Goal: Transaction & Acquisition: Purchase product/service

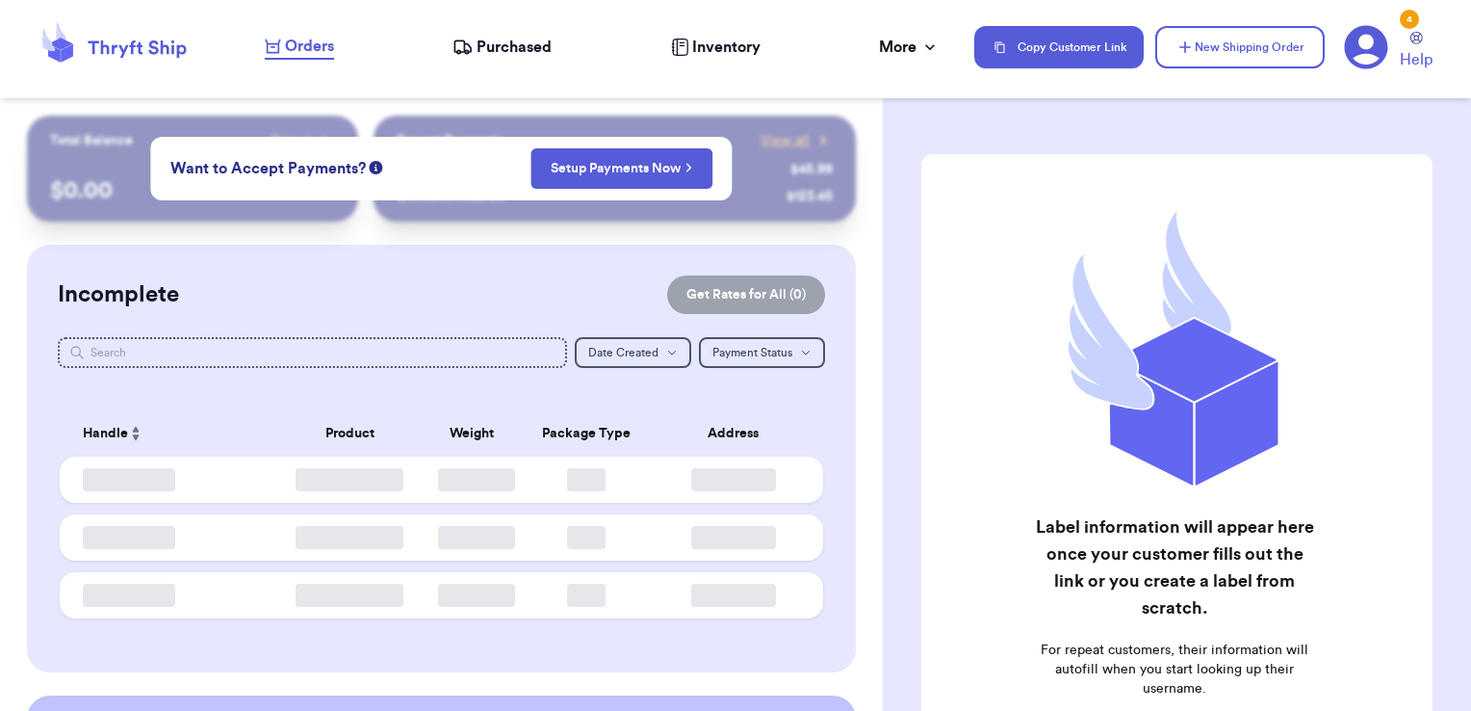
checkbox input "false"
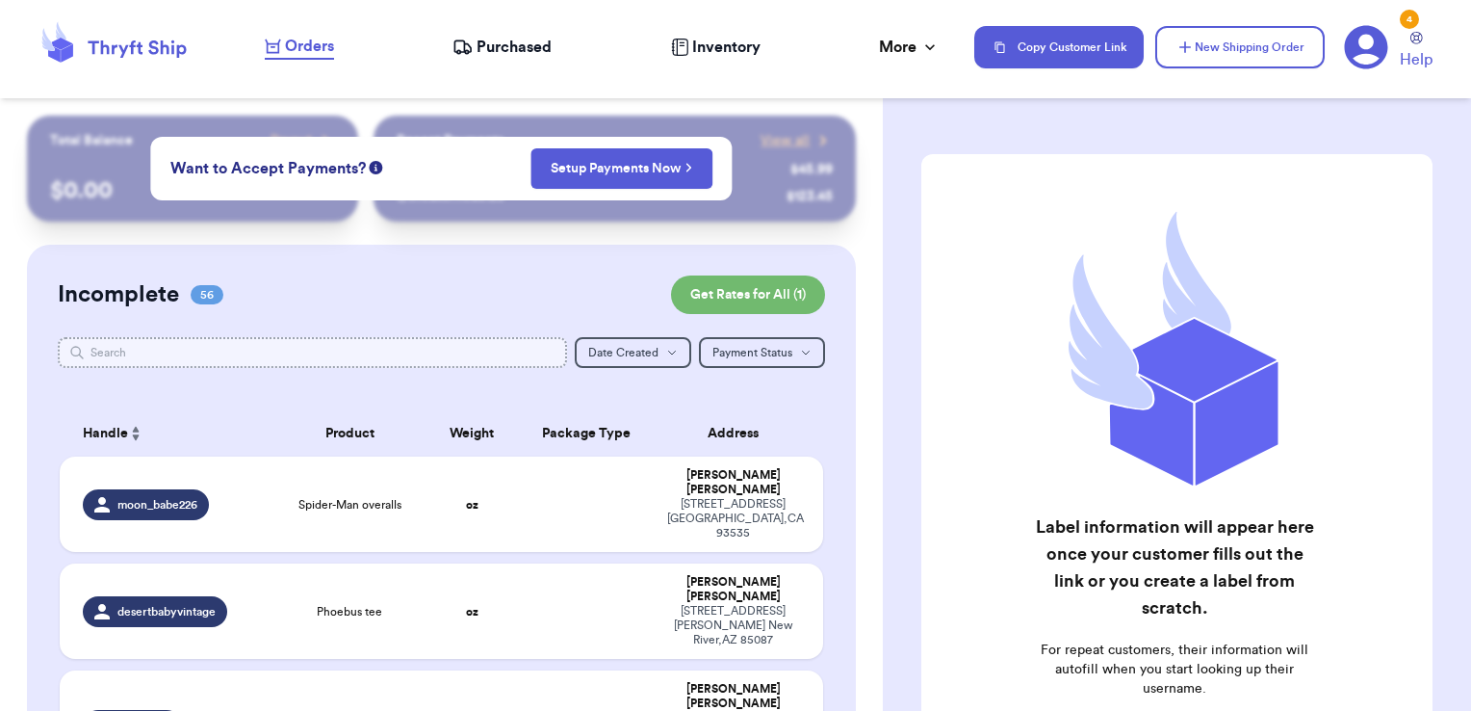
click at [501, 358] on input "text" at bounding box center [313, 352] width 510 height 31
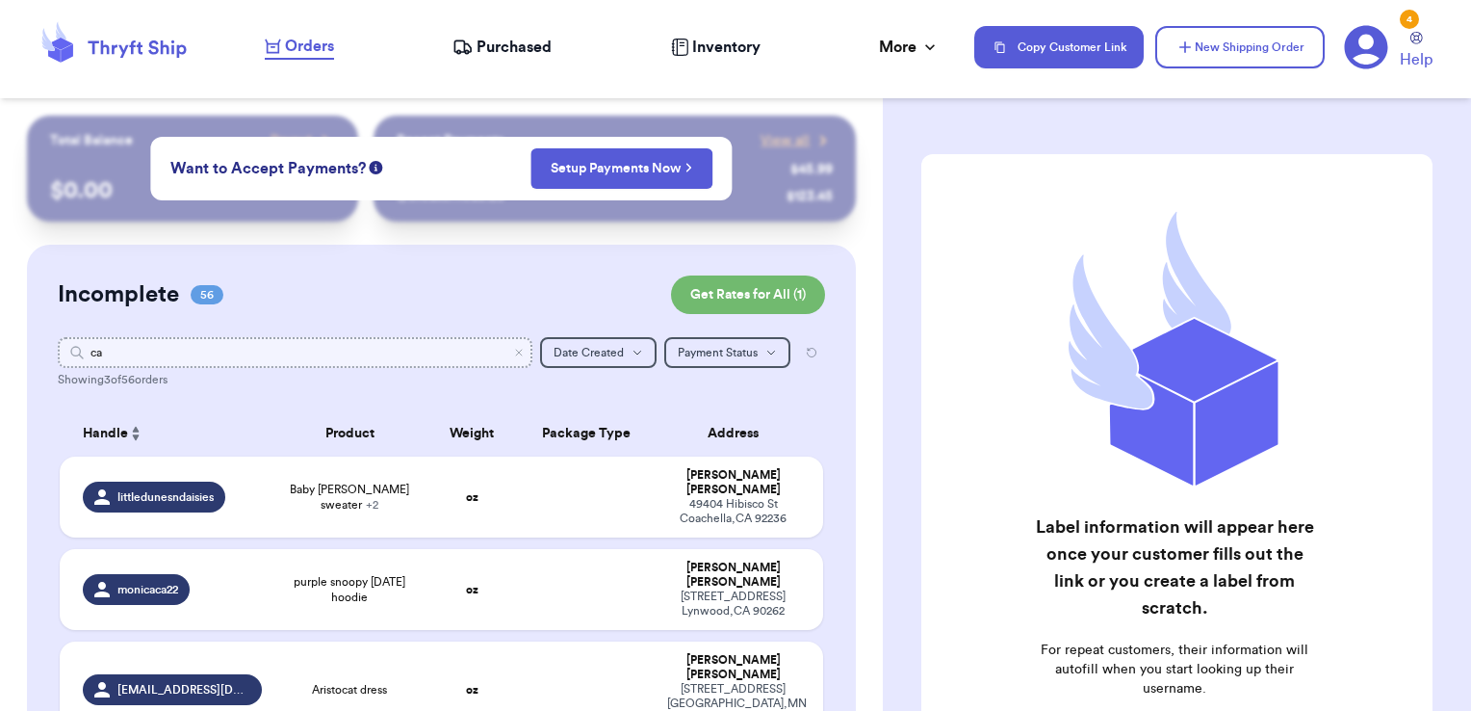
type input "c"
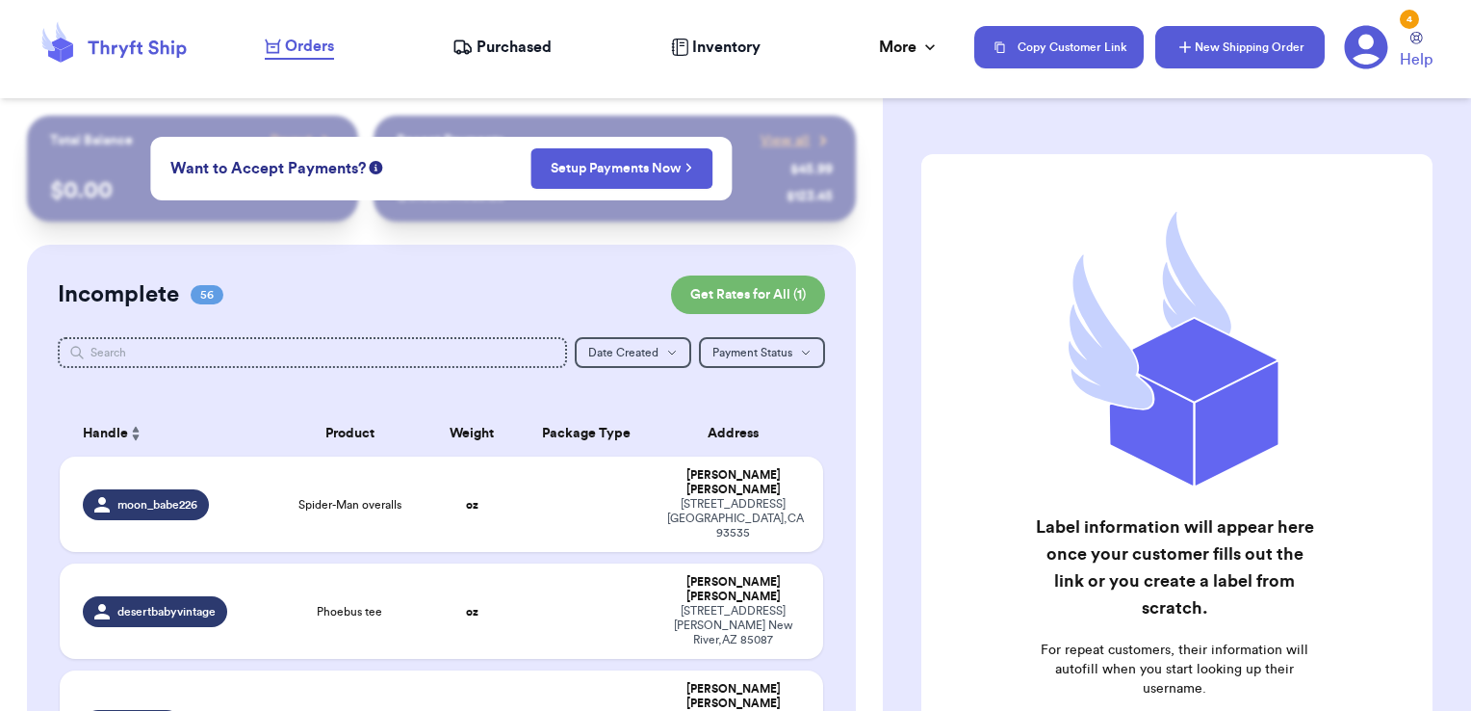
click at [1272, 55] on button "New Shipping Order" at bounding box center [1239, 47] width 169 height 42
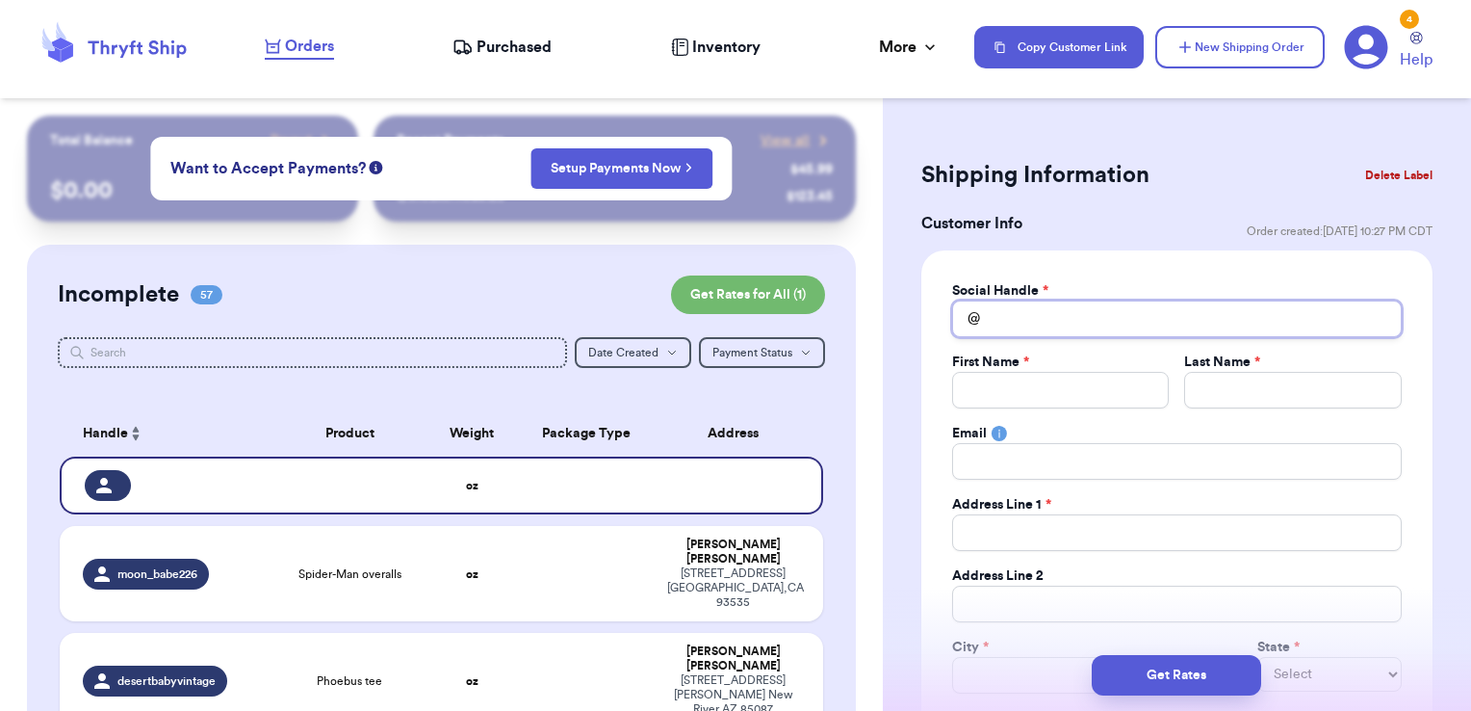
click at [1187, 324] on input "Total Amount Paid" at bounding box center [1177, 318] width 450 height 37
type input "c"
type input "ca"
type input "cat"
type input "cata"
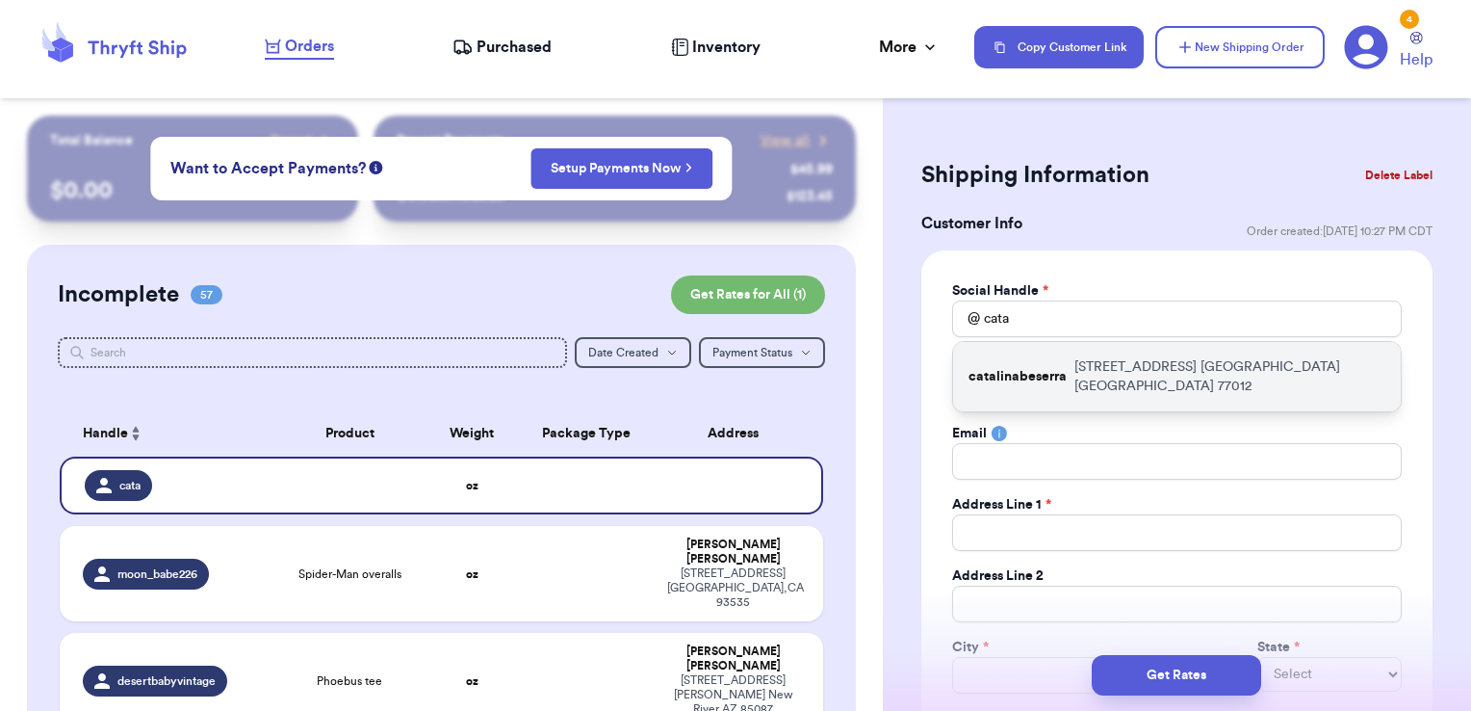
click at [1125, 347] on div "catalinabeserra [STREET_ADDRESS]" at bounding box center [1177, 376] width 448 height 69
type input "catalinabeserra"
type input "Catalina"
type input "[PERSON_NAME]"
type input "[EMAIL_ADDRESS][DOMAIN_NAME]"
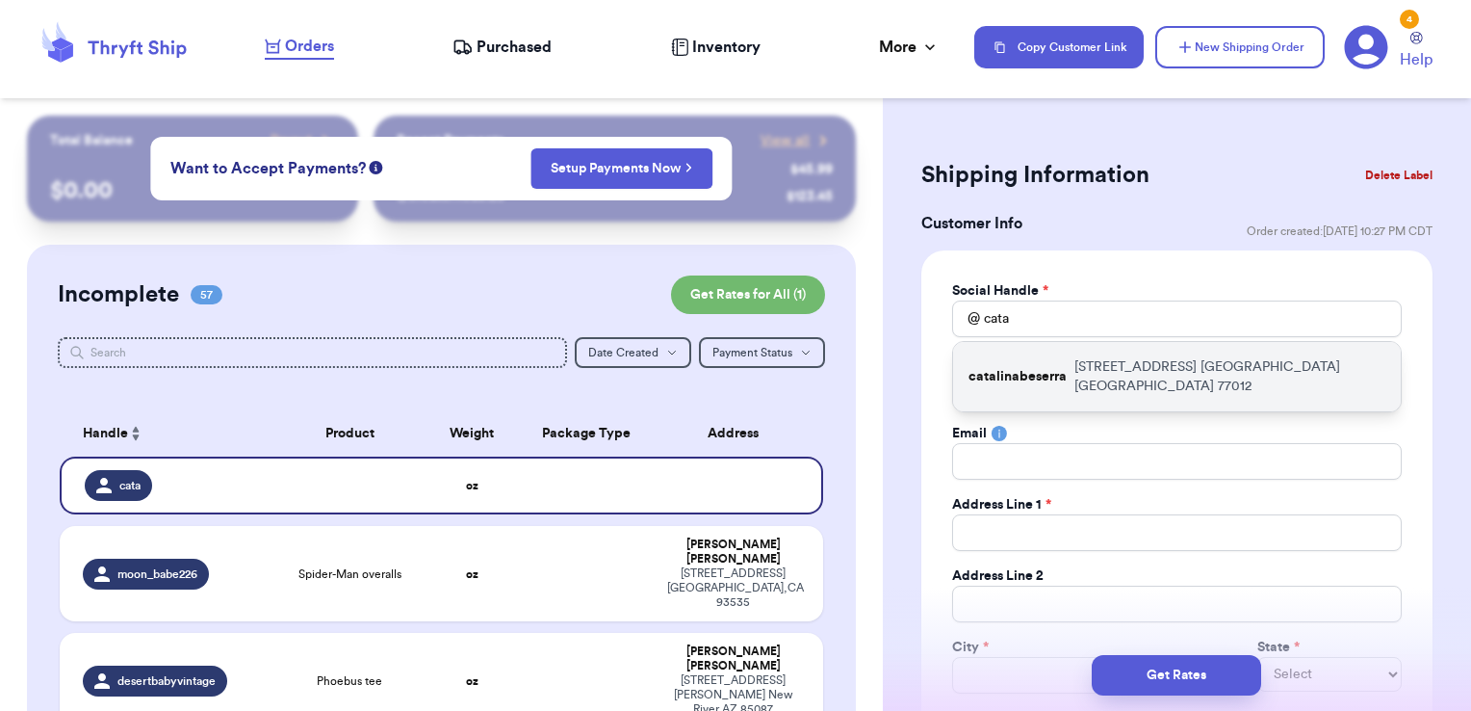
type input "[STREET_ADDRESS]"
type input "[GEOGRAPHIC_DATA]"
select select "[GEOGRAPHIC_DATA]"
type input "77012"
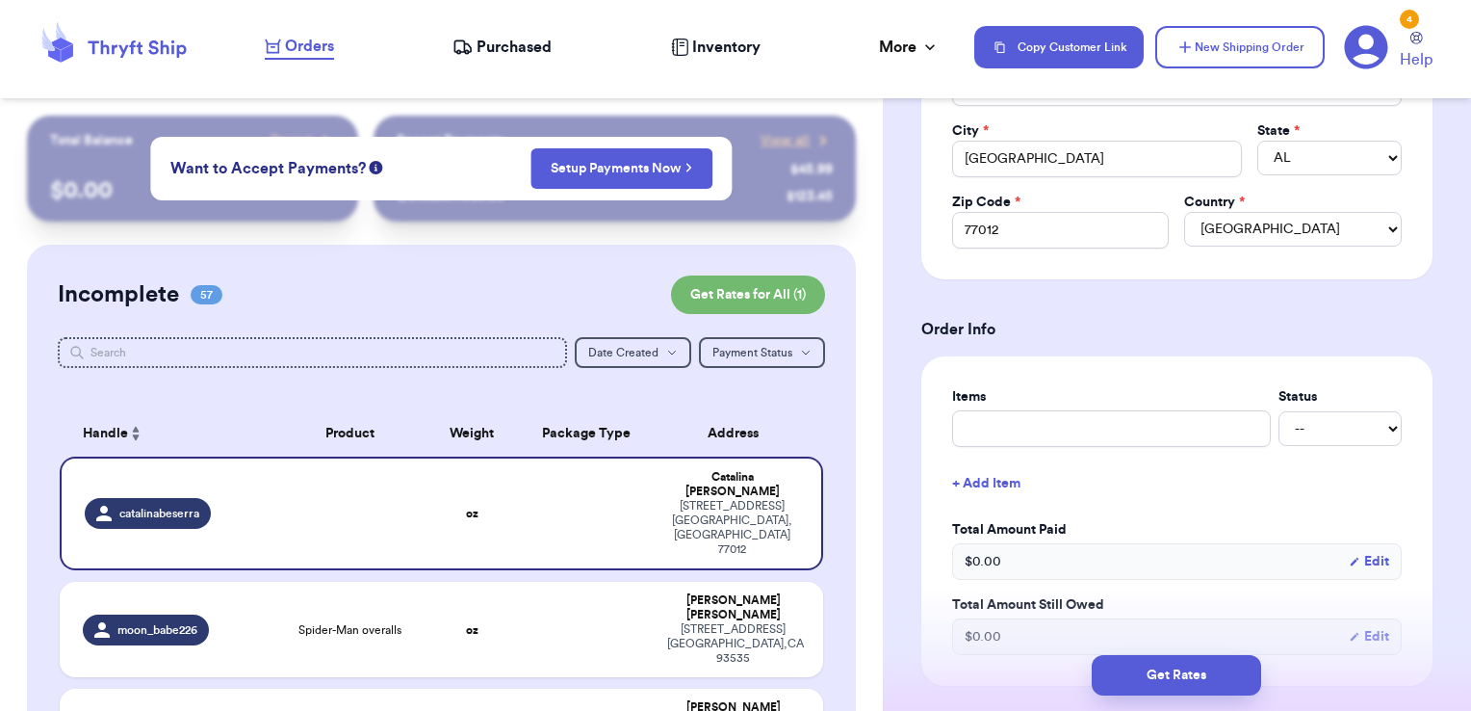
scroll to position [801, 0]
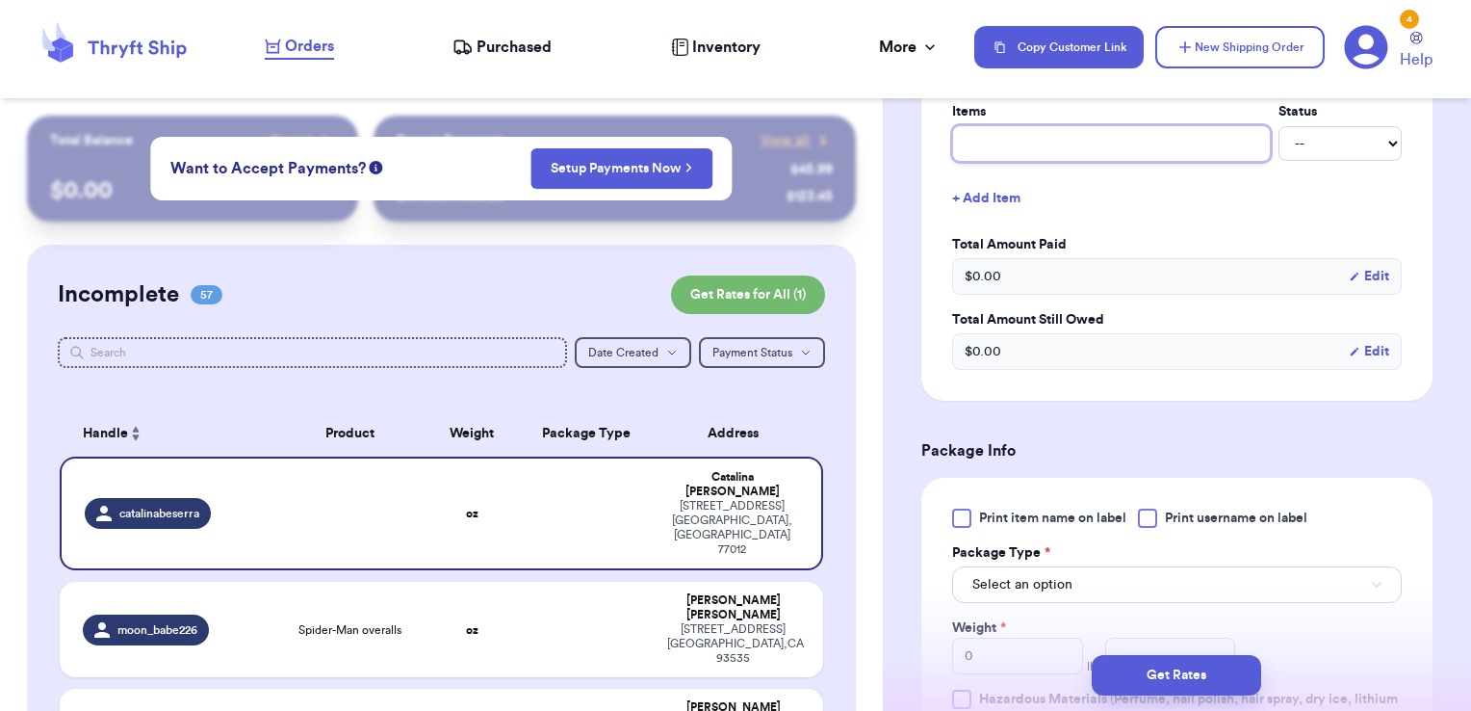
click at [1028, 145] on input "text" at bounding box center [1111, 143] width 319 height 37
type input "clothes- thank you!"
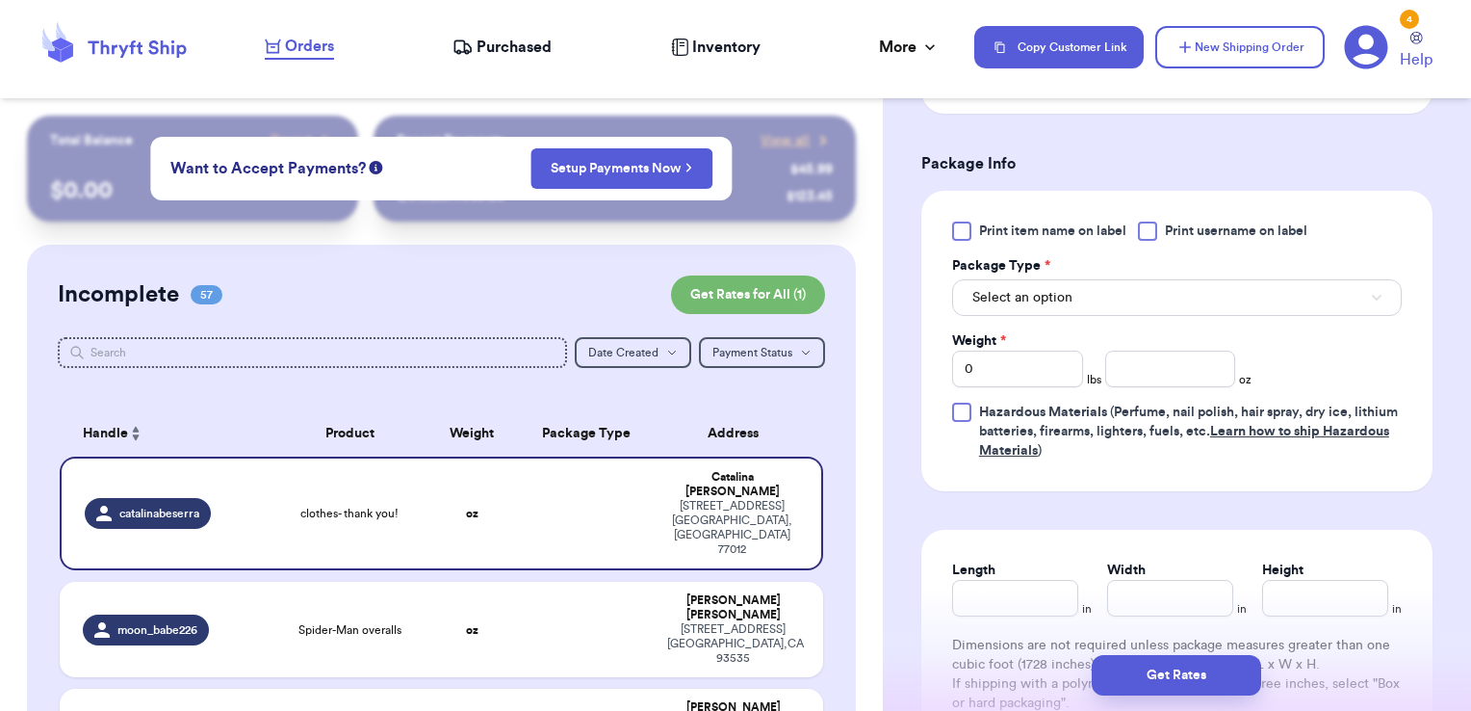
scroll to position [1090, 0]
click at [1182, 226] on span "Print username on label" at bounding box center [1236, 229] width 142 height 19
click at [0, 0] on input "Print username on label" at bounding box center [0, 0] width 0 height 0
click at [1158, 291] on button "Select an option" at bounding box center [1177, 295] width 450 height 37
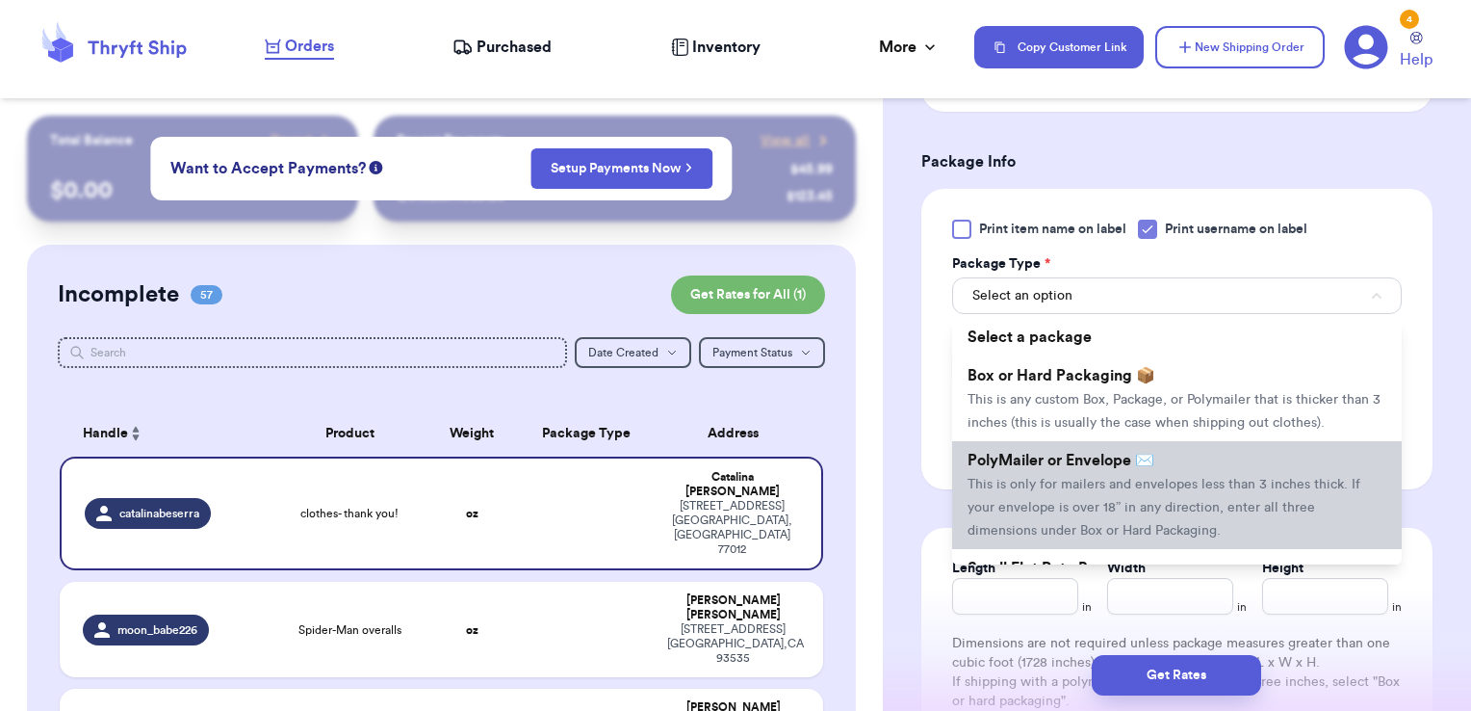
click at [1111, 468] on span "PolyMailer or Envelope ✉️" at bounding box center [1061, 460] width 187 height 15
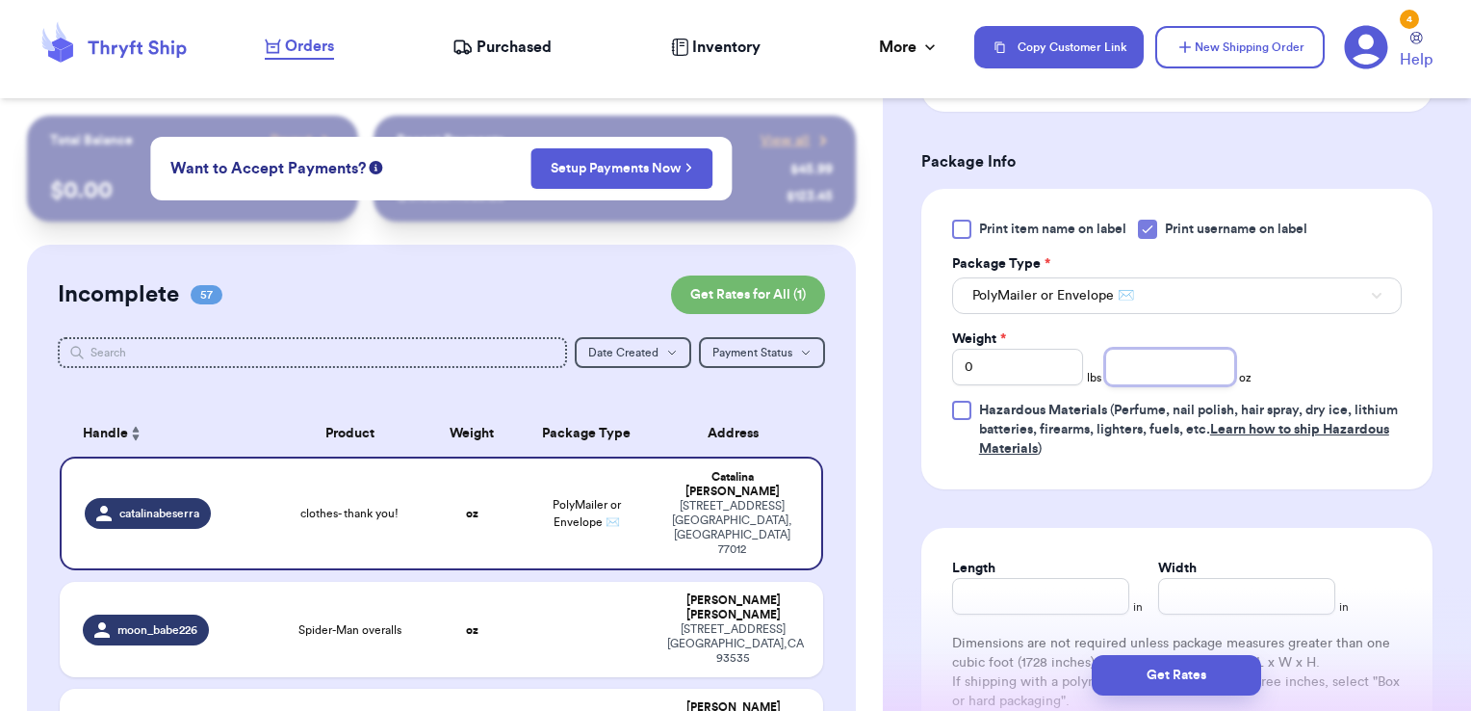
click at [1124, 364] on input "number" at bounding box center [1170, 367] width 131 height 37
type input "8.94"
click at [1196, 671] on button "Get Rates" at bounding box center [1176, 675] width 169 height 40
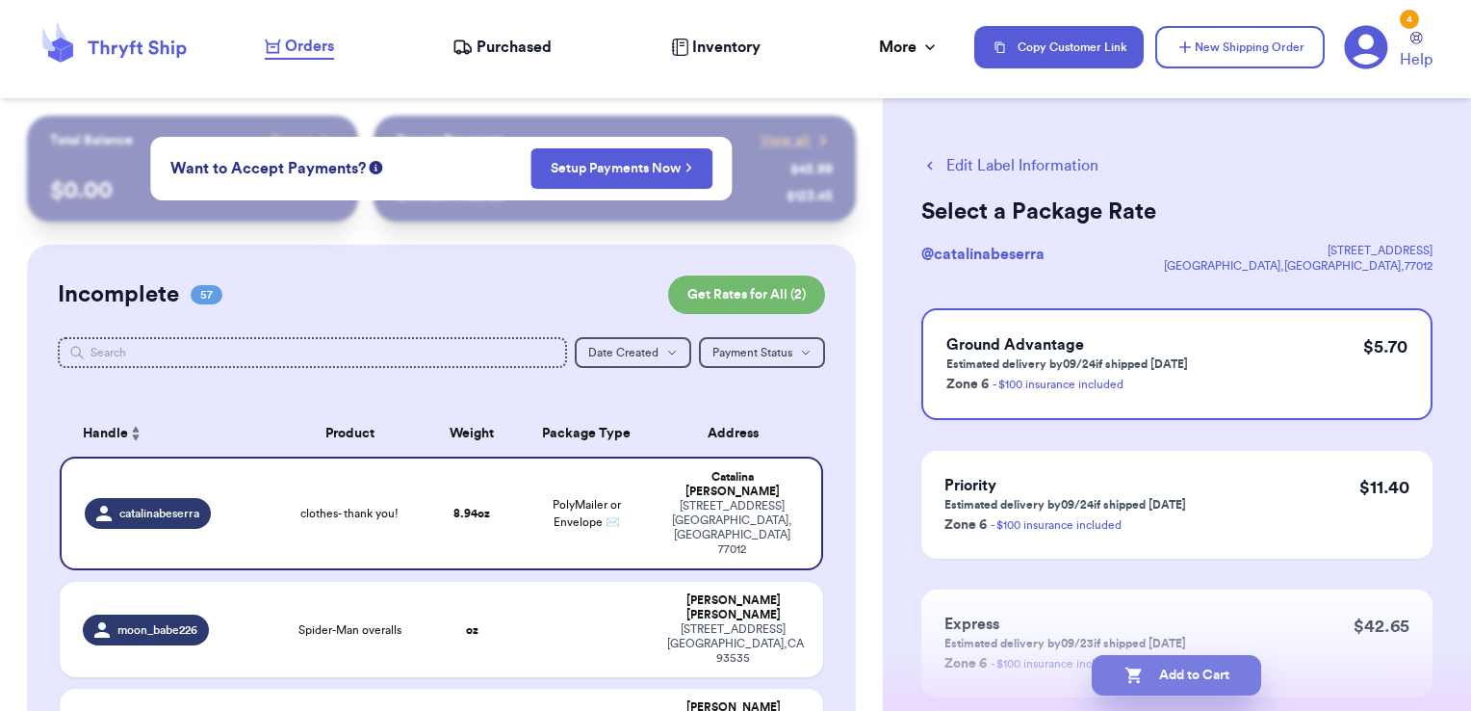
click at [1221, 678] on button "Add to Cart" at bounding box center [1176, 675] width 169 height 40
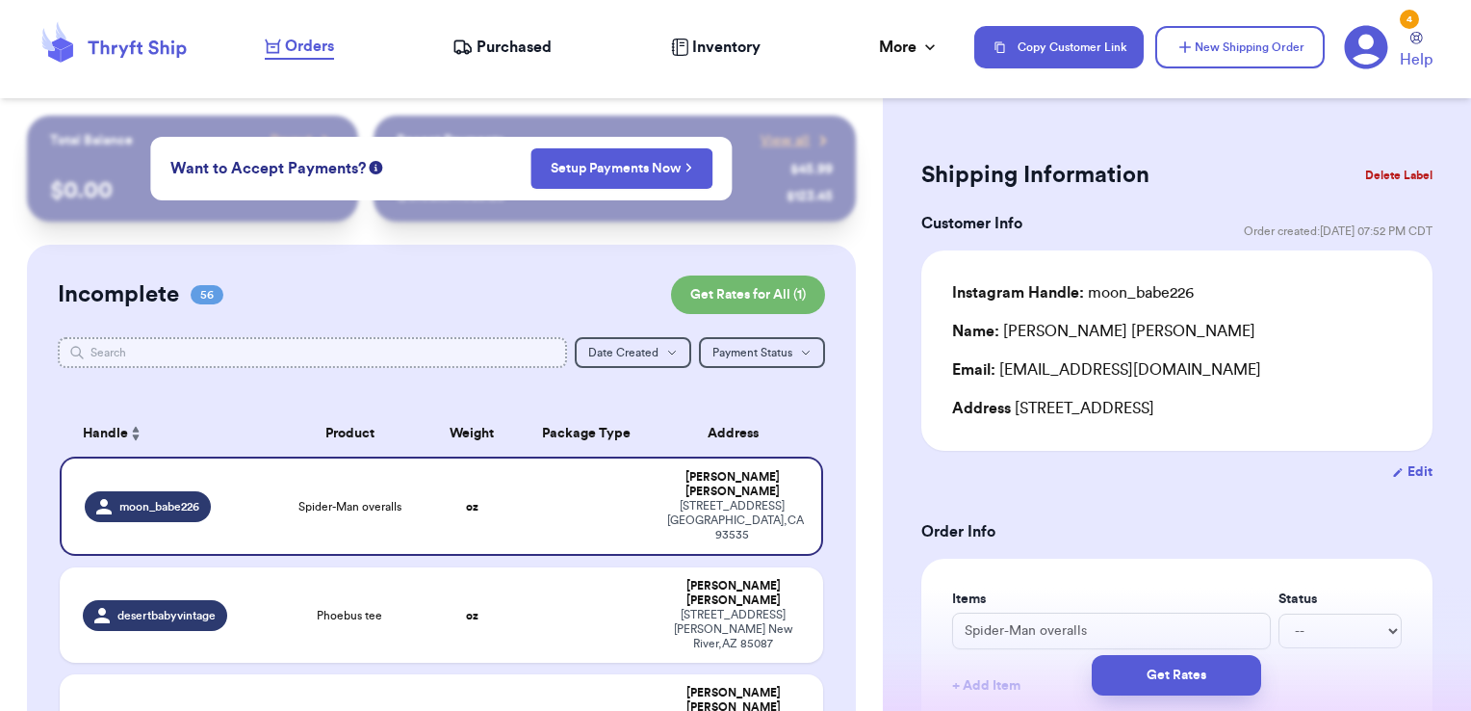
click at [413, 347] on input "text" at bounding box center [313, 352] width 510 height 31
type input "RI"
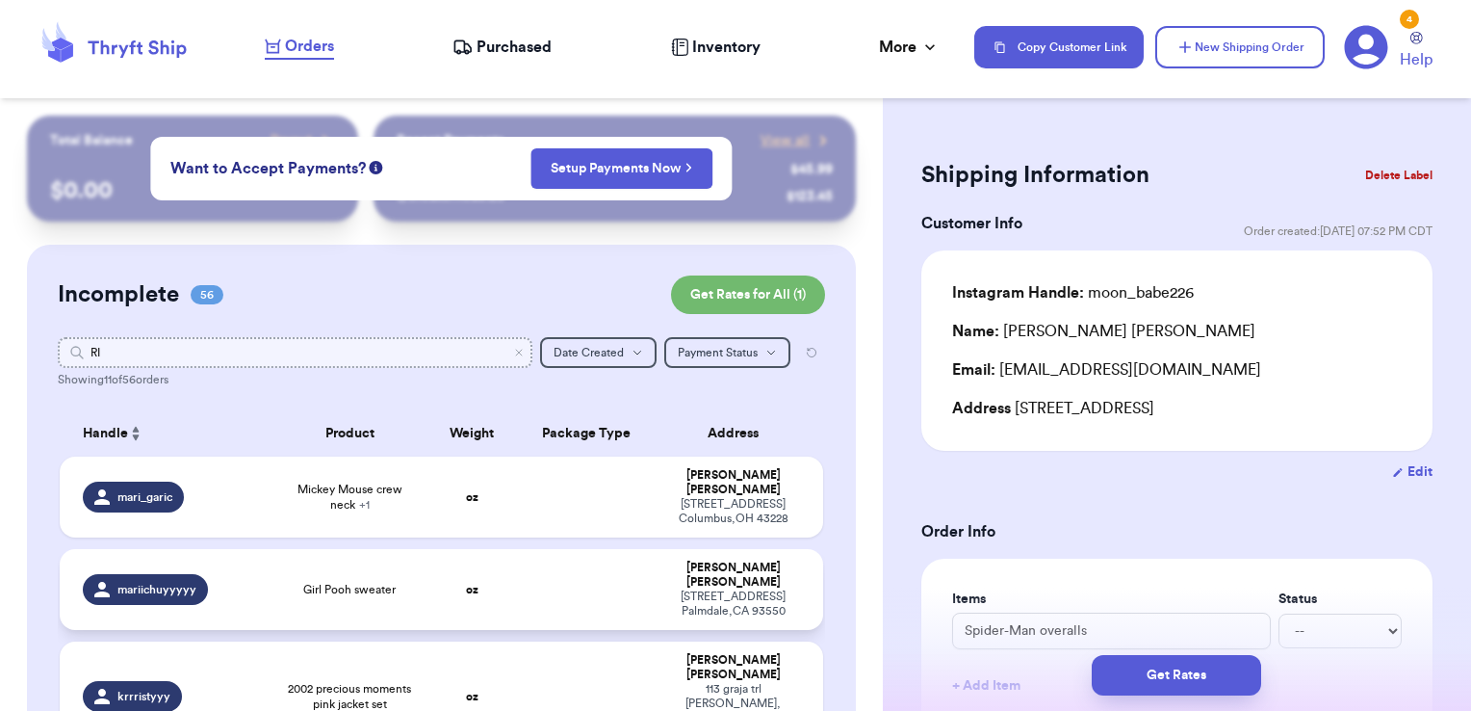
type input "R"
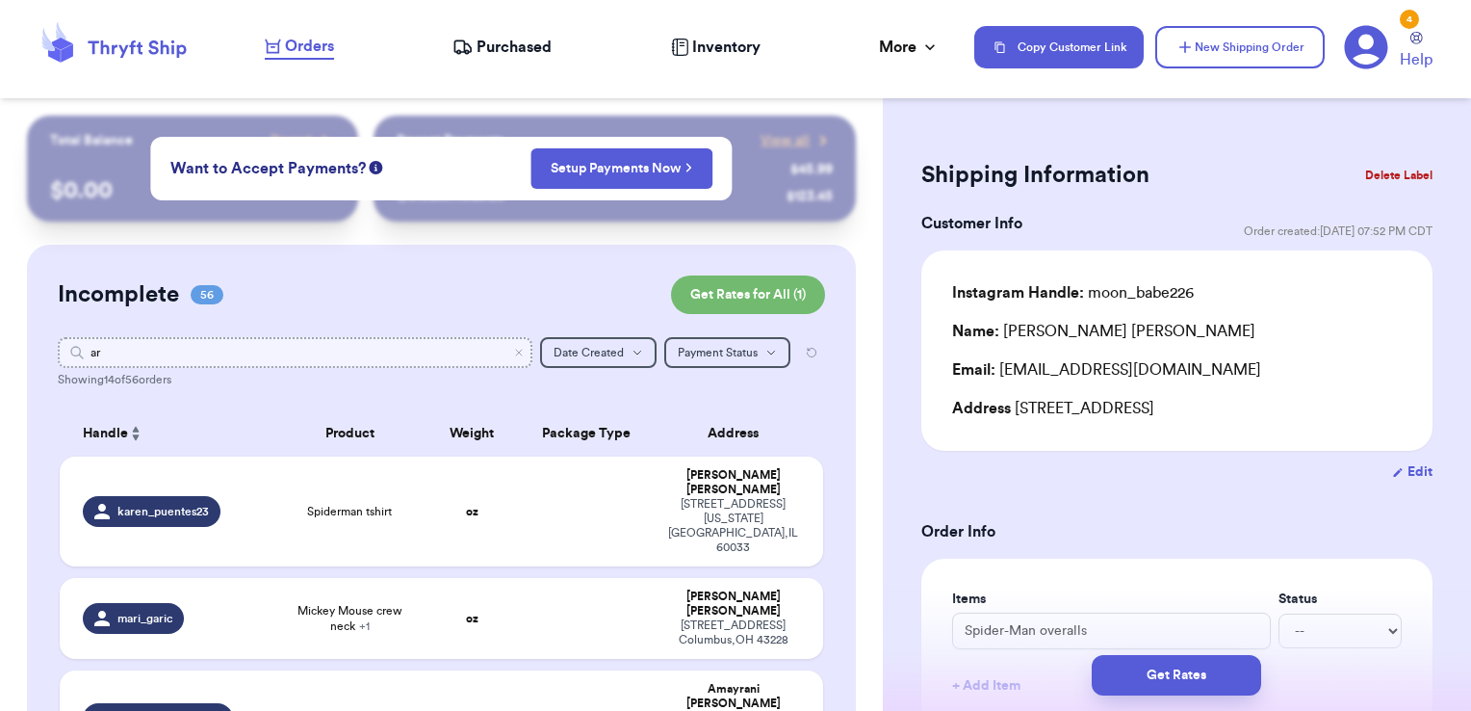
type input "ari"
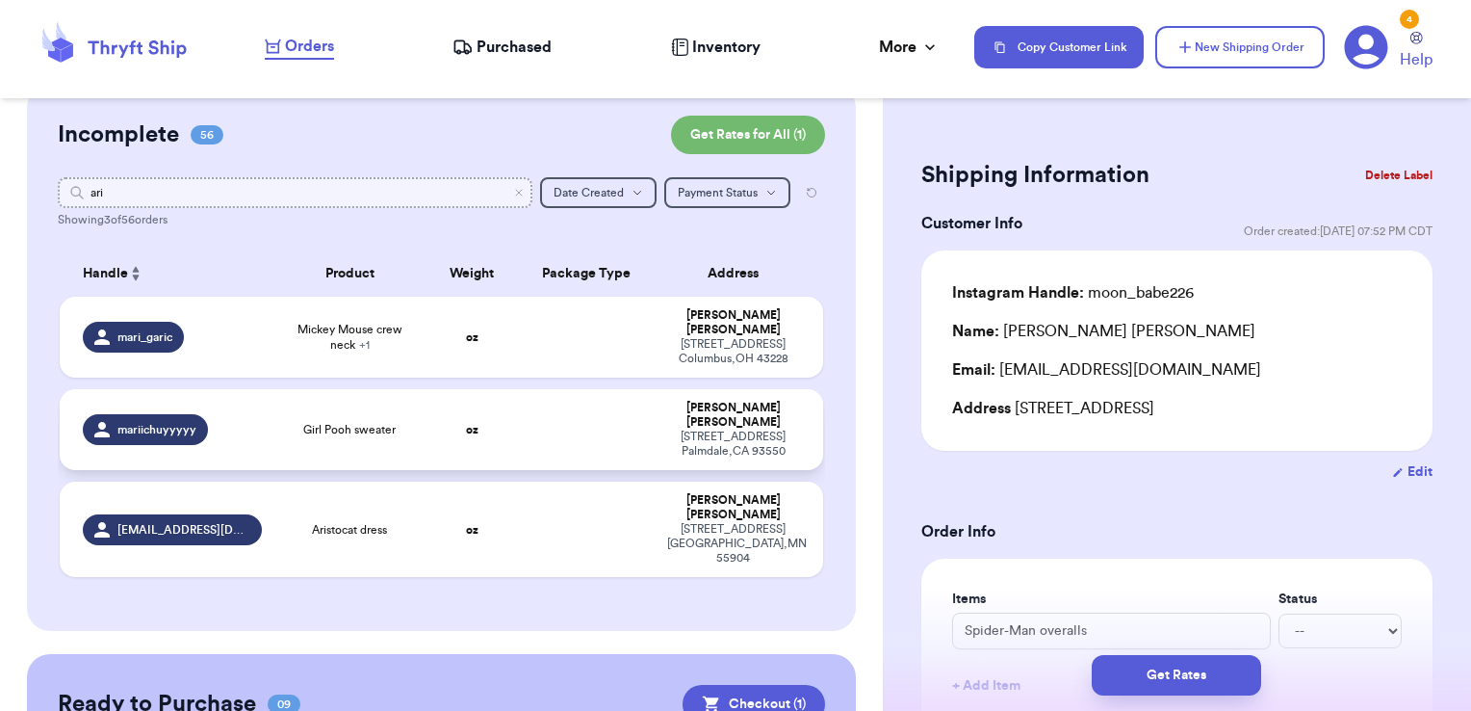
scroll to position [161, 0]
type input "ari"
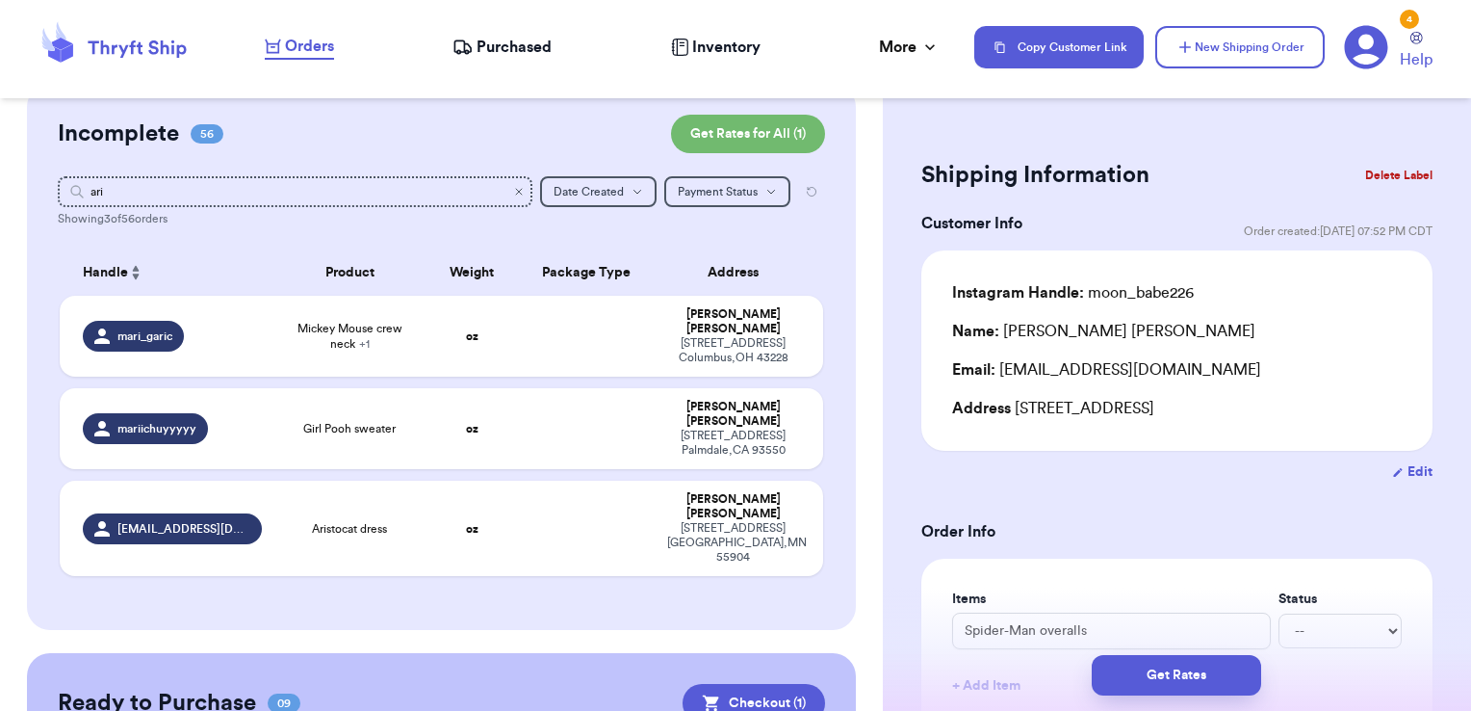
click at [516, 194] on icon "Clear search" at bounding box center [519, 192] width 6 height 6
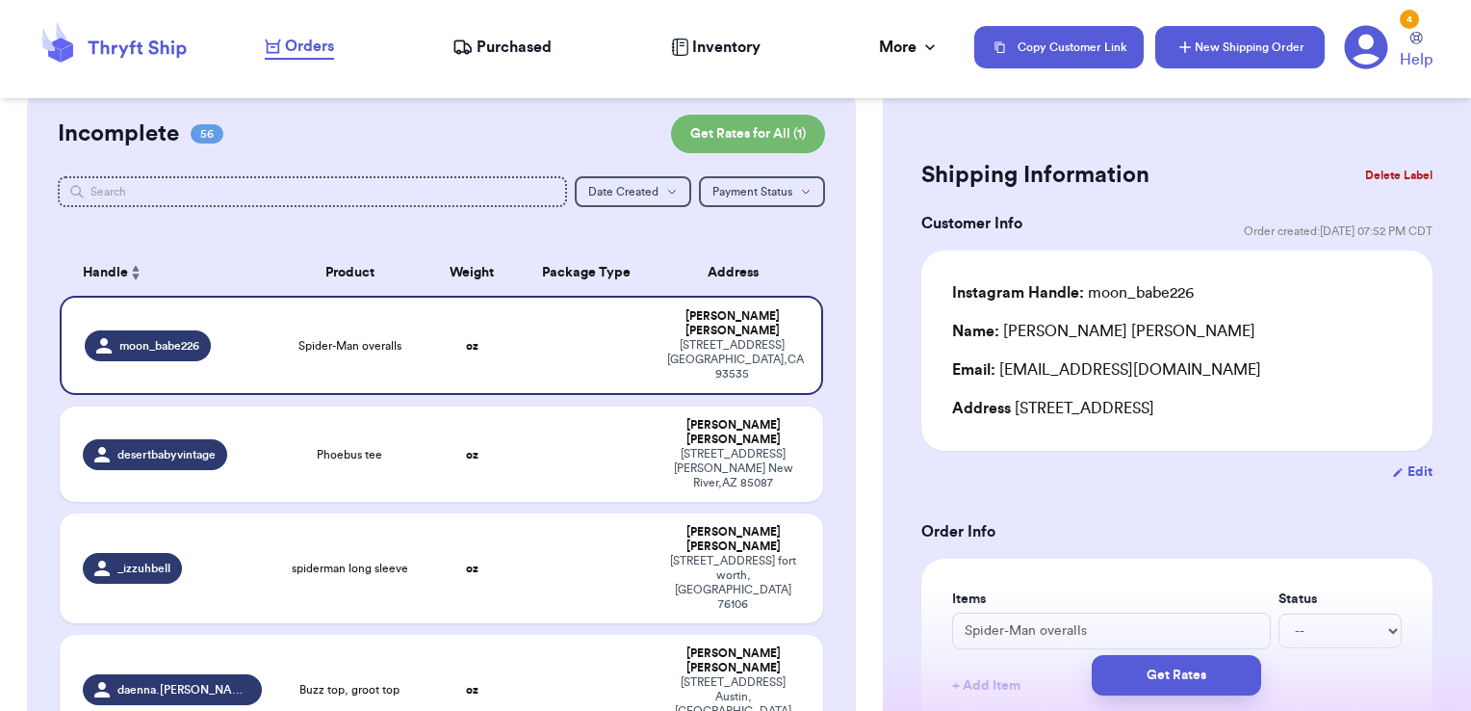
click at [1209, 49] on button "New Shipping Order" at bounding box center [1239, 47] width 169 height 42
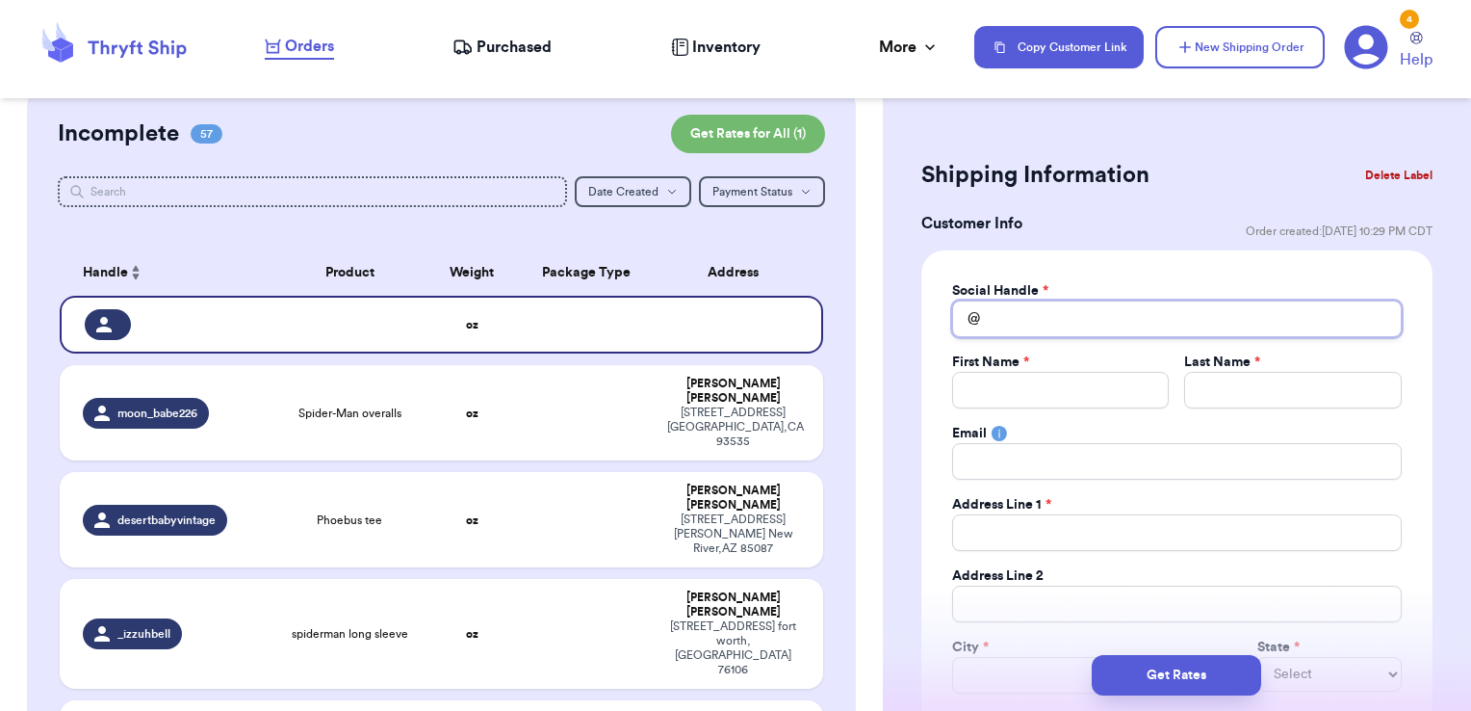
click at [1069, 318] on input "Total Amount Paid" at bounding box center [1177, 318] width 450 height 37
type input "R"
type input "RI"
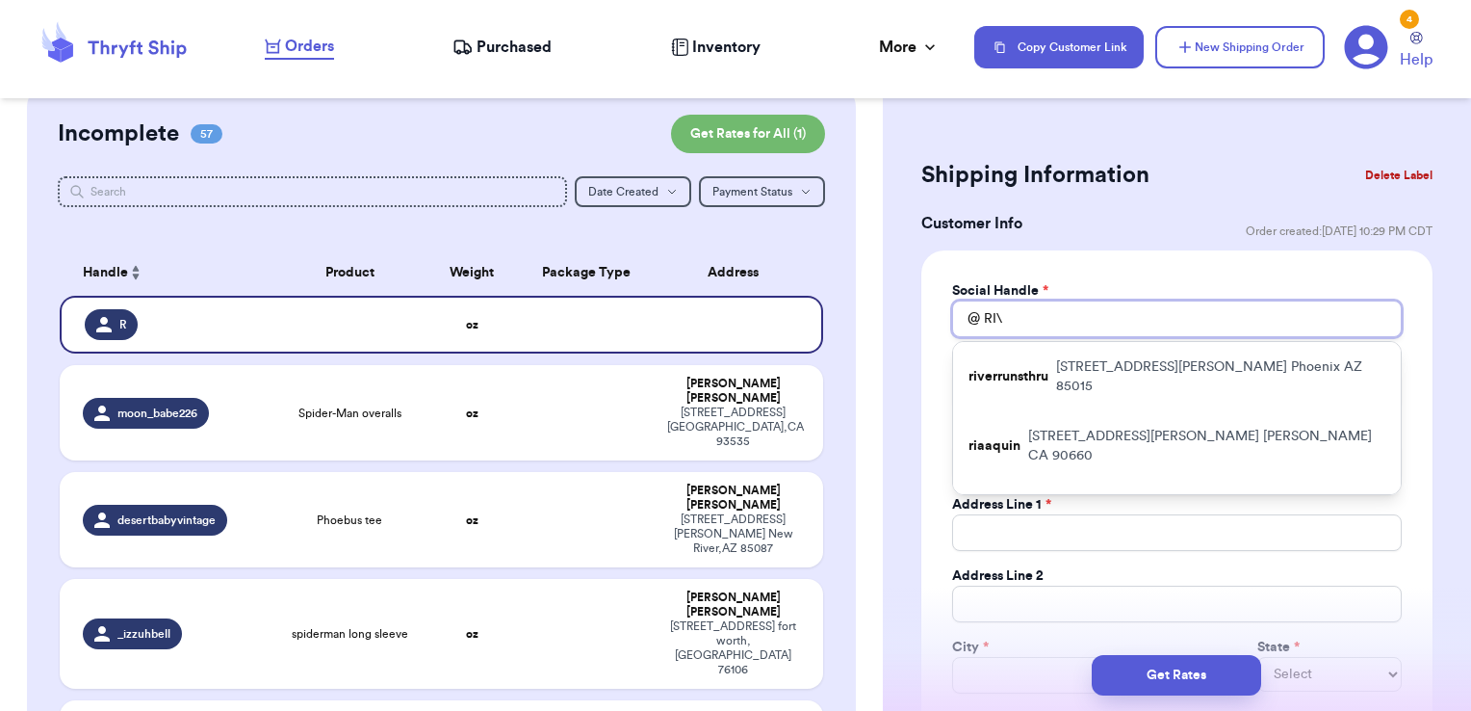
type input "RI"
type input "R"
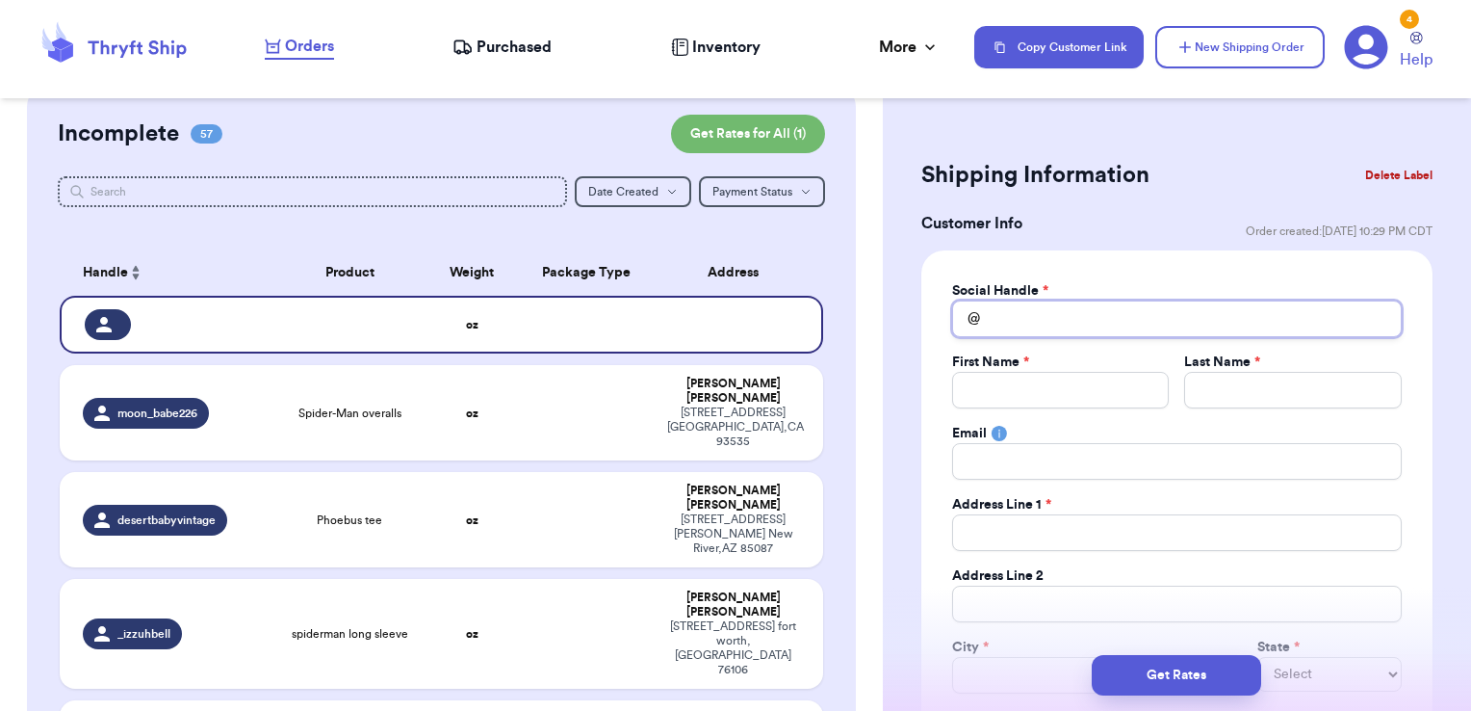
type input "a"
type input "ar"
type input "ari"
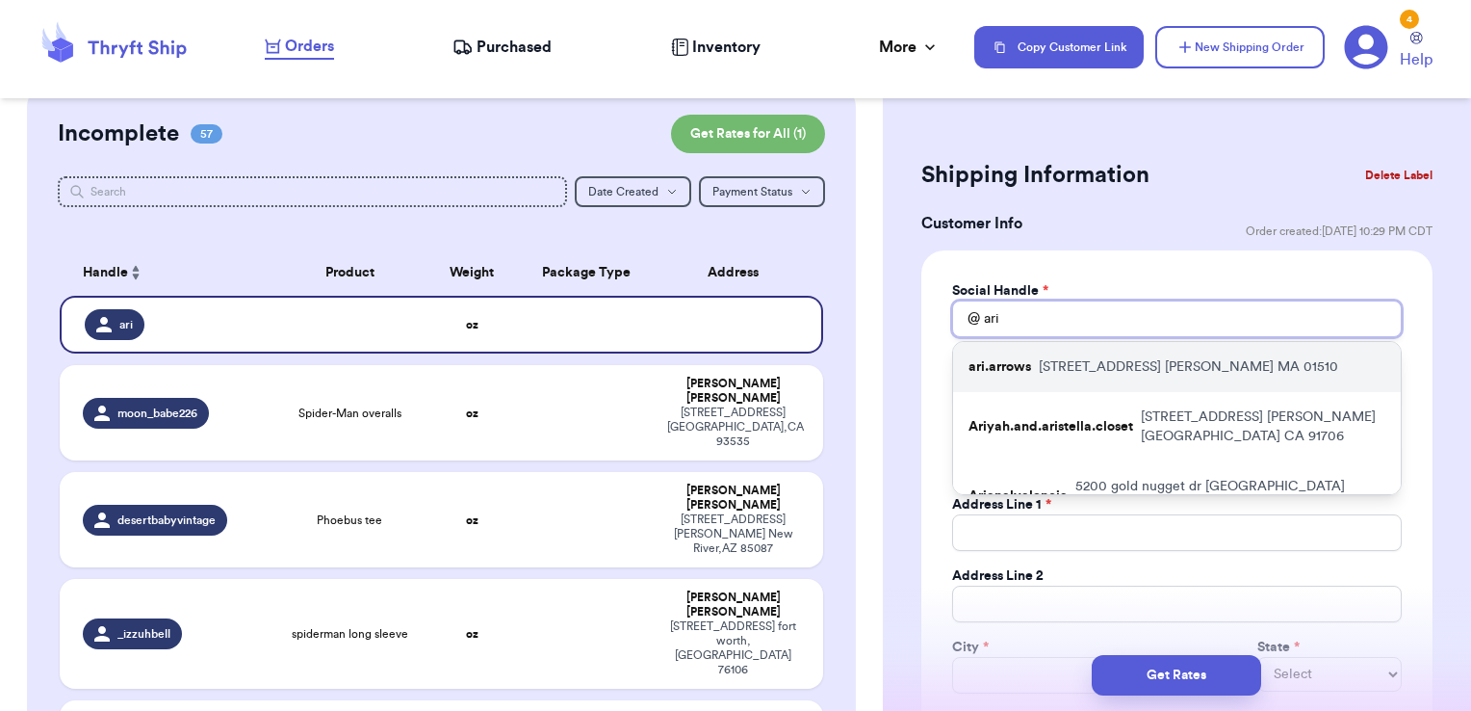
type input "ari"
click at [1044, 372] on p "[STREET_ADDRESS]" at bounding box center [1188, 366] width 299 height 19
type input "ari.arrows"
type input "[PERSON_NAME]"
type input "Desiero"
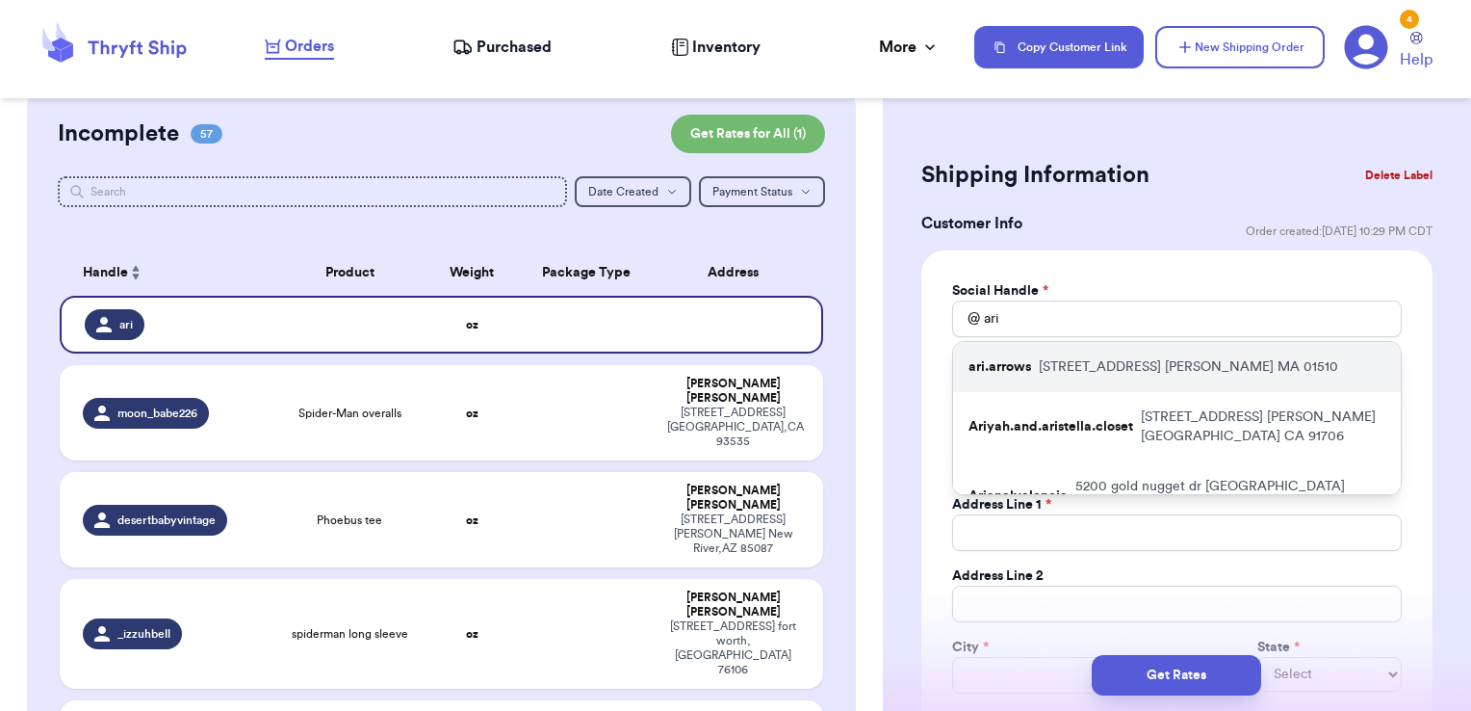
type input "[EMAIL_ADDRESS][DOMAIN_NAME]"
type input "[STREET_ADDRESS]"
type input "A5"
type input "[PERSON_NAME]"
select select "MA"
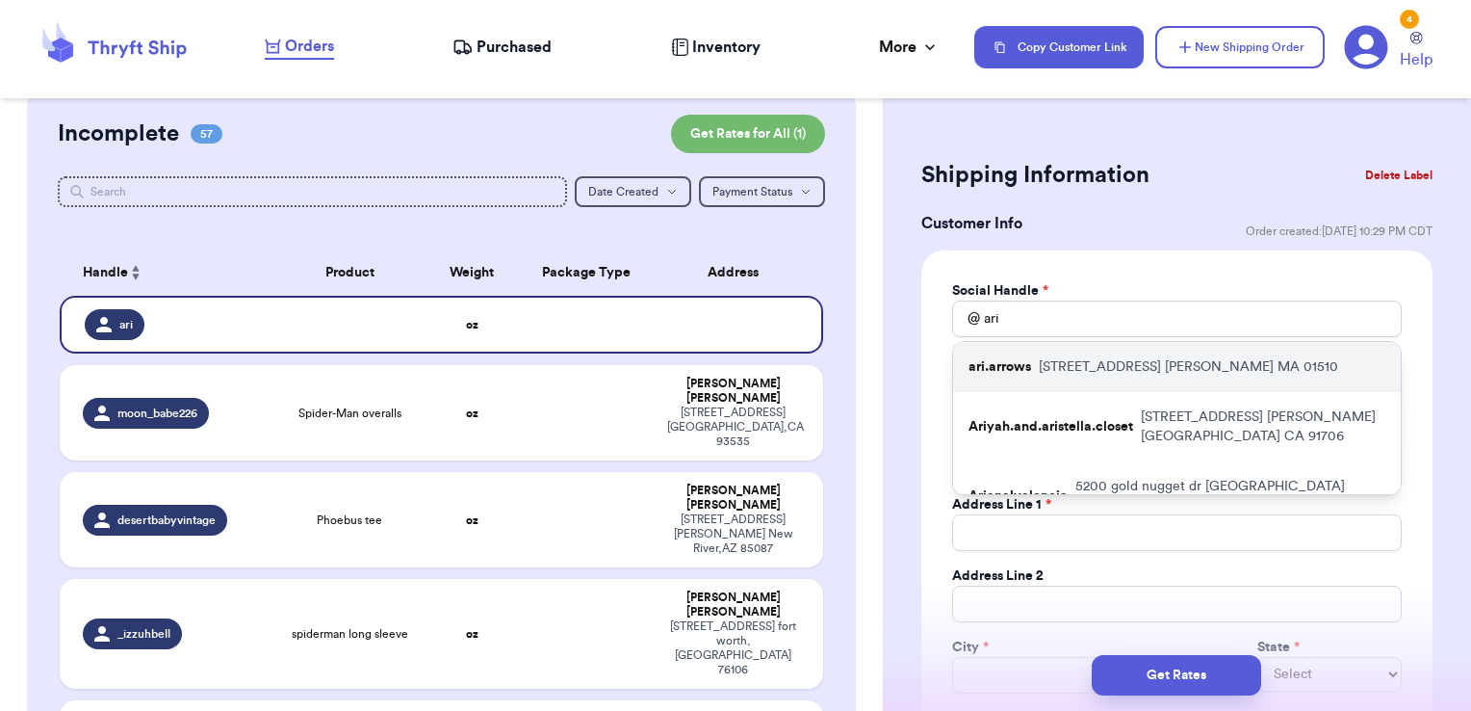
type input "01510"
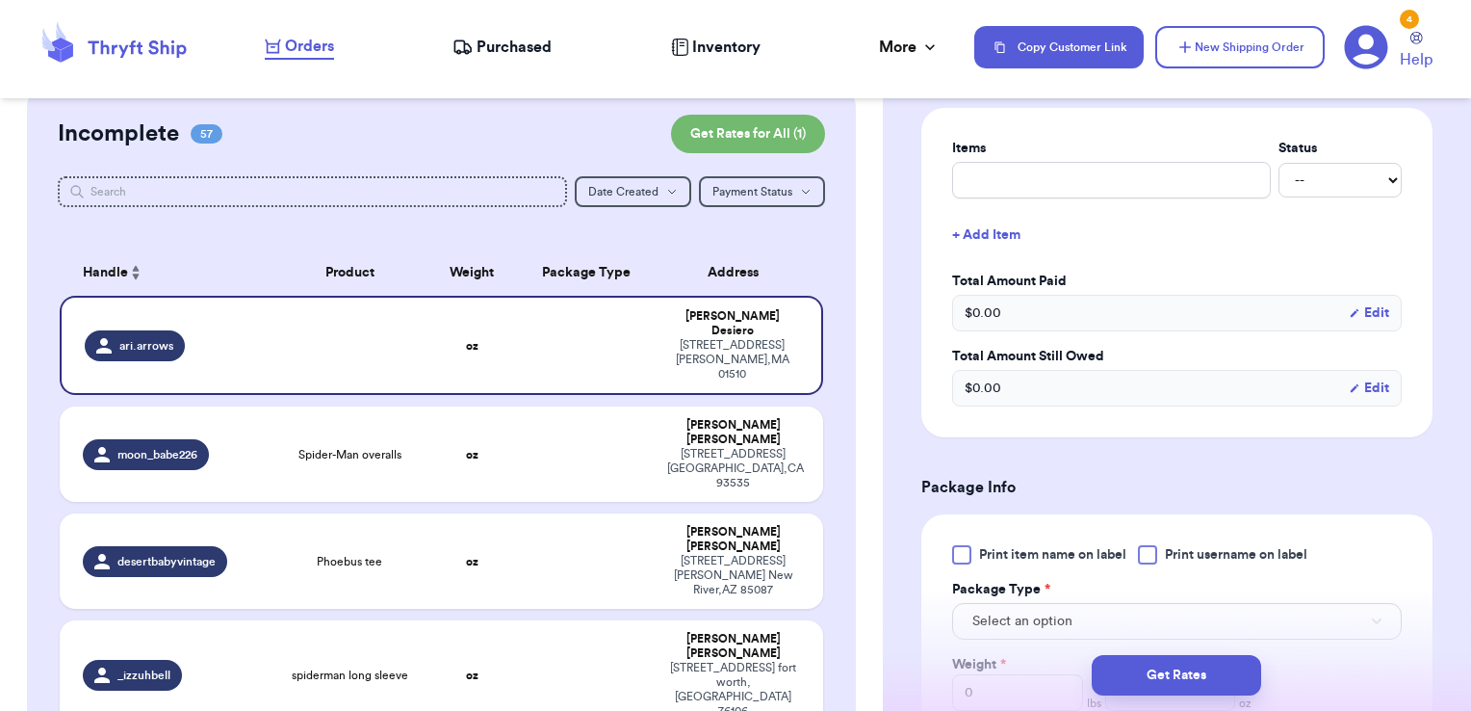
scroll to position [765, 0]
click at [1023, 180] on input "text" at bounding box center [1111, 179] width 319 height 37
type input "misc - thank you!"
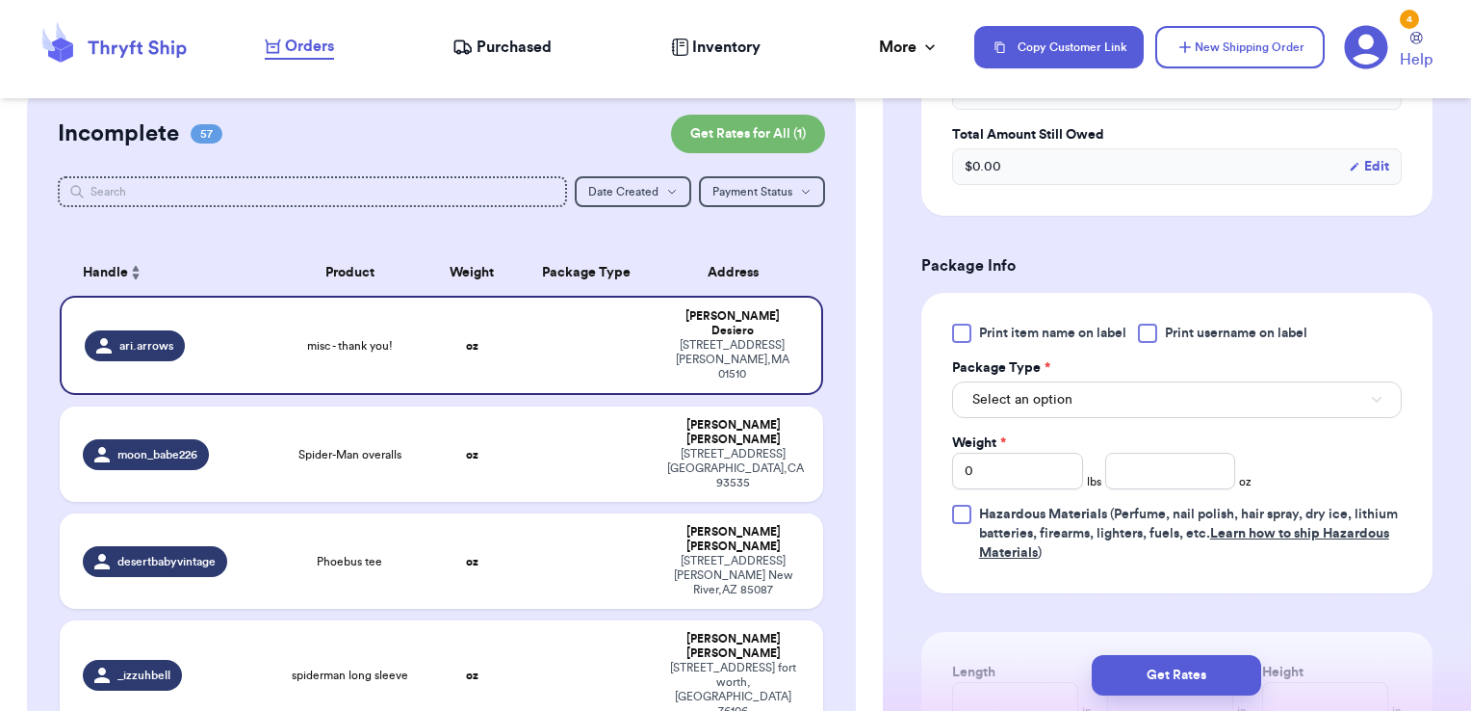
scroll to position [997, 0]
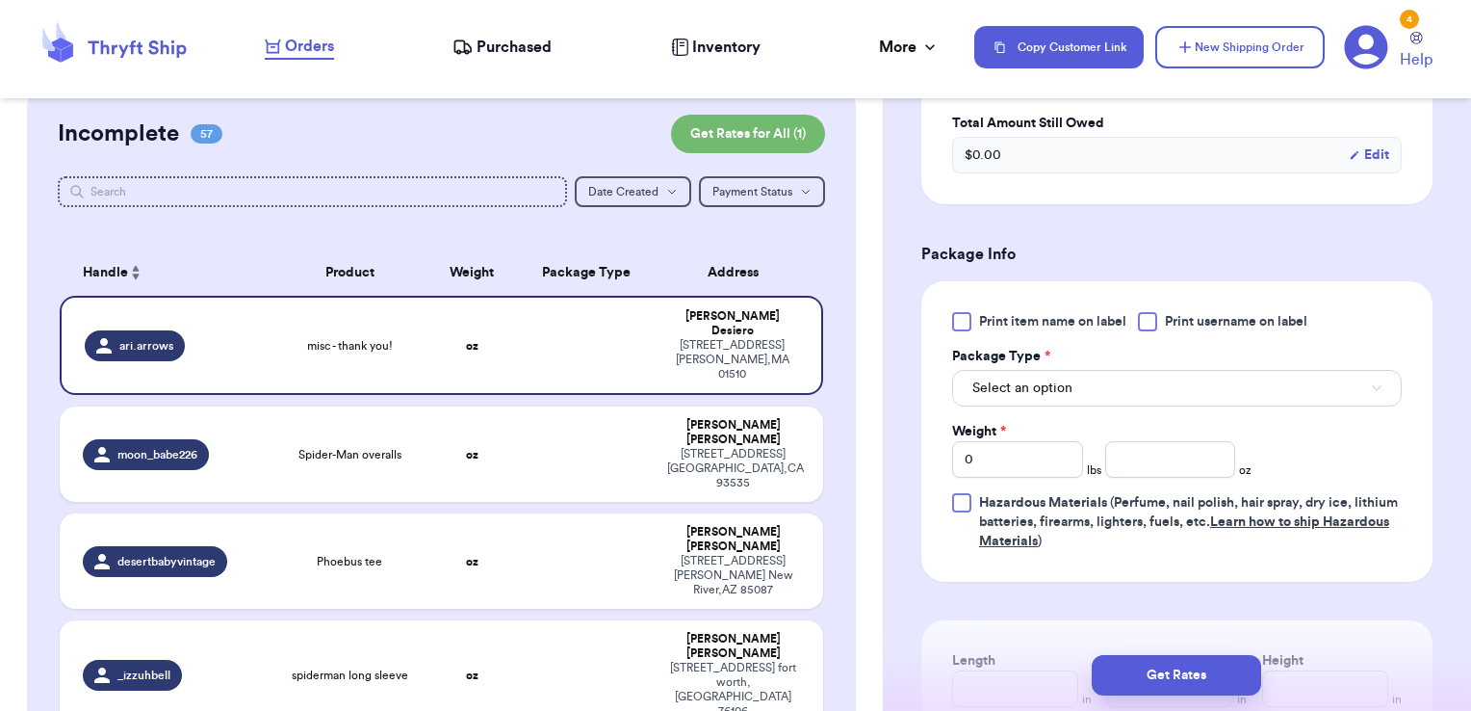
click at [1153, 324] on div at bounding box center [1147, 321] width 19 height 19
click at [0, 0] on input "Print username on label" at bounding box center [0, 0] width 0 height 0
click at [1124, 373] on button "Select an option" at bounding box center [1177, 388] width 450 height 37
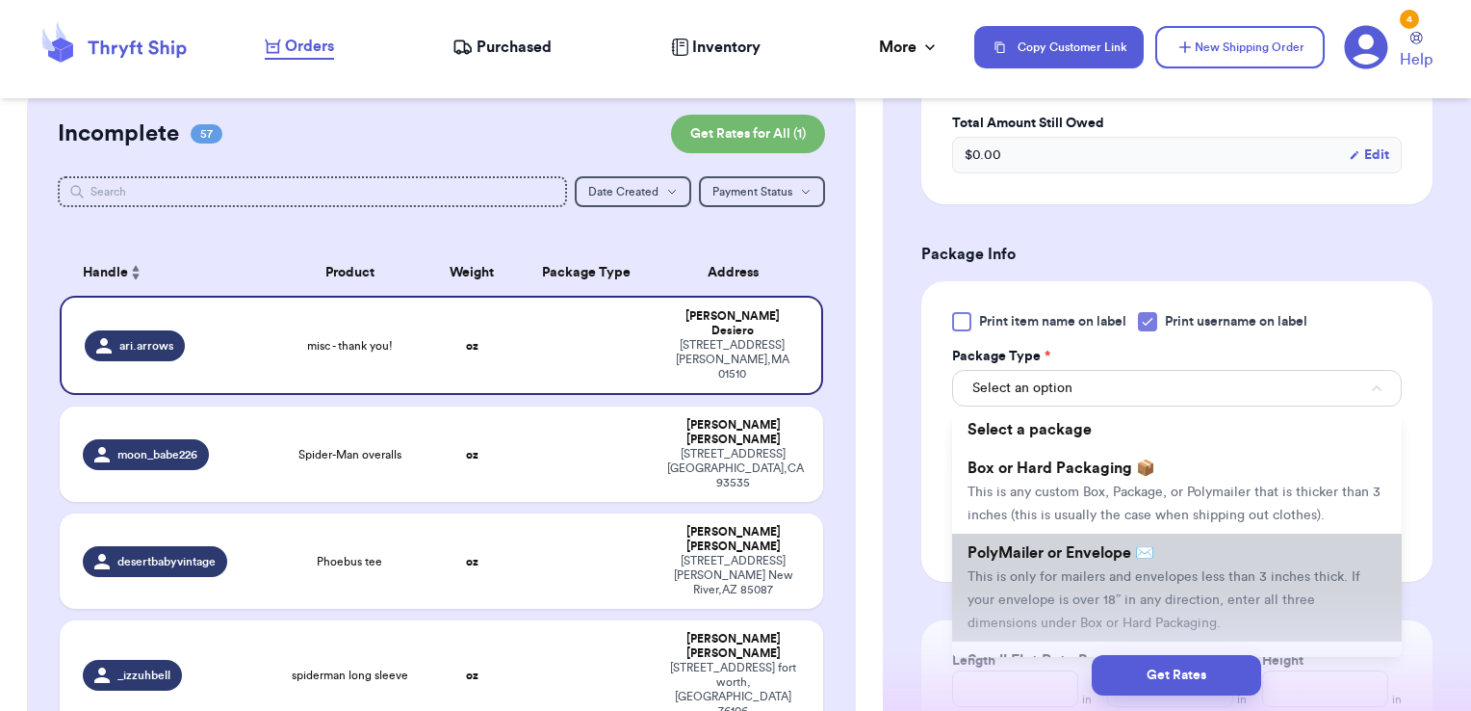
click at [1048, 560] on span "PolyMailer or Envelope ✉️" at bounding box center [1061, 552] width 187 height 15
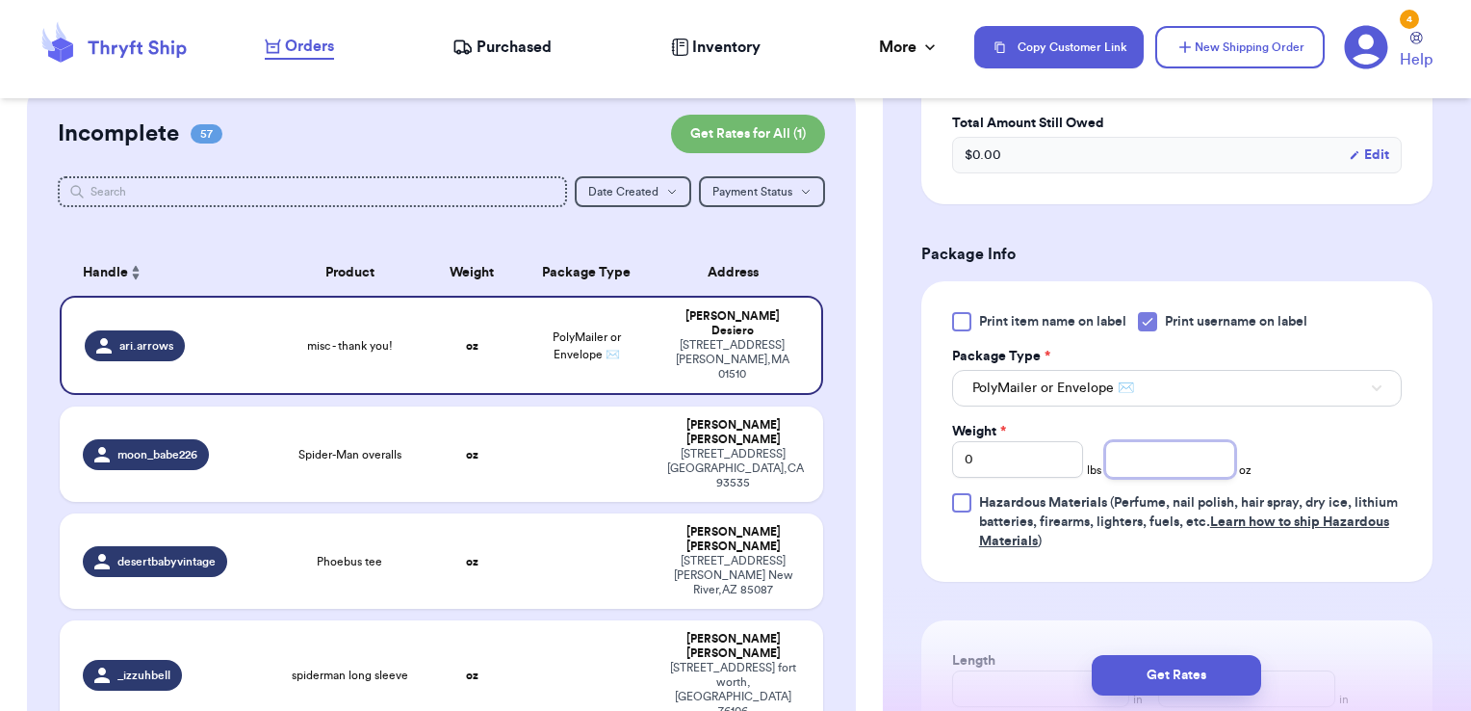
click at [1132, 453] on input "number" at bounding box center [1170, 459] width 131 height 37
type input "15.57"
click at [1219, 674] on button "Get Rates" at bounding box center [1176, 675] width 169 height 40
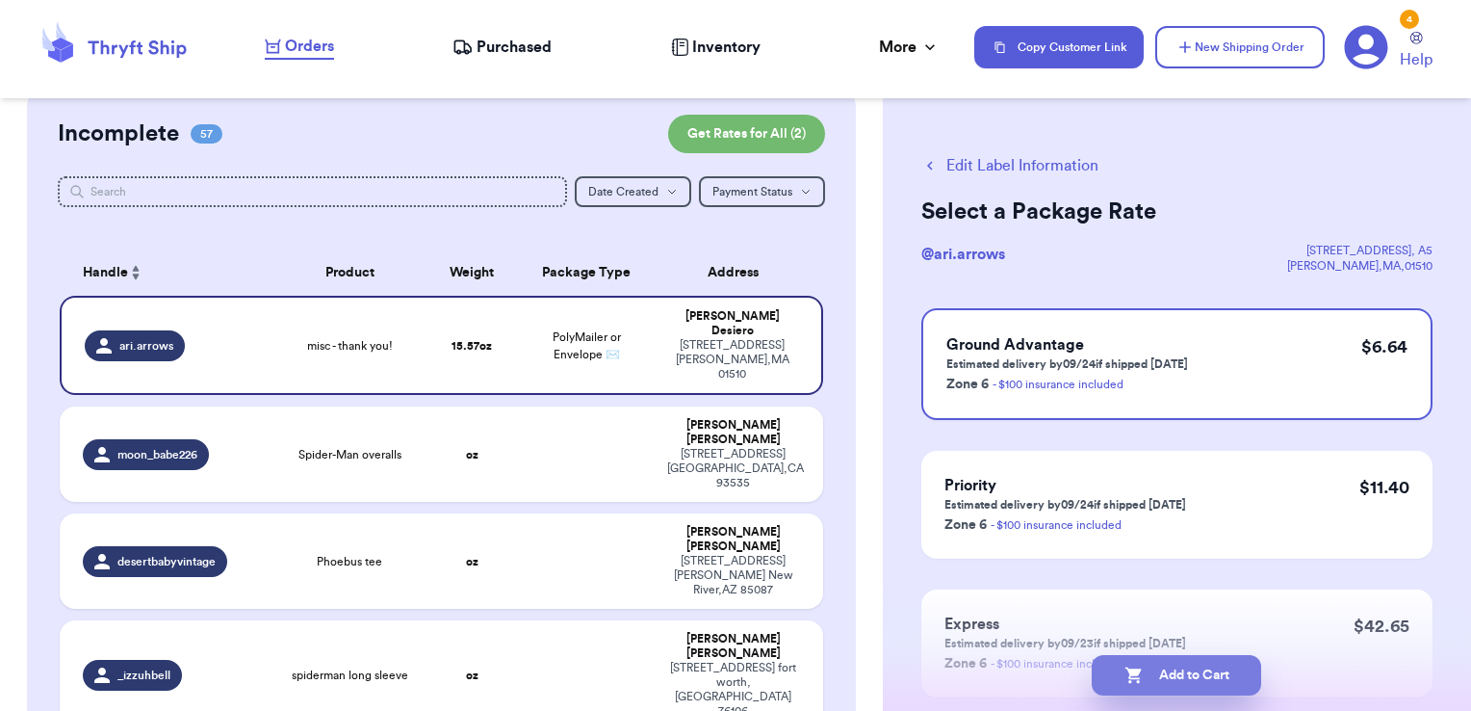
click at [1231, 671] on button "Add to Cart" at bounding box center [1176, 675] width 169 height 40
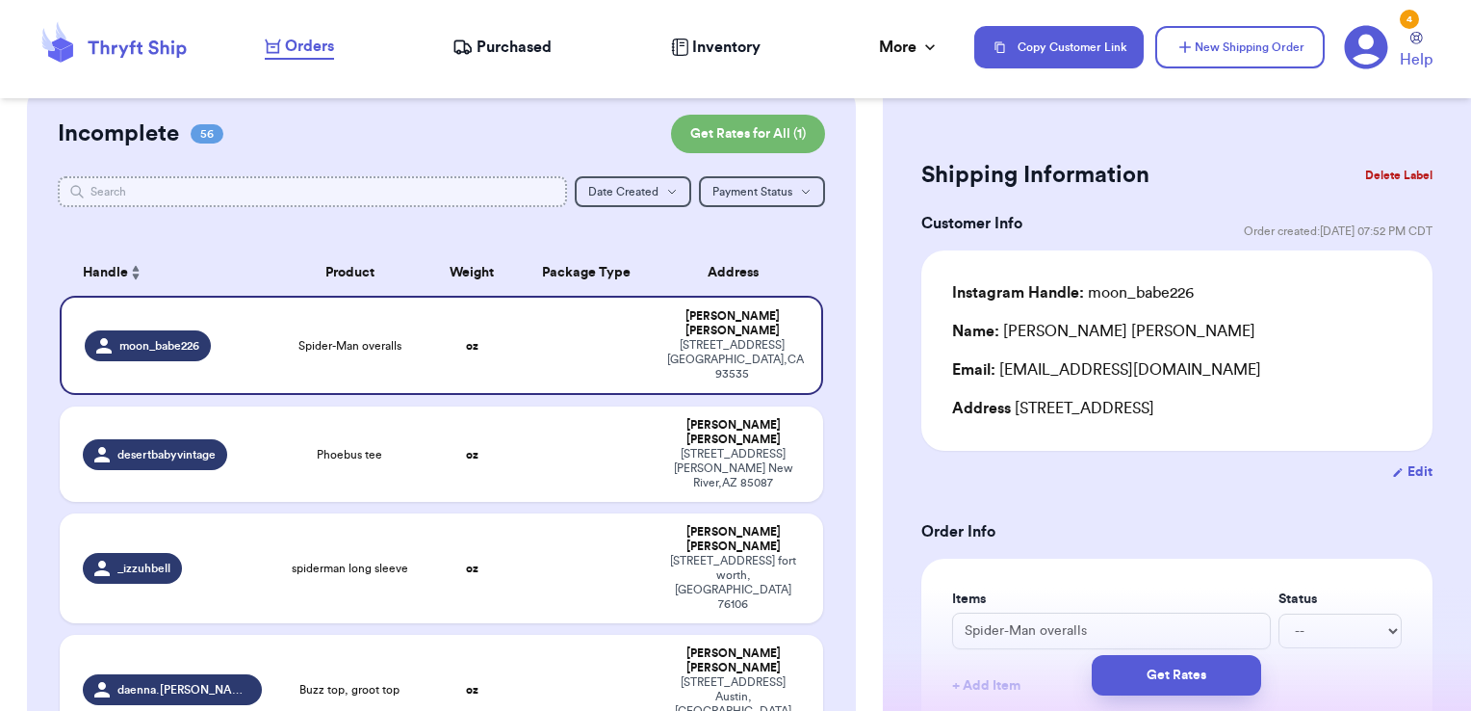
click at [478, 194] on input "text" at bounding box center [313, 191] width 510 height 31
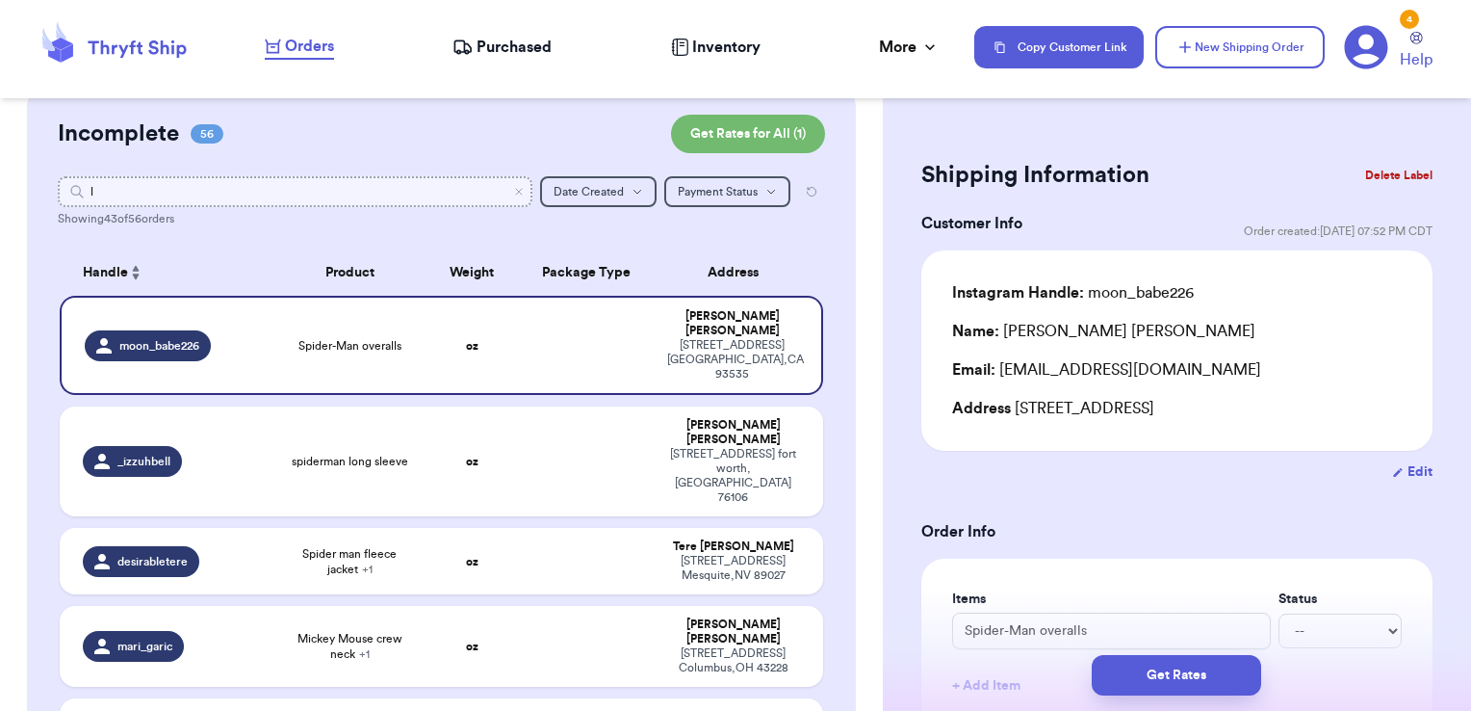
type input "ly"
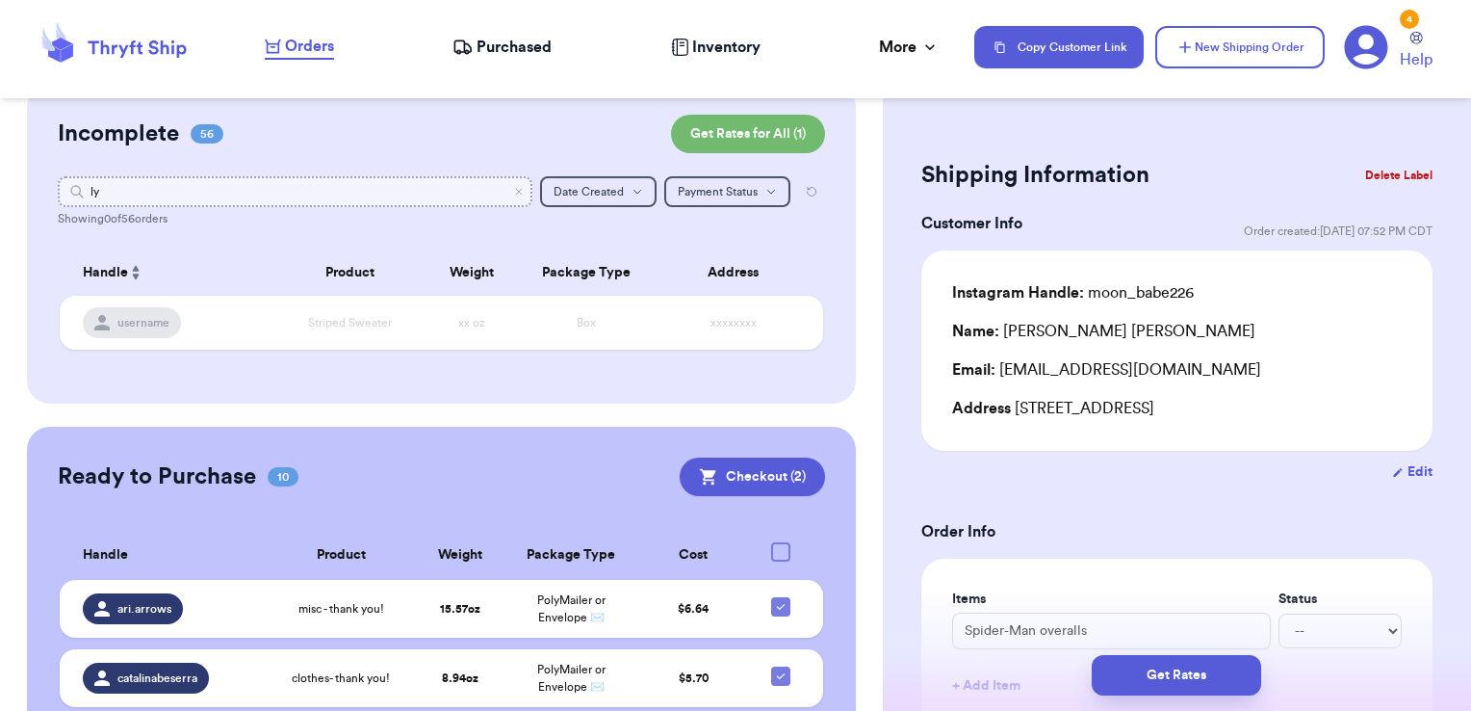
type input "l"
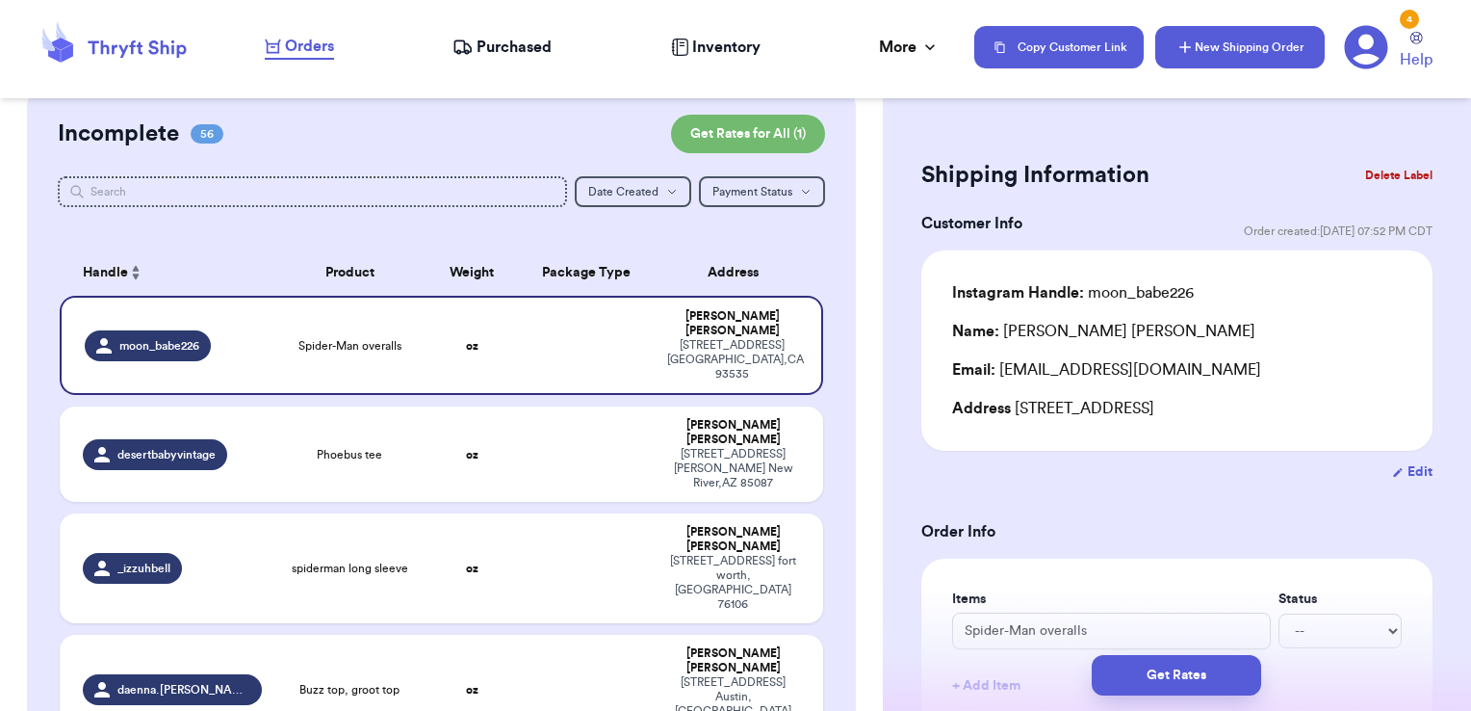
click at [1289, 57] on button "New Shipping Order" at bounding box center [1239, 47] width 169 height 42
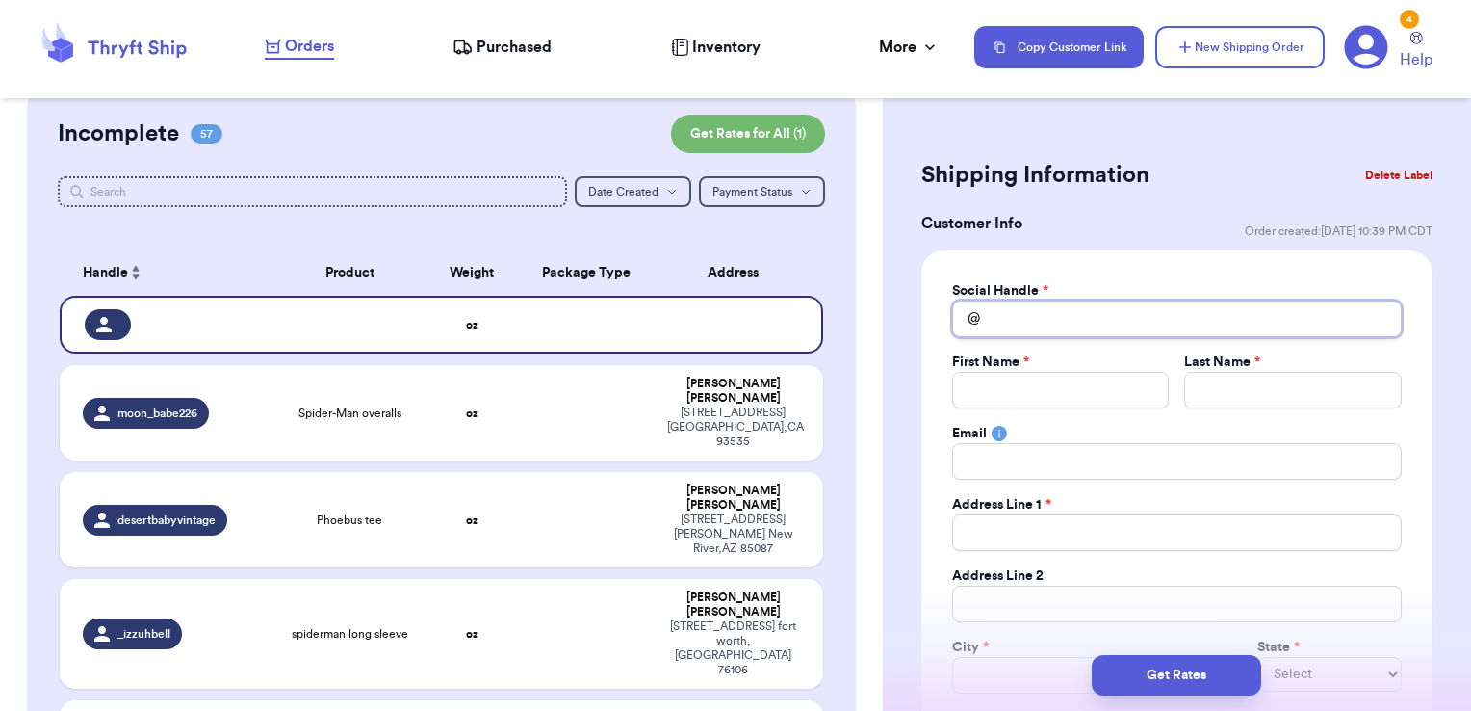
click at [1037, 335] on input "Total Amount Paid" at bounding box center [1177, 318] width 450 height 37
type input "l"
type input "ly"
type input "[PERSON_NAME]"
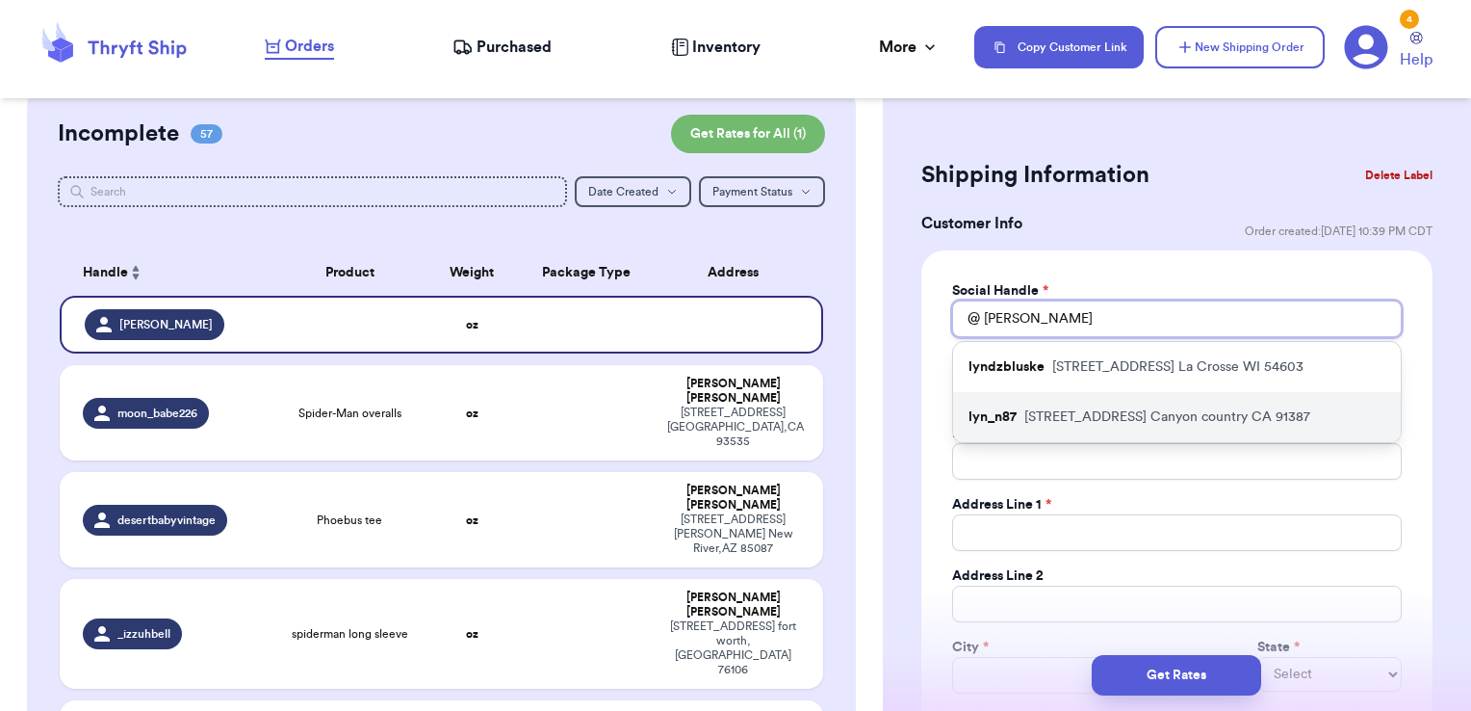
type input "[PERSON_NAME]"
click at [1040, 414] on p "[STREET_ADDRESS]" at bounding box center [1167, 416] width 286 height 19
type input "lyn_n87"
type input "[PERSON_NAME]"
type input "Osoy"
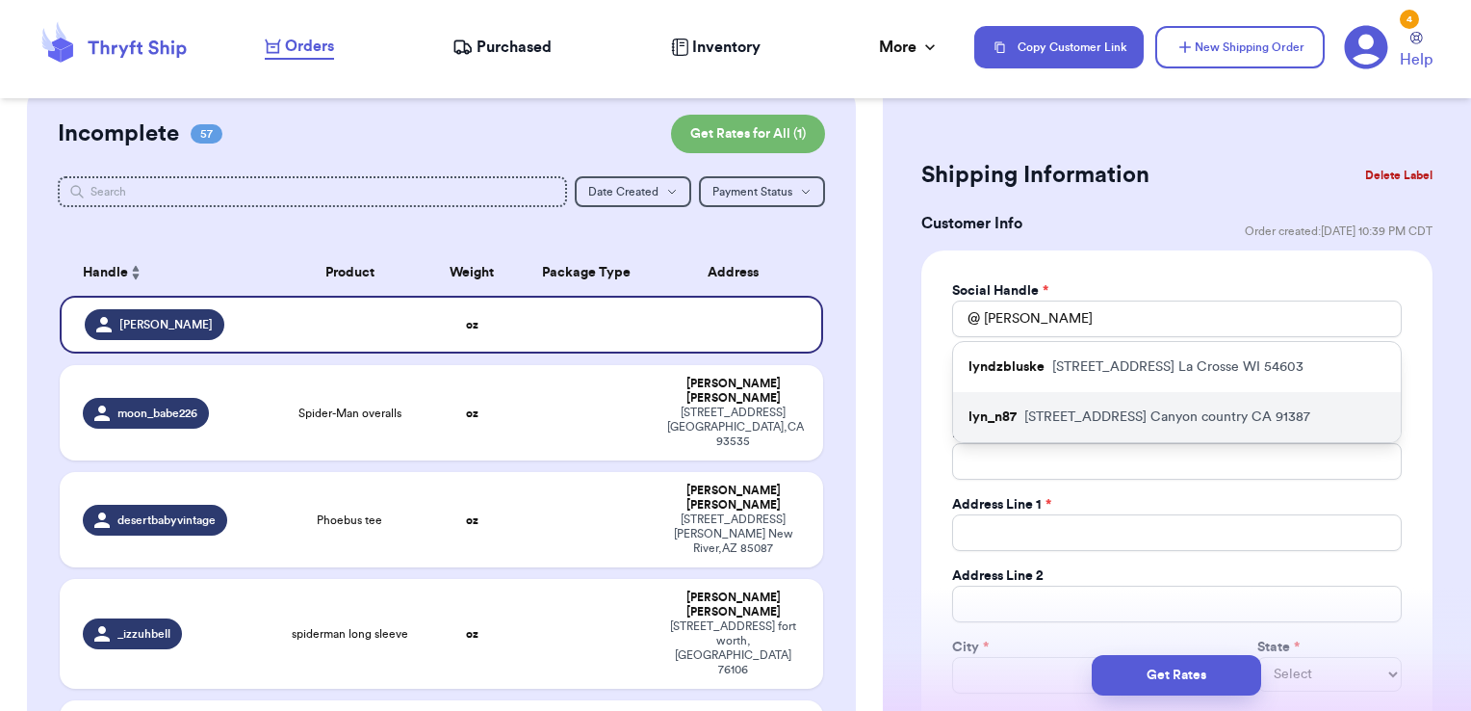
type input "[EMAIL_ADDRESS][DOMAIN_NAME]"
type input "[STREET_ADDRESS]"
type input "Canyon country"
select select "CA"
type input "91387"
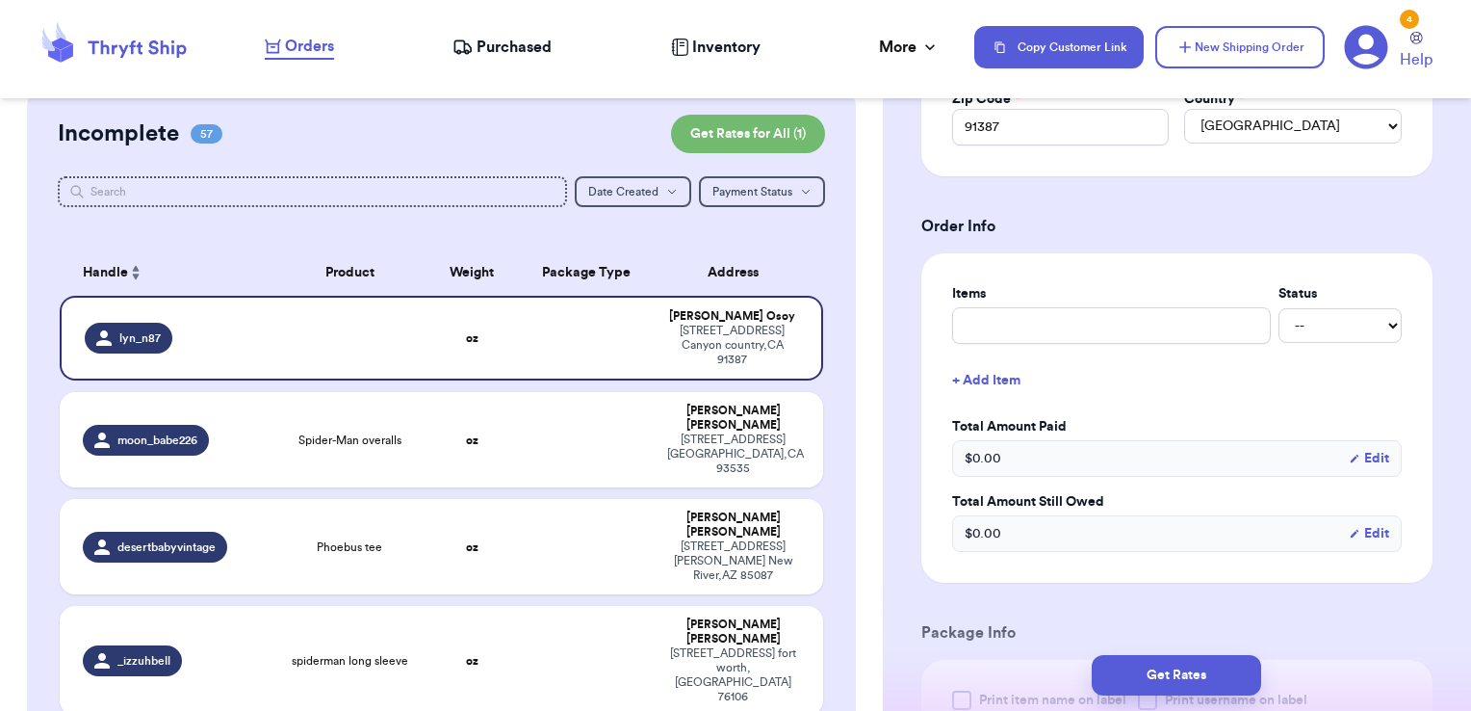
scroll to position [714, 0]
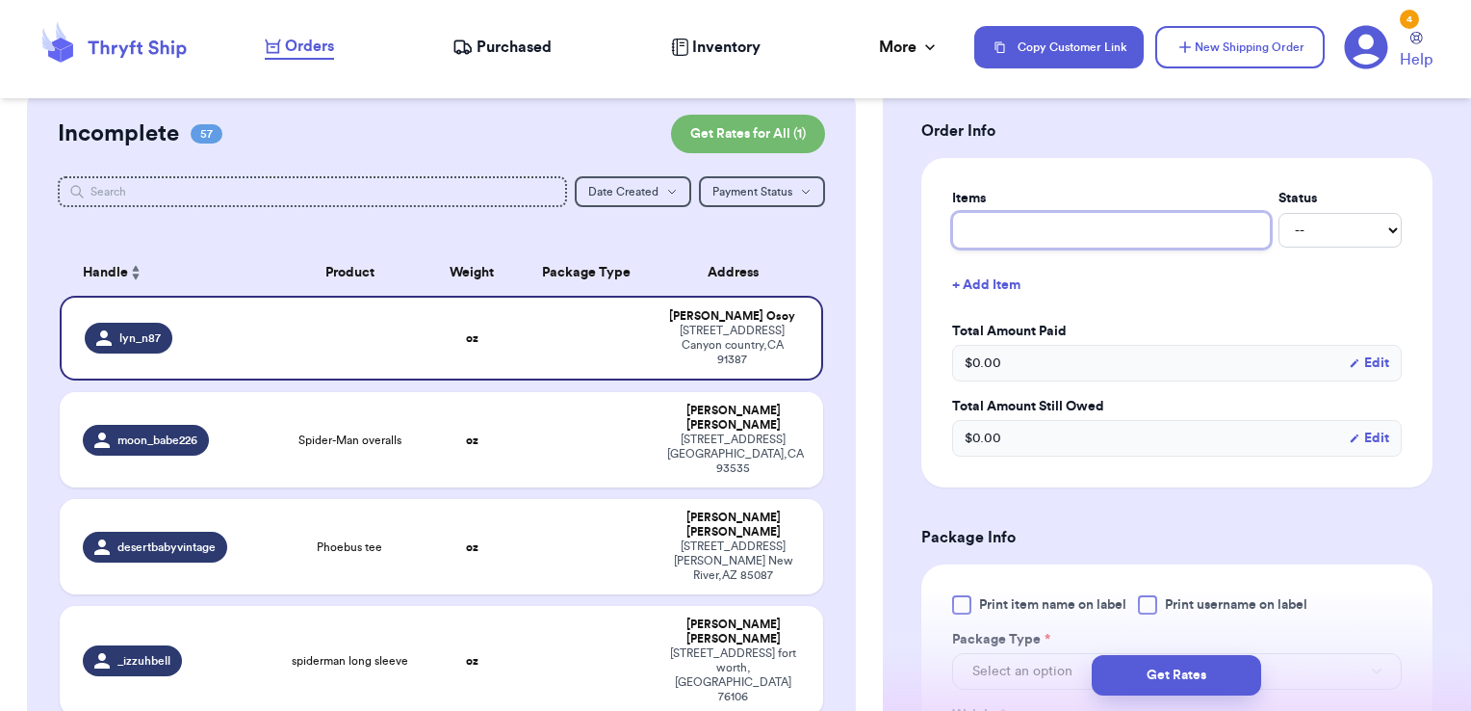
click at [995, 221] on input "text" at bounding box center [1111, 230] width 319 height 37
type input "clothes- thank you!"
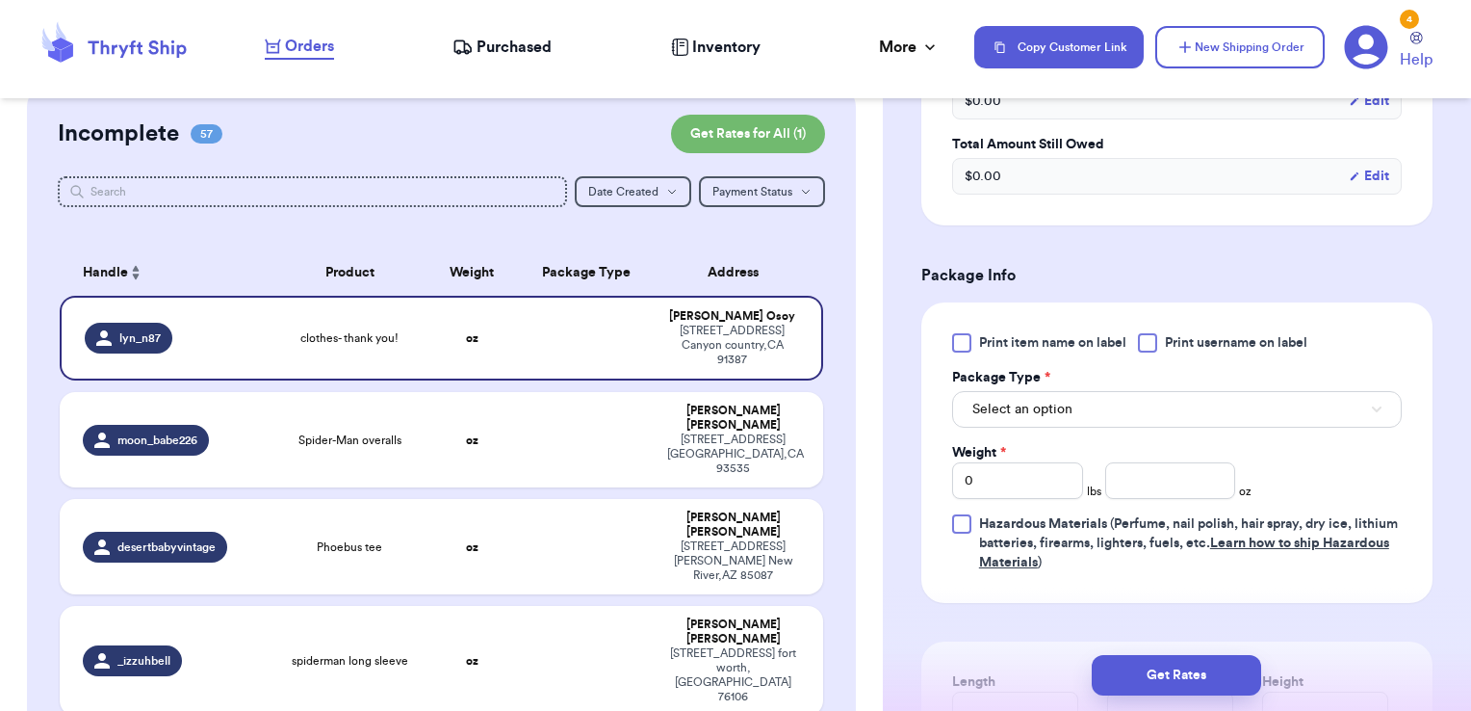
scroll to position [981, 0]
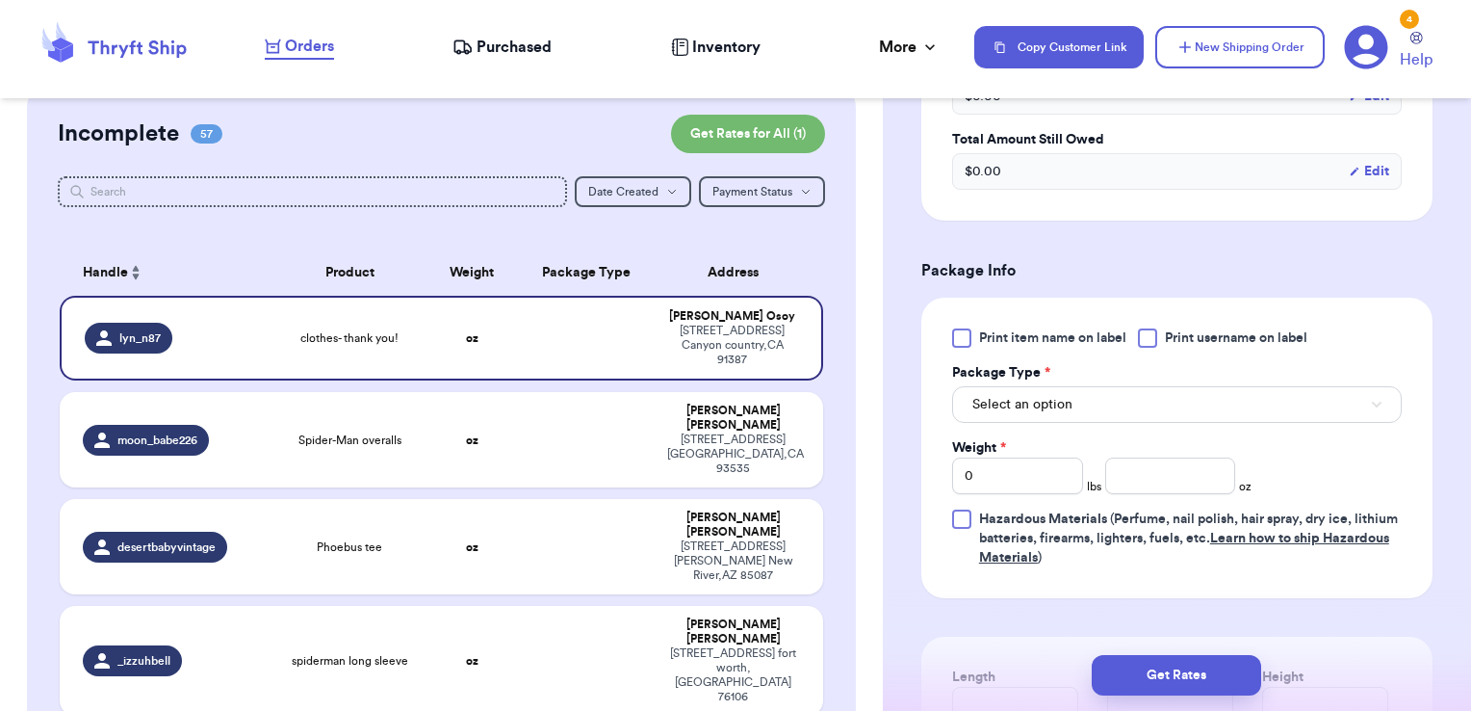
click at [1148, 334] on div at bounding box center [1147, 337] width 19 height 19
click at [0, 0] on input "Print username on label" at bounding box center [0, 0] width 0 height 0
click at [1114, 401] on button "Select an option" at bounding box center [1177, 404] width 450 height 37
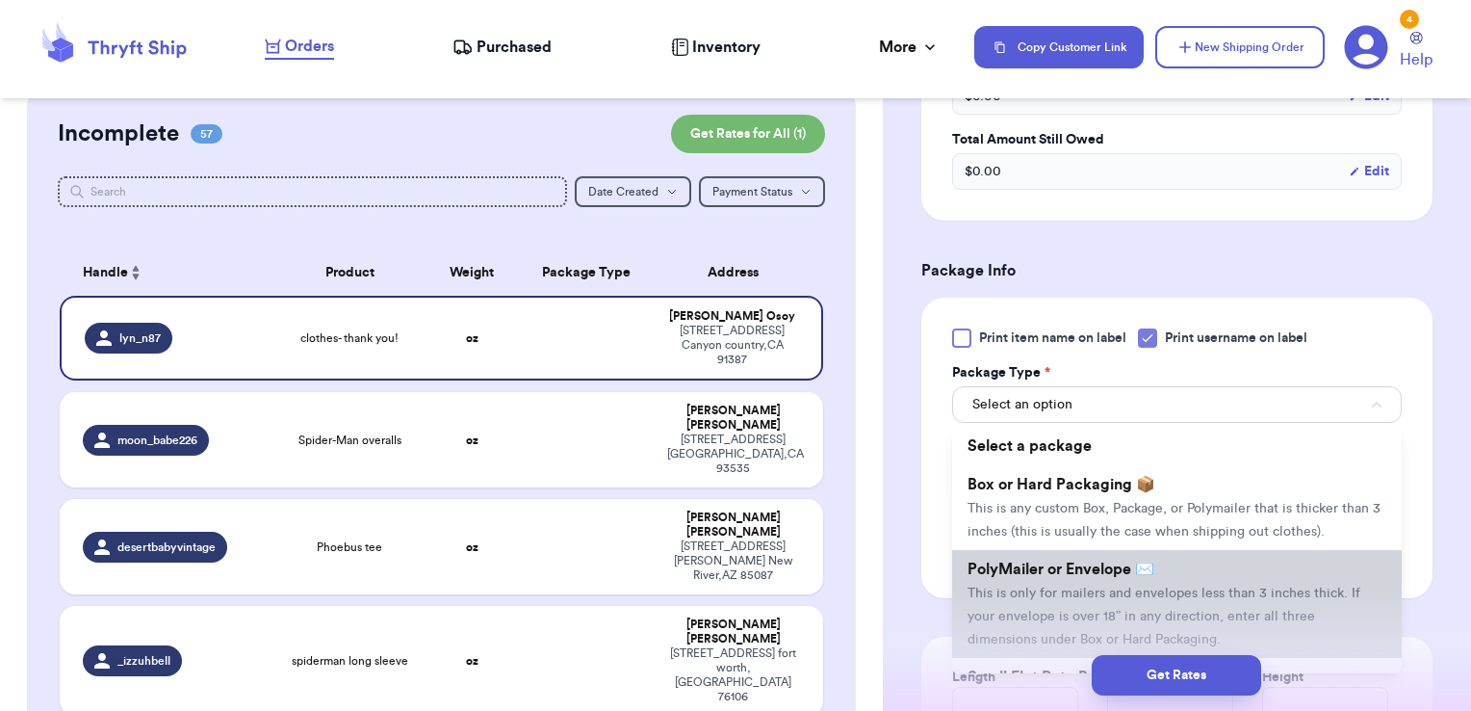
click at [1051, 577] on span "PolyMailer or Envelope ✉️" at bounding box center [1061, 568] width 187 height 15
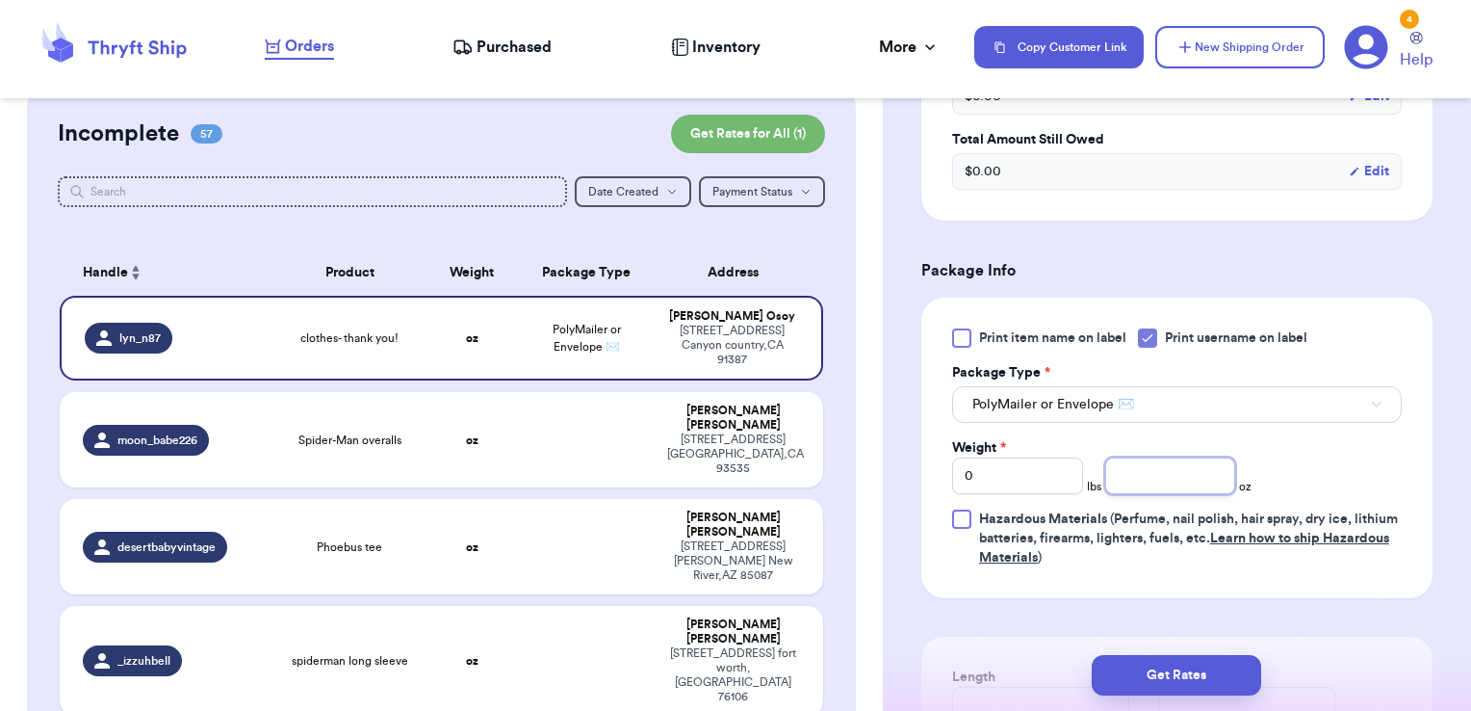
click at [1140, 479] on input "number" at bounding box center [1170, 475] width 131 height 37
type input "2.70"
click at [1204, 680] on button "Get Rates" at bounding box center [1176, 675] width 169 height 40
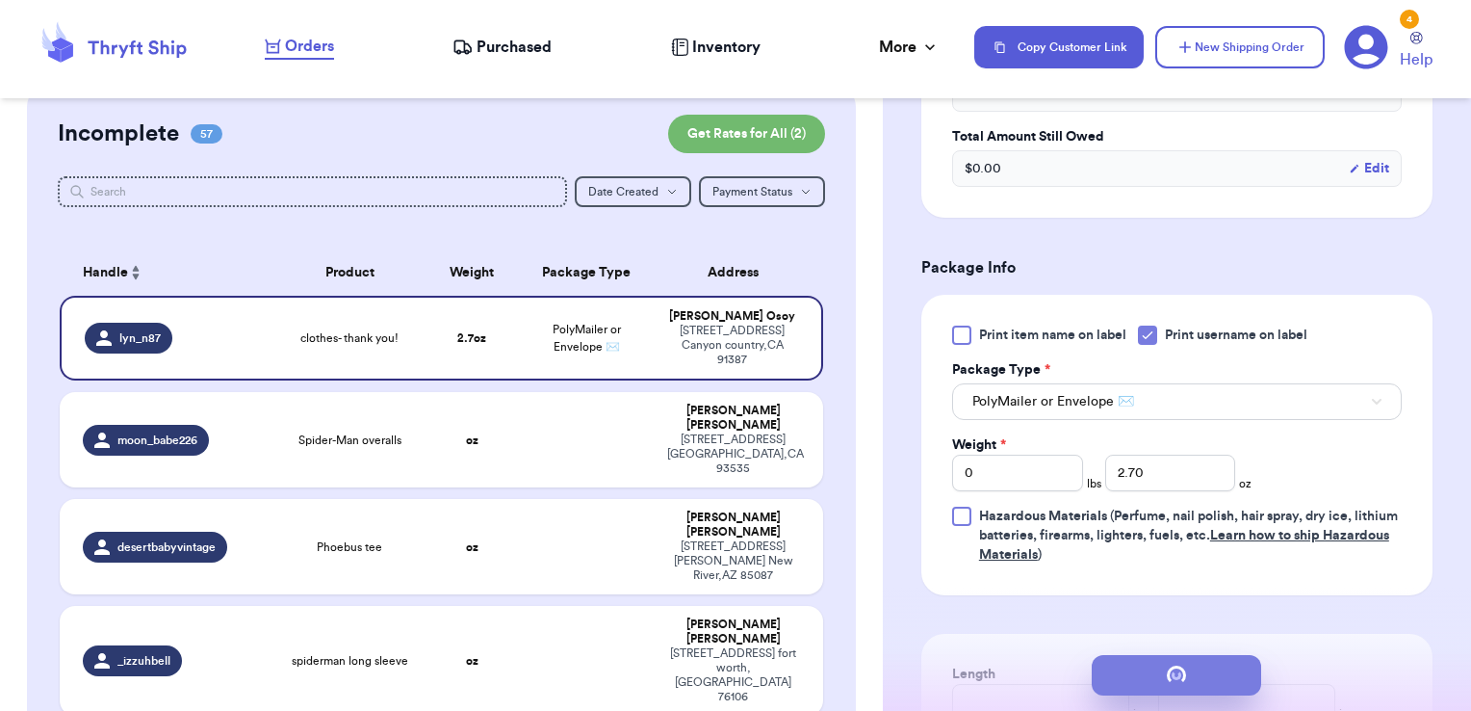
scroll to position [0, 0]
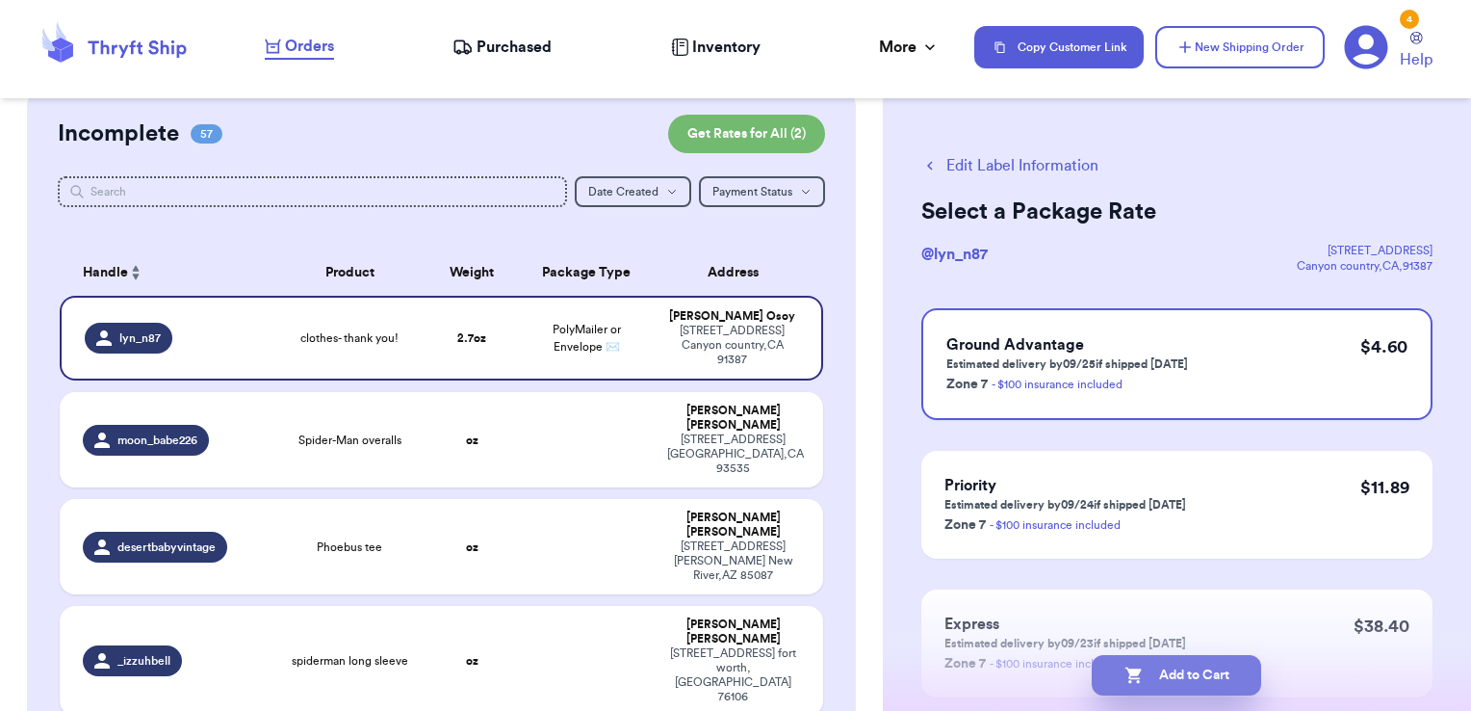
click at [1228, 662] on button "Add to Cart" at bounding box center [1176, 675] width 169 height 40
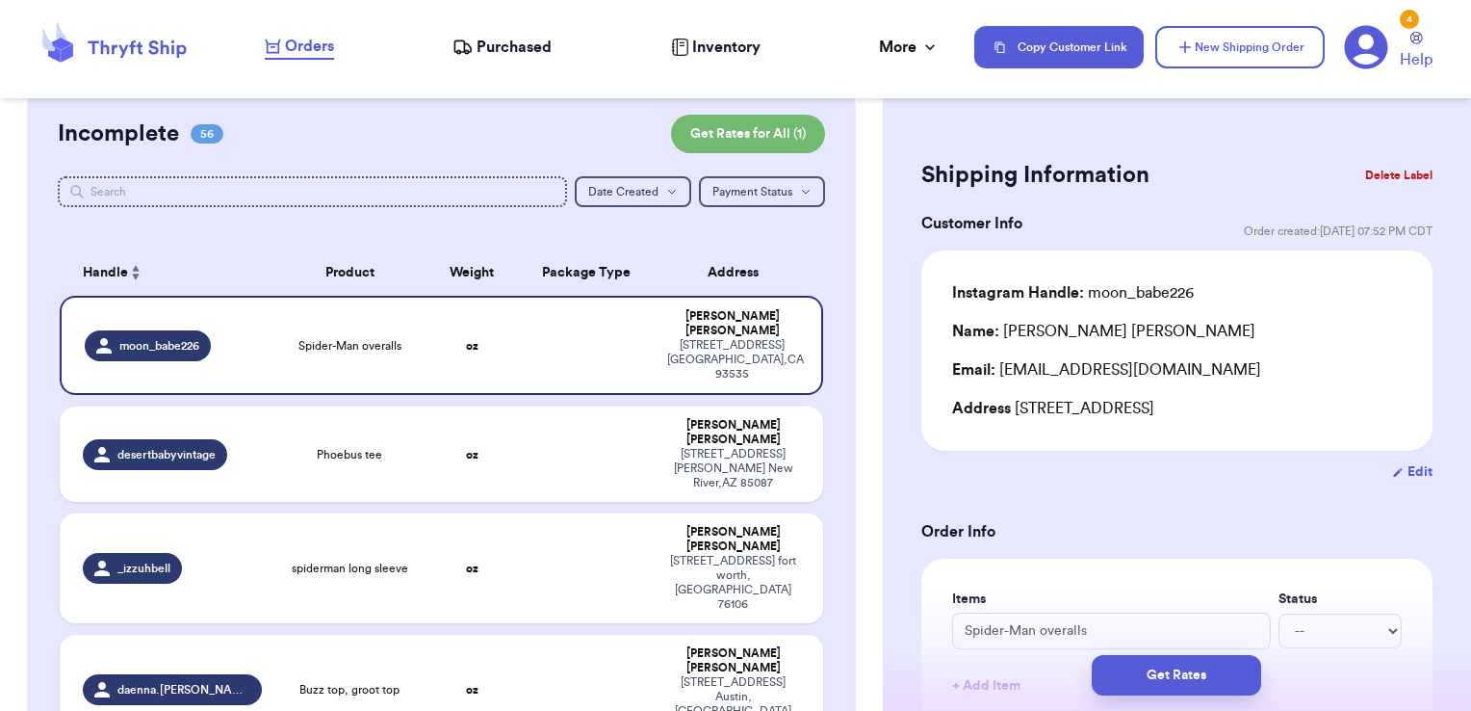
click at [327, 195] on input "text" at bounding box center [313, 191] width 510 height 31
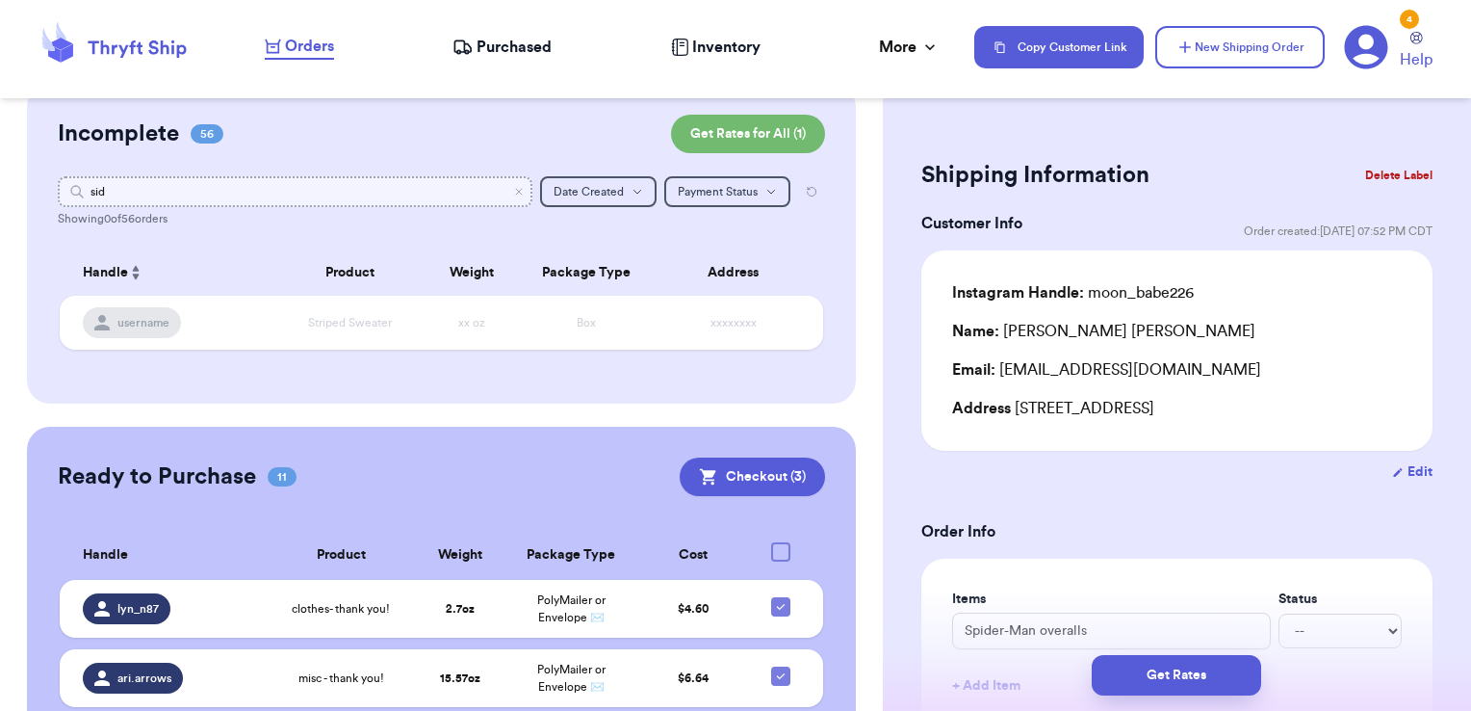
type input "side"
type input "sid"
type input "s"
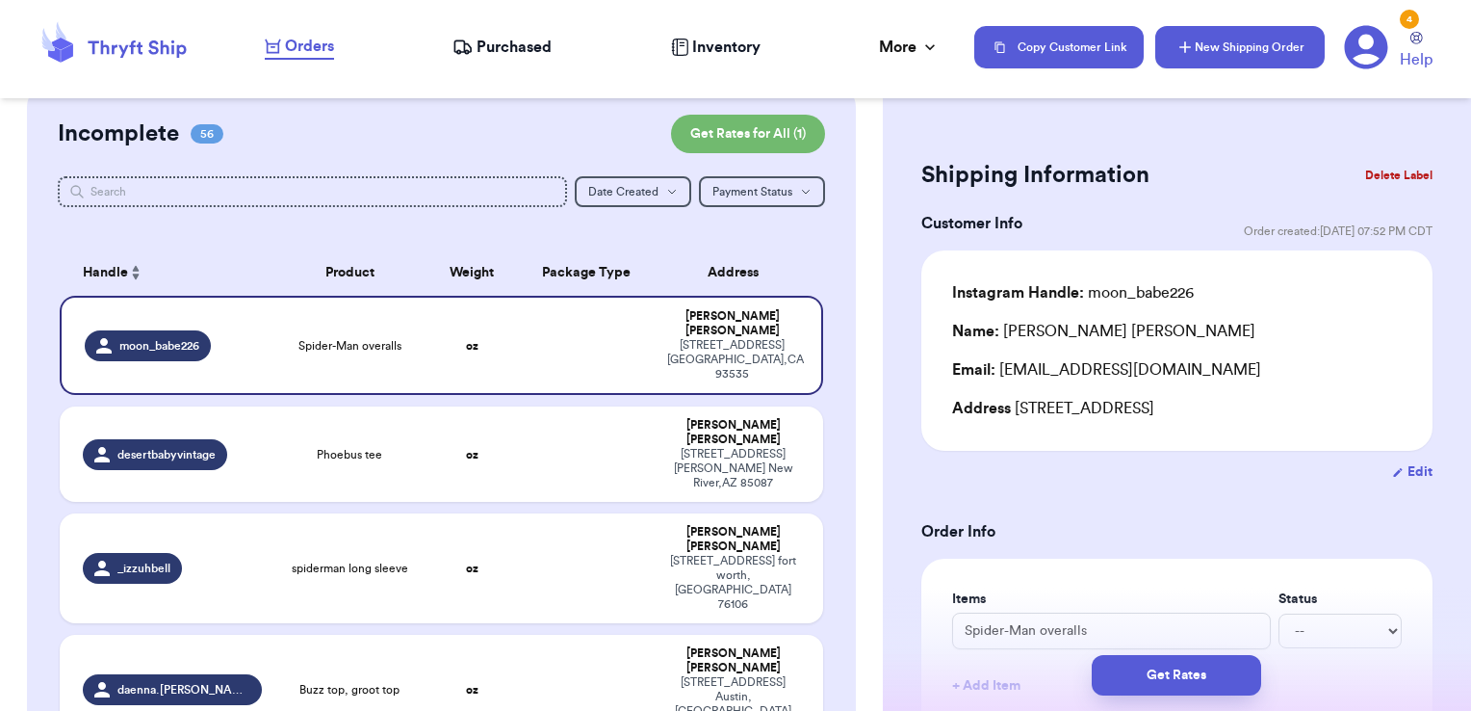
click at [1178, 49] on icon "button" at bounding box center [1185, 47] width 19 height 19
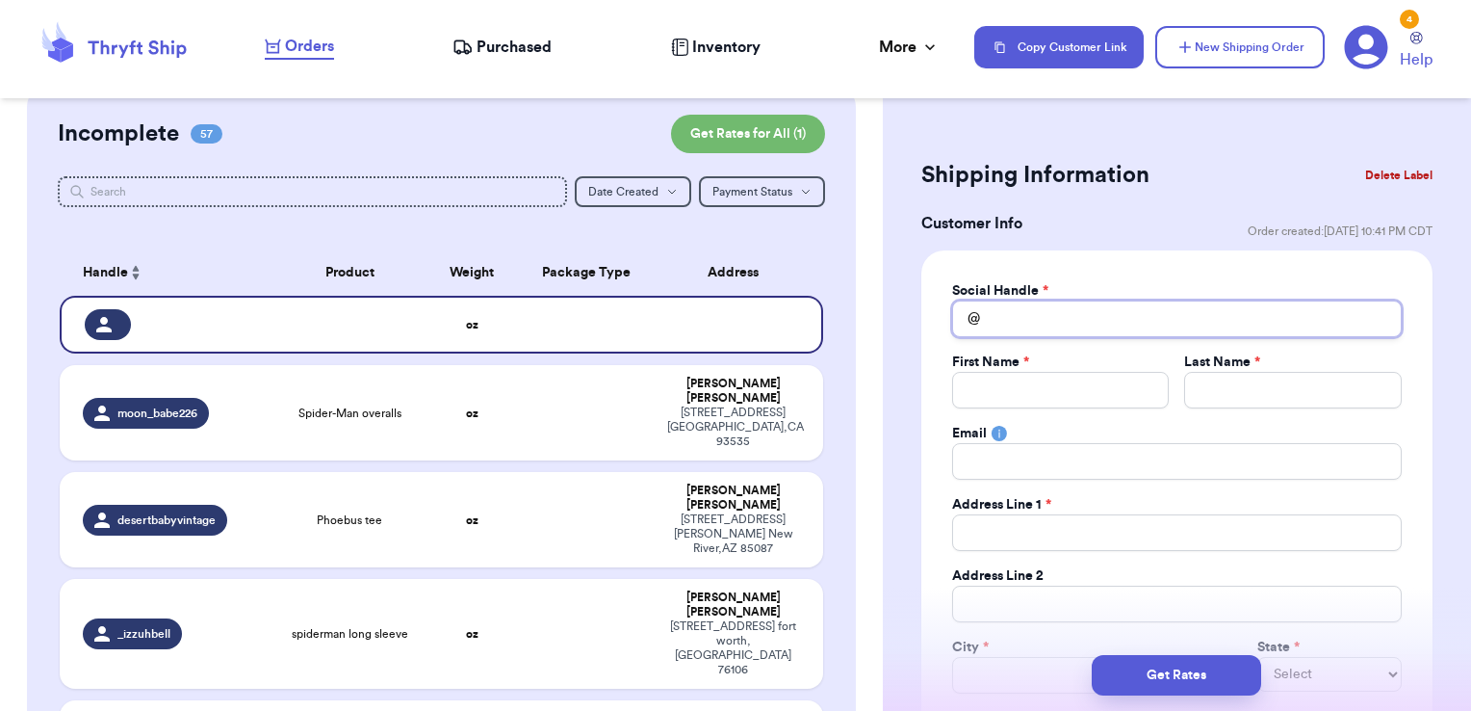
click at [1094, 312] on input "Total Amount Paid" at bounding box center [1177, 318] width 450 height 37
type input "s"
type input "si"
type input "sid"
type input "side"
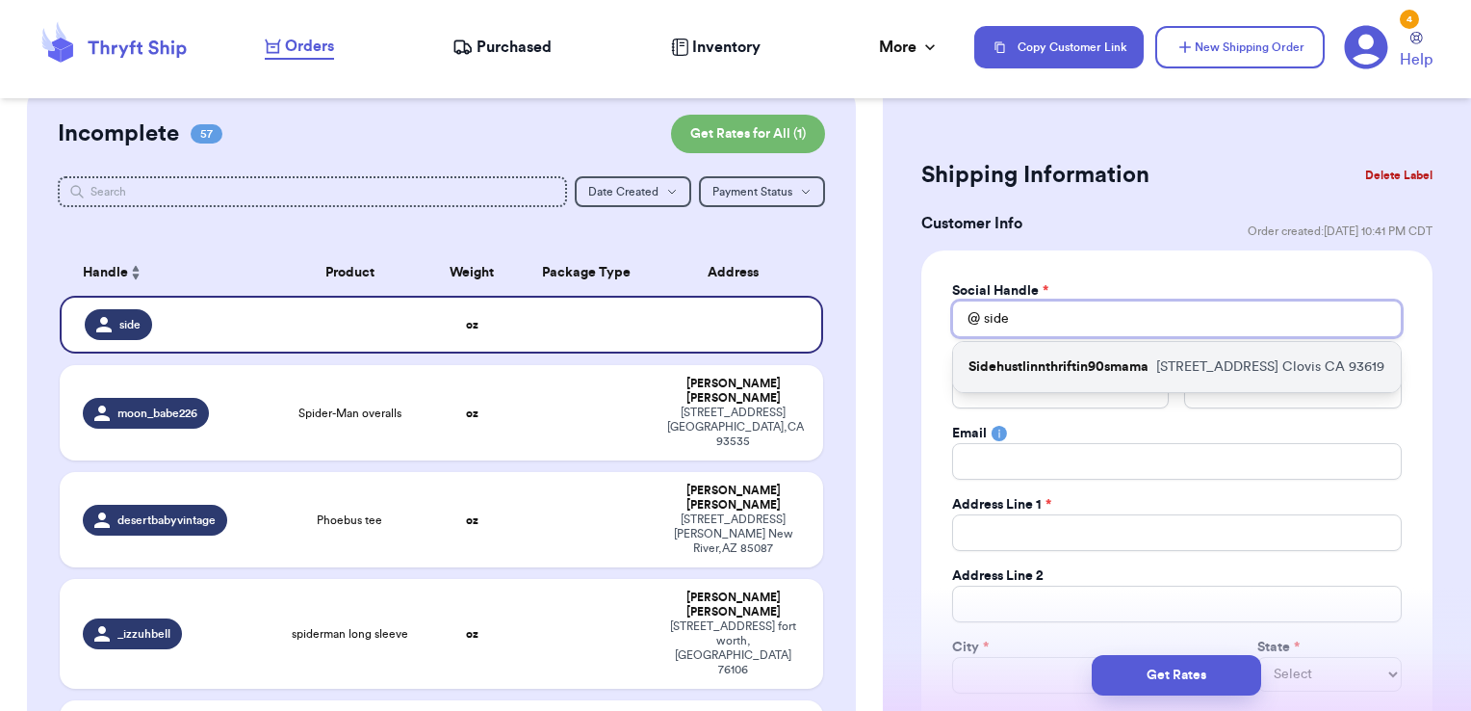
type input "side"
click at [1060, 363] on div "Sidehustlinnthriftin90smama [STREET_ADDRESS]" at bounding box center [1177, 367] width 448 height 50
type input "Sidehustlinnthriftin90smama"
type input "[PERSON_NAME]"
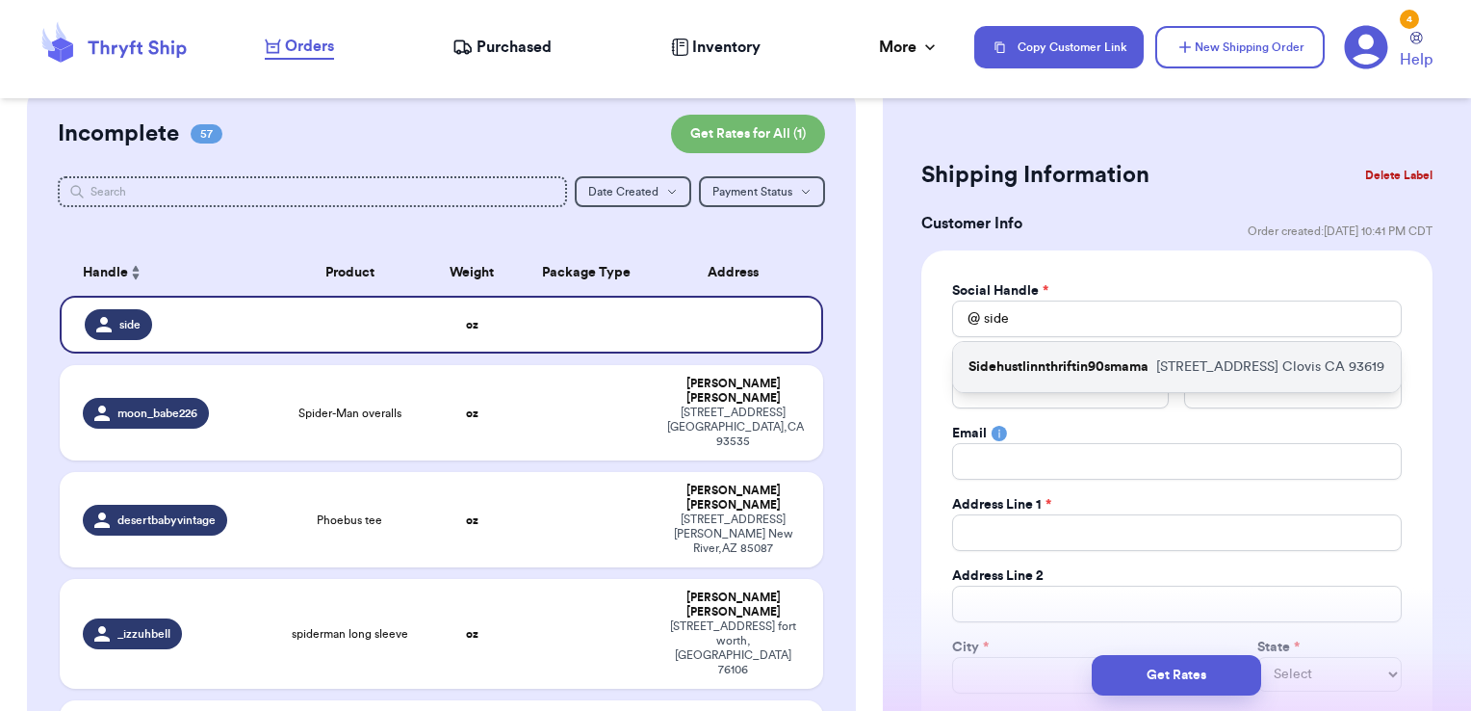
type input "[EMAIL_ADDRESS][DOMAIN_NAME]"
type input "[STREET_ADDRESS]"
type input "Clovis"
select select "CA"
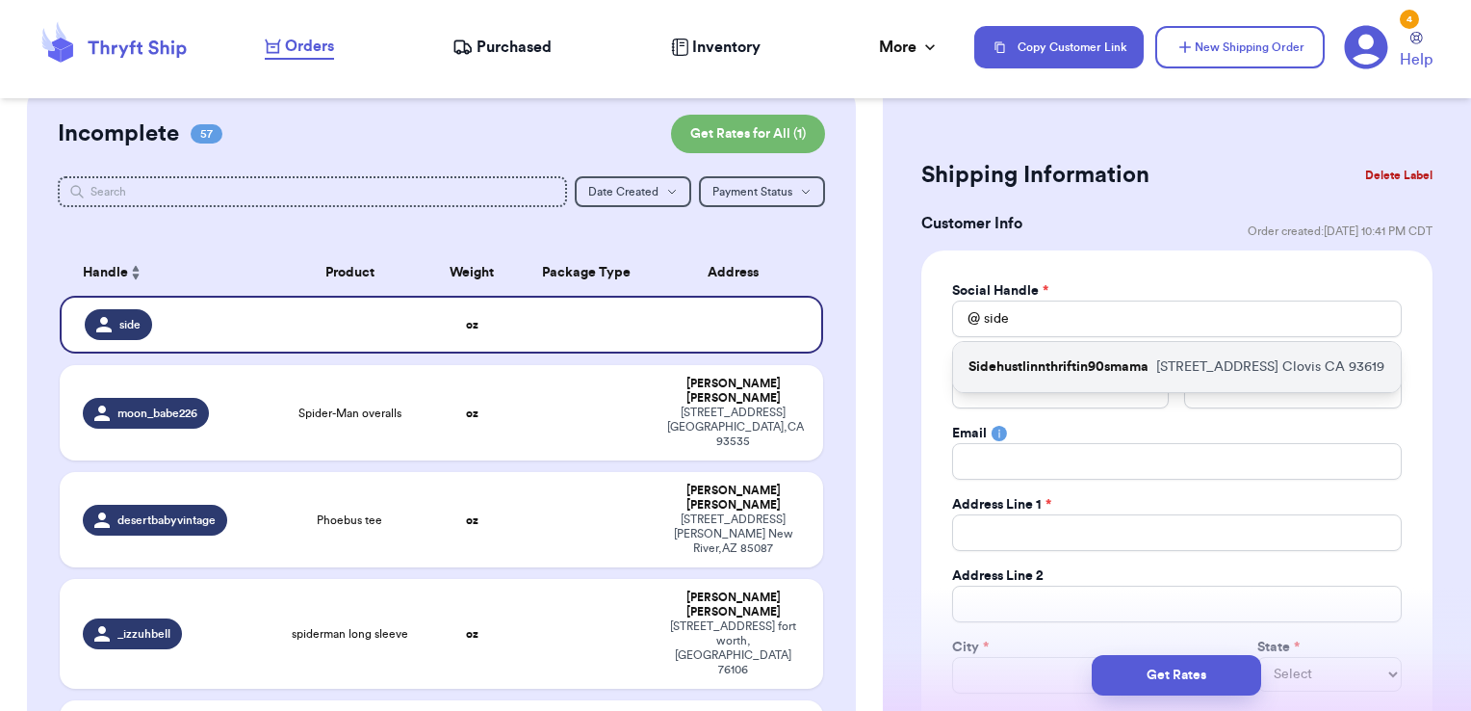
type input "93619"
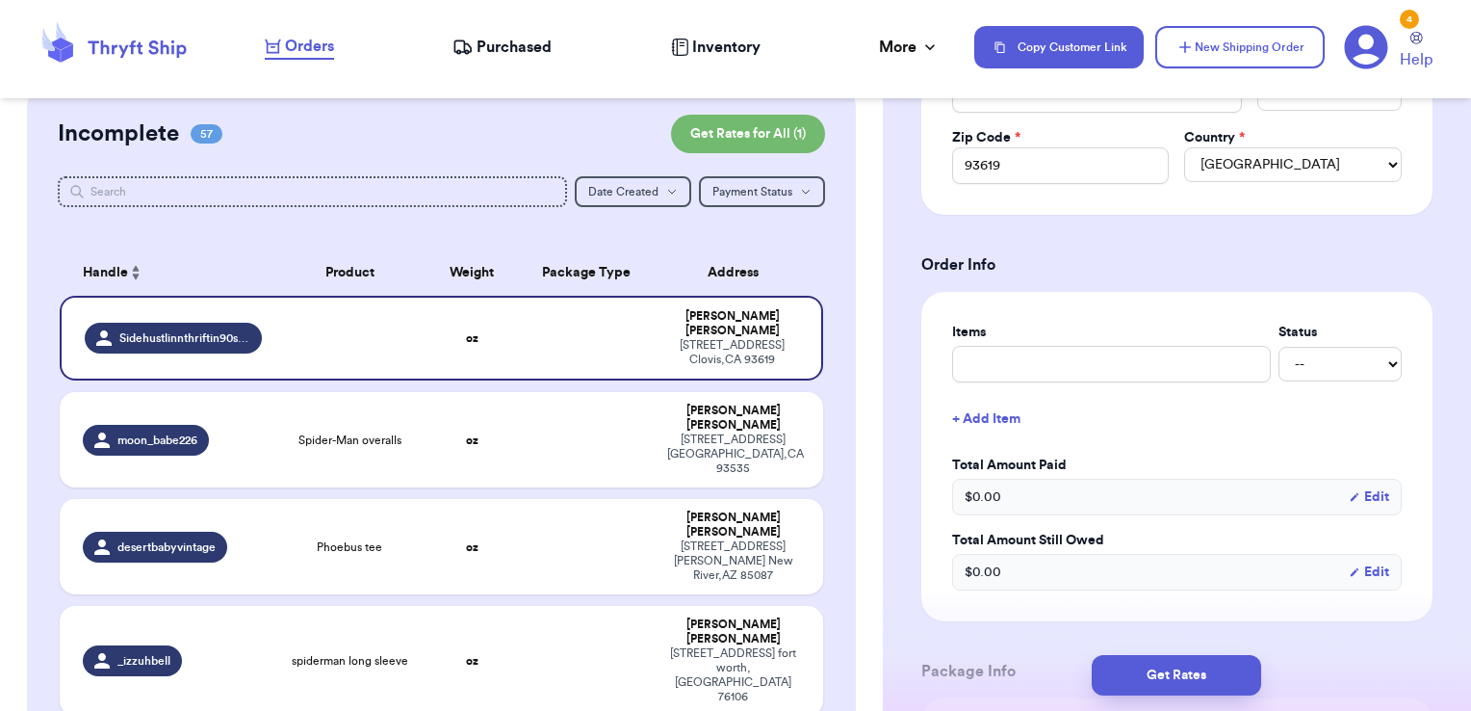
scroll to position [593, 0]
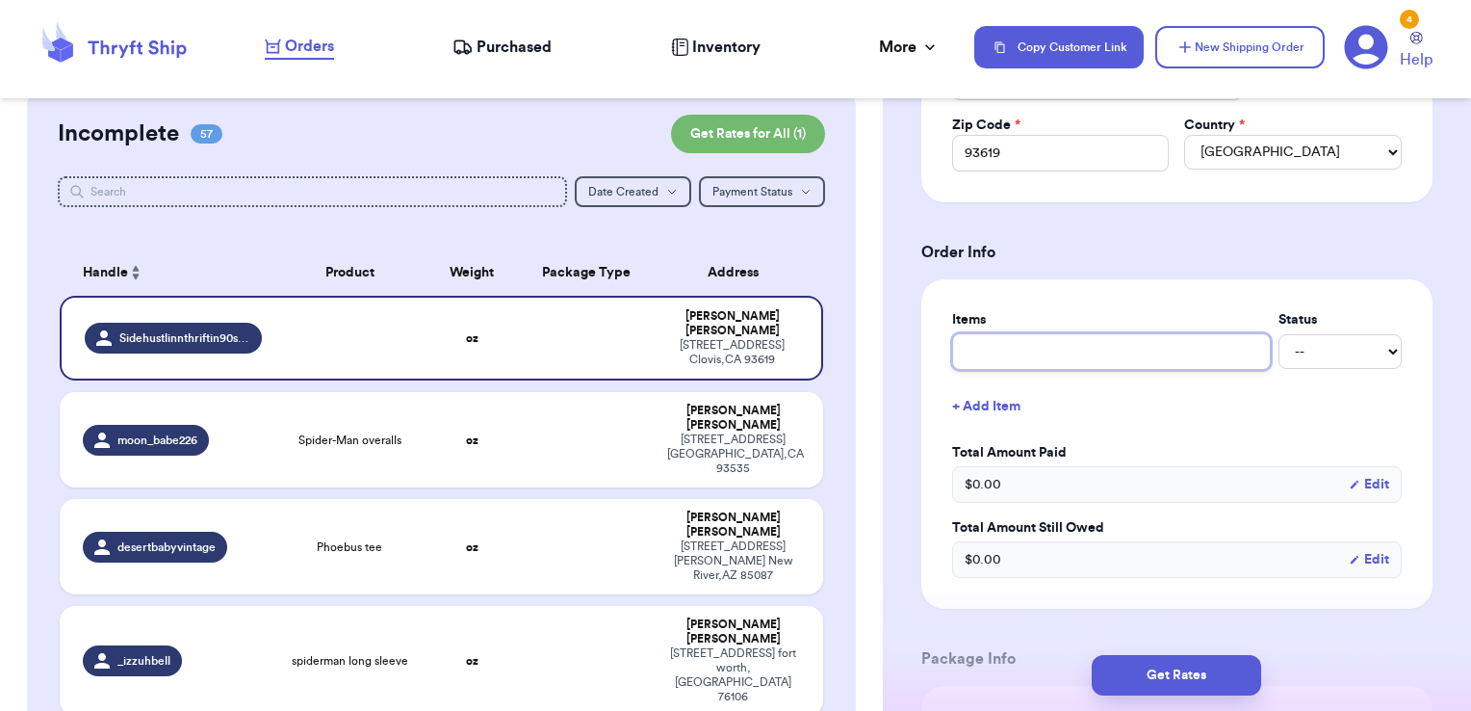
click at [1060, 345] on input "text" at bounding box center [1111, 351] width 319 height 37
type input "clothes- thank you!"
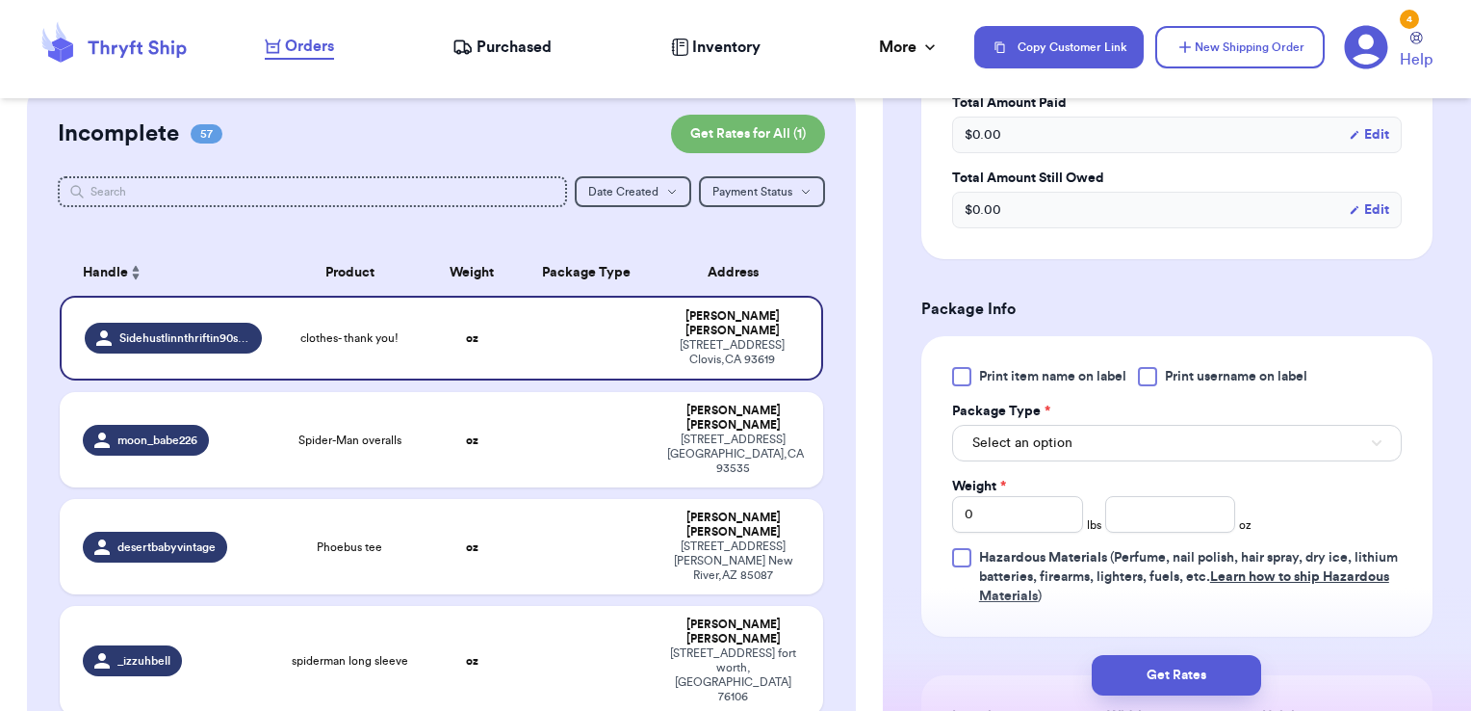
scroll to position [951, 0]
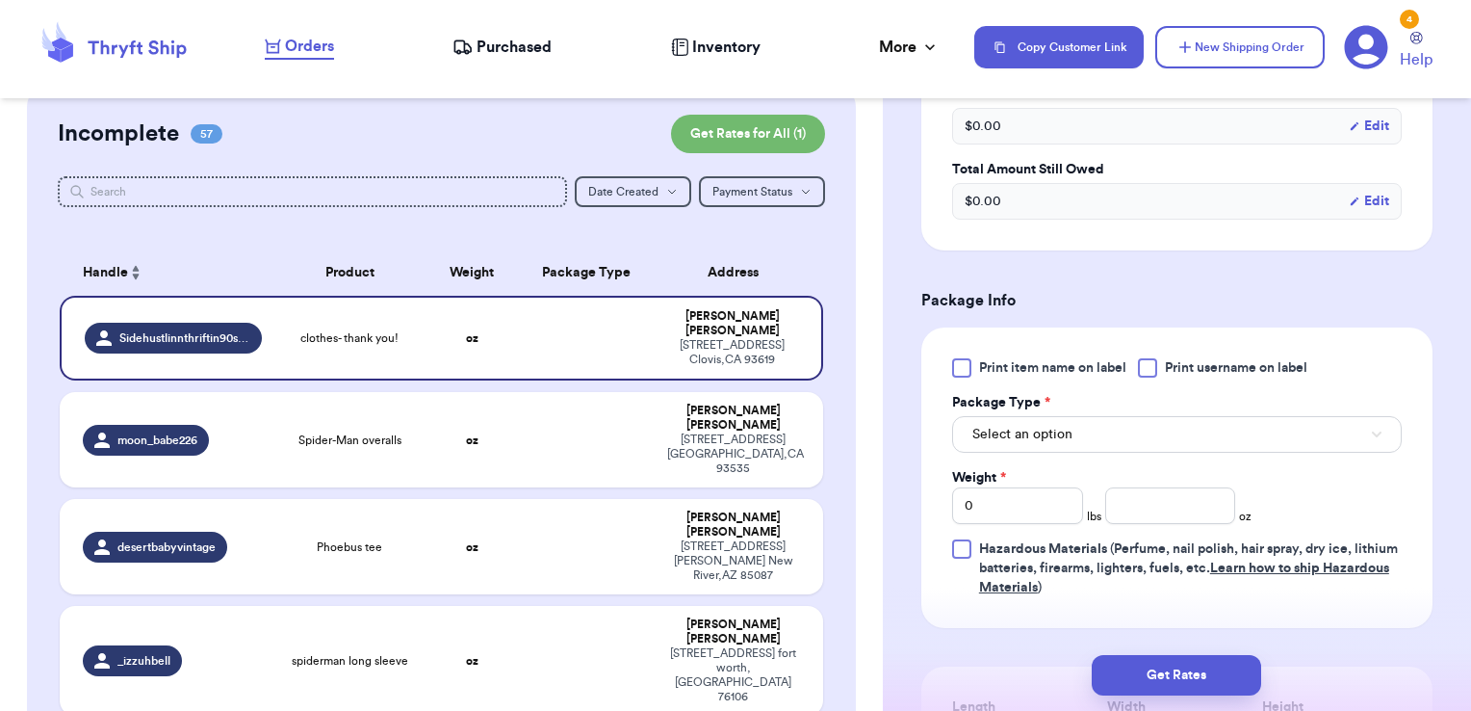
click at [1195, 369] on span "Print username on label" at bounding box center [1236, 367] width 142 height 19
click at [0, 0] on input "Print username on label" at bounding box center [0, 0] width 0 height 0
click at [1143, 431] on button "Select an option" at bounding box center [1177, 434] width 450 height 37
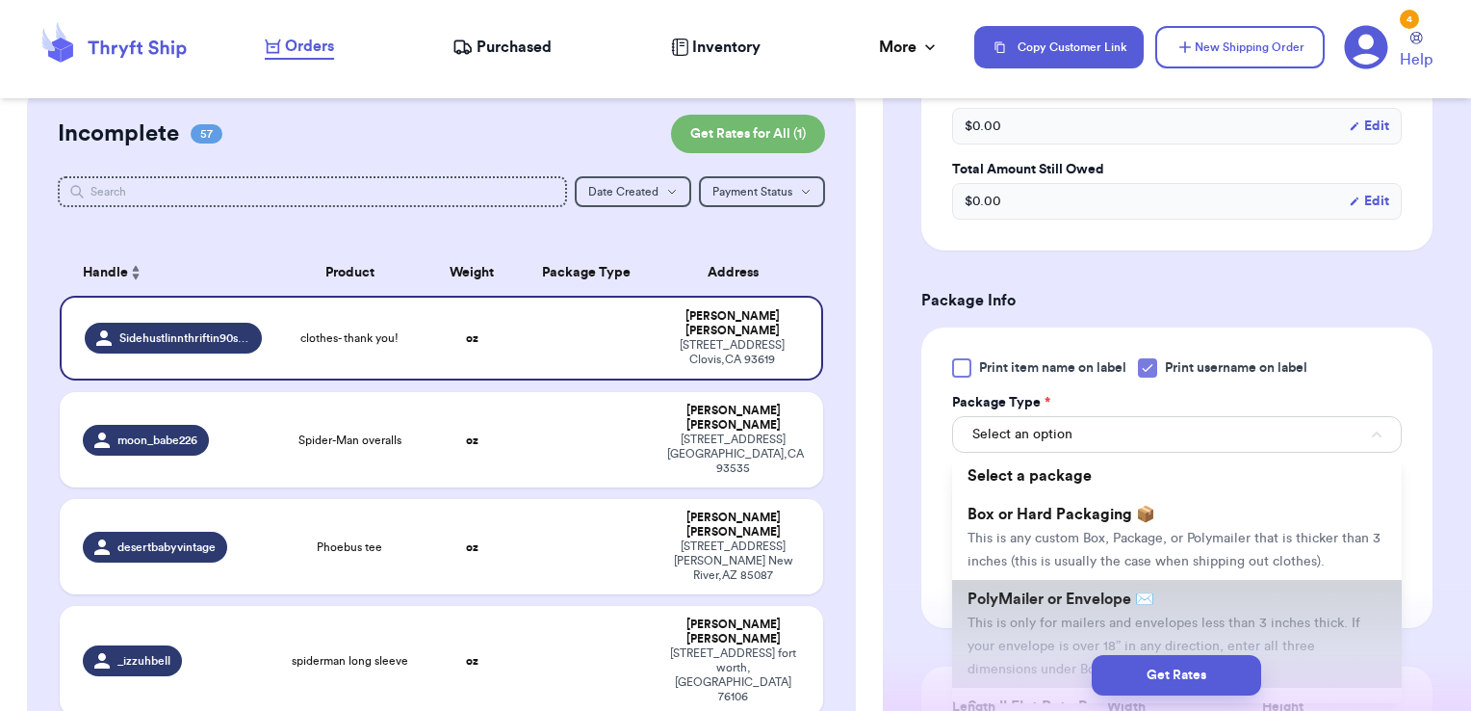
click at [1087, 607] on span "PolyMailer or Envelope ✉️" at bounding box center [1061, 598] width 187 height 15
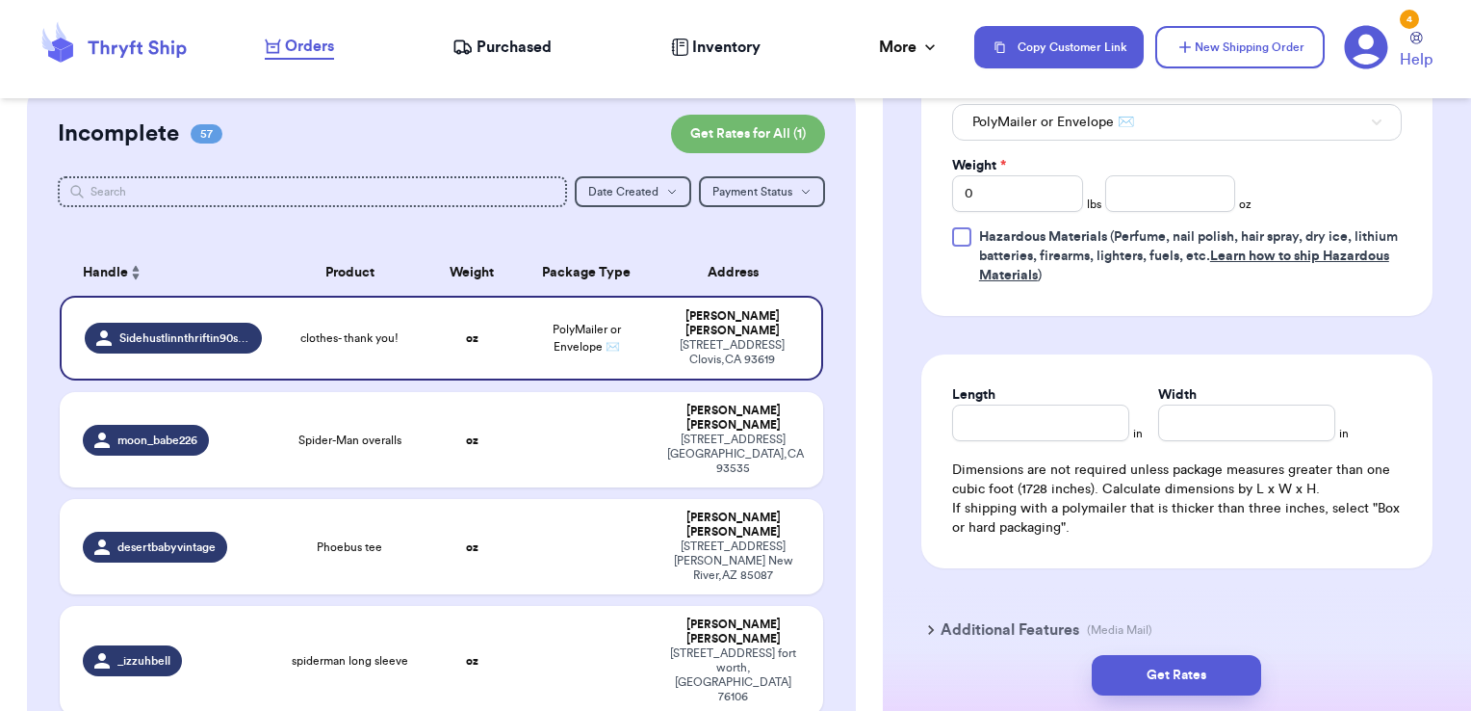
scroll to position [1266, 0]
click at [1112, 181] on input "number" at bounding box center [1170, 190] width 131 height 37
type input "5.61"
click at [1205, 672] on button "Get Rates" at bounding box center [1176, 675] width 169 height 40
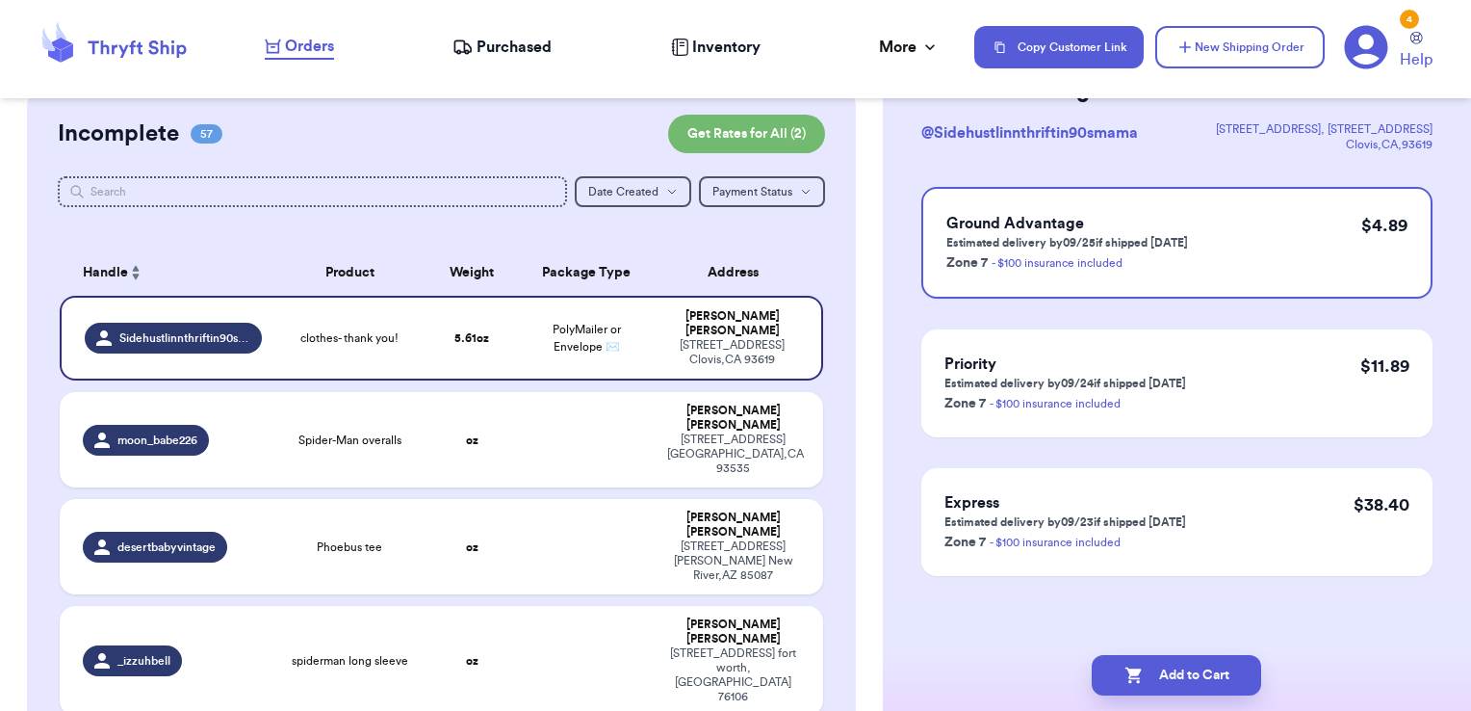
scroll to position [0, 0]
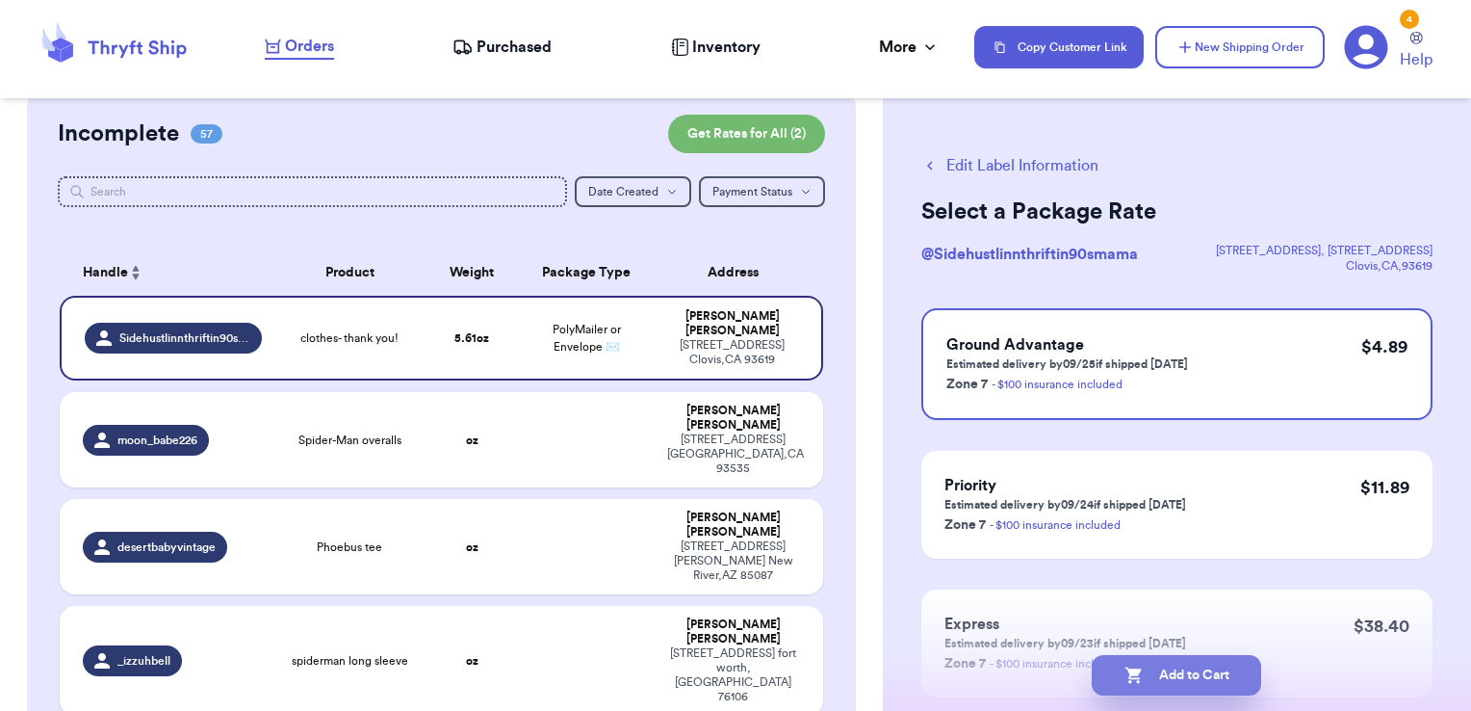
click at [1231, 668] on button "Add to Cart" at bounding box center [1176, 675] width 169 height 40
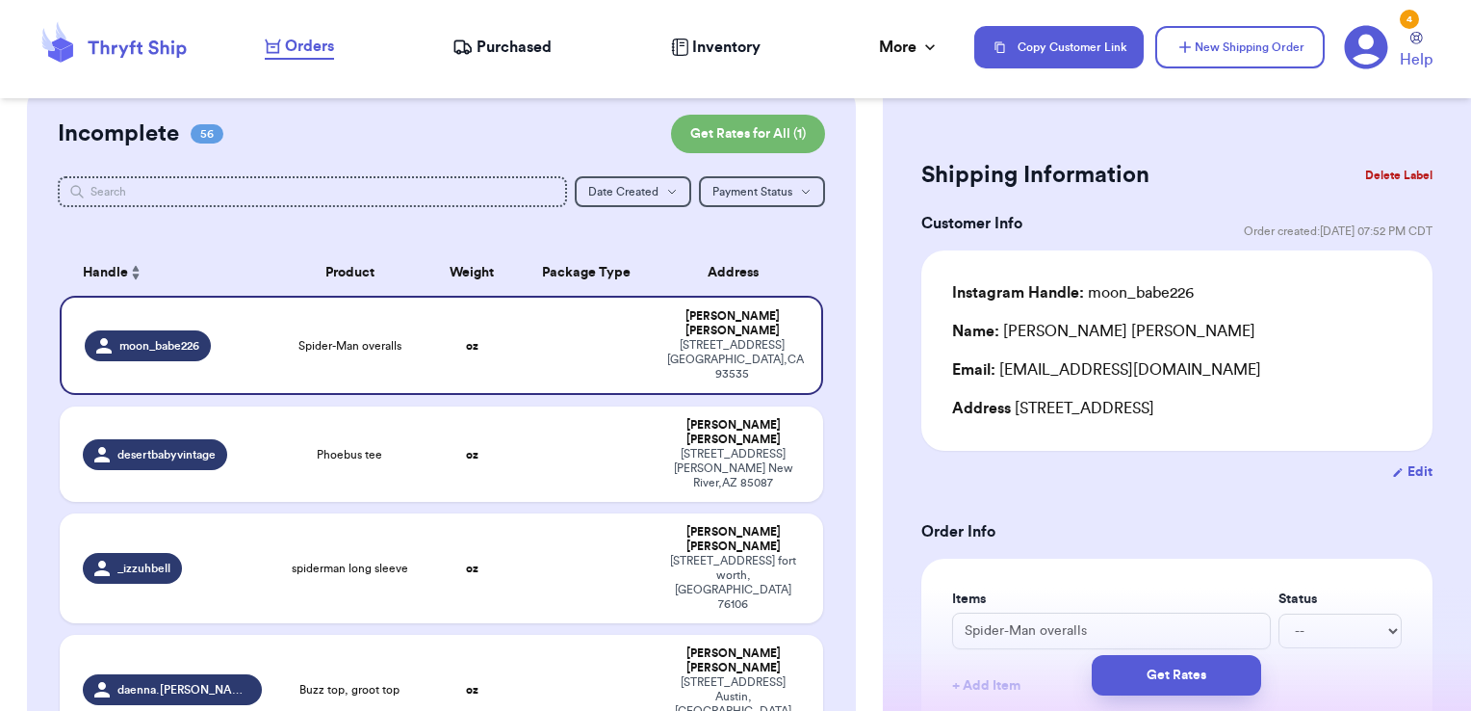
click at [490, 189] on input "text" at bounding box center [313, 191] width 510 height 31
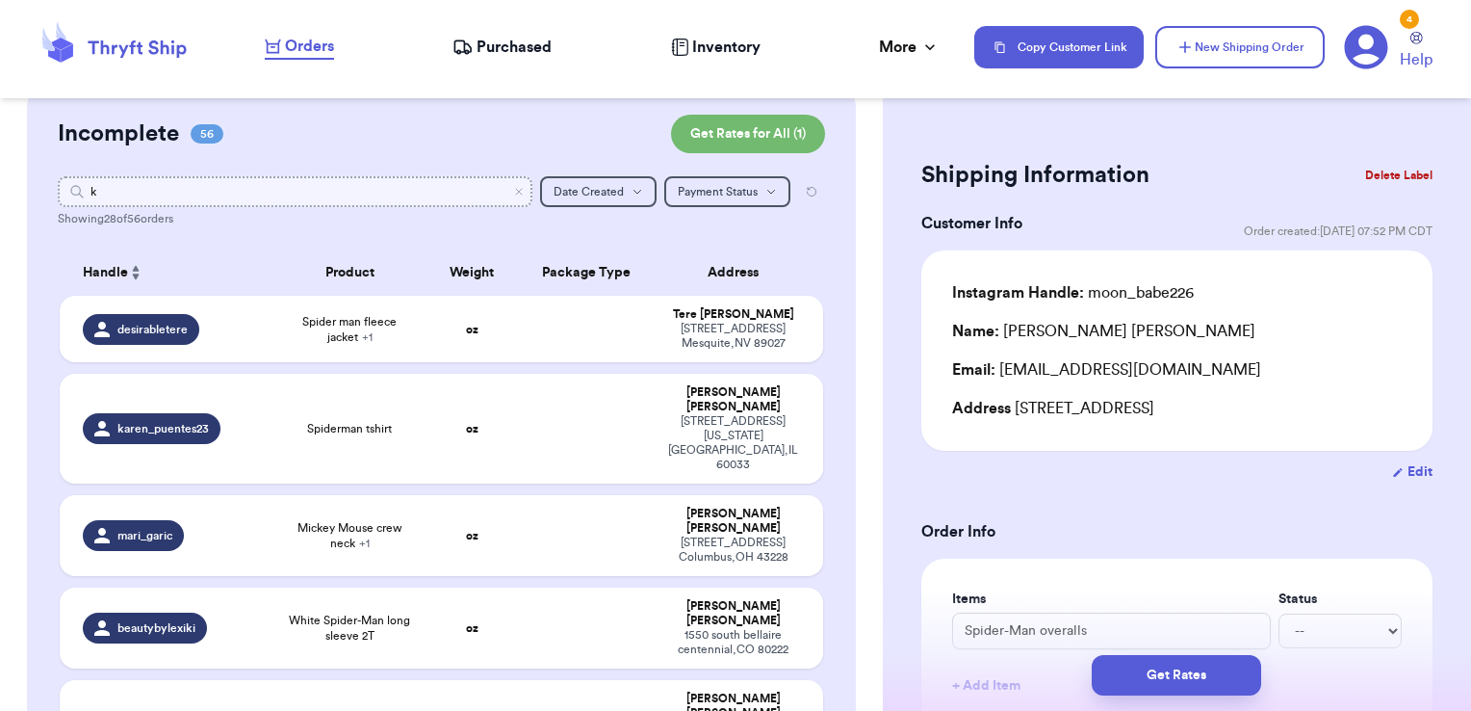
type input "kr"
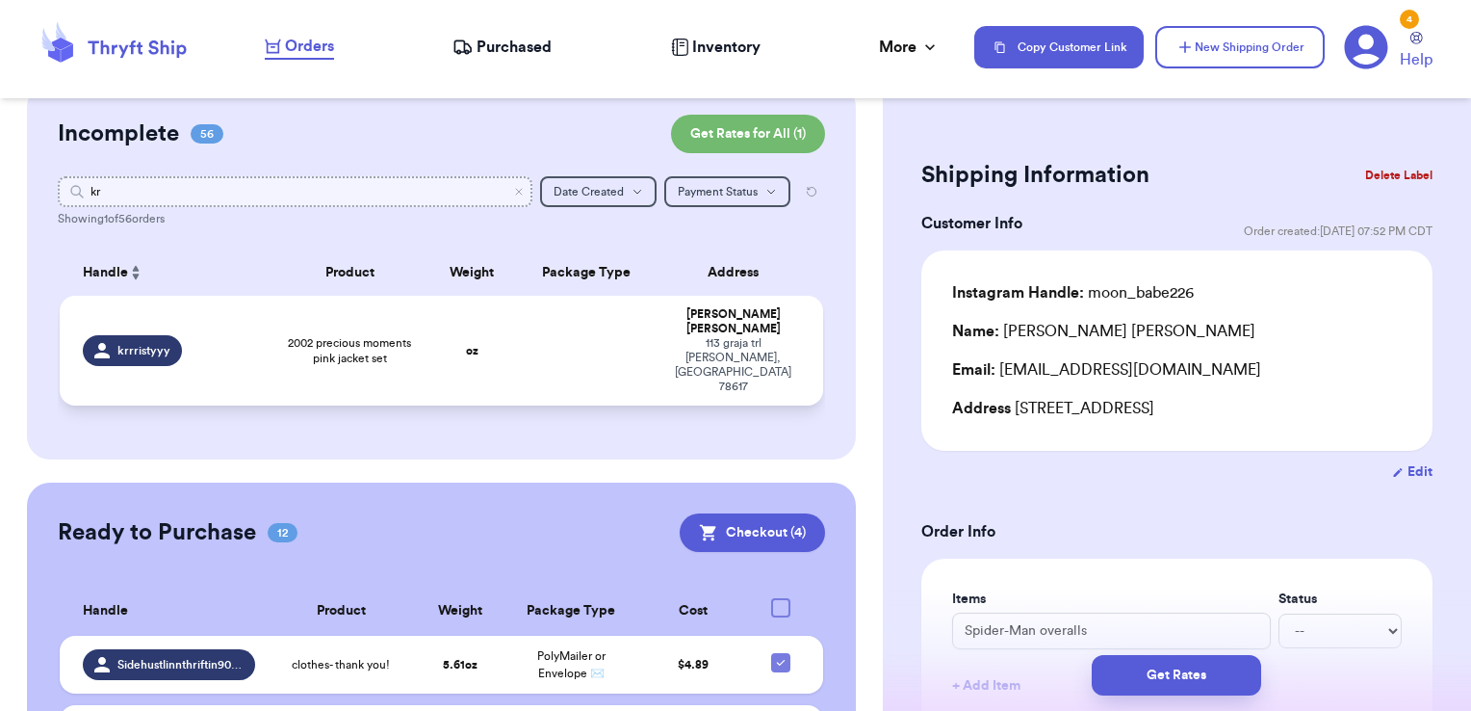
type input "kr"
click at [541, 333] on td at bounding box center [587, 351] width 138 height 110
type input "2002 precious moments pink jacket set"
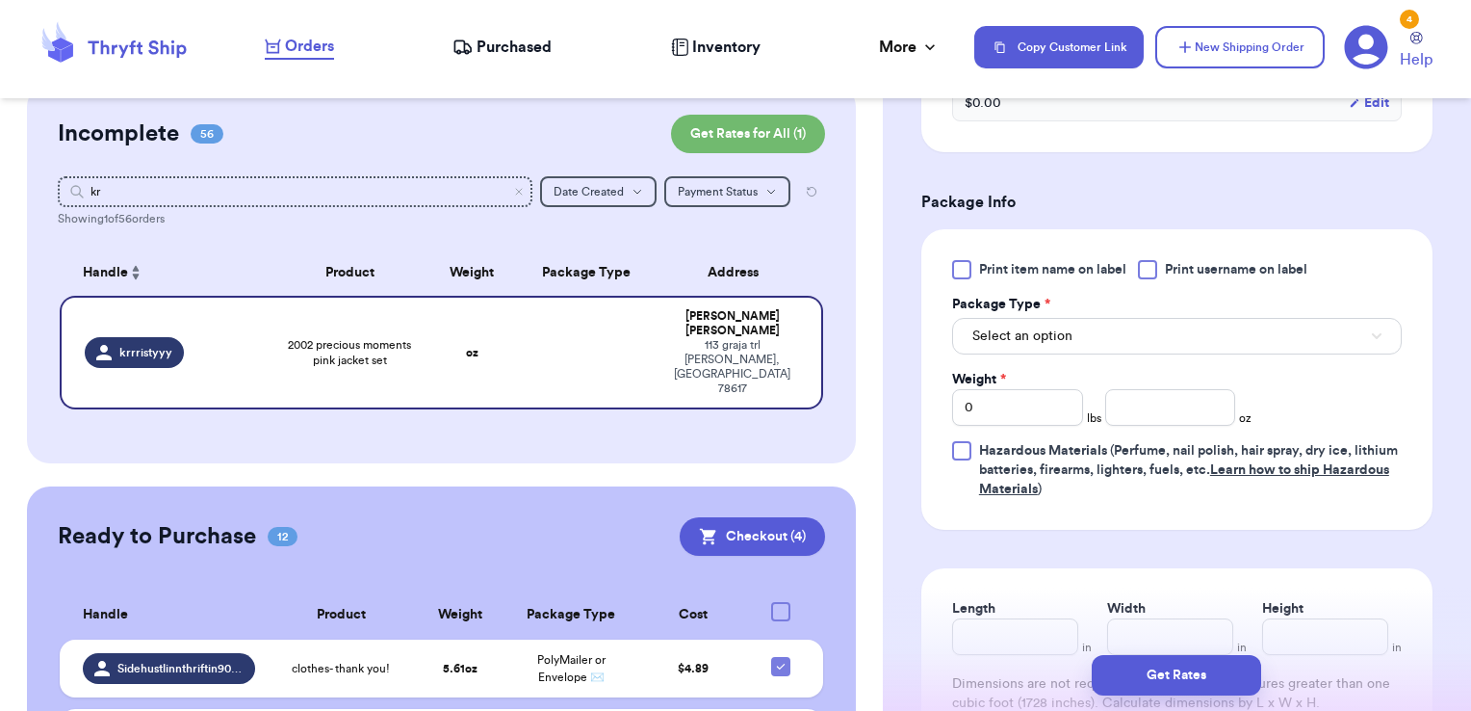
scroll to position [801, 0]
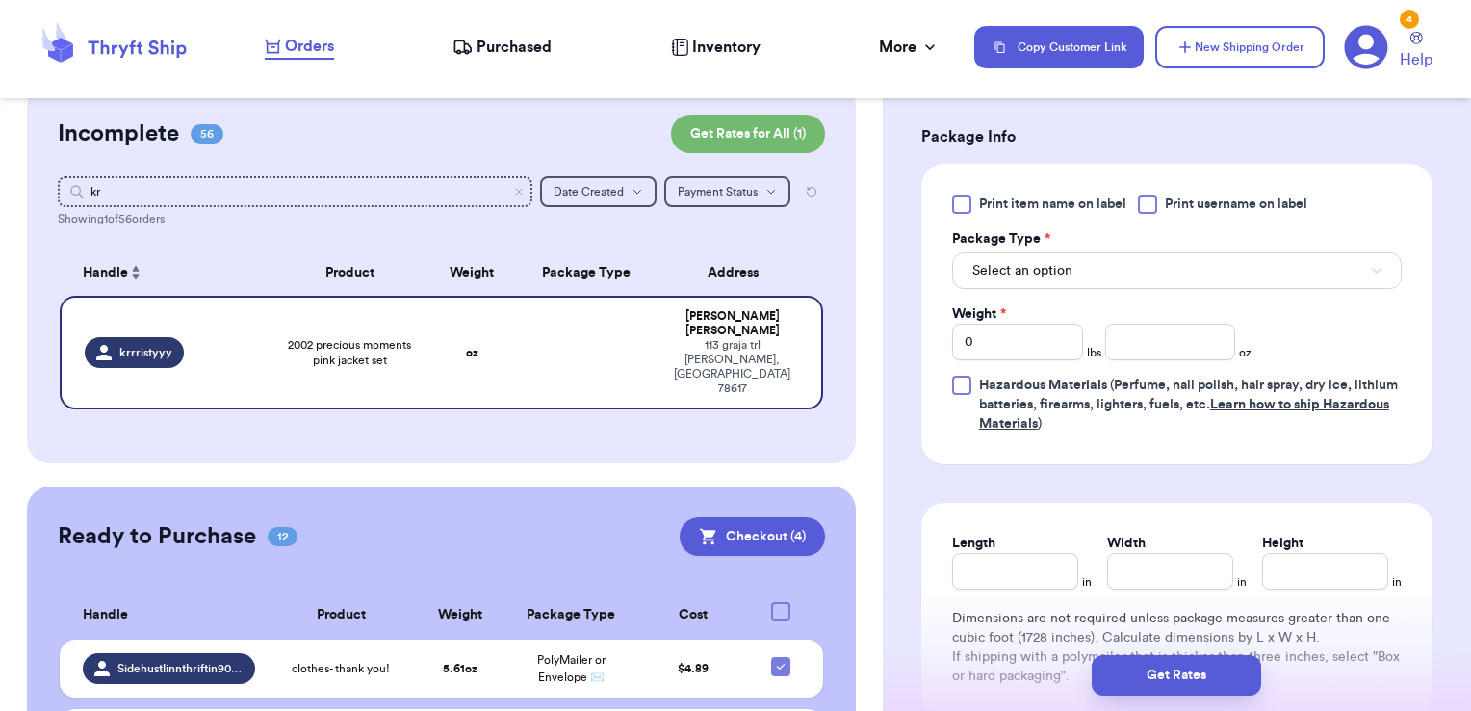
click at [1200, 195] on span "Print username on label" at bounding box center [1236, 203] width 142 height 19
click at [0, 0] on input "Print username on label" at bounding box center [0, 0] width 0 height 0
click at [1142, 287] on div "Print item name on label Print username on label Package Type * Select an optio…" at bounding box center [1177, 313] width 450 height 239
click at [1152, 269] on button "Select an option" at bounding box center [1177, 270] width 450 height 37
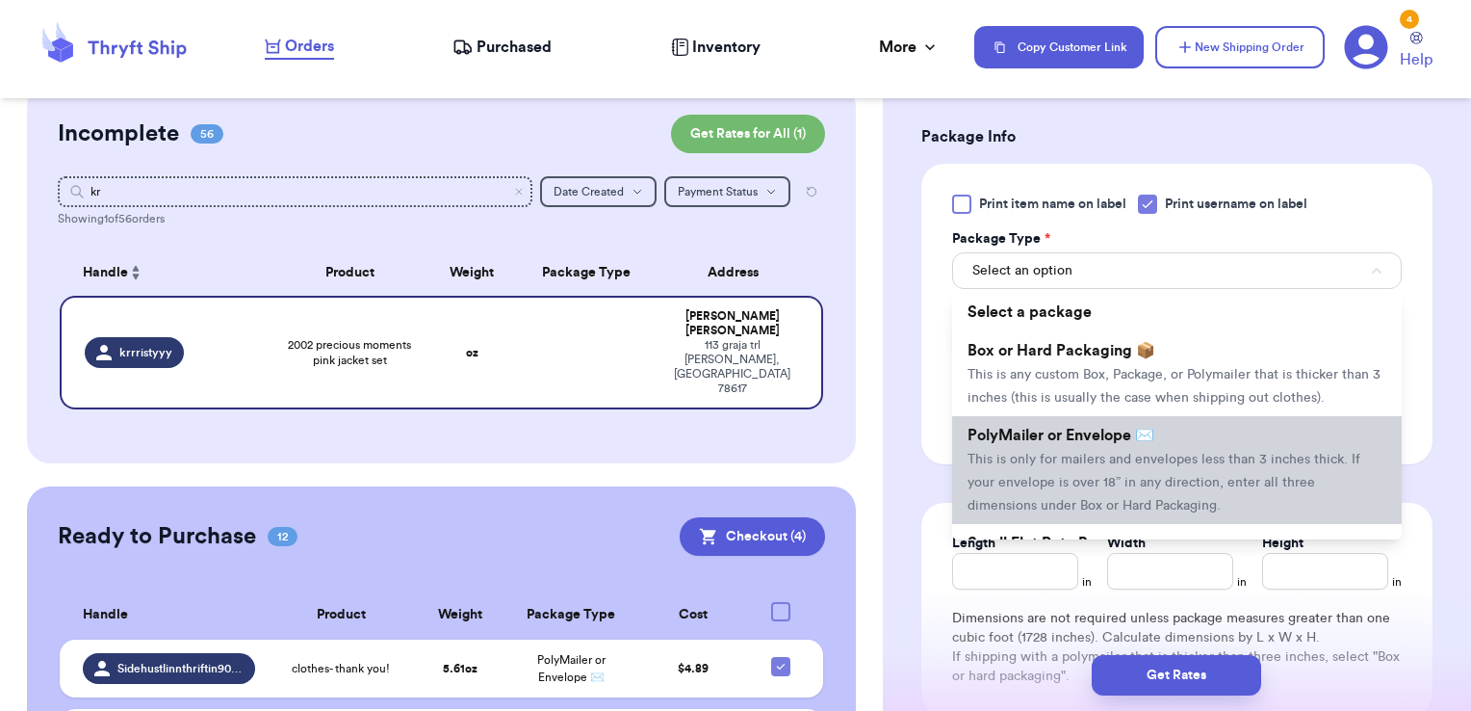
click at [1001, 470] on li "PolyMailer or Envelope ✉️ This is only for mailers and envelopes less than 3 in…" at bounding box center [1177, 470] width 450 height 108
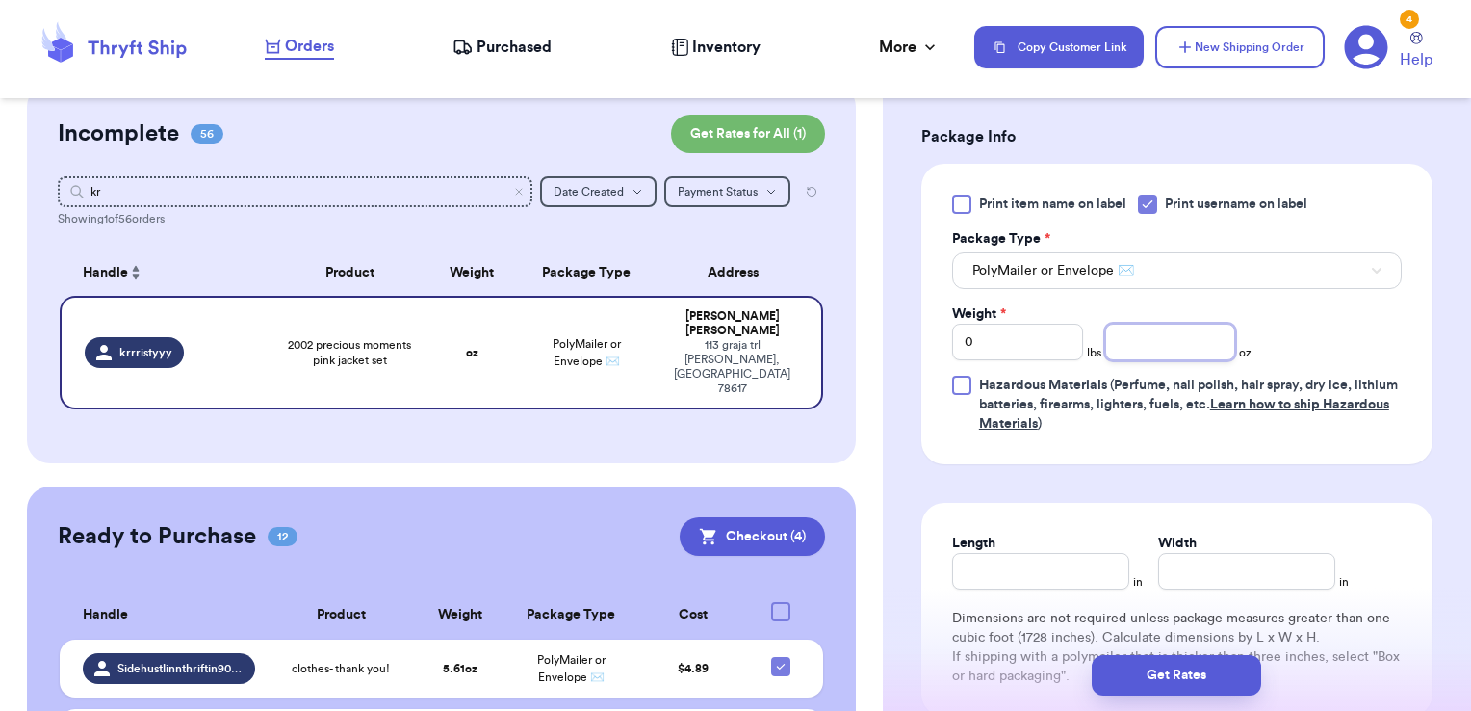
click at [1161, 344] on input "number" at bounding box center [1170, 342] width 131 height 37
type input "8.36"
click at [1181, 669] on button "Get Rates" at bounding box center [1176, 675] width 169 height 40
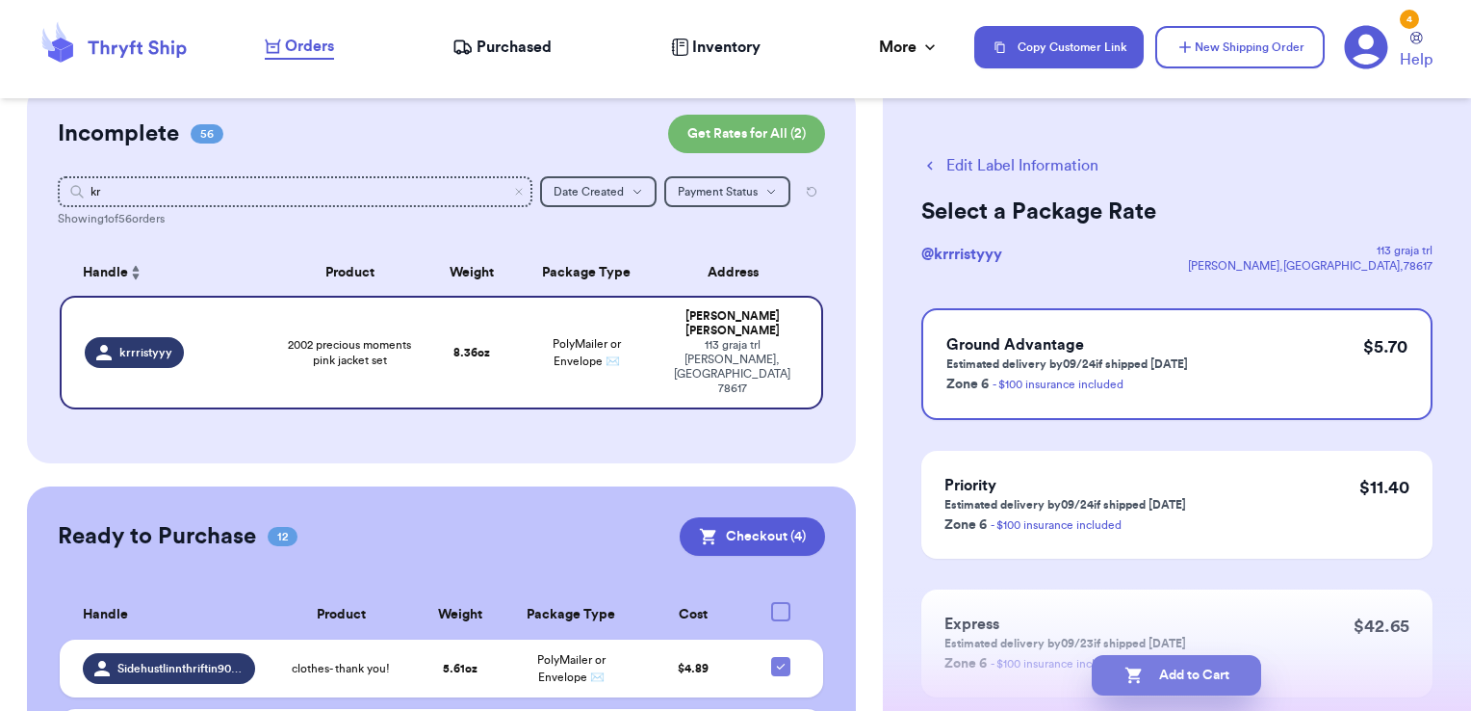
click at [1208, 671] on button "Add to Cart" at bounding box center [1176, 675] width 169 height 40
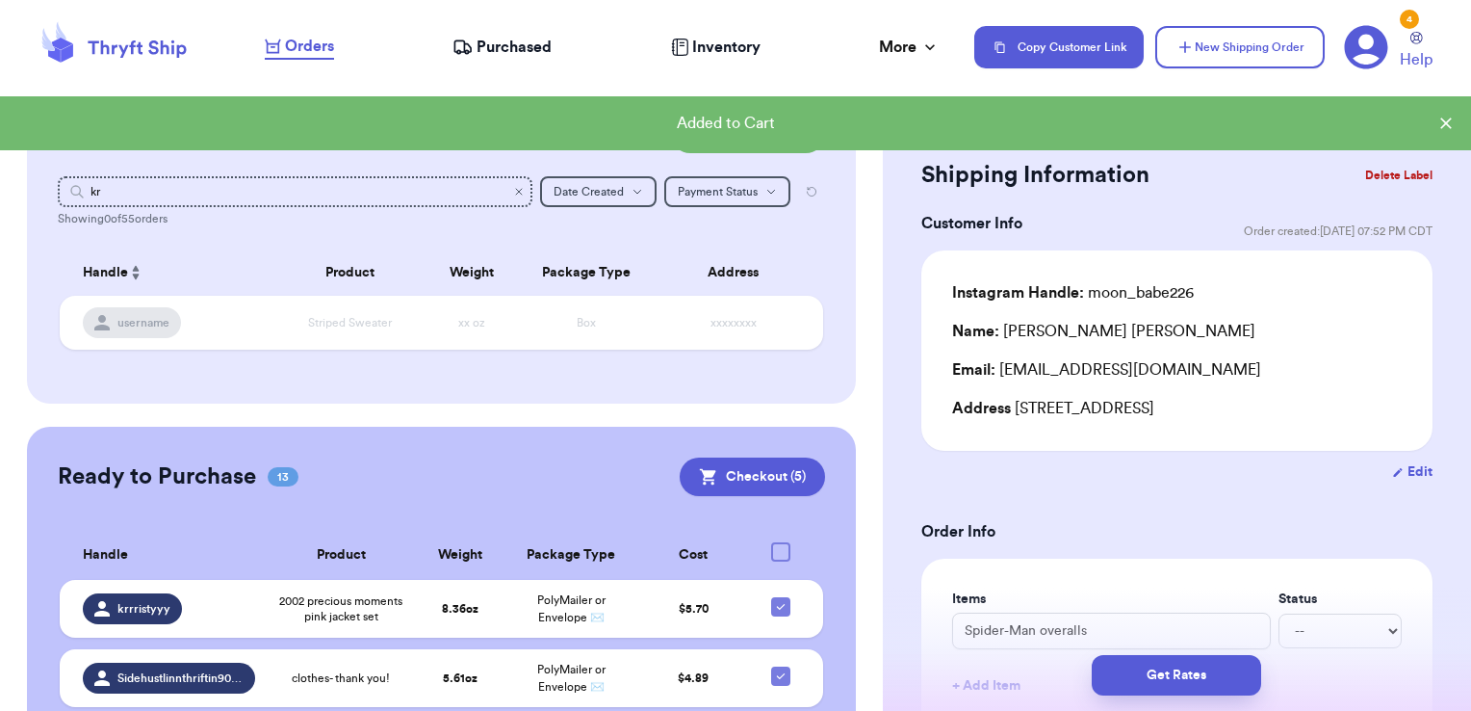
click at [513, 190] on icon "Clear search" at bounding box center [519, 192] width 12 height 12
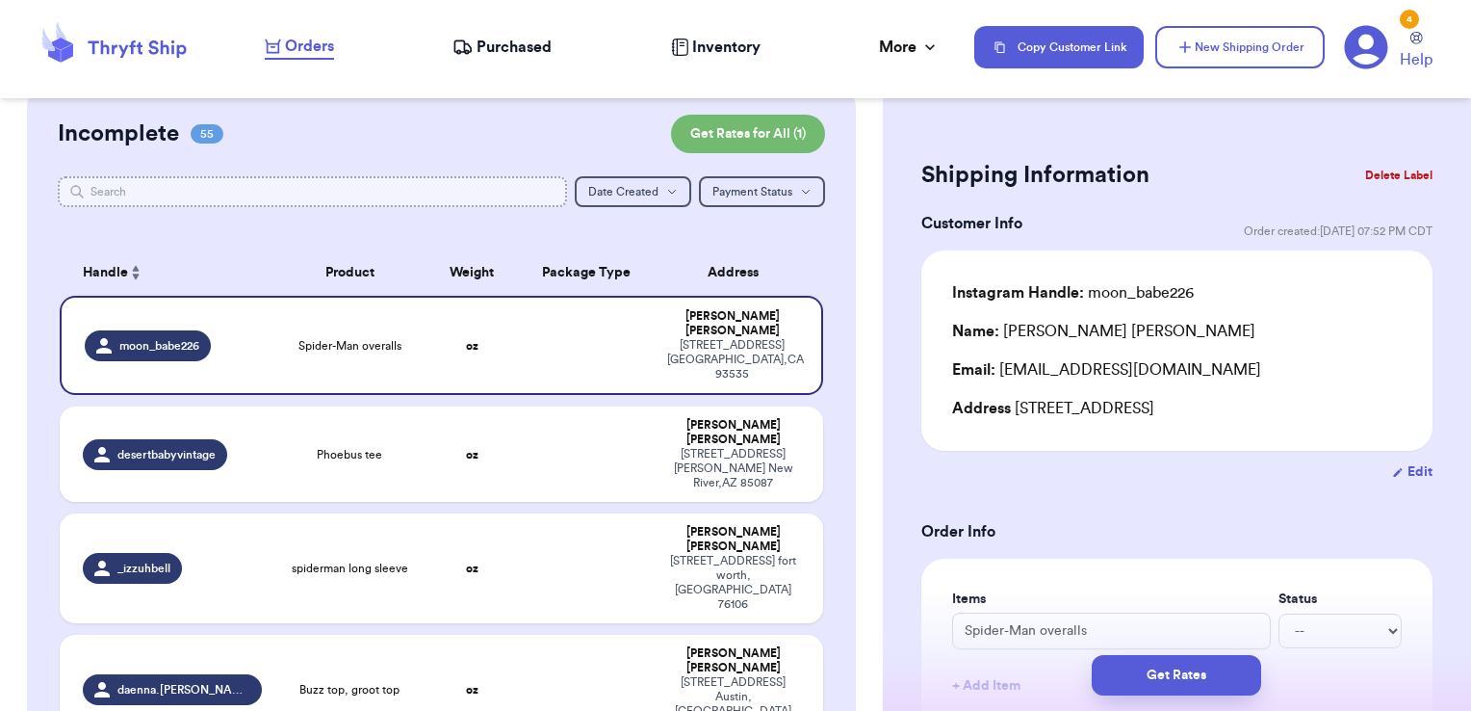
click at [237, 179] on input "text" at bounding box center [313, 191] width 510 height 31
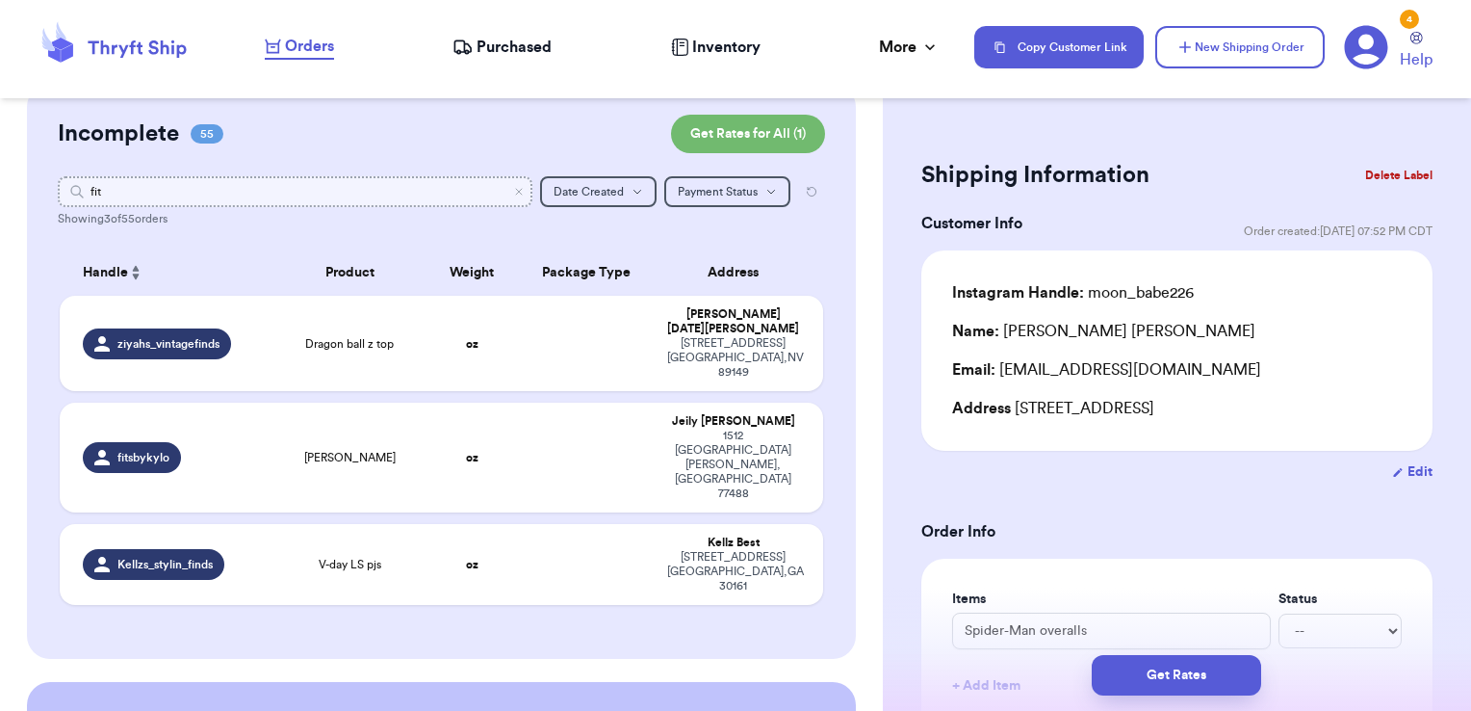
type input "fits"
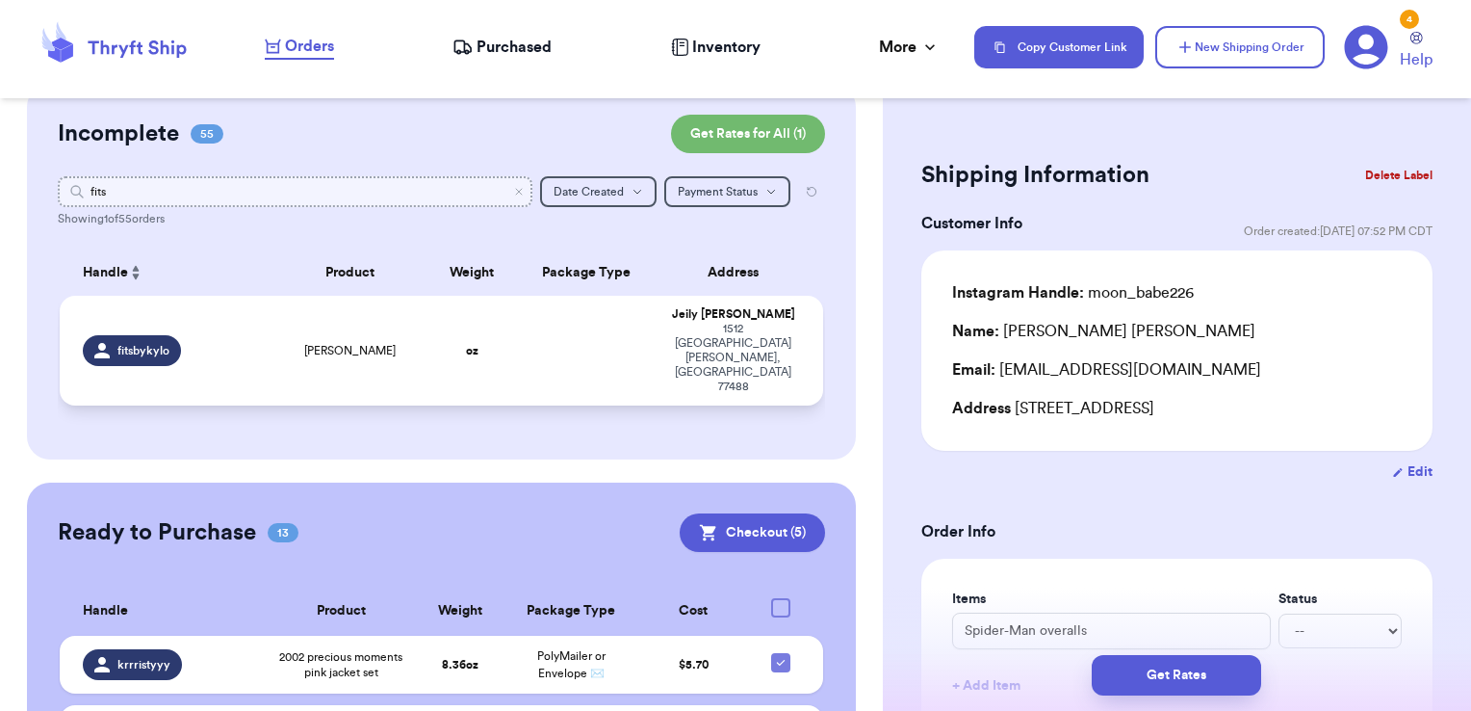
type input "fits"
click at [485, 322] on td "oz" at bounding box center [472, 351] width 91 height 110
type input "[PERSON_NAME]"
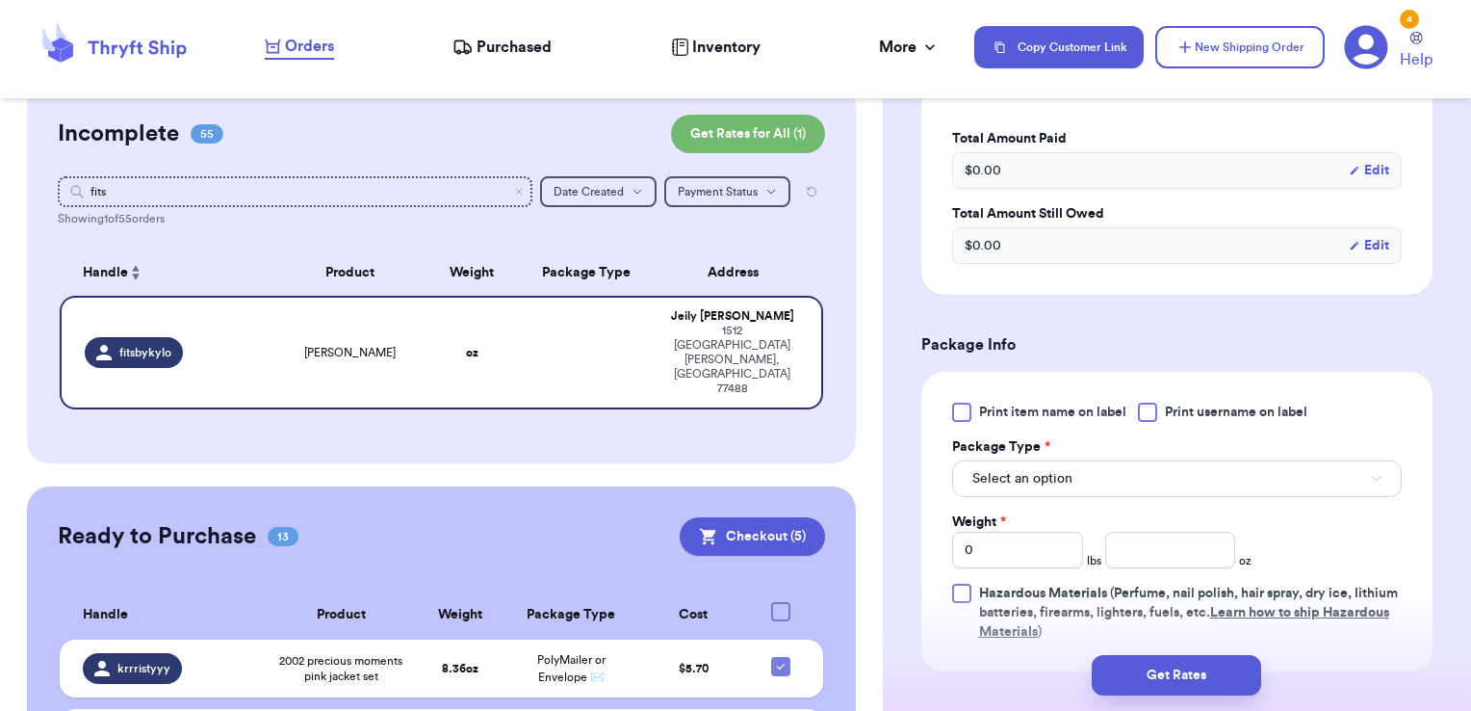
scroll to position [595, 0]
click at [1167, 406] on span "Print username on label" at bounding box center [1236, 410] width 142 height 19
click at [0, 0] on input "Print username on label" at bounding box center [0, 0] width 0 height 0
click at [1113, 480] on button "Select an option" at bounding box center [1177, 476] width 450 height 37
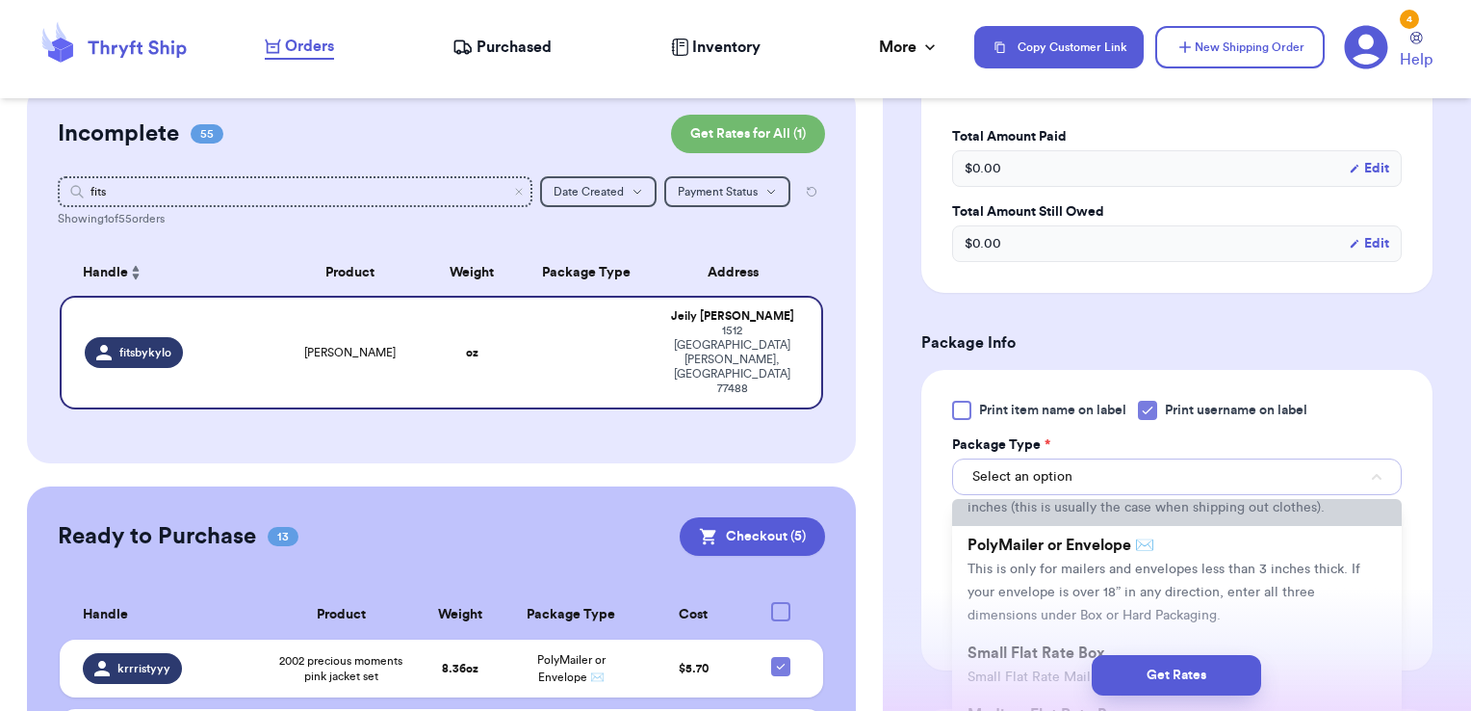
scroll to position [102, 0]
click at [1086, 582] on span "This is only for mailers and envelopes less than 3 inches thick. If your envelo…" at bounding box center [1164, 587] width 393 height 60
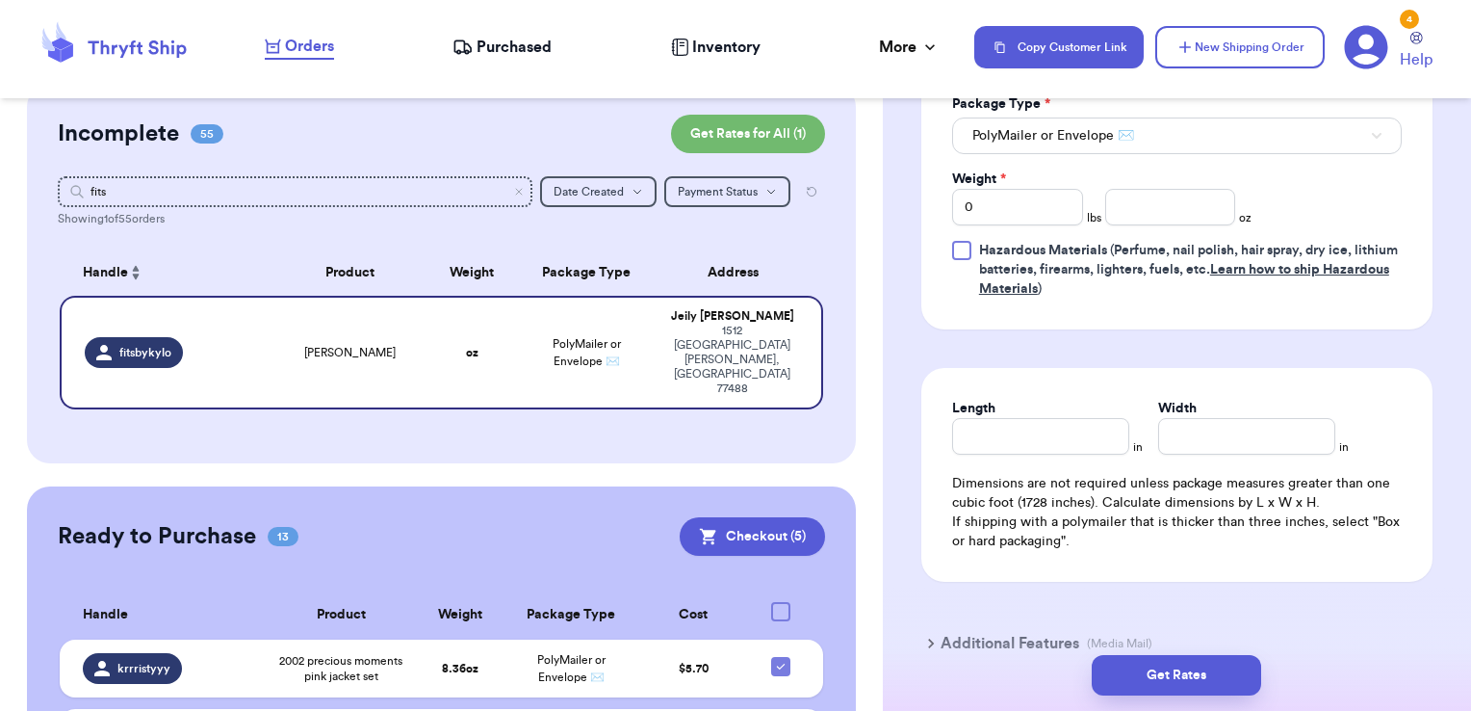
scroll to position [939, 0]
click at [1163, 218] on input "number" at bounding box center [1170, 204] width 131 height 37
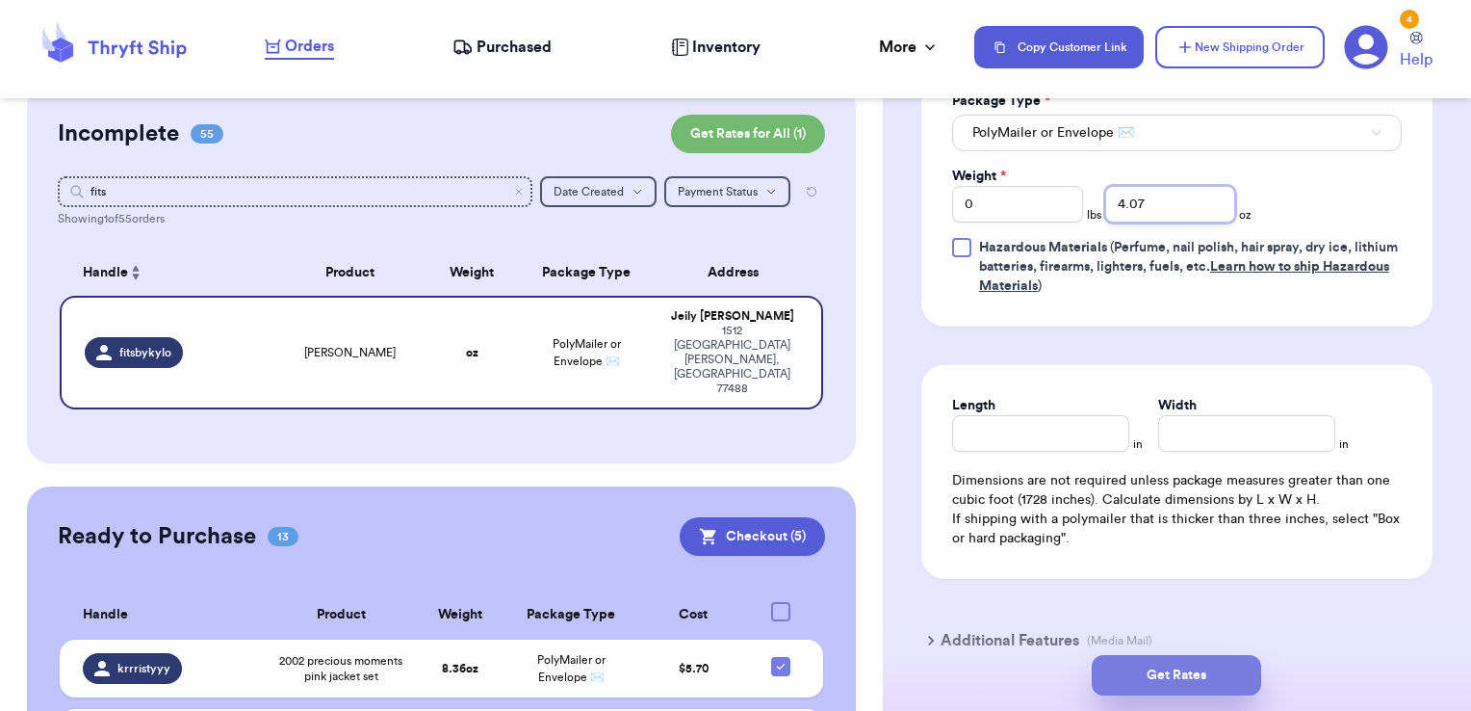
type input "4.07"
click at [1232, 687] on button "Get Rates" at bounding box center [1176, 675] width 169 height 40
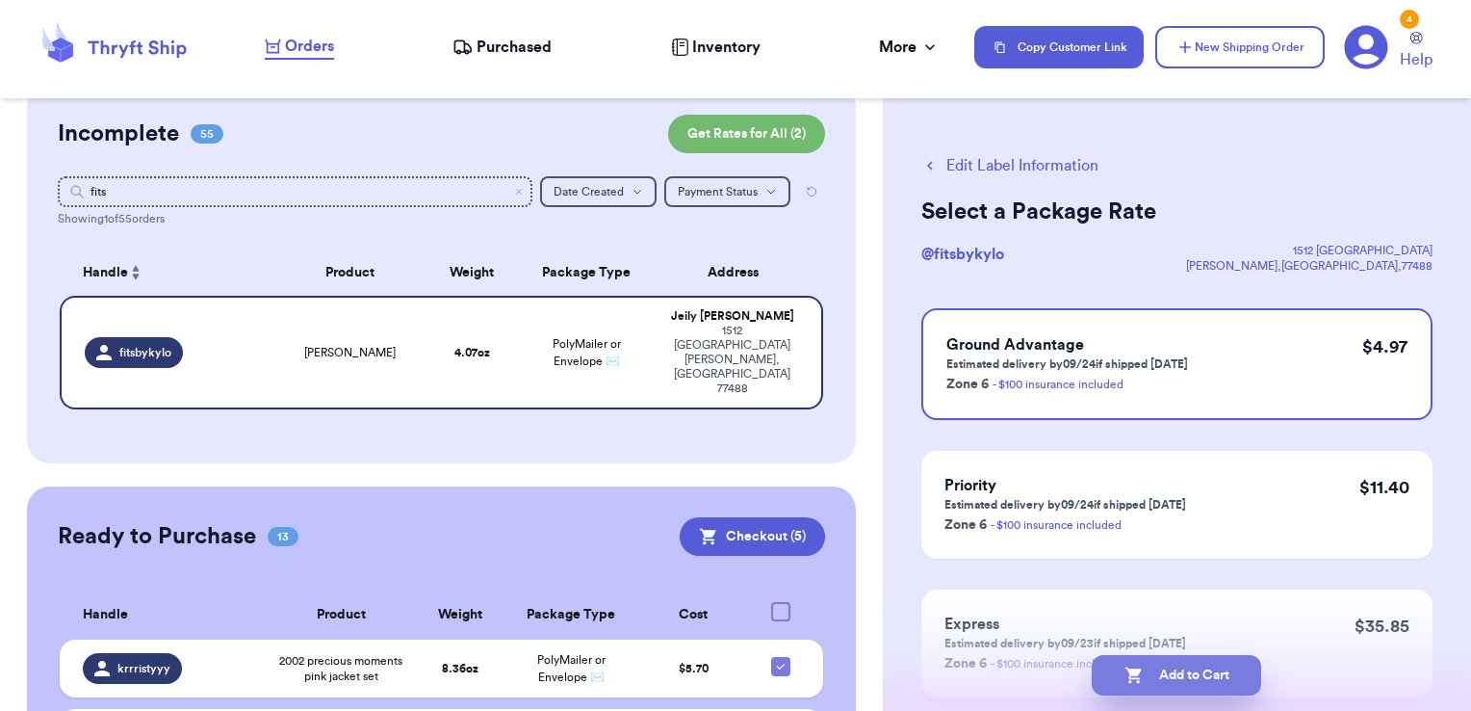
click at [1231, 668] on button "Add to Cart" at bounding box center [1176, 675] width 169 height 40
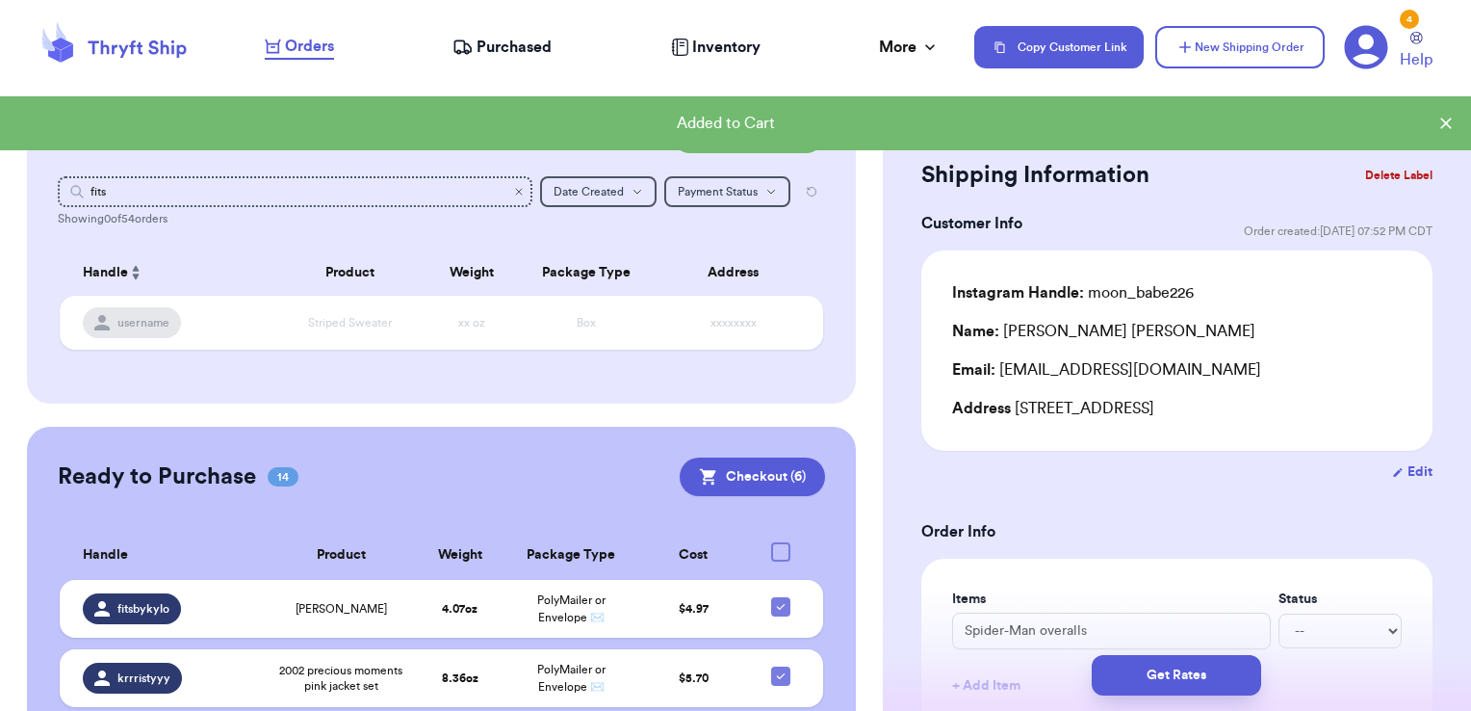
click at [513, 194] on icon "Clear search" at bounding box center [519, 192] width 12 height 12
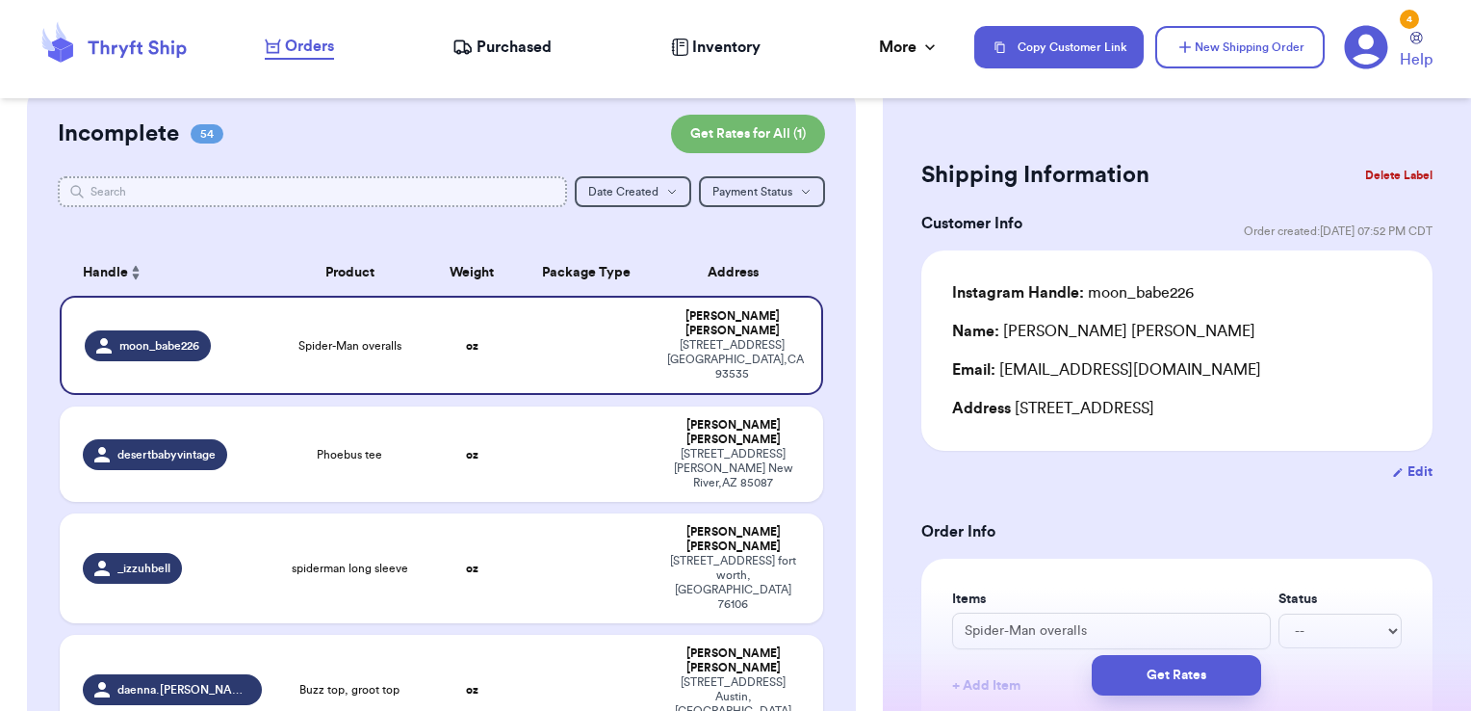
click at [505, 194] on input "text" at bounding box center [313, 191] width 510 height 31
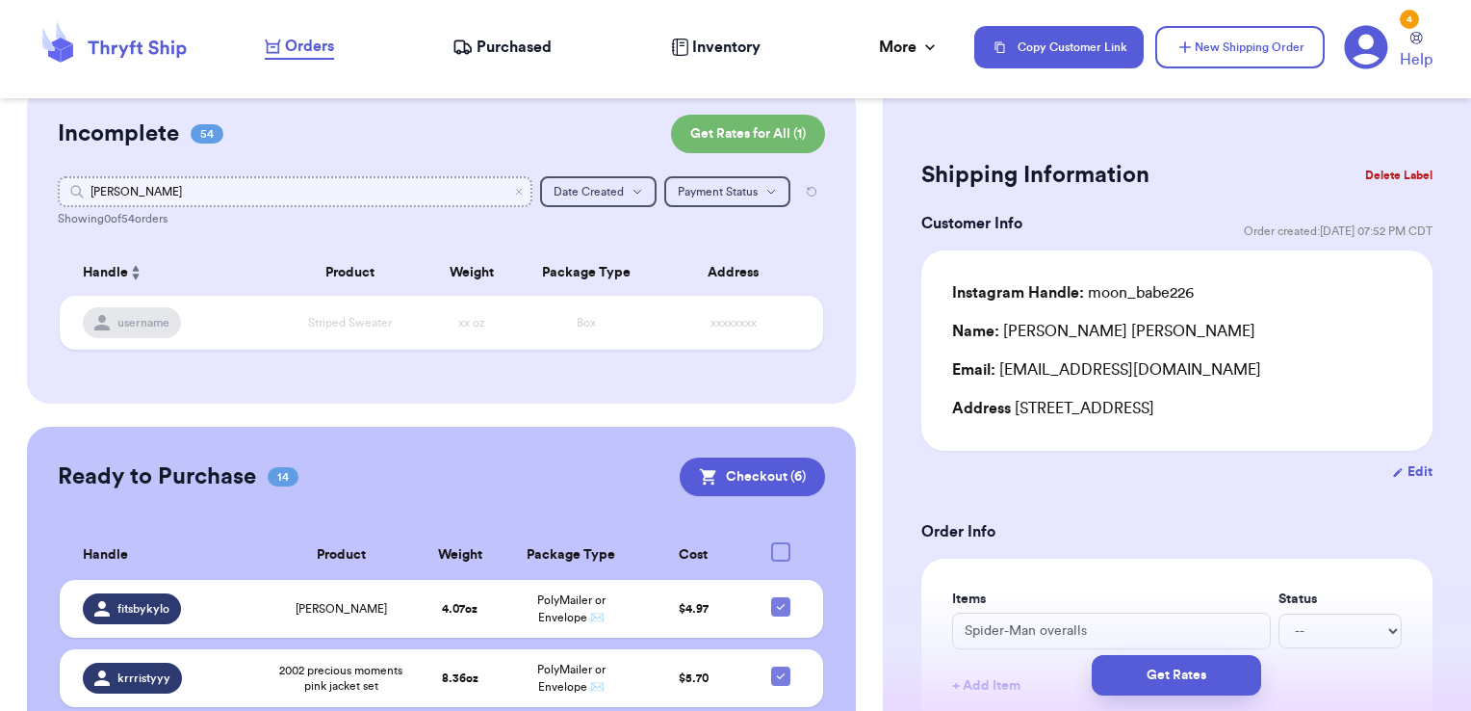
type input "j"
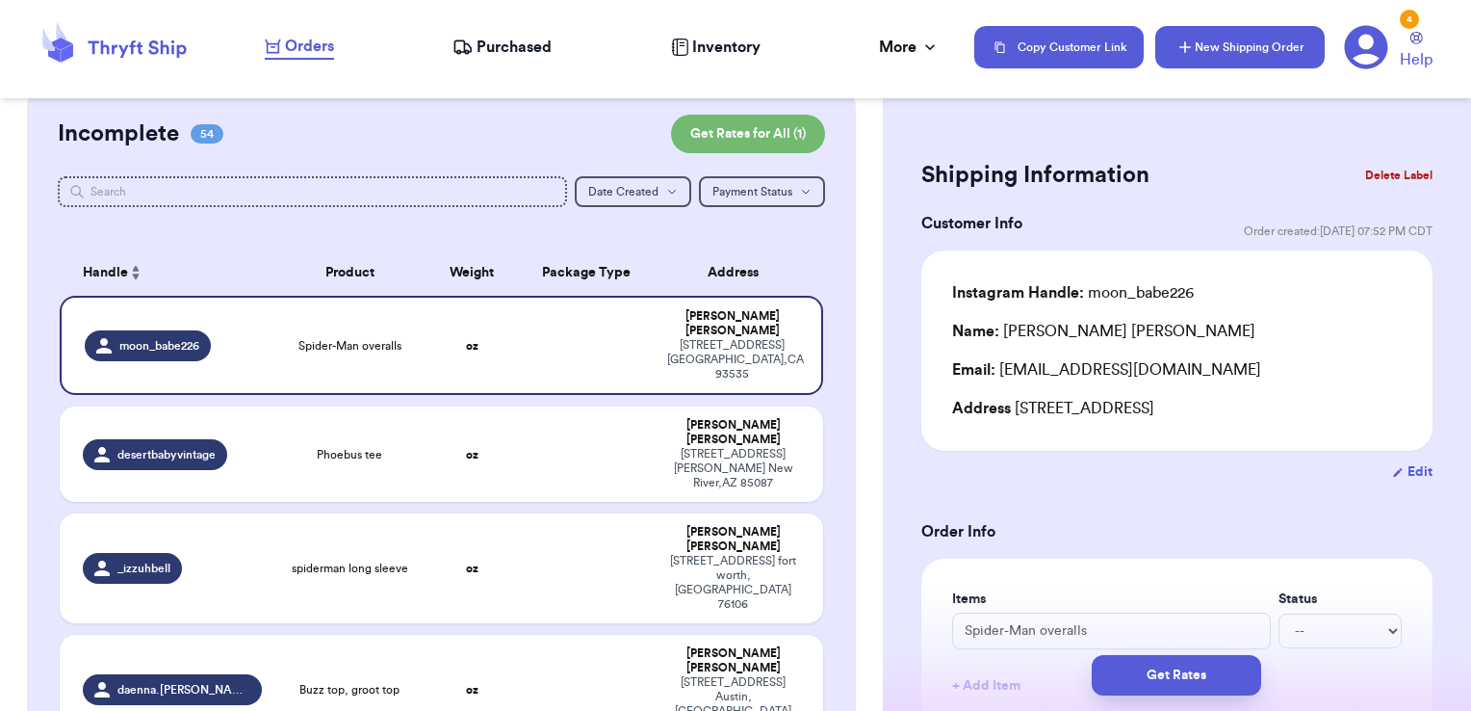
click at [1240, 65] on button "New Shipping Order" at bounding box center [1239, 47] width 169 height 42
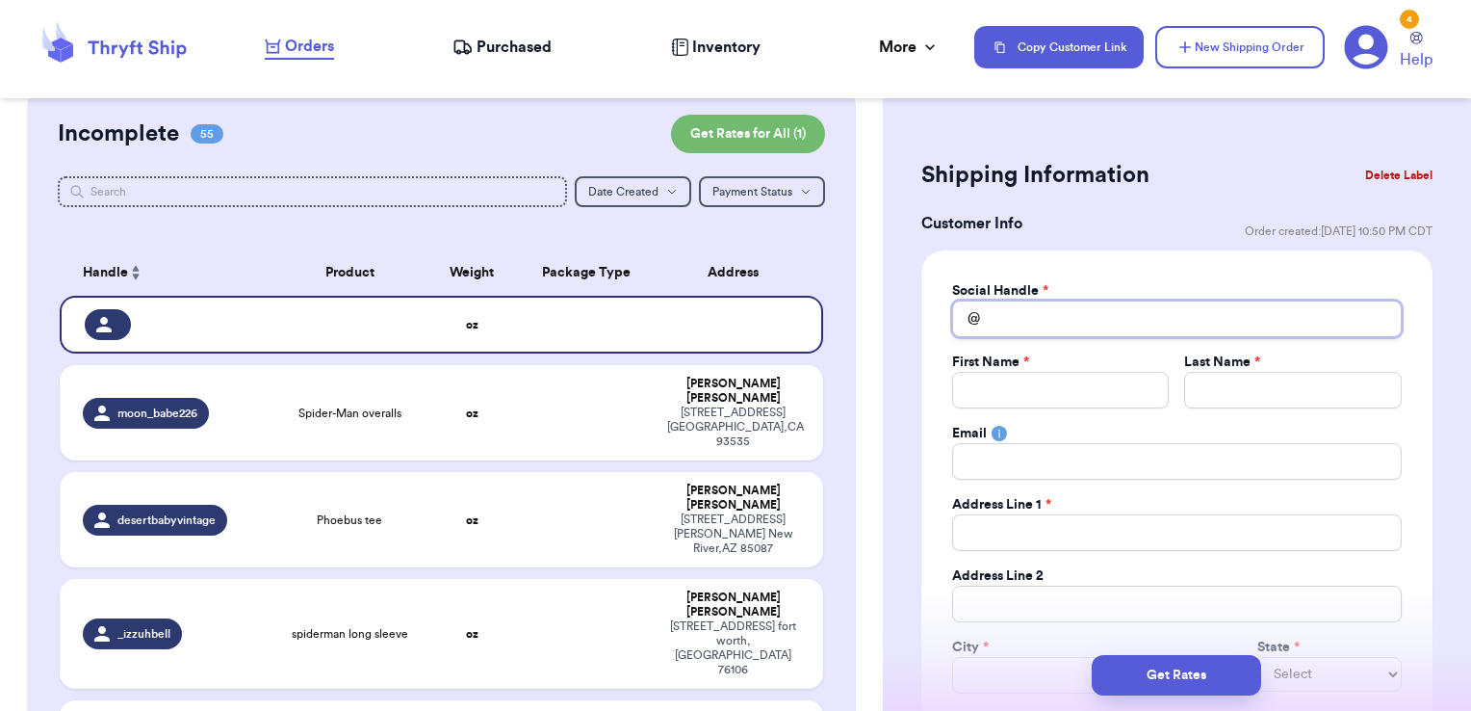
click at [1055, 313] on input "Total Amount Paid" at bounding box center [1177, 318] width 450 height 37
type input "j"
type input "[PERSON_NAME]"
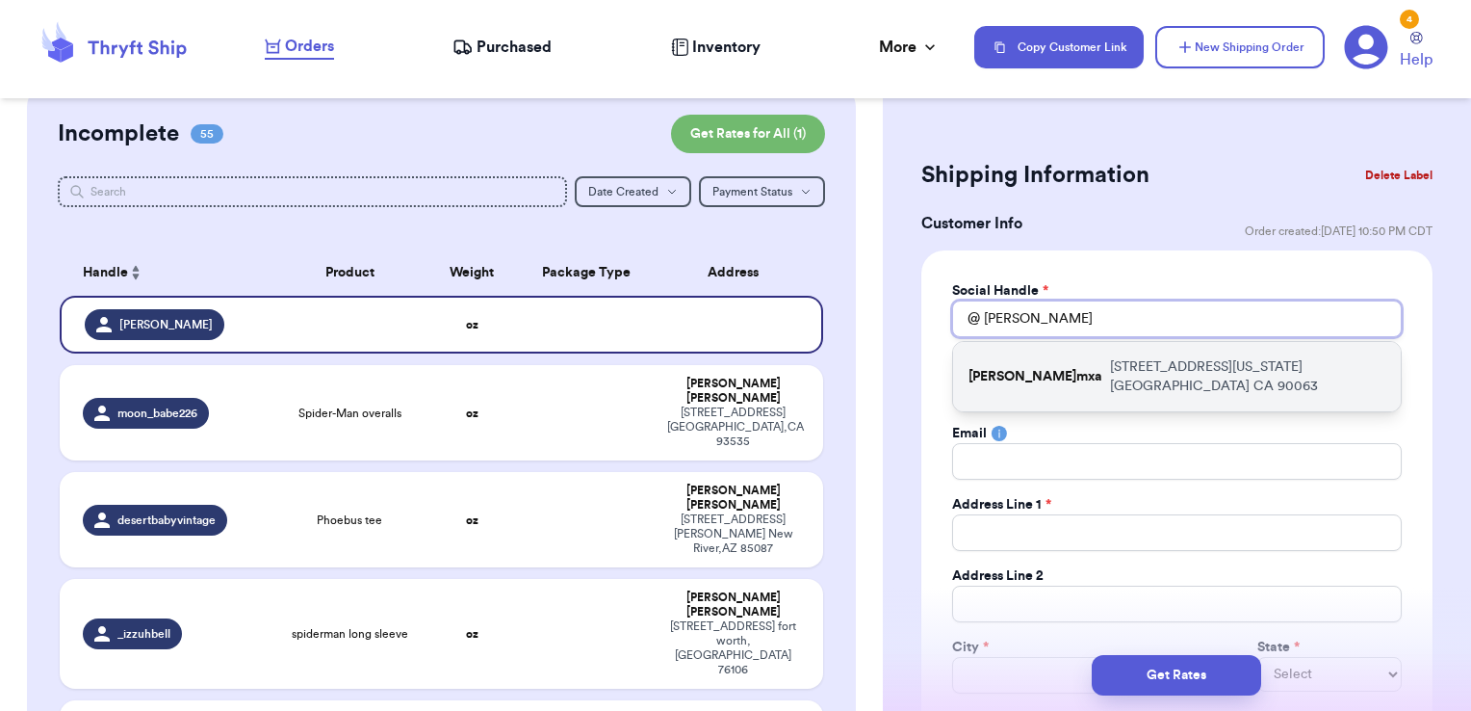
type input "[PERSON_NAME]"
click at [1110, 366] on p "[STREET_ADDRESS][US_STATE]" at bounding box center [1247, 376] width 275 height 39
type input "[PERSON_NAME]mxa"
type input "[PERSON_NAME]"
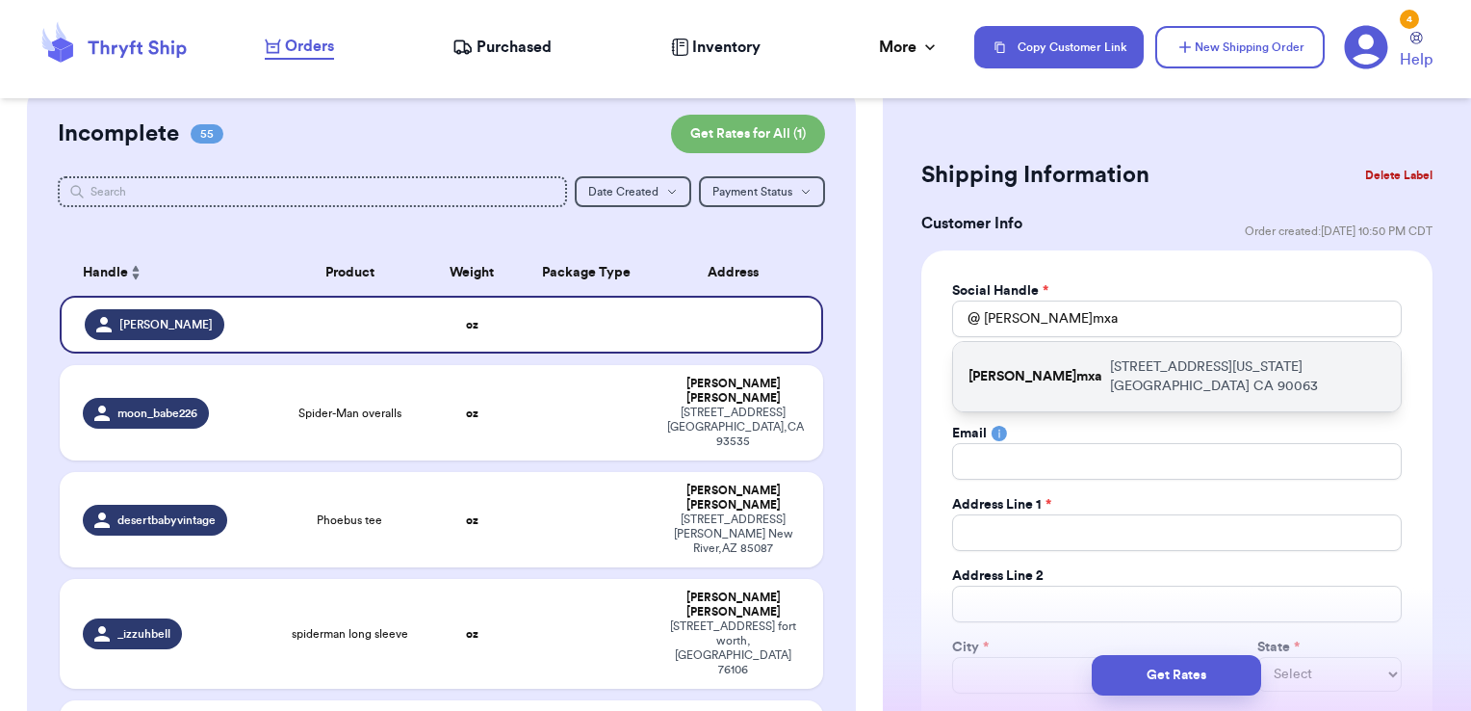
type input "[EMAIL_ADDRESS][DOMAIN_NAME]"
type input "[STREET_ADDRESS][US_STATE]"
type input "[GEOGRAPHIC_DATA]"
select select "CA"
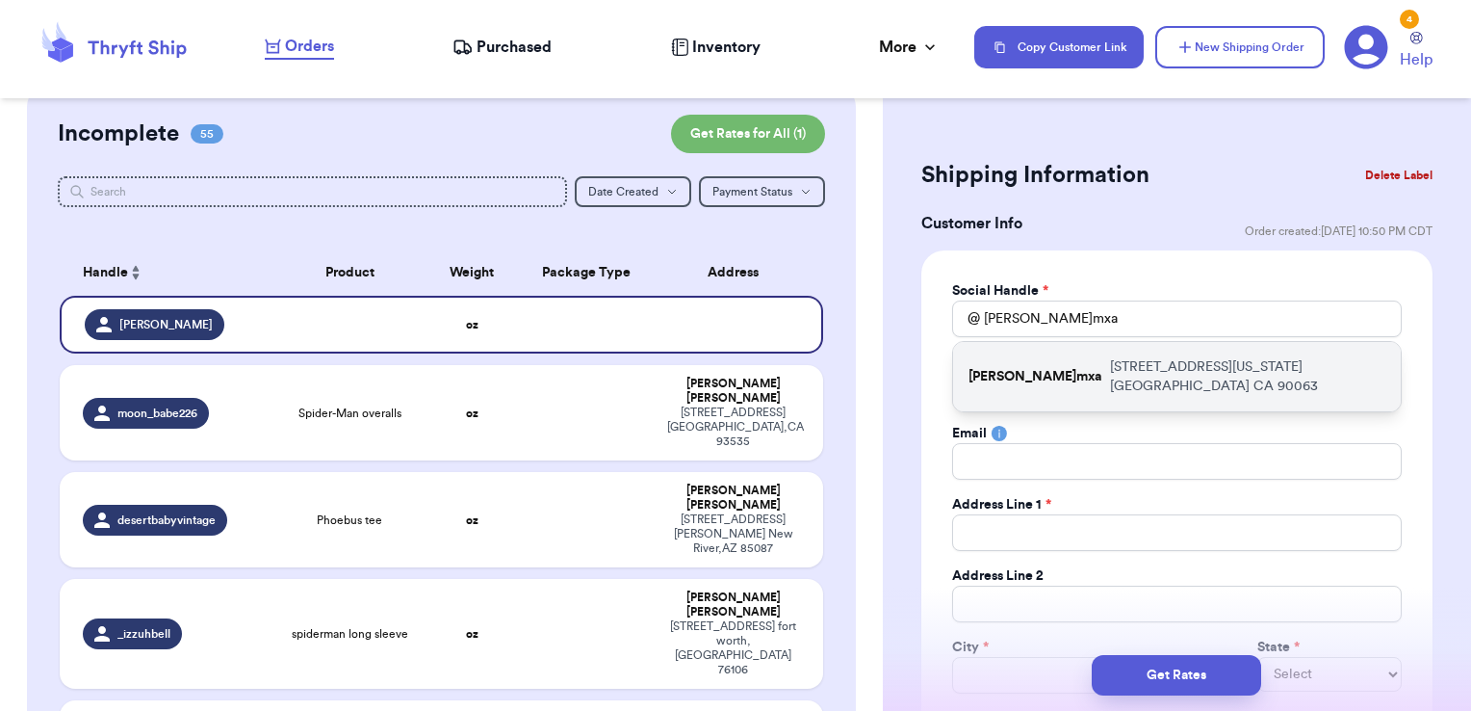
type input "90063"
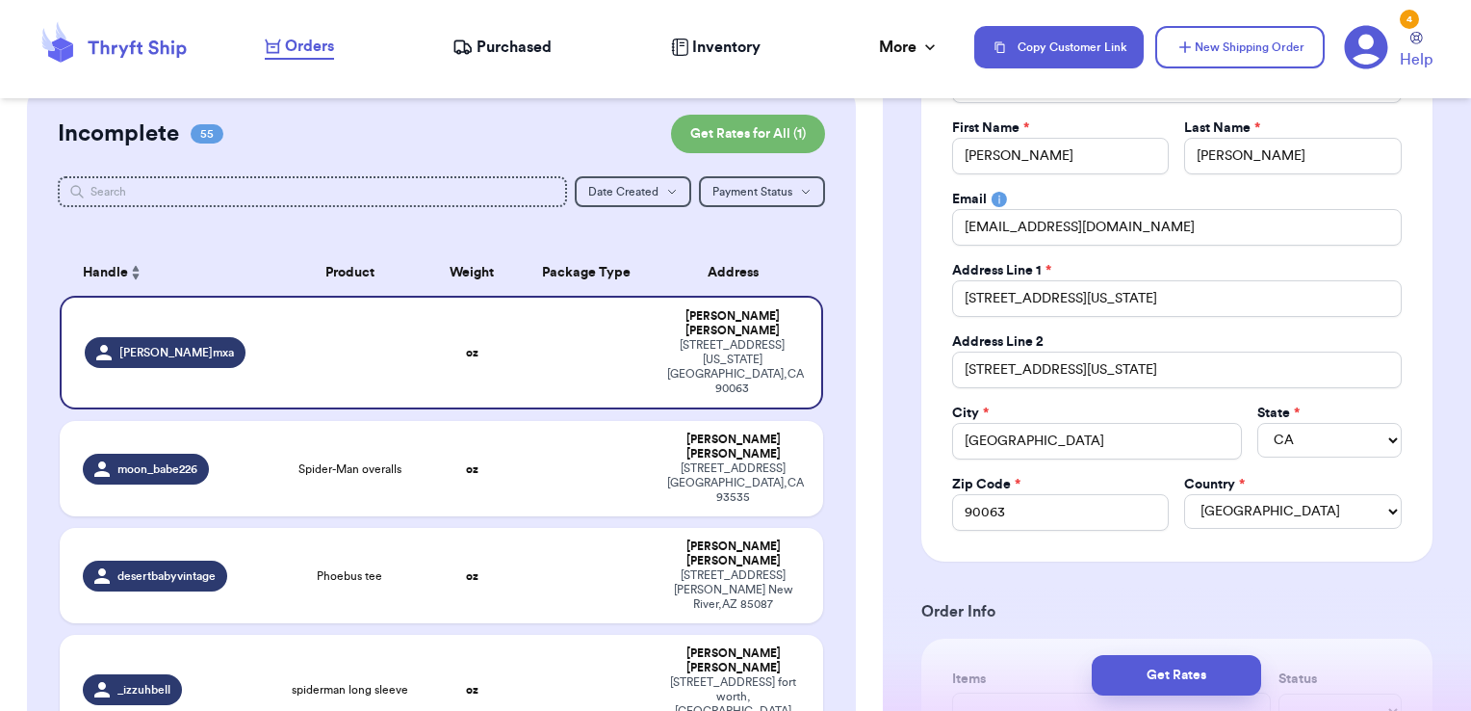
scroll to position [269, 0]
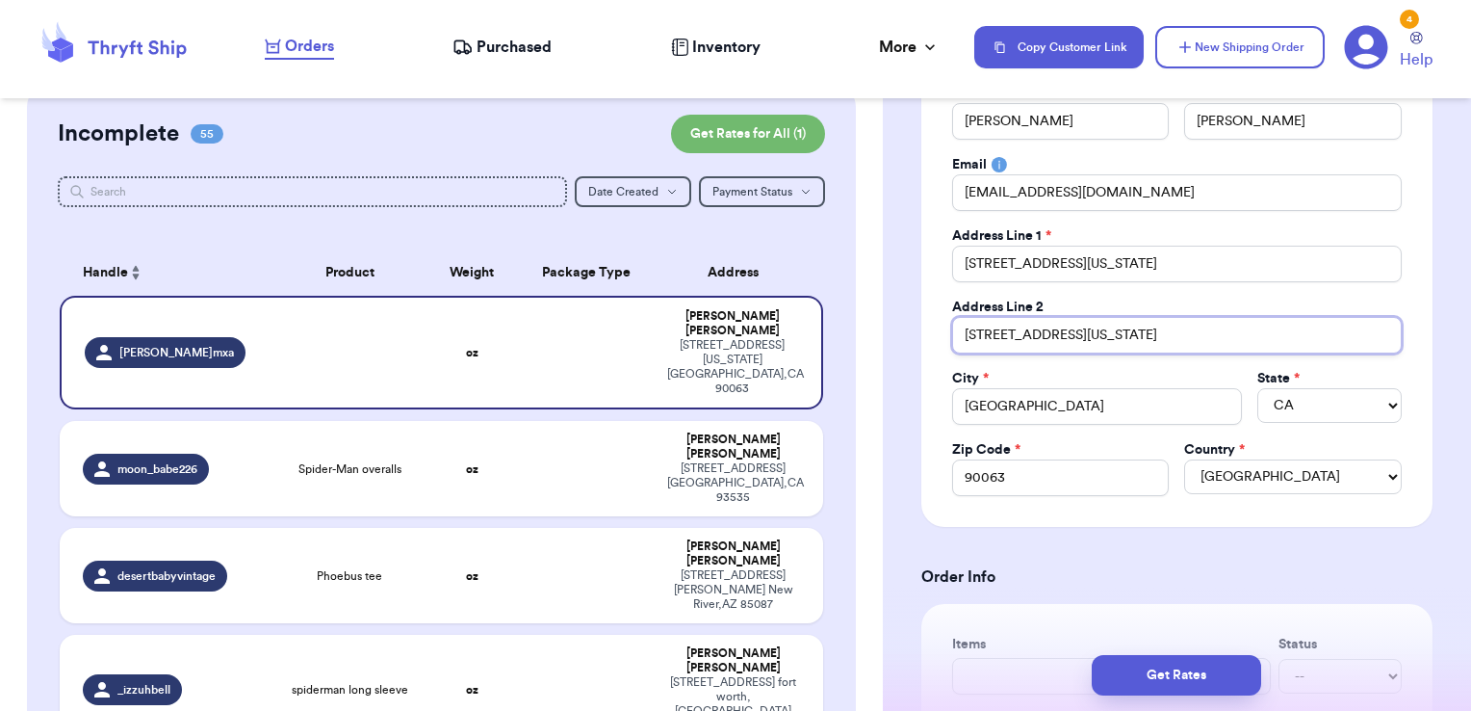
drag, startPoint x: 1088, startPoint y: 329, endPoint x: 854, endPoint y: 337, distance: 234.1
click at [854, 337] on div "Customer Link New Order Total Balance Payout $ 0.00 Recent Payments View all @ …" at bounding box center [735, 355] width 1471 height 711
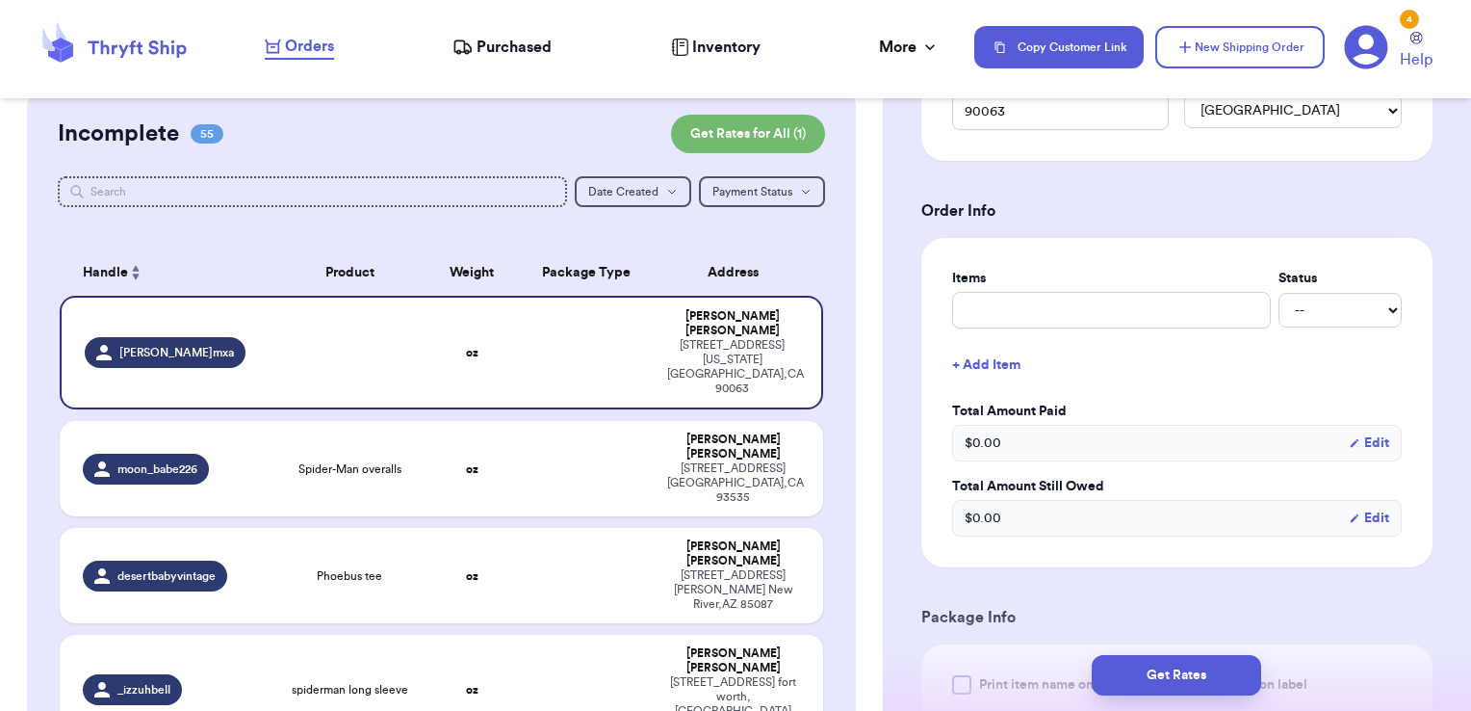
scroll to position [636, 0]
click at [1024, 298] on input "text" at bounding box center [1111, 308] width 319 height 37
type input "clothes- thank you!"
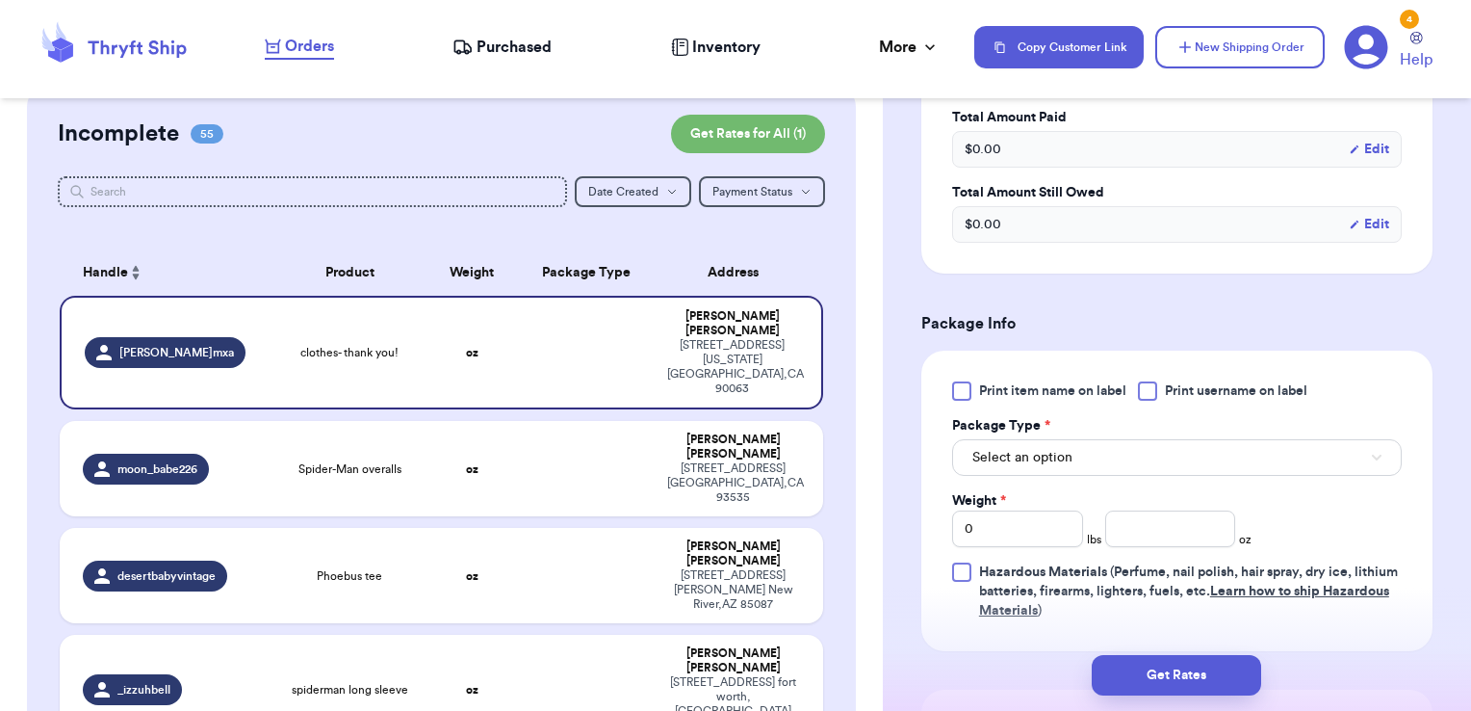
scroll to position [945, 0]
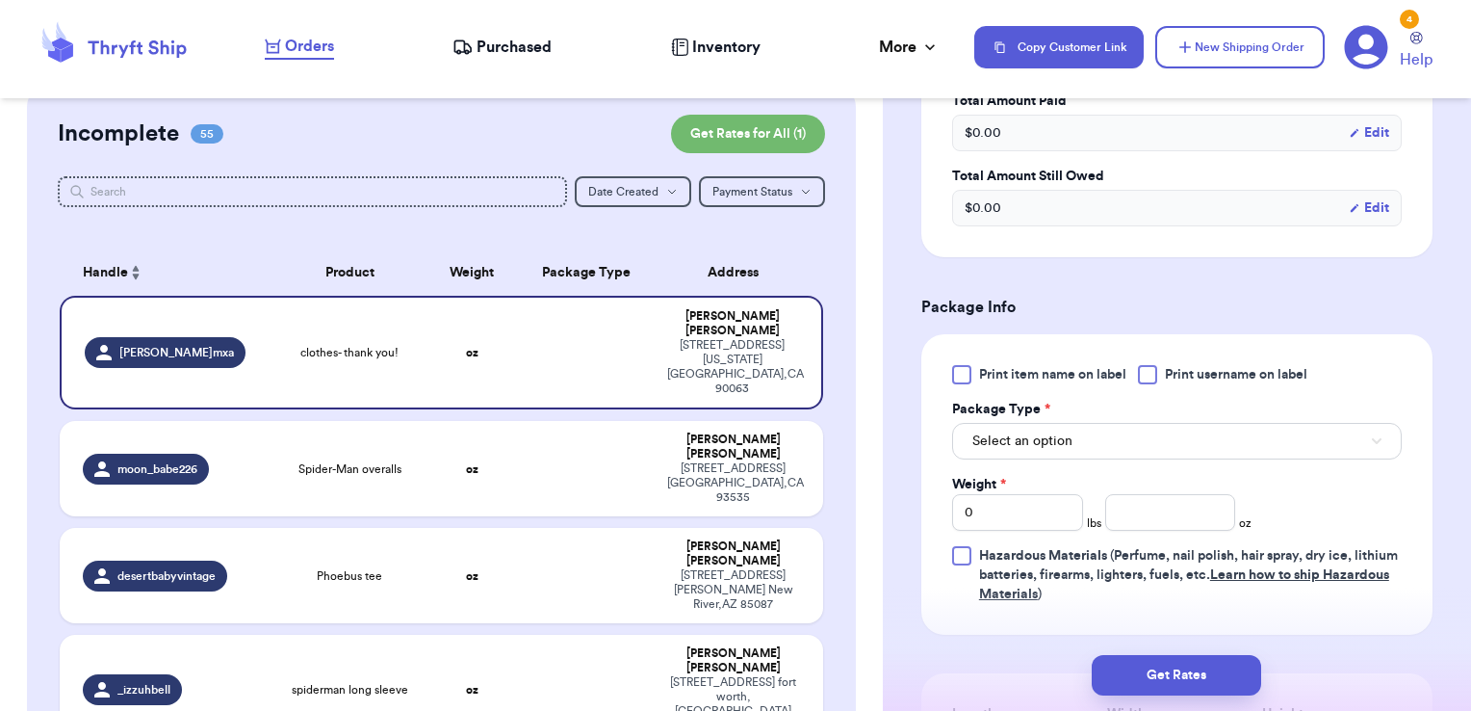
click at [1175, 359] on div "Print item name on label Print username on label Package Type * Select an optio…" at bounding box center [1176, 484] width 511 height 300
click at [1157, 369] on div at bounding box center [1147, 374] width 19 height 19
click at [0, 0] on input "Print username on label" at bounding box center [0, 0] width 0 height 0
click at [1133, 439] on button "Select an option" at bounding box center [1177, 441] width 450 height 37
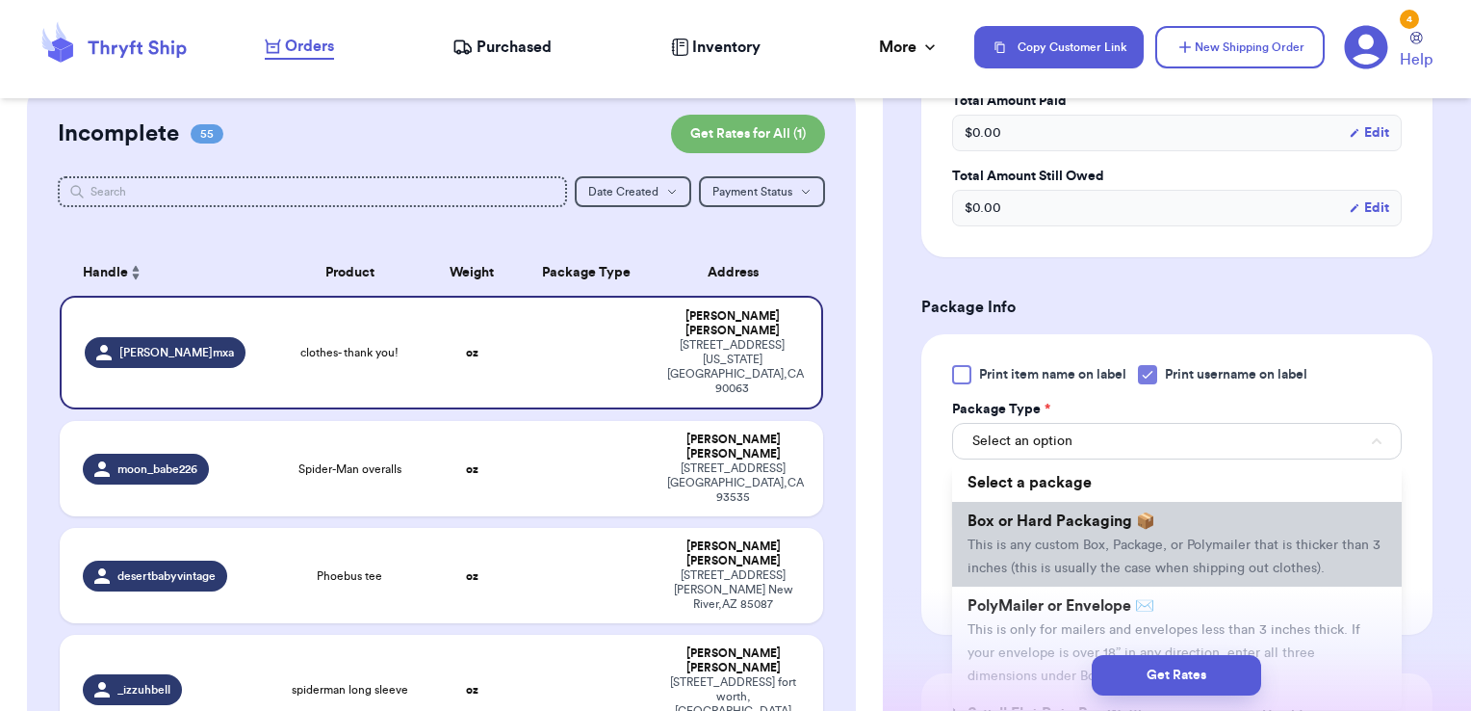
click at [1098, 528] on li "Box or Hard Packaging 📦 This is any custom Box, Package, or Polymailer that is …" at bounding box center [1177, 544] width 450 height 85
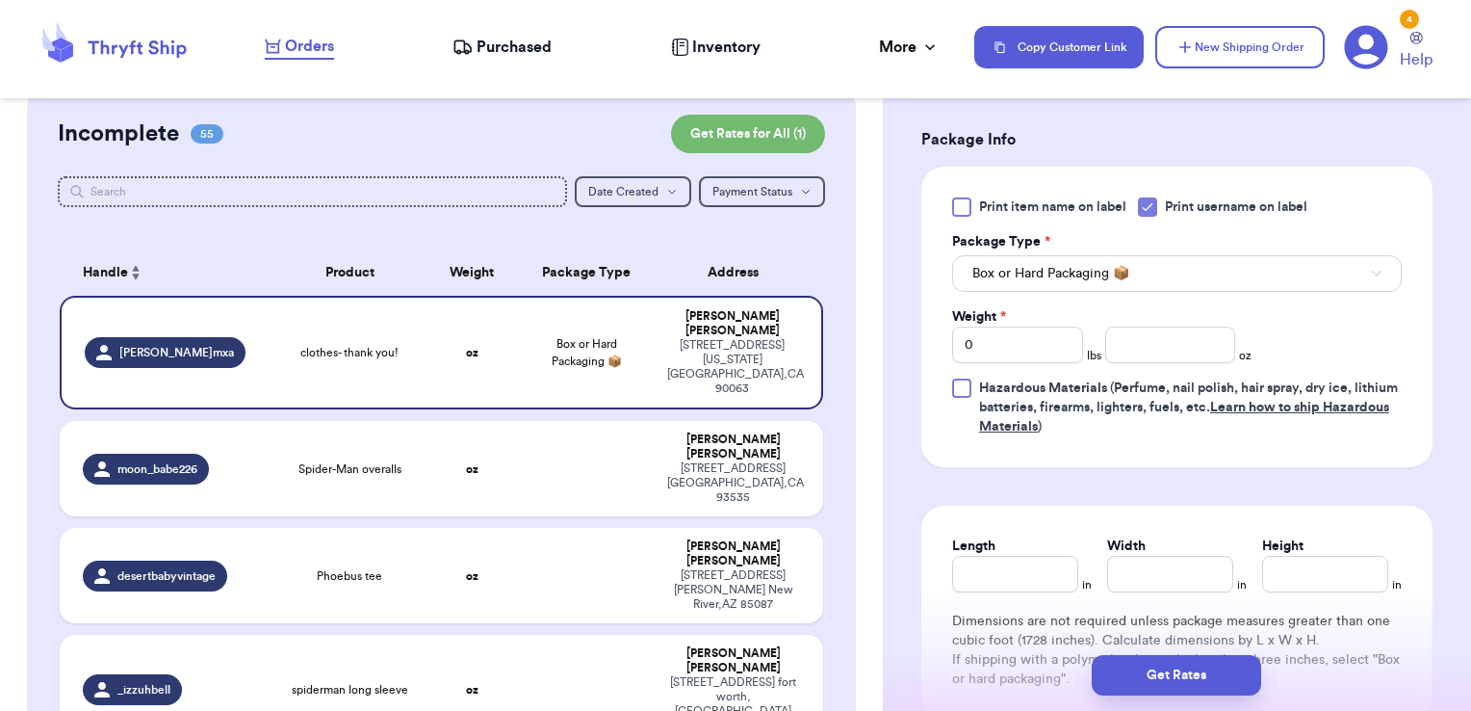
scroll to position [1139, 0]
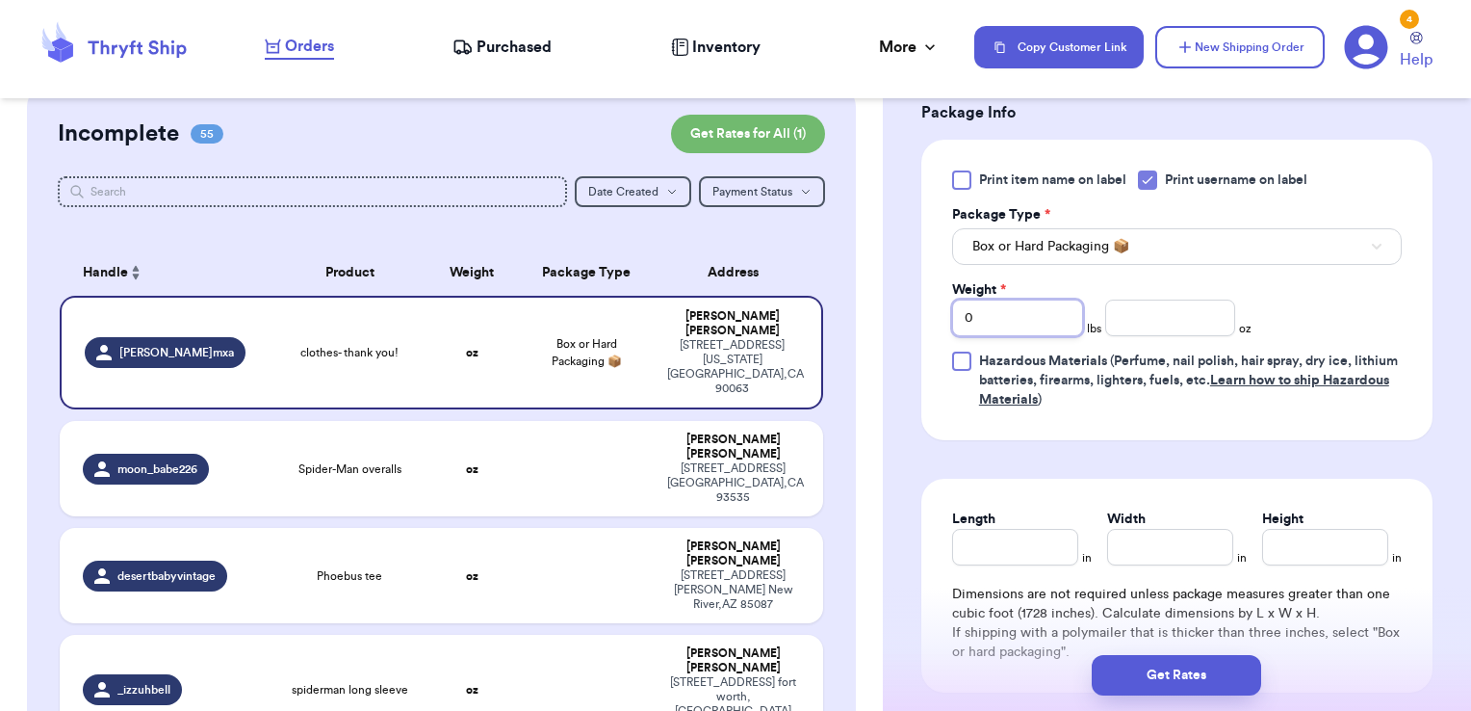
drag, startPoint x: 990, startPoint y: 307, endPoint x: 840, endPoint y: 296, distance: 150.6
click at [840, 296] on div "Customer Link New Order Total Balance Payout $ 0.00 Recent Payments View all @ …" at bounding box center [735, 355] width 1471 height 711
type input "2"
type input "7.49"
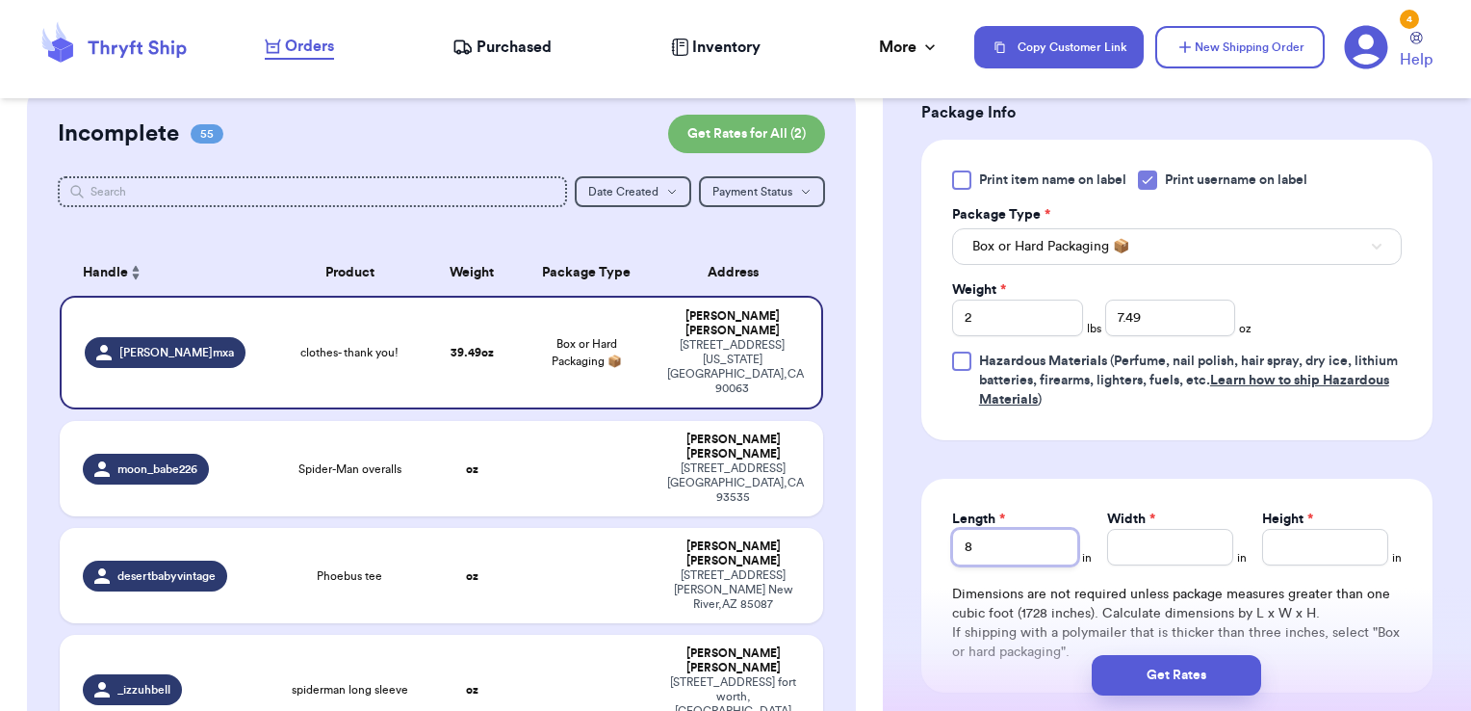
type input "8"
type input "11.5"
type input "3"
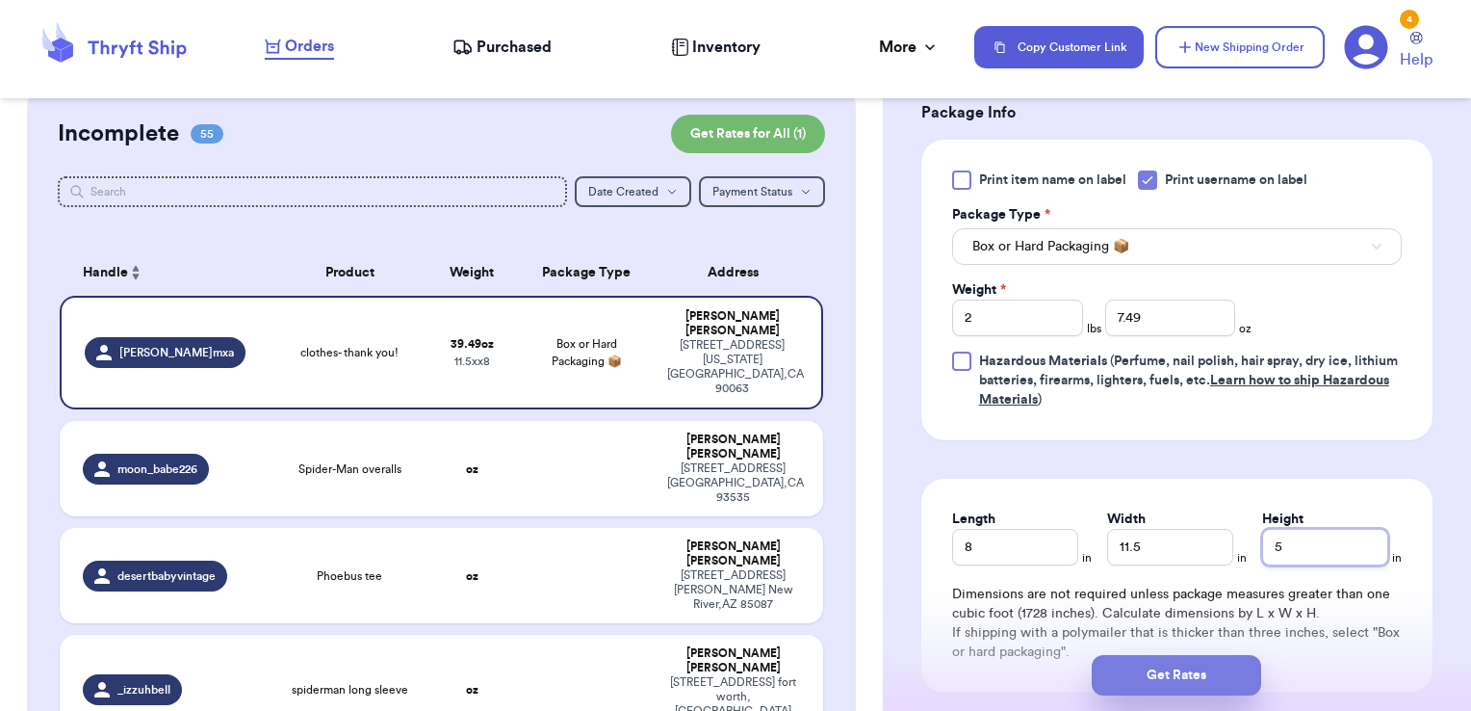
type input "5"
click at [1205, 680] on button "Get Rates" at bounding box center [1176, 675] width 169 height 40
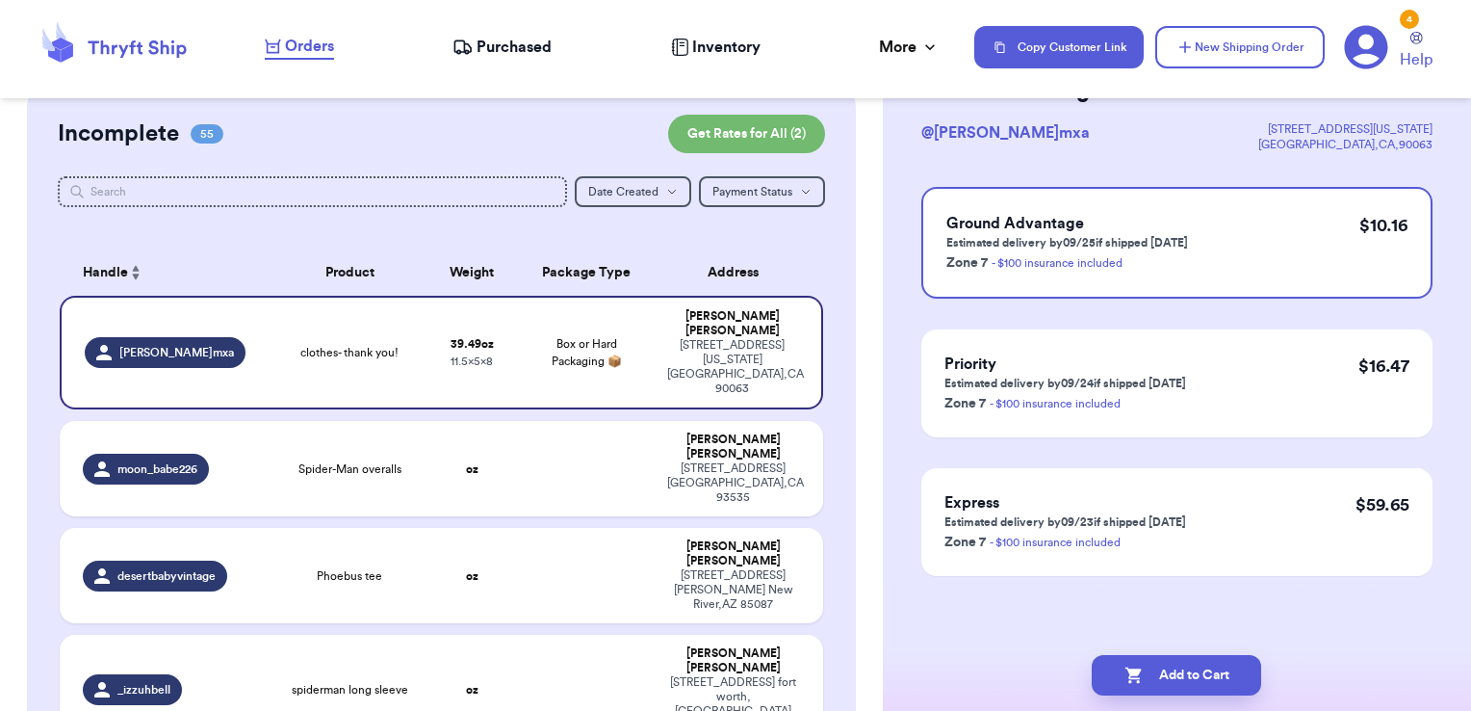
scroll to position [0, 0]
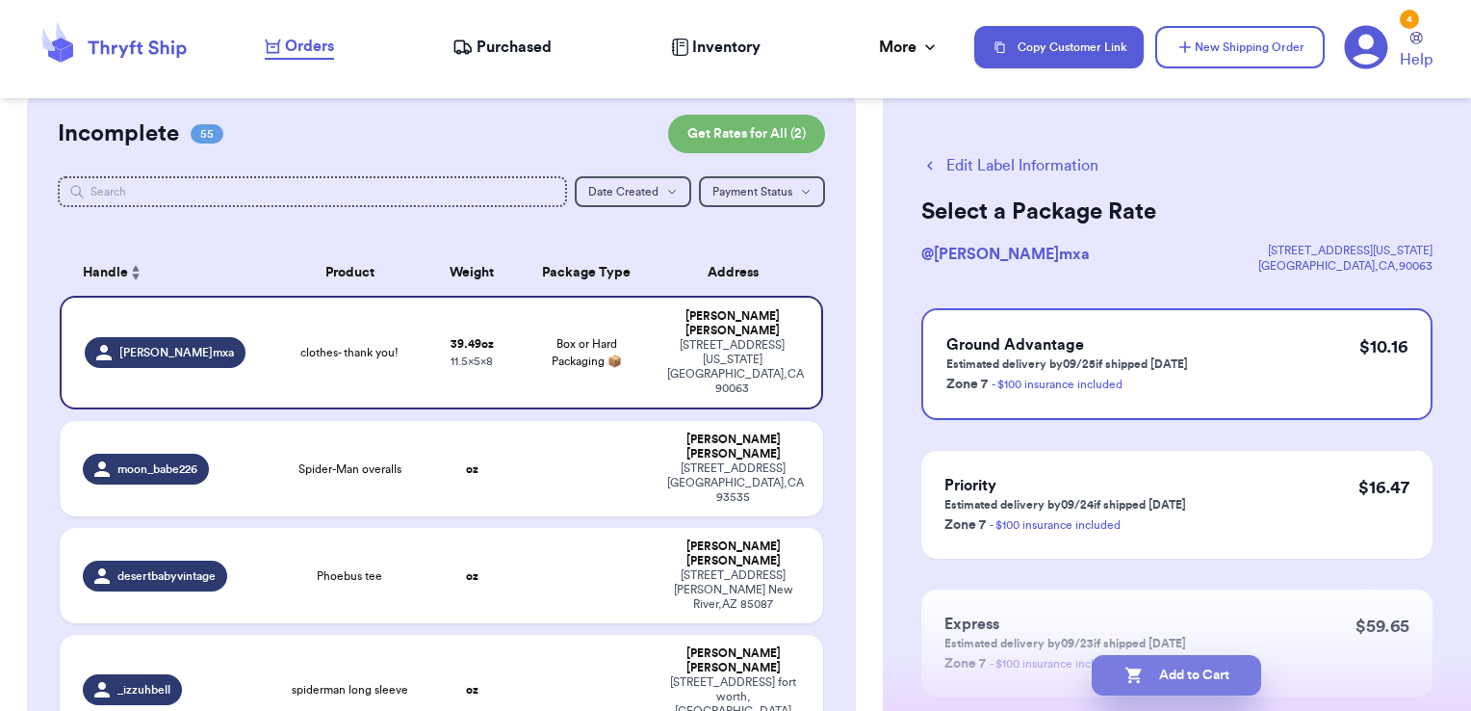
click at [1244, 674] on button "Add to Cart" at bounding box center [1176, 675] width 169 height 40
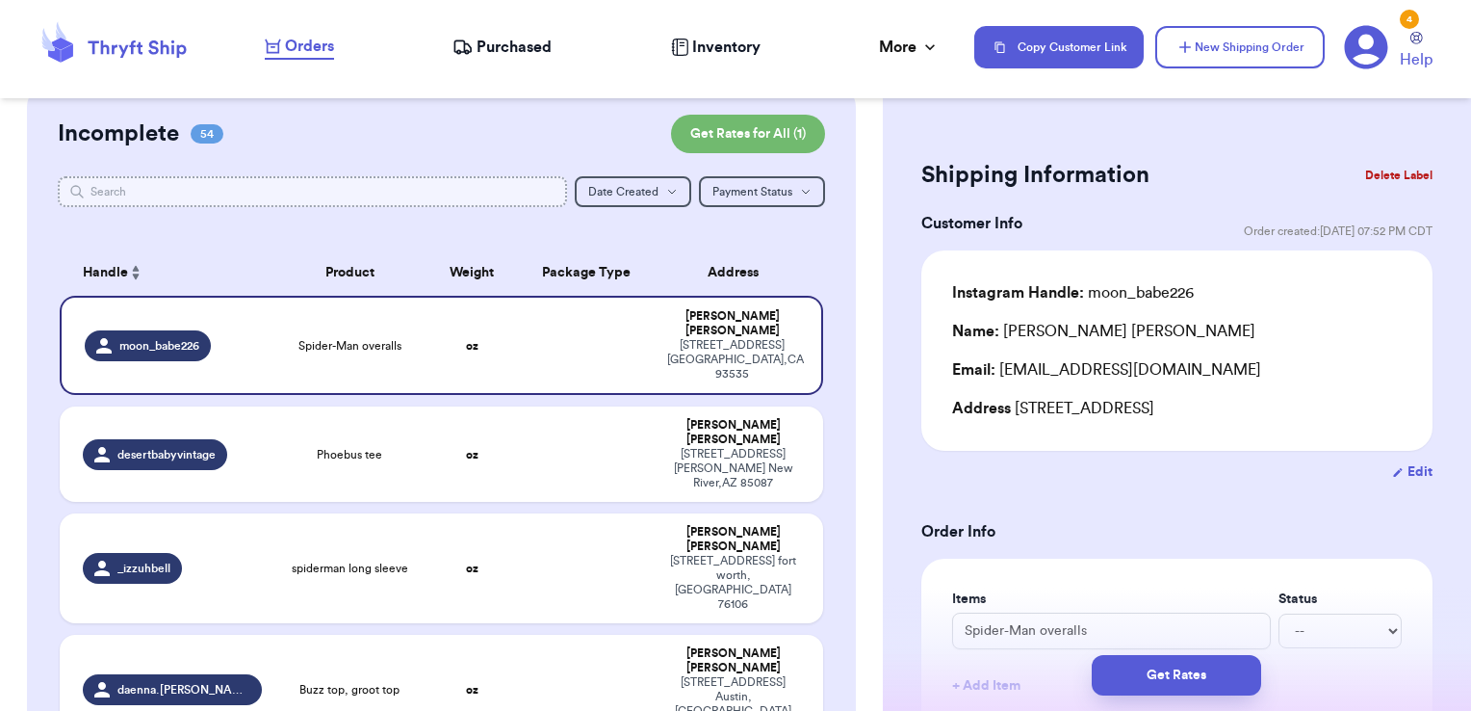
click at [380, 181] on input "text" at bounding box center [313, 191] width 510 height 31
type input "s"
type input "sa"
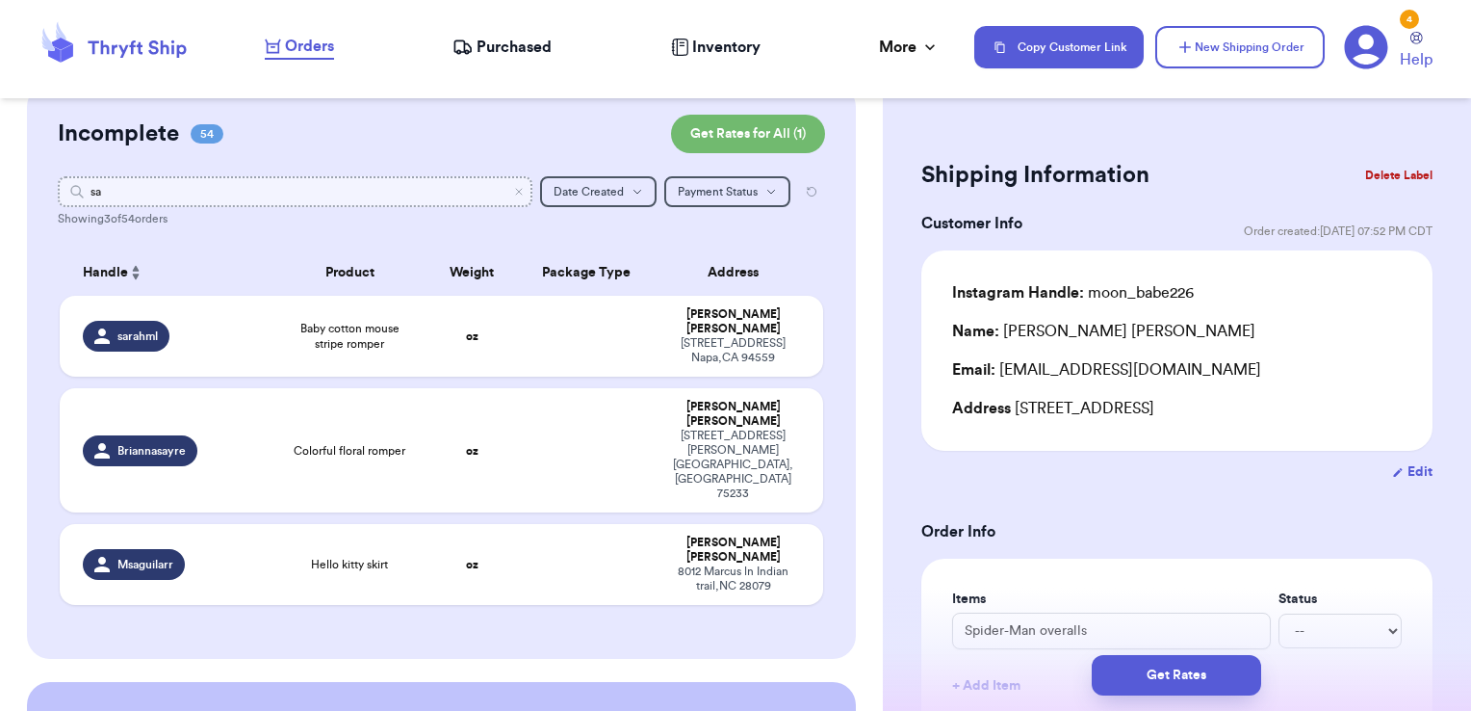
type input "s"
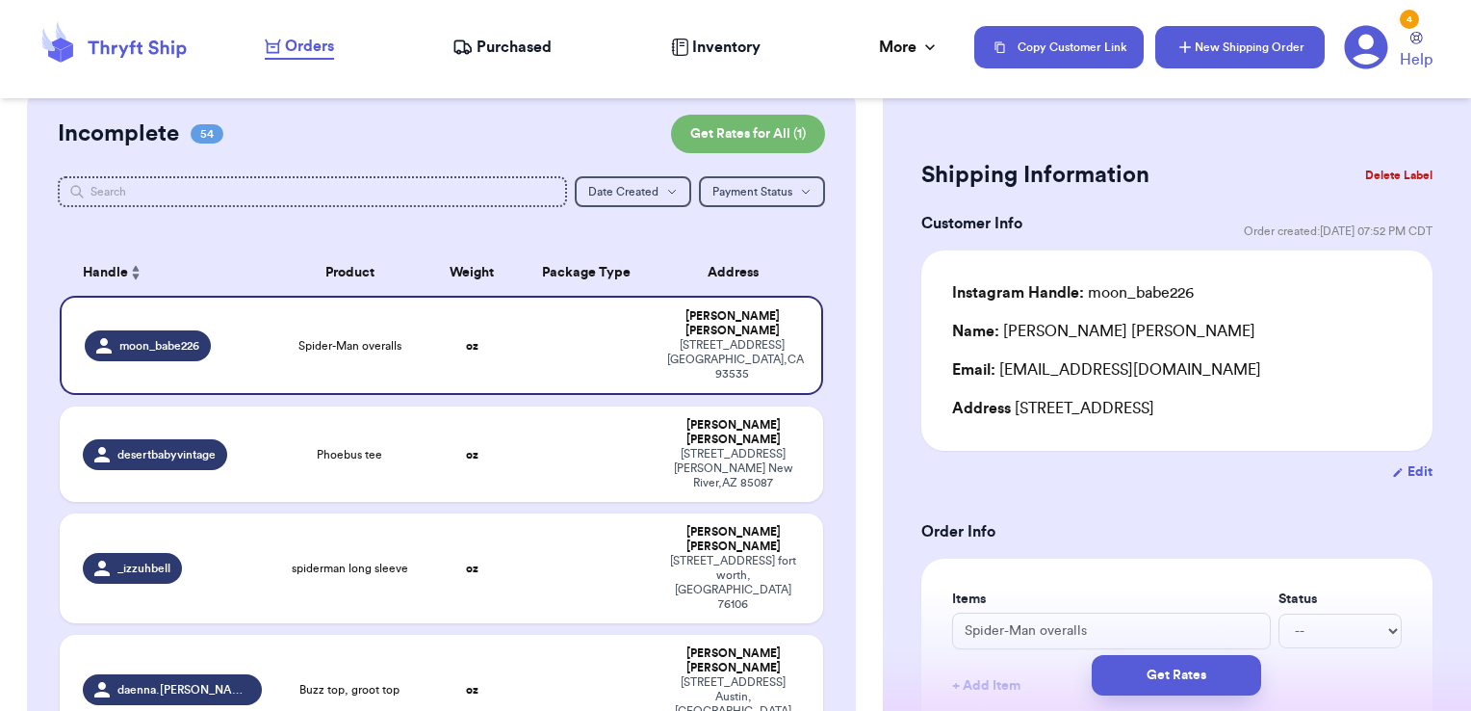
click at [1240, 45] on button "New Shipping Order" at bounding box center [1239, 47] width 169 height 42
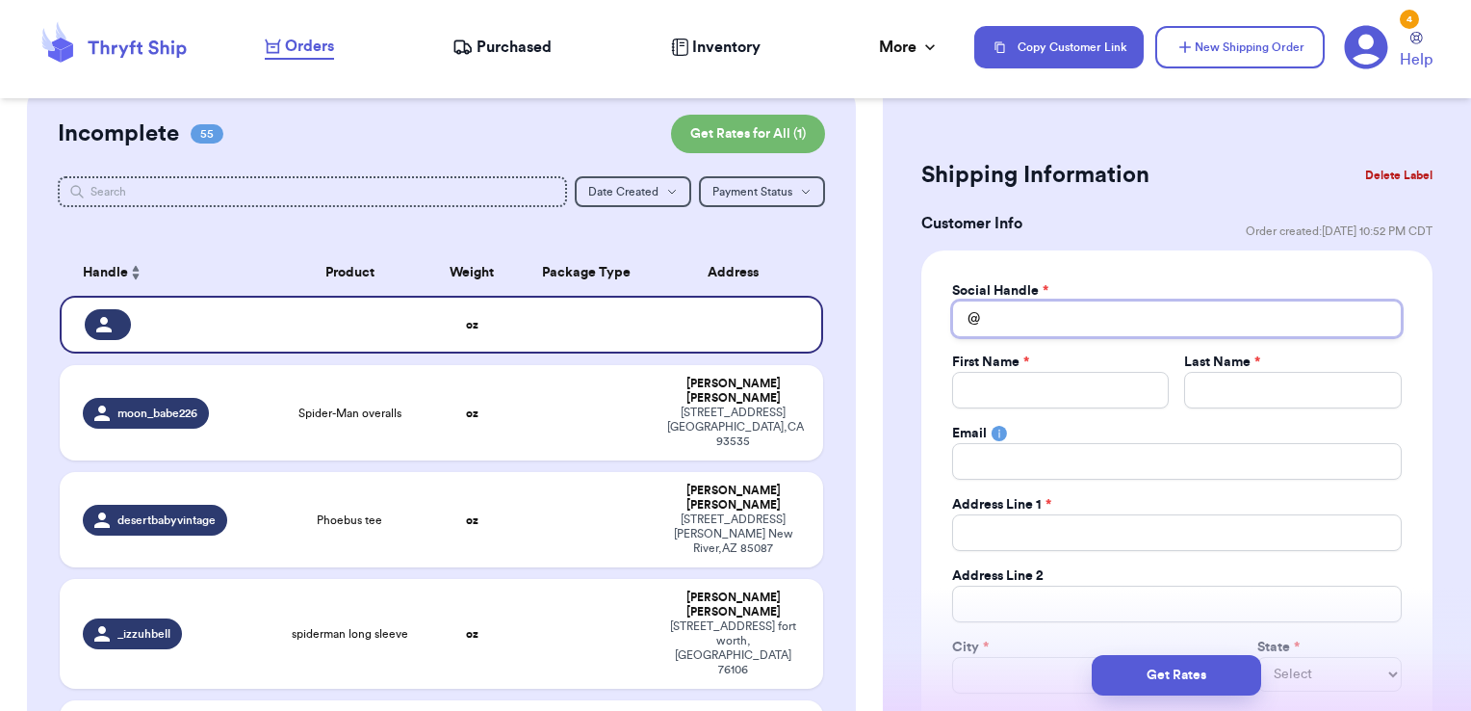
click at [1076, 312] on input "Total Amount Paid" at bounding box center [1177, 318] width 450 height 37
type input "s"
type input "sa"
type input "sar"
type input "[PERSON_NAME]"
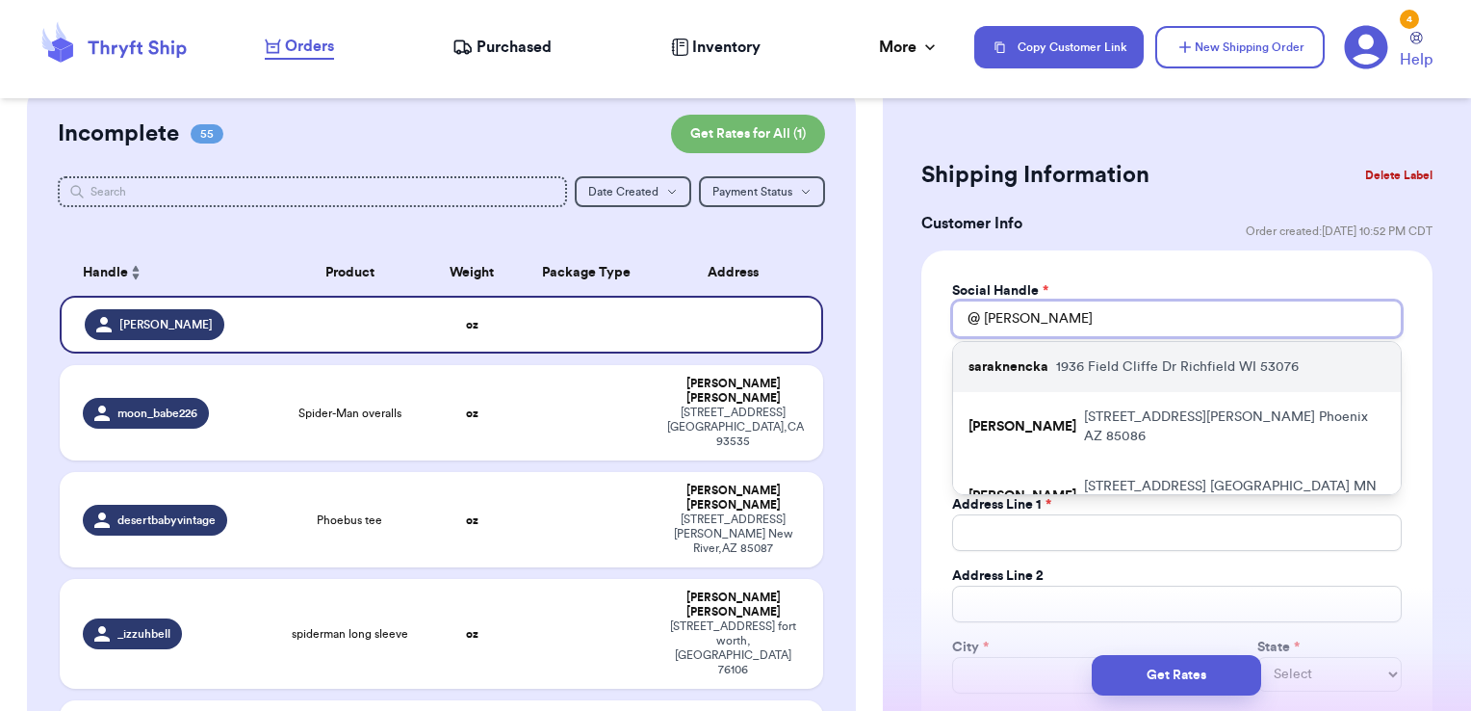
type input "[PERSON_NAME]"
click at [1075, 363] on p "[STREET_ADDRESS][PERSON_NAME]" at bounding box center [1177, 366] width 243 height 19
type input "saraknencka"
type input "[PERSON_NAME]"
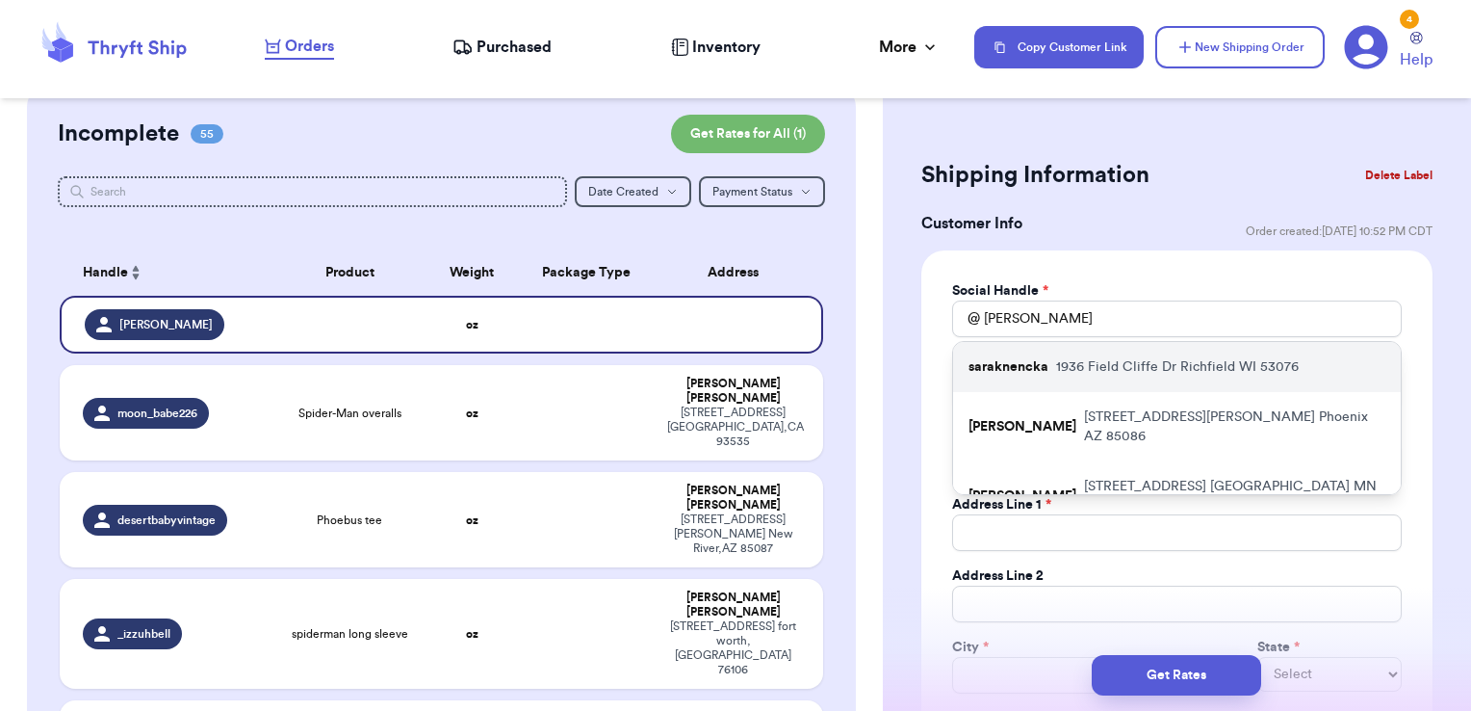
type input "[EMAIL_ADDRESS][DOMAIN_NAME]"
type input "1936 Field Cliffe Dr"
type input "Richfield"
select select "WI"
type input "53076"
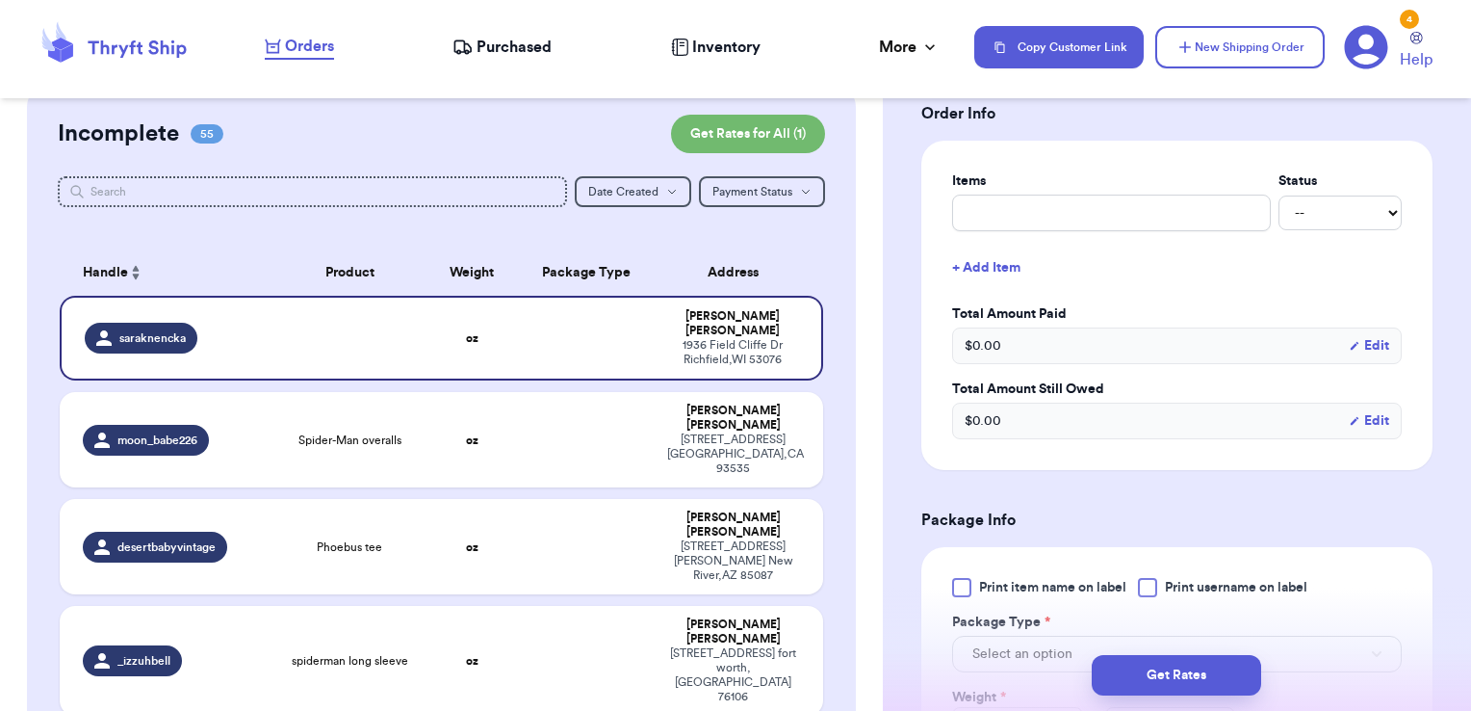
scroll to position [732, 0]
click at [1075, 199] on input "text" at bounding box center [1111, 212] width 319 height 37
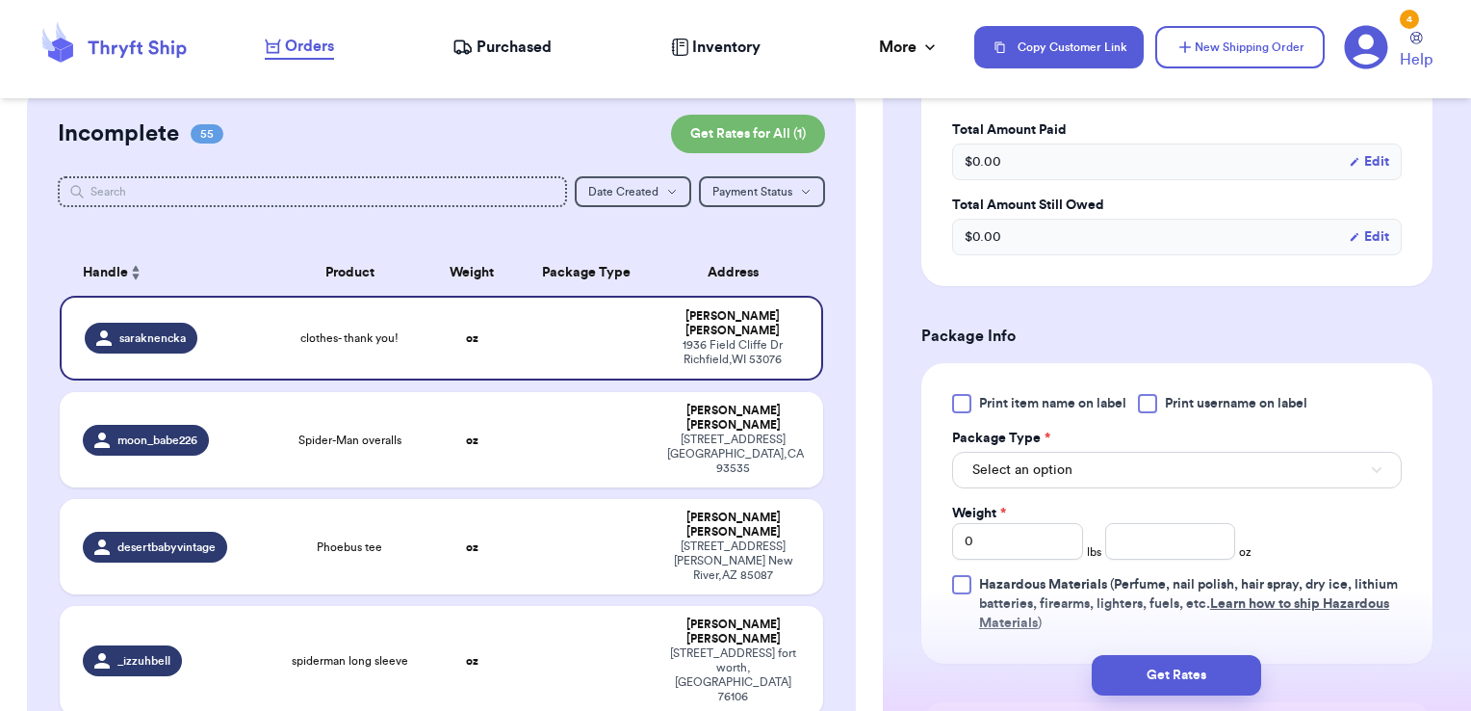
scroll to position [917, 0]
click at [1159, 393] on label "Print username on label" at bounding box center [1222, 402] width 169 height 19
click at [0, 0] on input "Print username on label" at bounding box center [0, 0] width 0 height 0
click at [1134, 457] on button "Select an option" at bounding box center [1177, 469] width 450 height 37
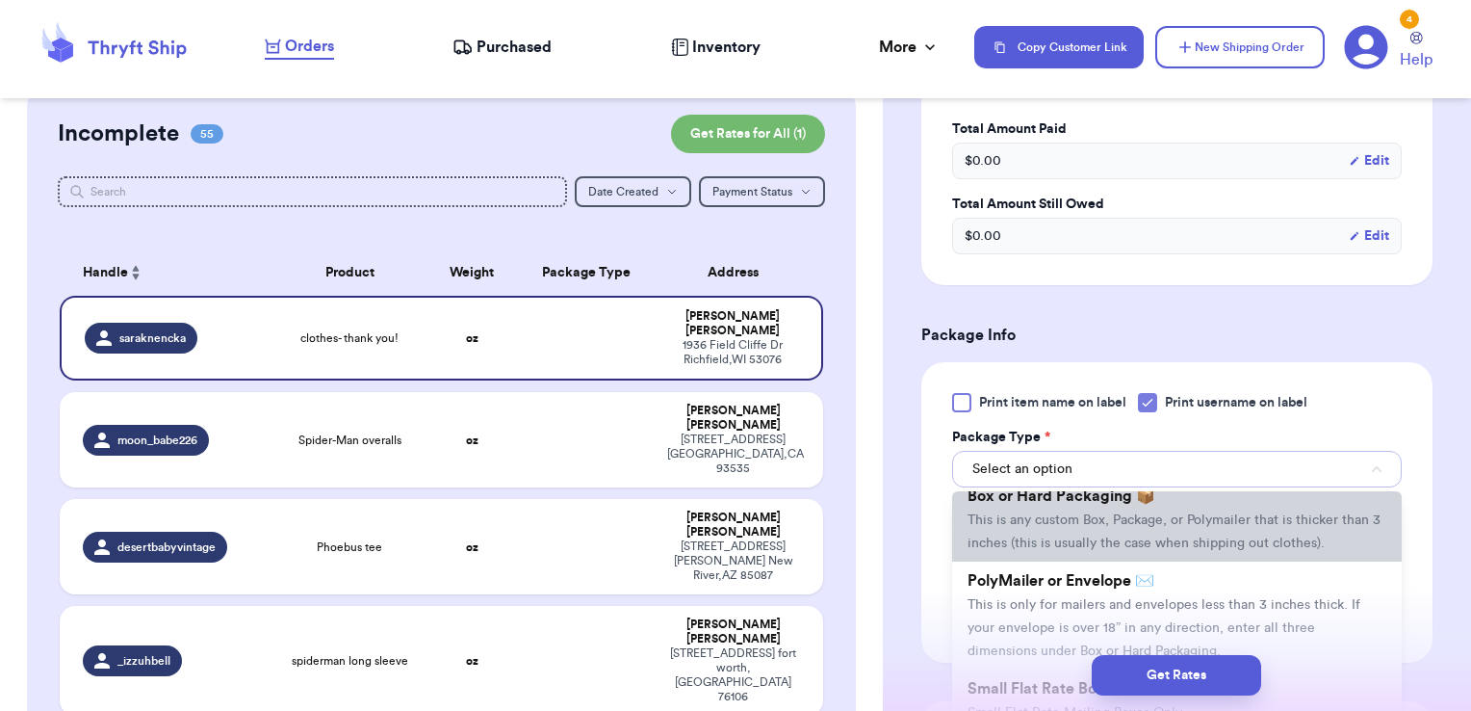
scroll to position [54, 0]
click at [1069, 560] on li "Box or Hard Packaging 📦 This is any custom Box, Package, or Polymailer that is …" at bounding box center [1177, 518] width 450 height 85
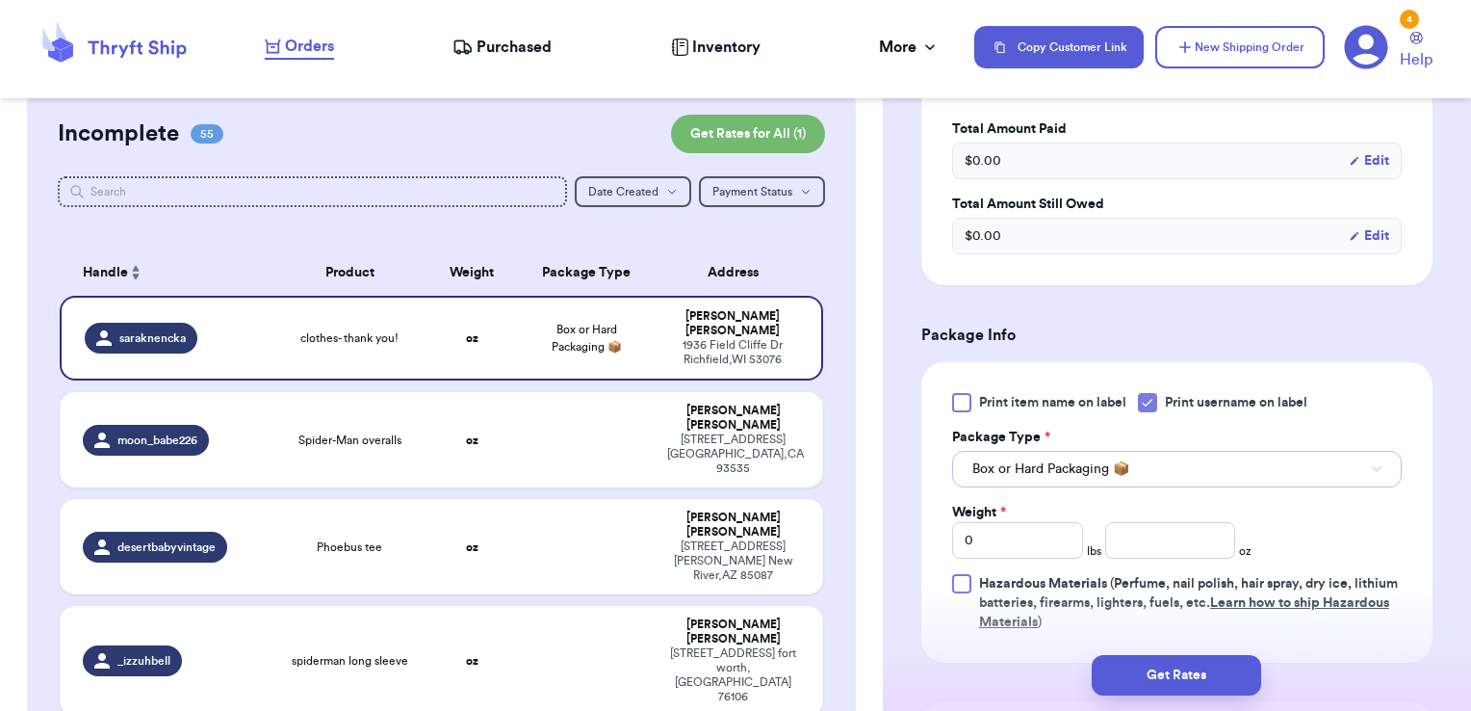
click at [1070, 466] on span "Box or Hard Packaging 📦" at bounding box center [1050, 468] width 157 height 19
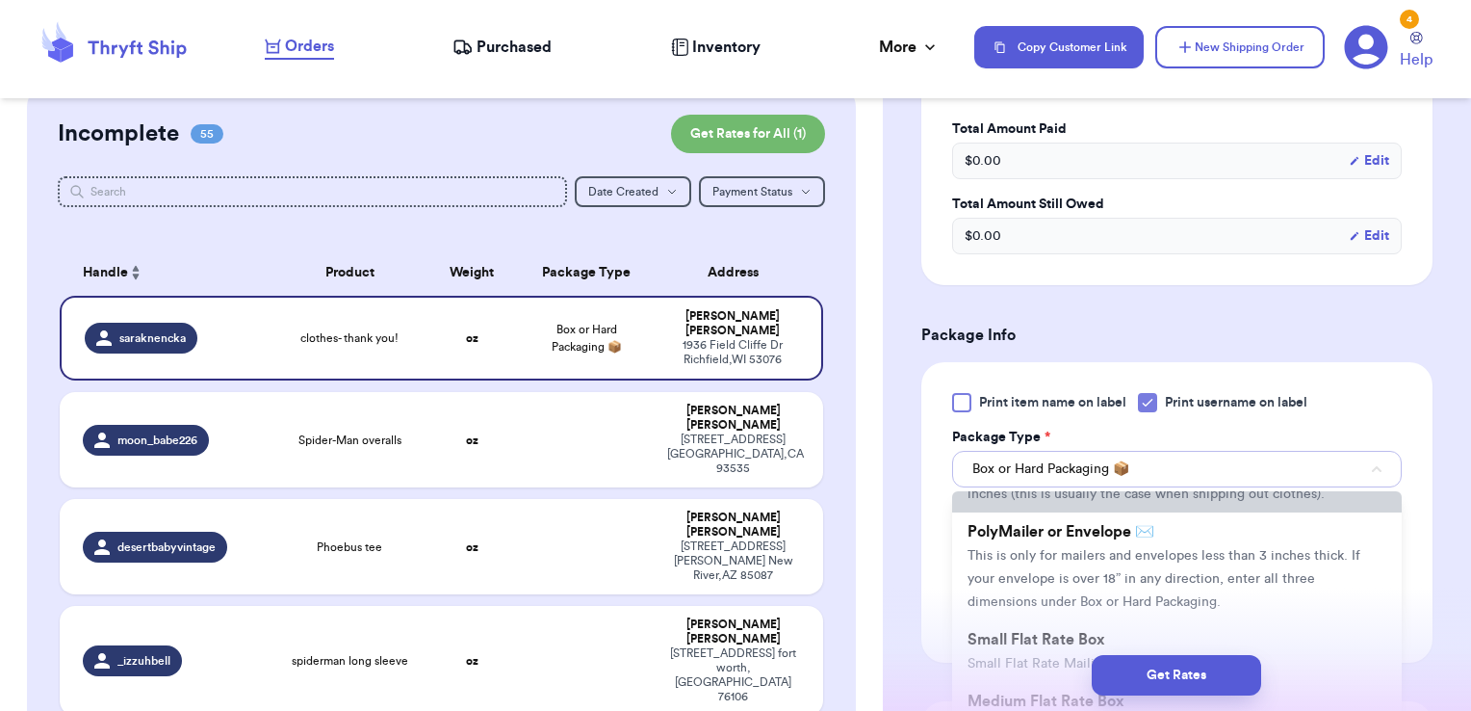
scroll to position [103, 0]
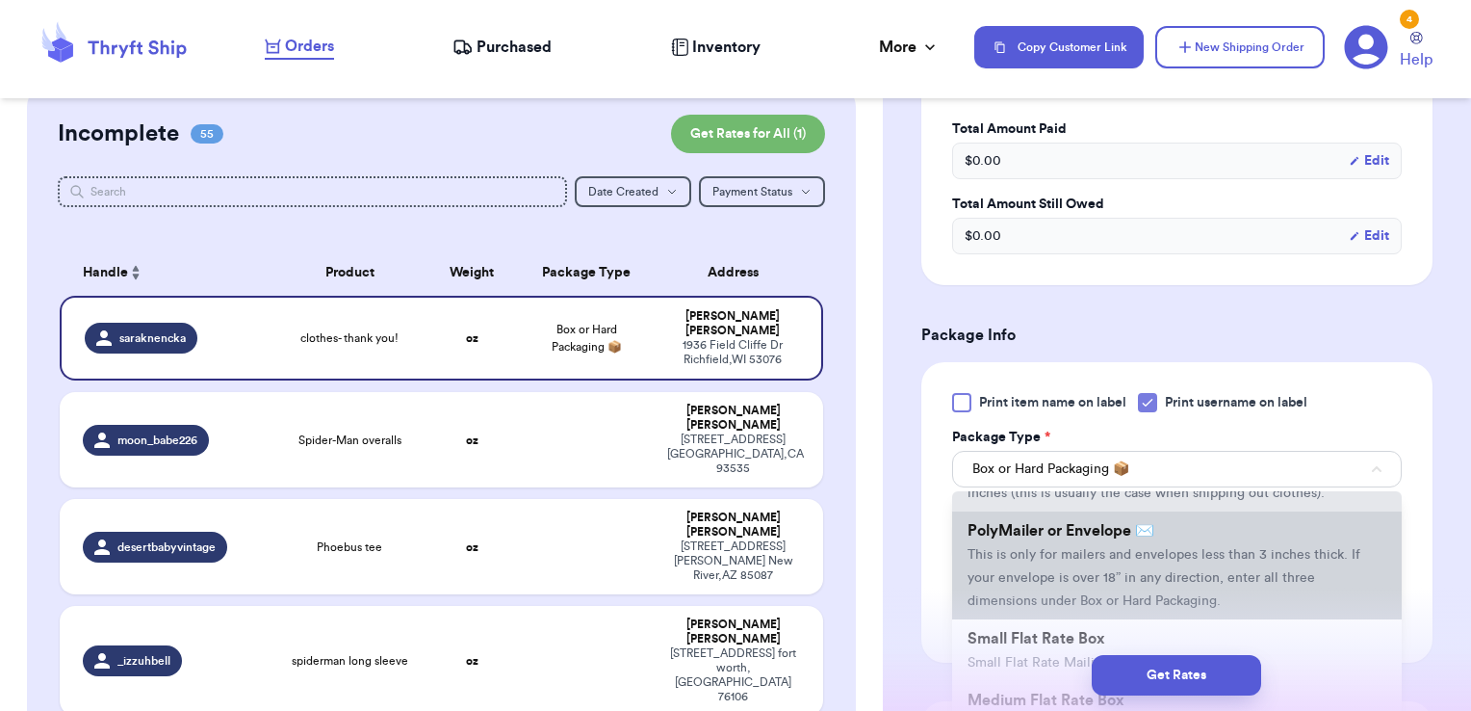
click at [1049, 584] on li "PolyMailer or Envelope ✉️ This is only for mailers and envelopes less than 3 in…" at bounding box center [1177, 565] width 450 height 108
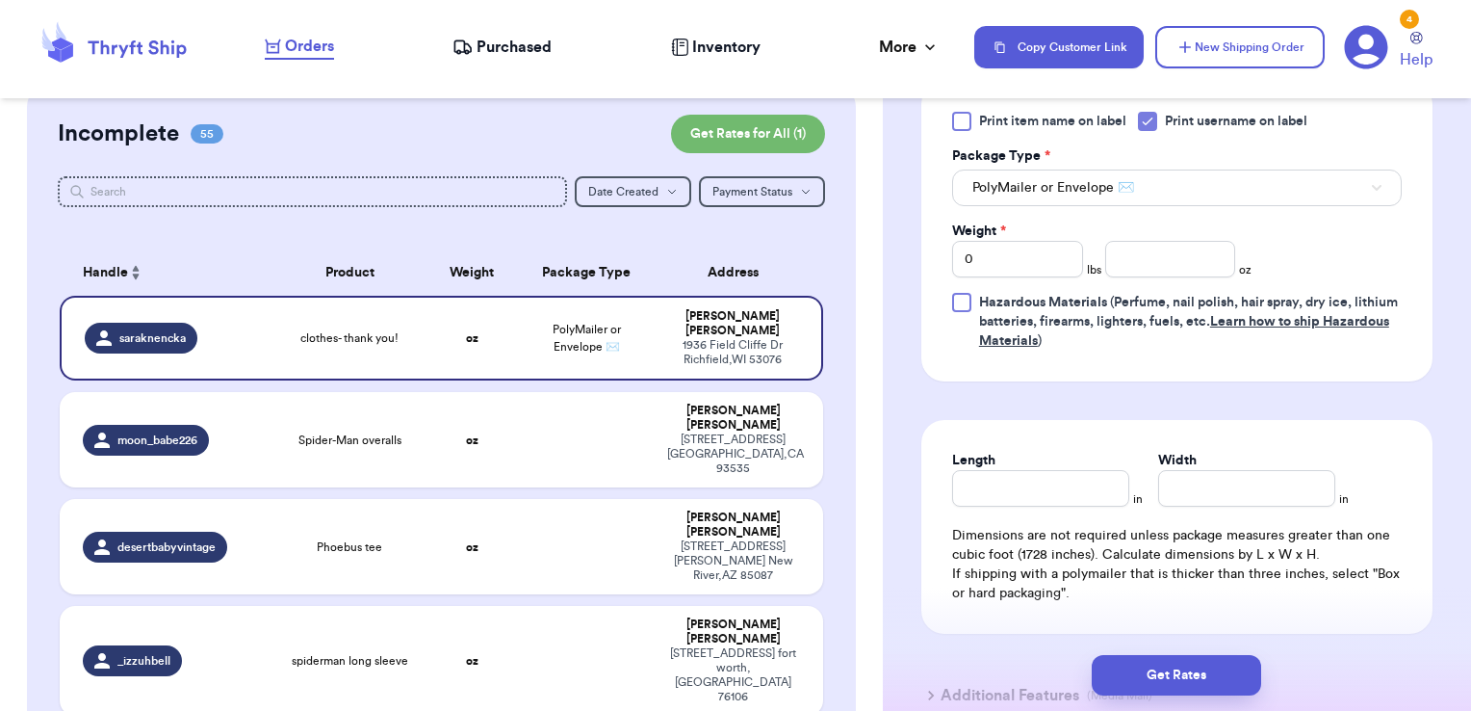
scroll to position [1202, 0]
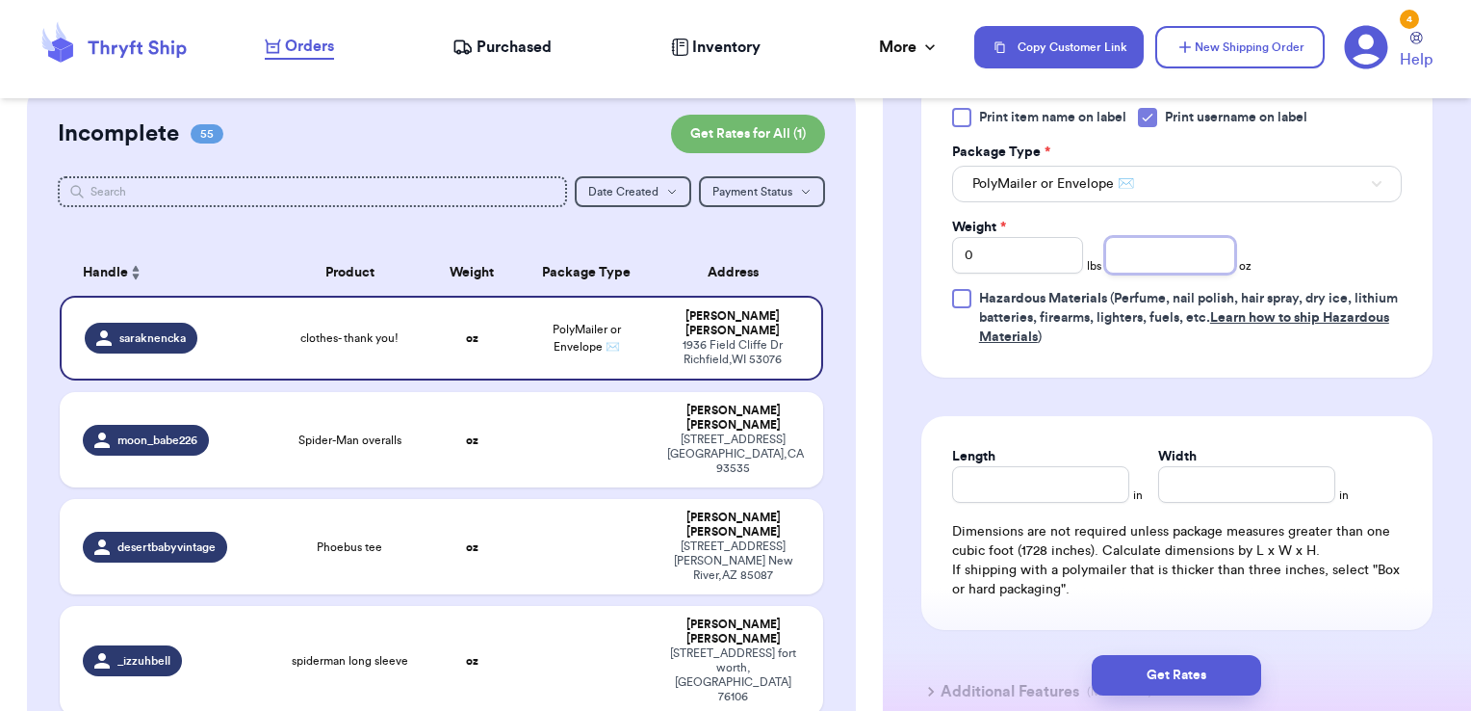
click at [1148, 256] on input "number" at bounding box center [1170, 255] width 131 height 37
click at [1198, 667] on button "Get Rates" at bounding box center [1176, 675] width 169 height 40
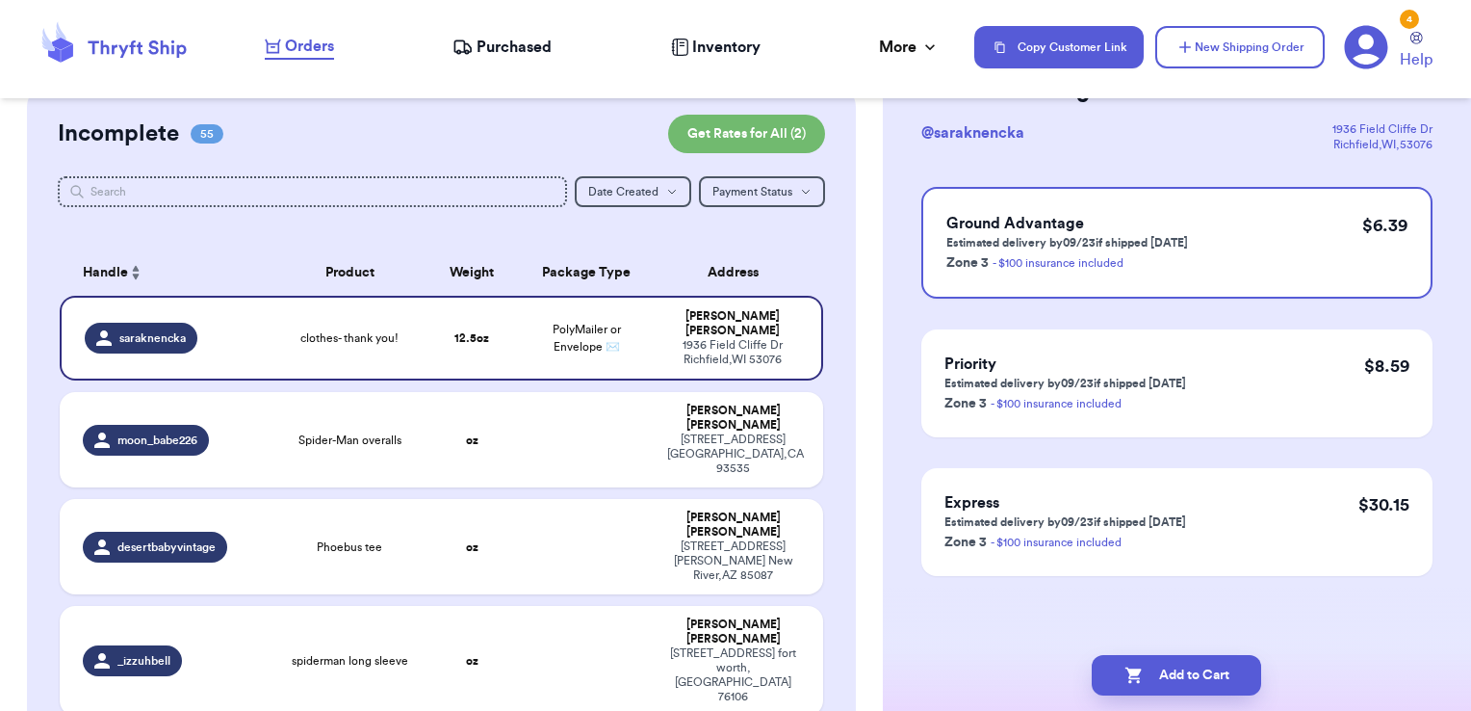
scroll to position [0, 0]
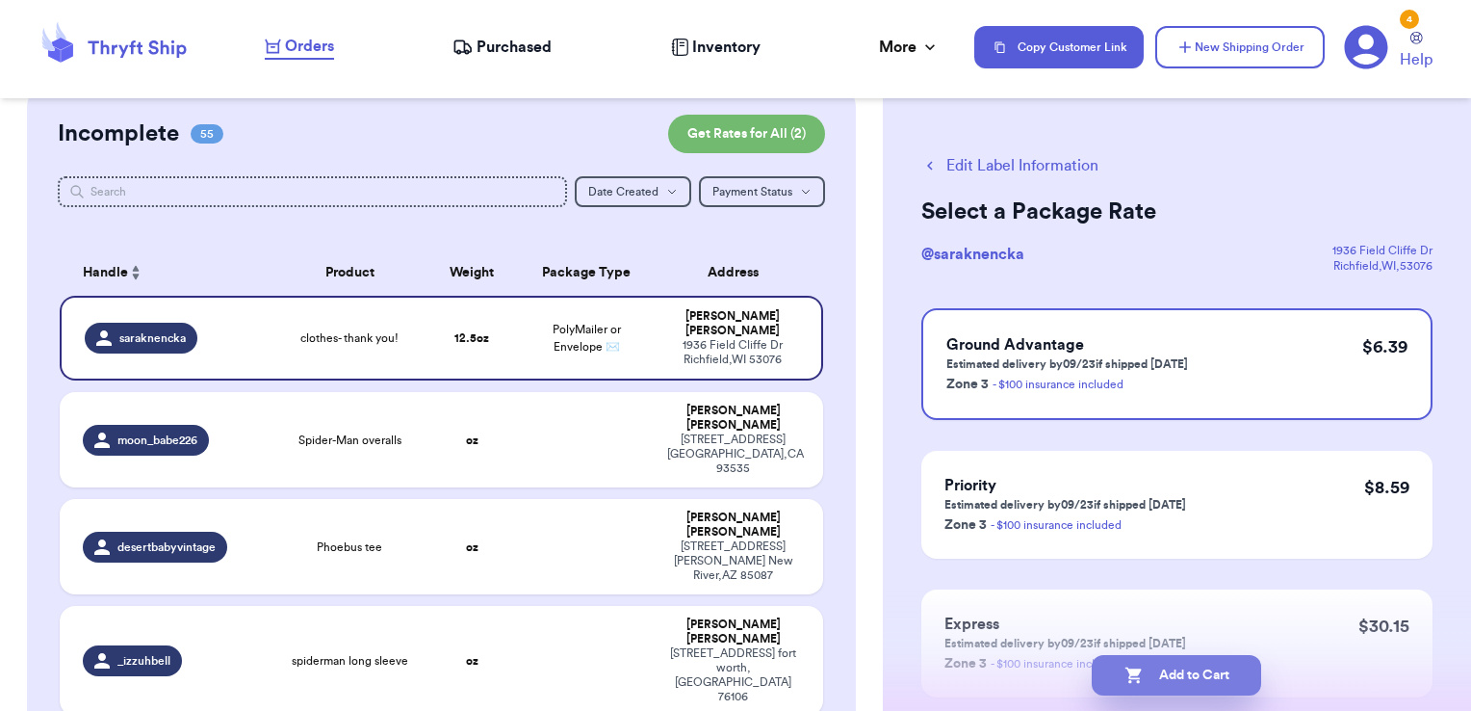
click at [1221, 678] on button "Add to Cart" at bounding box center [1176, 675] width 169 height 40
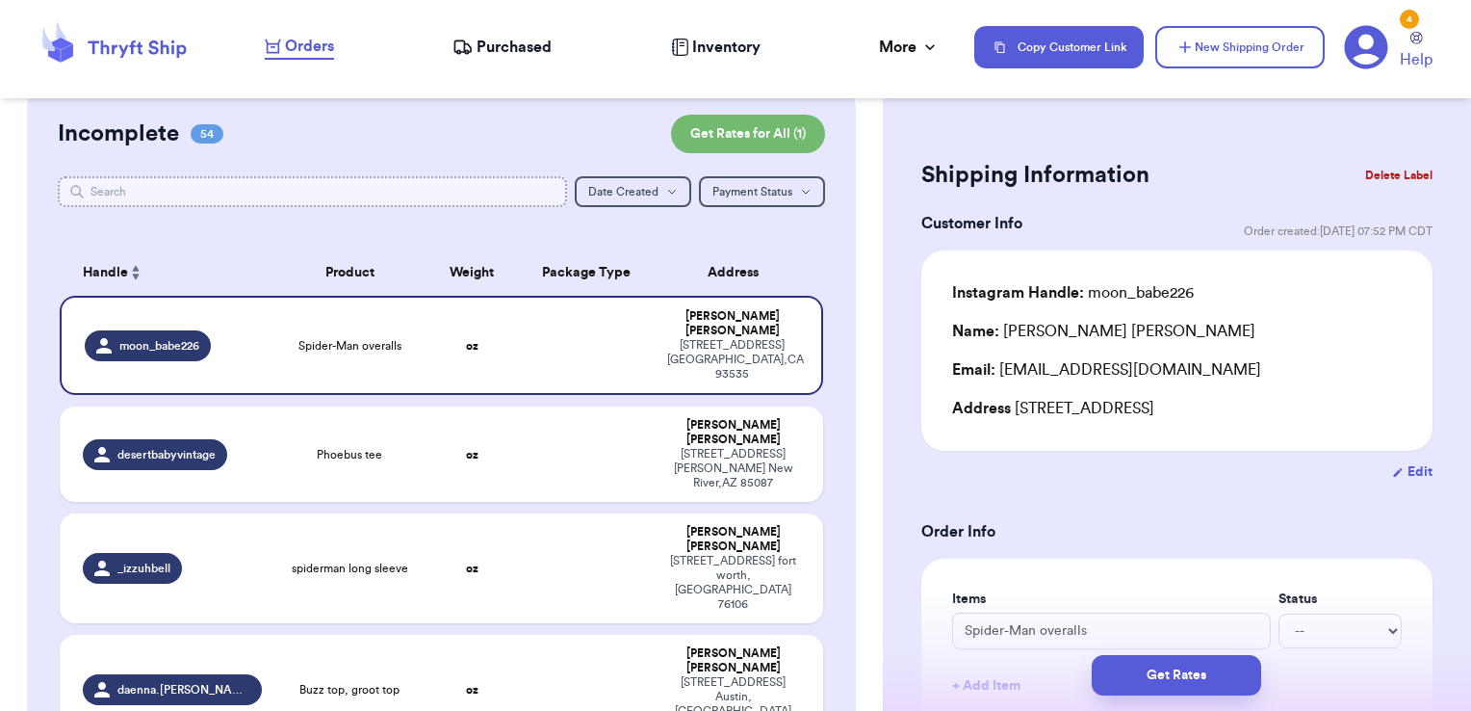
click at [423, 181] on input "text" at bounding box center [313, 191] width 510 height 31
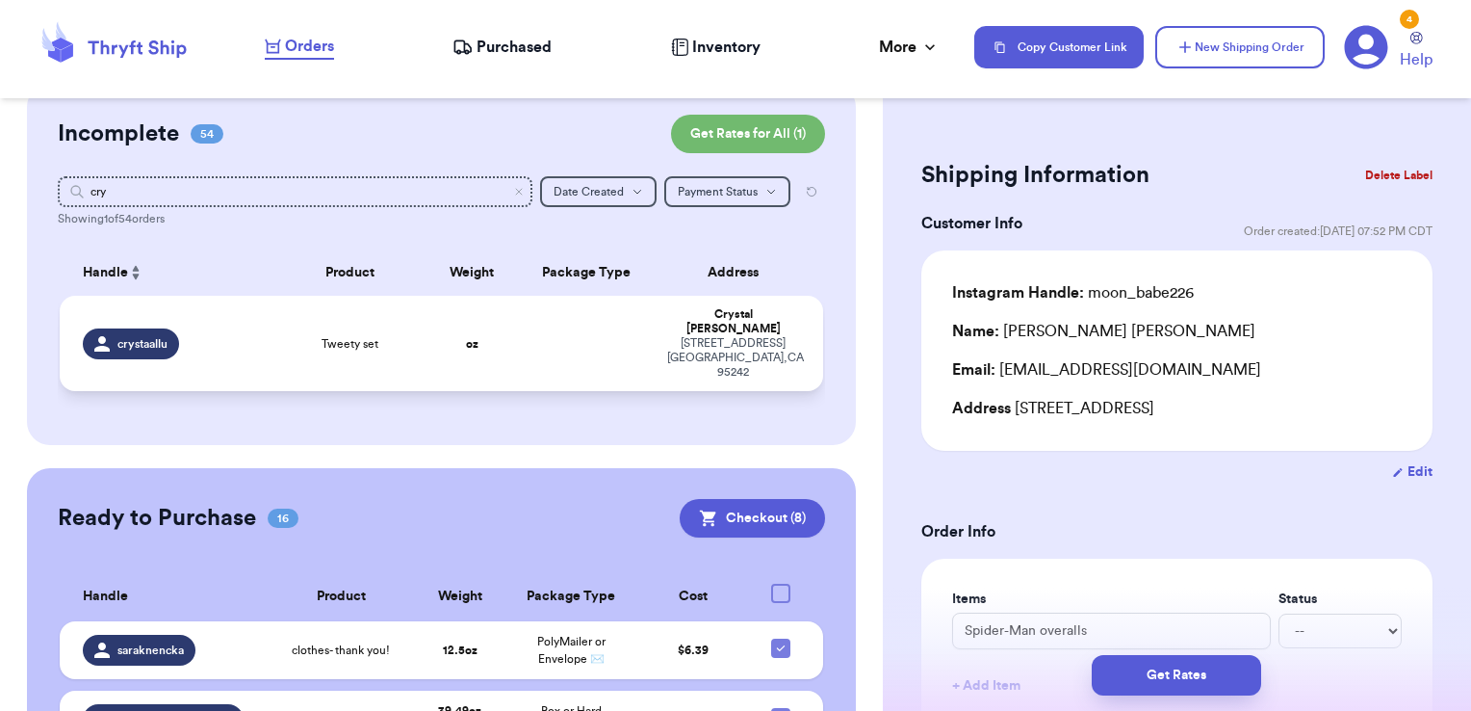
click at [594, 318] on td at bounding box center [587, 343] width 138 height 95
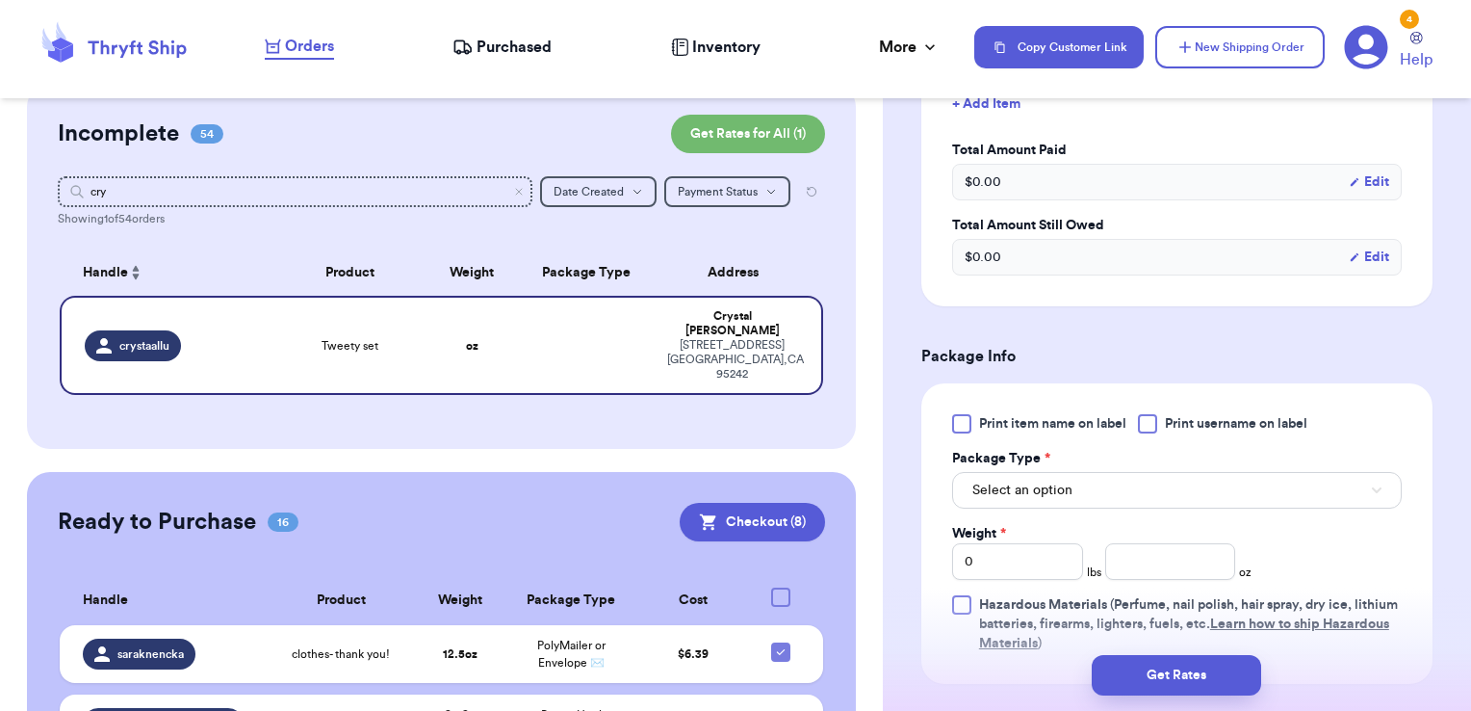
scroll to position [589, 0]
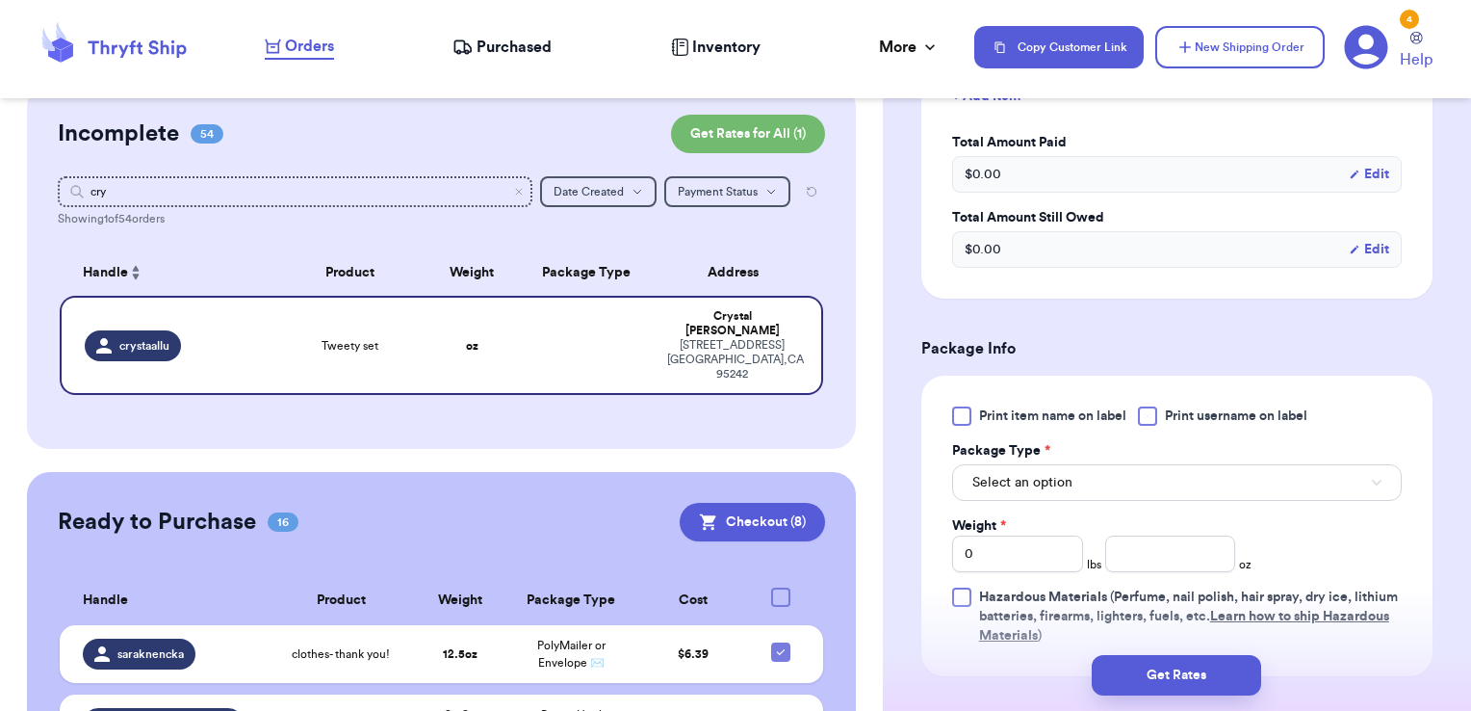
click at [1186, 413] on span "Print username on label" at bounding box center [1236, 415] width 142 height 19
click at [0, 0] on input "Print username on label" at bounding box center [0, 0] width 0 height 0
click at [1138, 490] on button "Select an option" at bounding box center [1177, 482] width 450 height 37
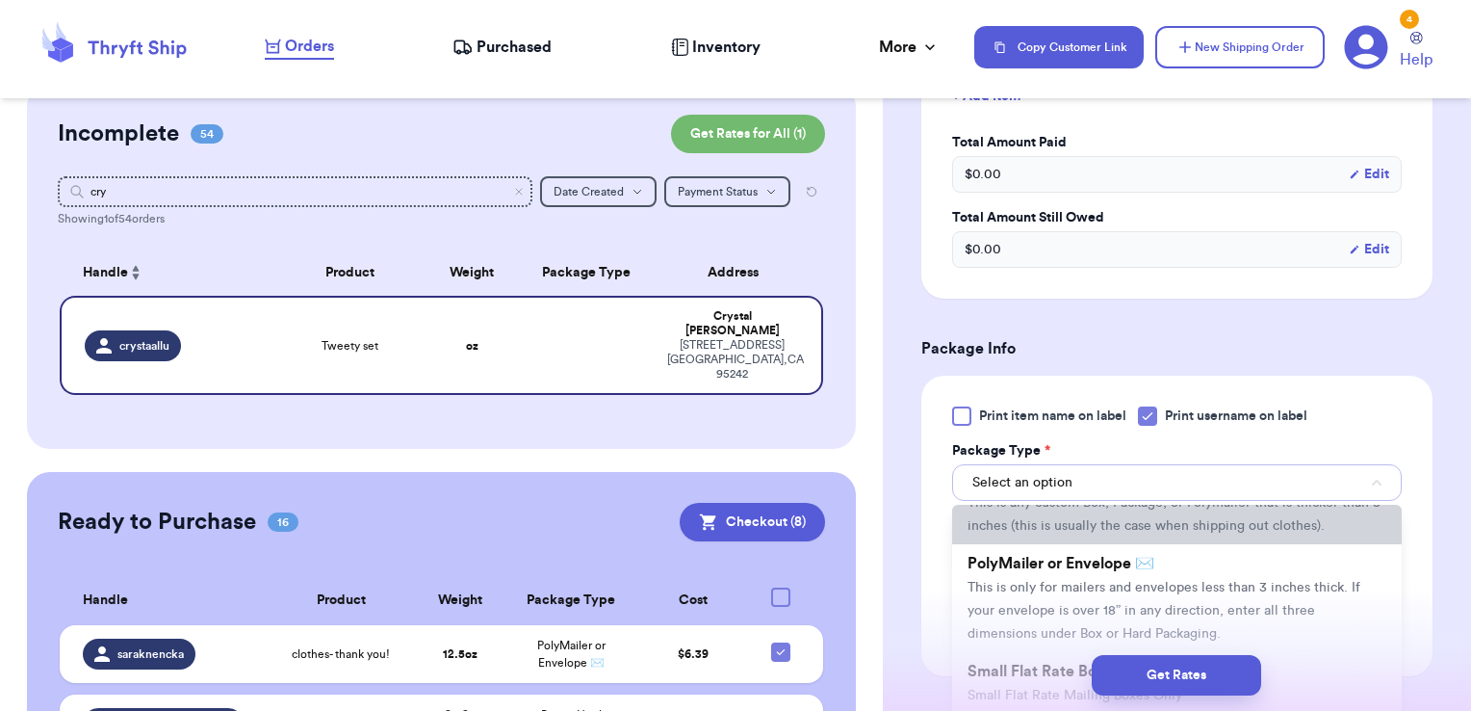
scroll to position [85, 0]
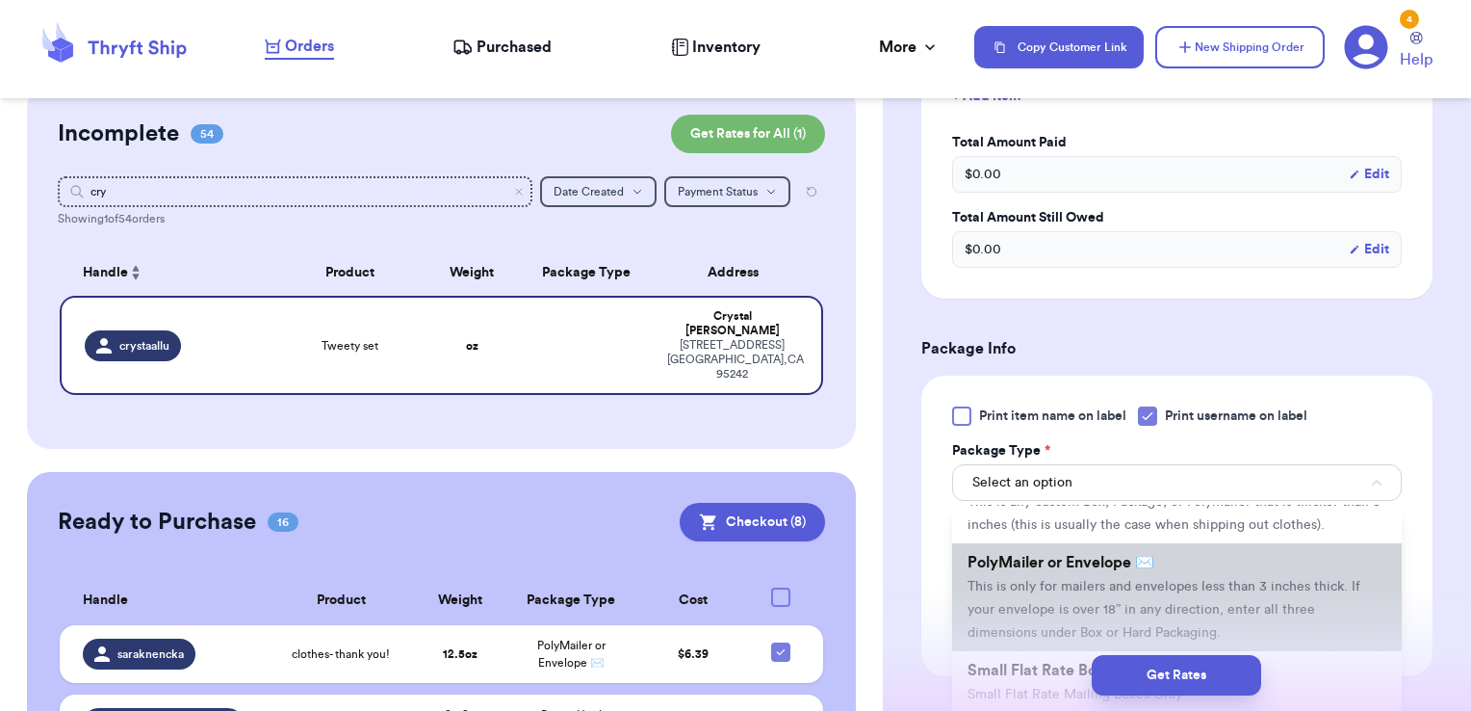
click at [1062, 570] on span "PolyMailer or Envelope ✉️" at bounding box center [1061, 562] width 187 height 15
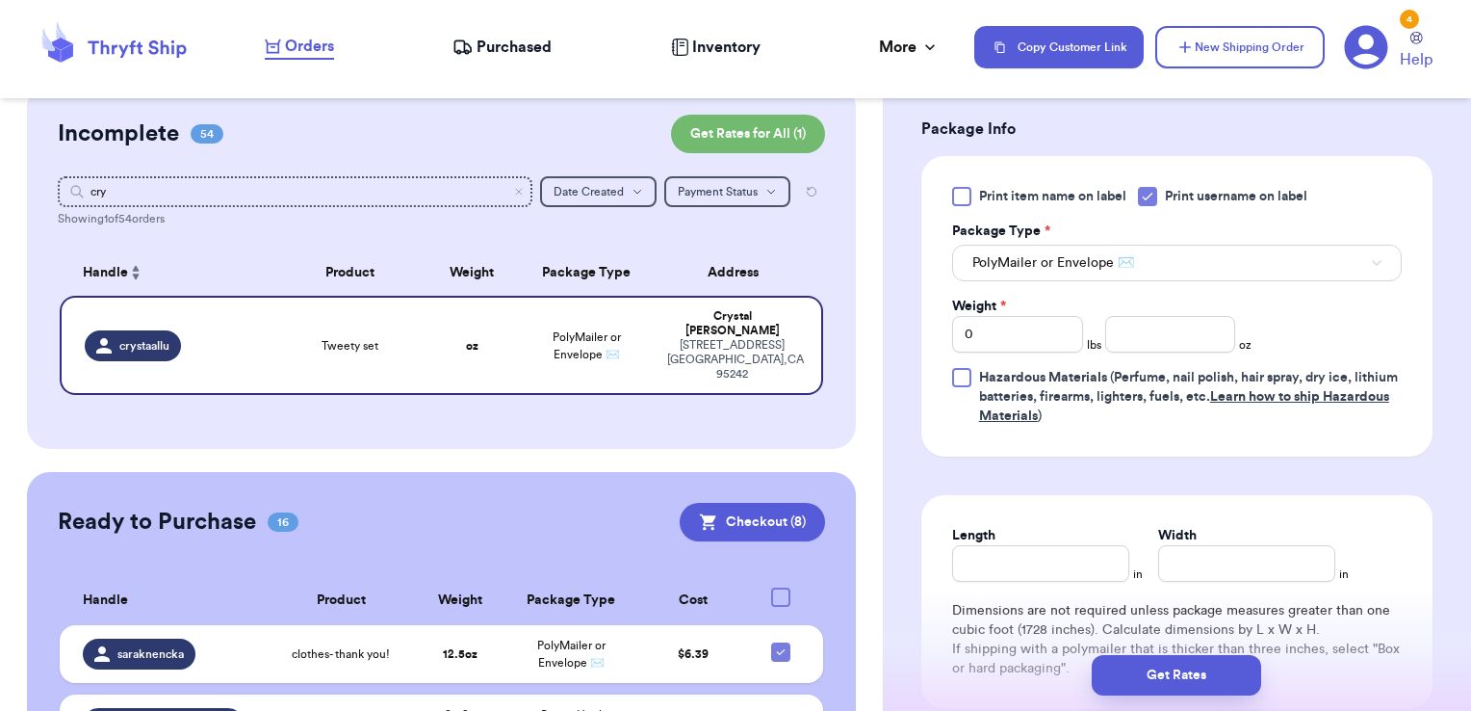
scroll to position [911, 0]
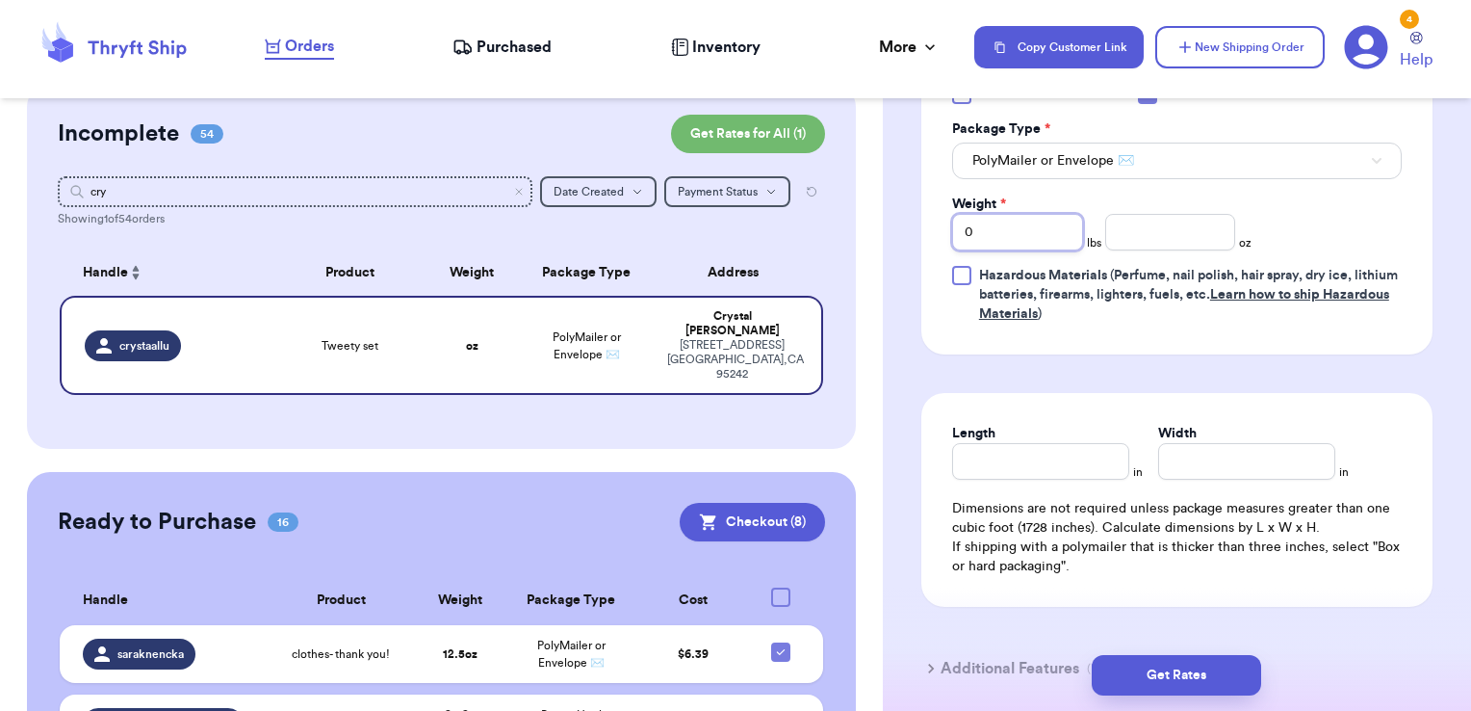
drag, startPoint x: 1021, startPoint y: 233, endPoint x: 816, endPoint y: 252, distance: 205.0
click at [816, 252] on div "Customer Link New Order Total Balance Payout $ 0.00 Recent Payments View all @ …" at bounding box center [735, 355] width 1471 height 711
click at [1164, 664] on button "Get Rates" at bounding box center [1176, 675] width 169 height 40
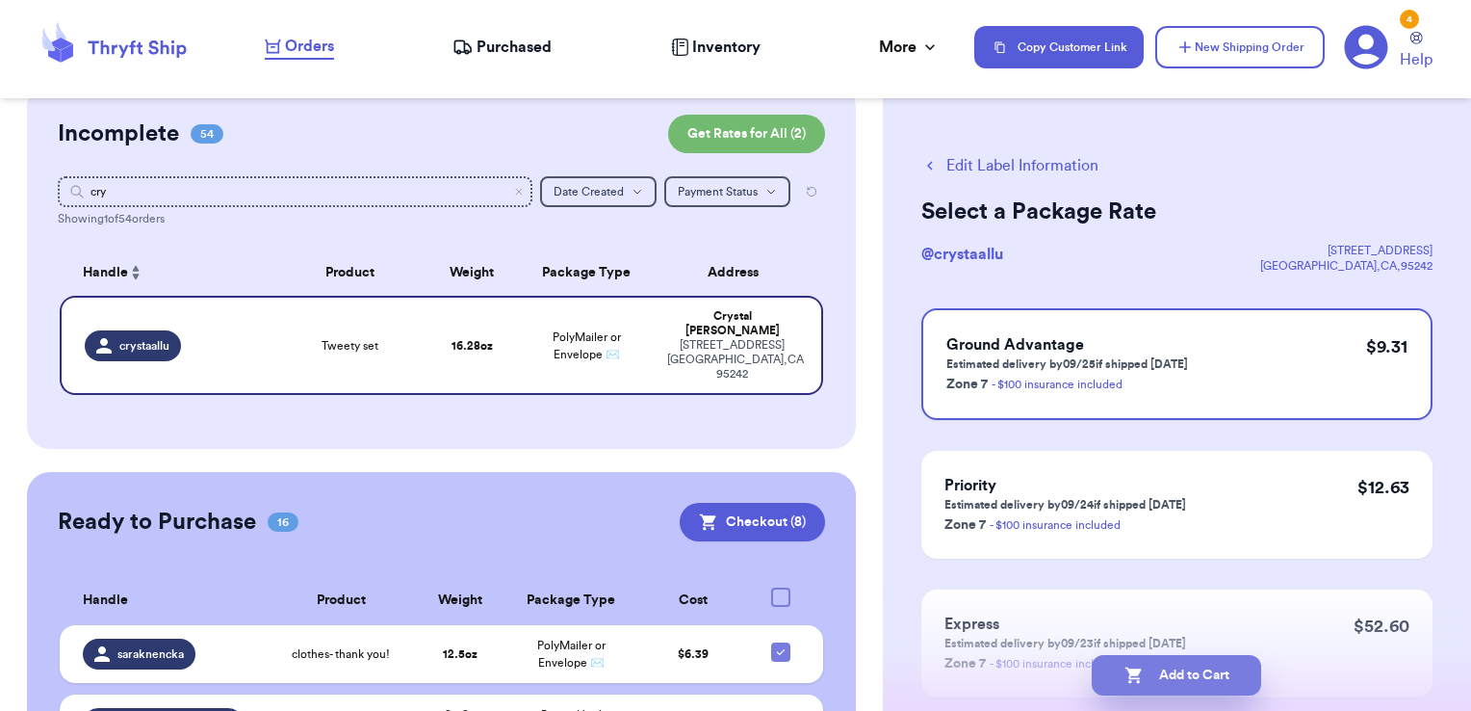
click at [1188, 686] on button "Add to Cart" at bounding box center [1176, 675] width 169 height 40
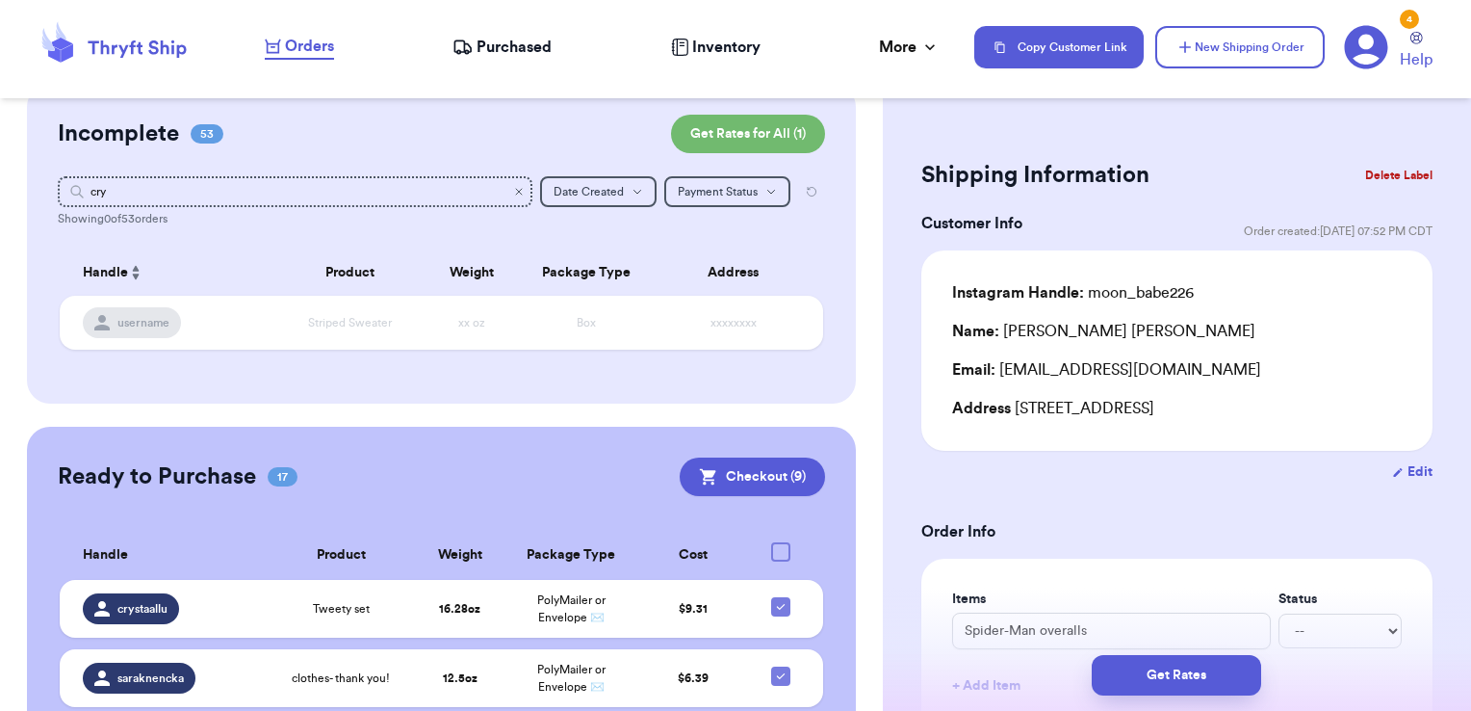
click at [516, 189] on icon "Clear search" at bounding box center [519, 192] width 6 height 6
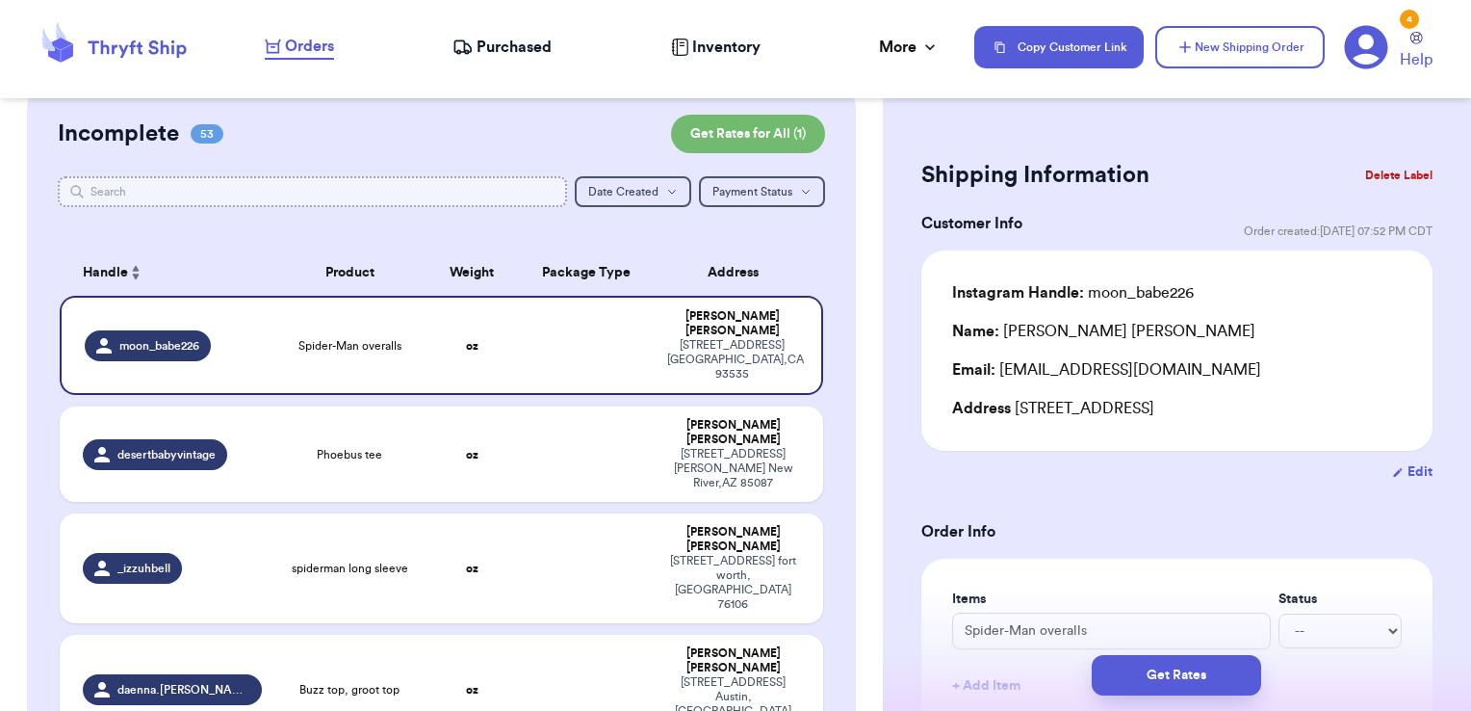
click at [424, 191] on input "text" at bounding box center [313, 191] width 510 height 31
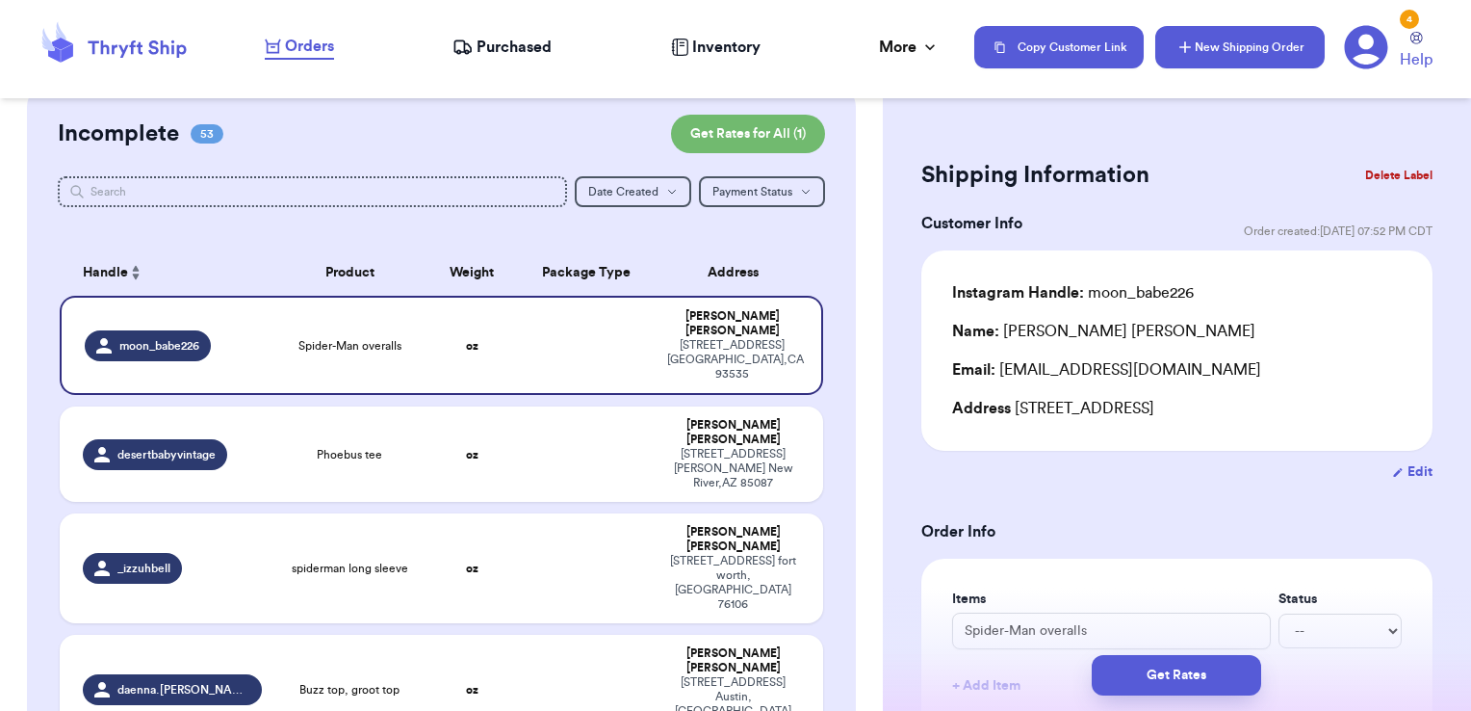
click at [1274, 48] on button "New Shipping Order" at bounding box center [1239, 47] width 169 height 42
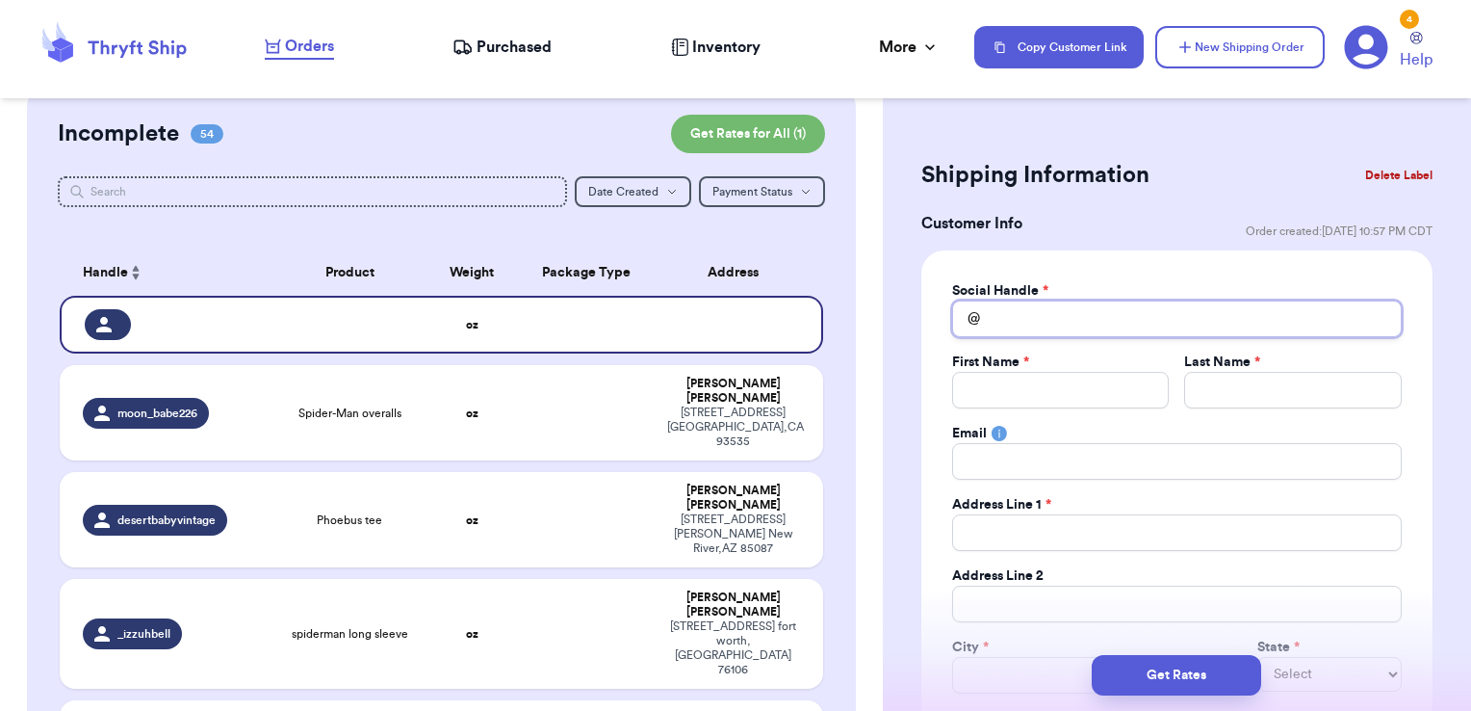
click at [1136, 320] on input "Total Amount Paid" at bounding box center [1177, 318] width 450 height 37
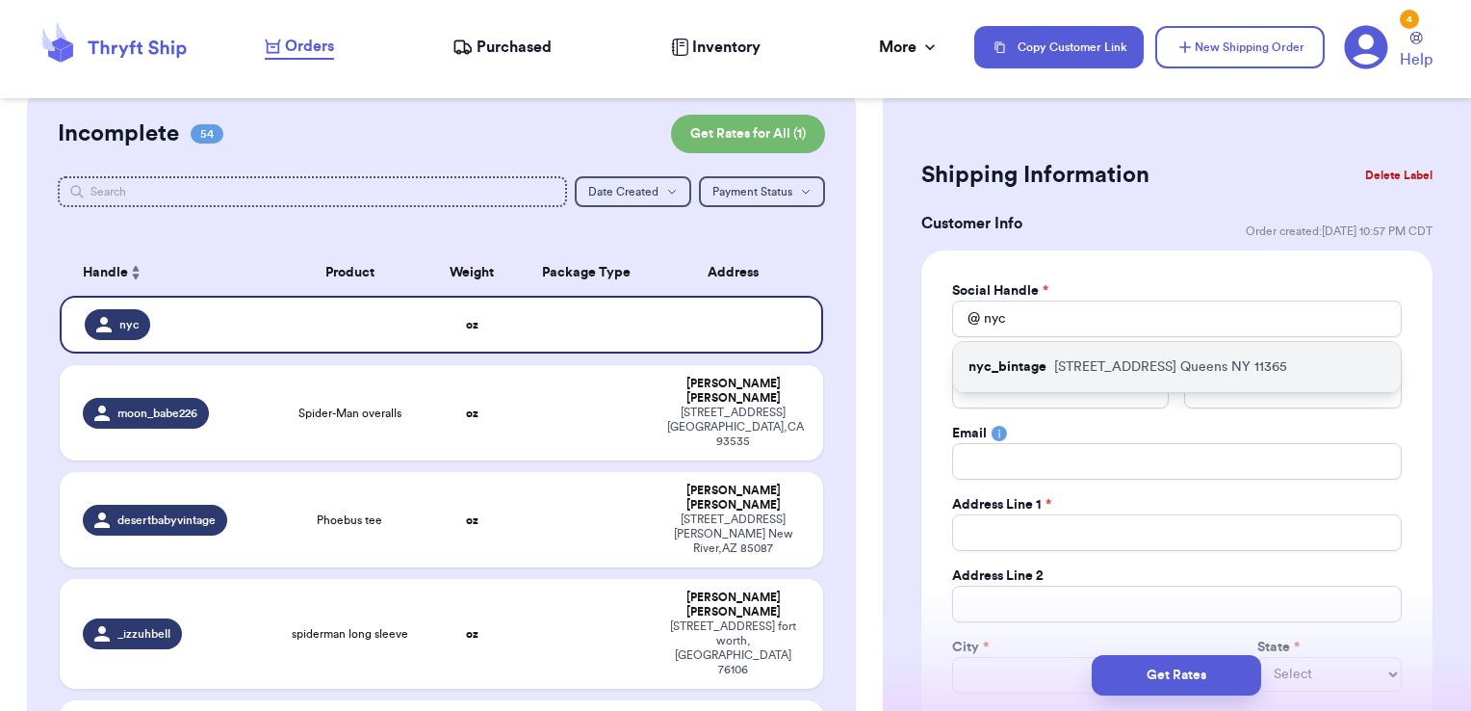
click at [1118, 364] on p "[STREET_ADDRESS]" at bounding box center [1170, 366] width 233 height 19
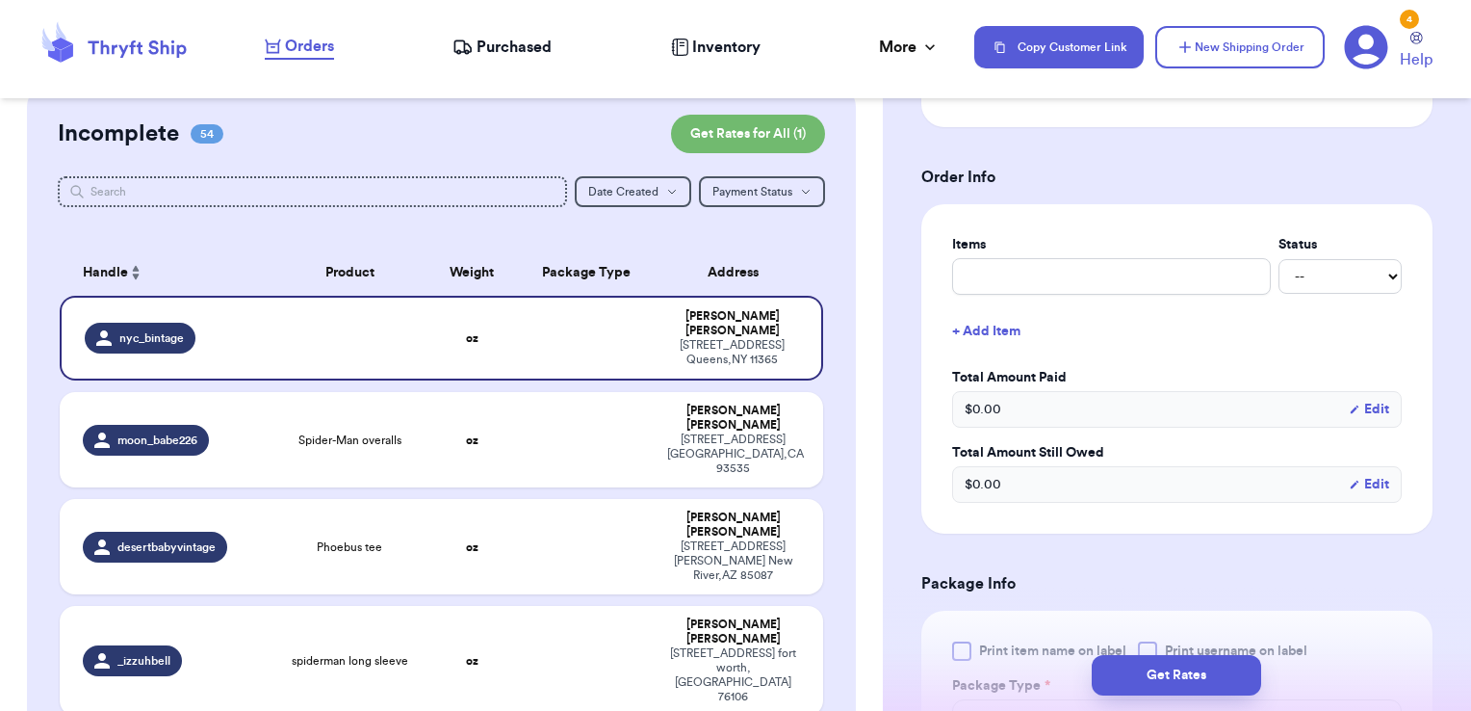
scroll to position [677, 0]
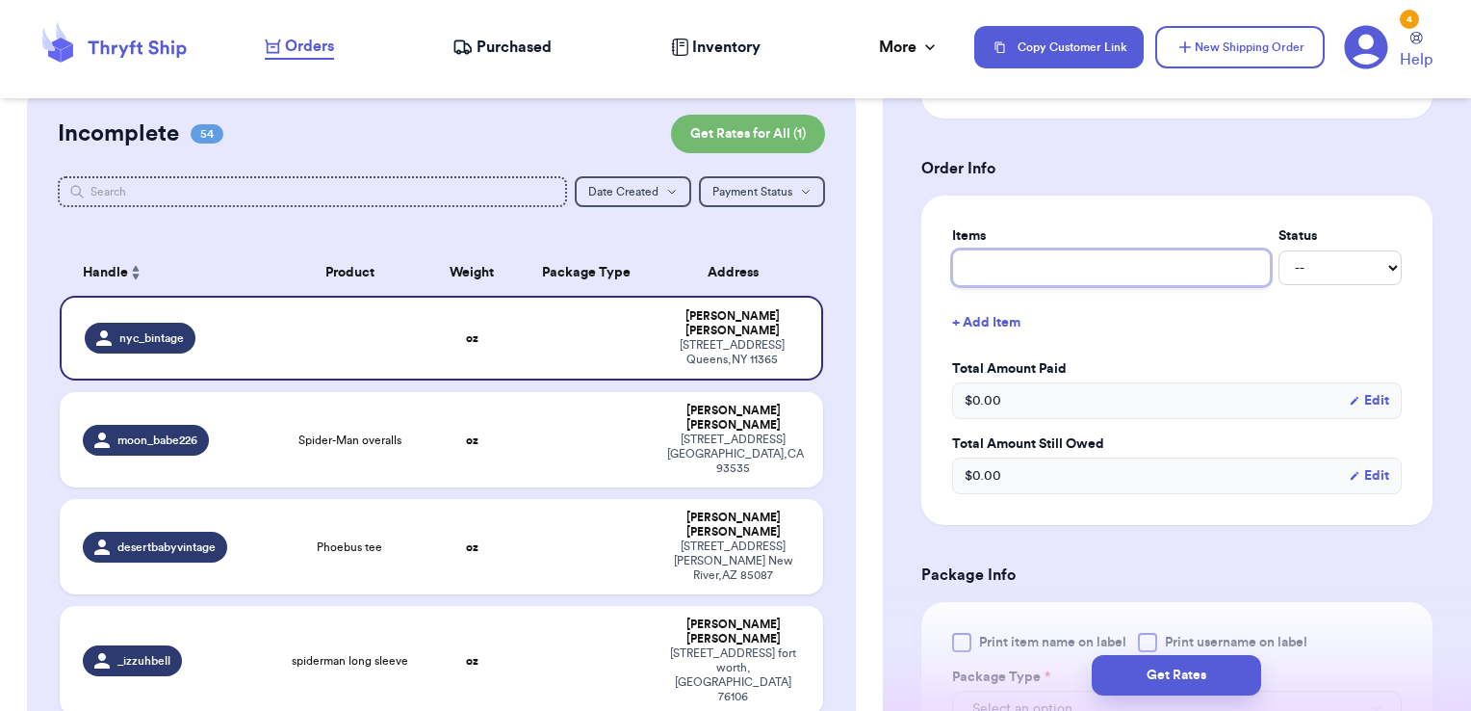
click at [1070, 272] on input "text" at bounding box center [1111, 267] width 319 height 37
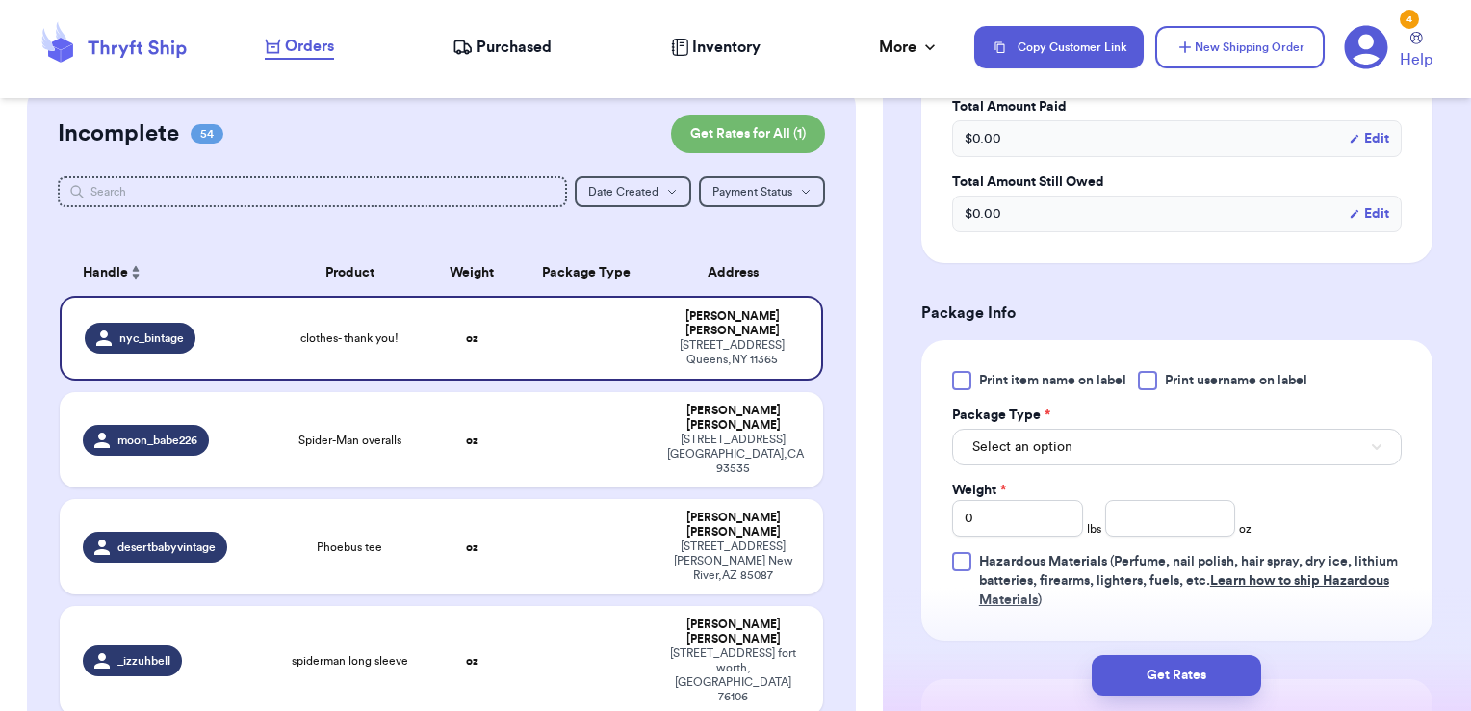
scroll to position [1091, 0]
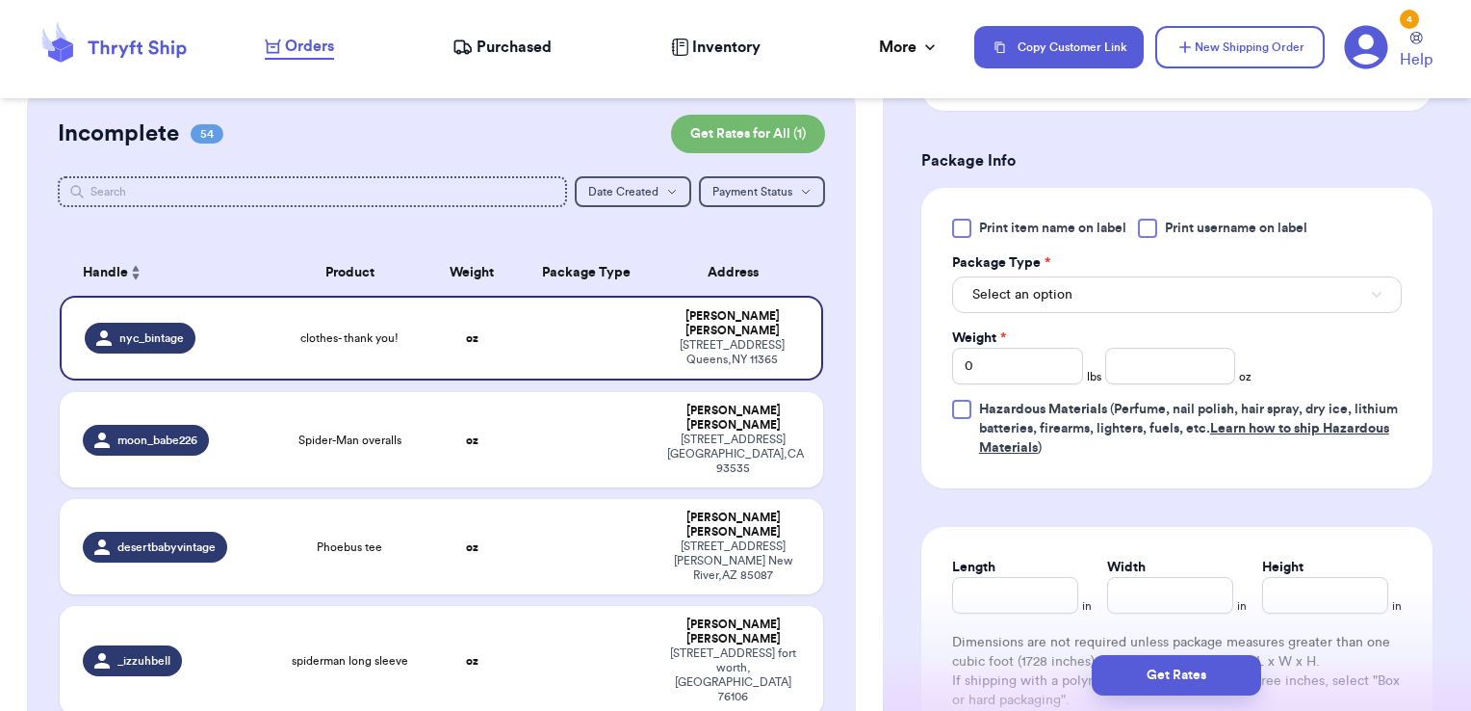
click at [1185, 224] on span "Print username on label" at bounding box center [1236, 228] width 142 height 19
click at [0, 0] on input "Print username on label" at bounding box center [0, 0] width 0 height 0
click at [1159, 276] on button "Select an option" at bounding box center [1177, 294] width 450 height 37
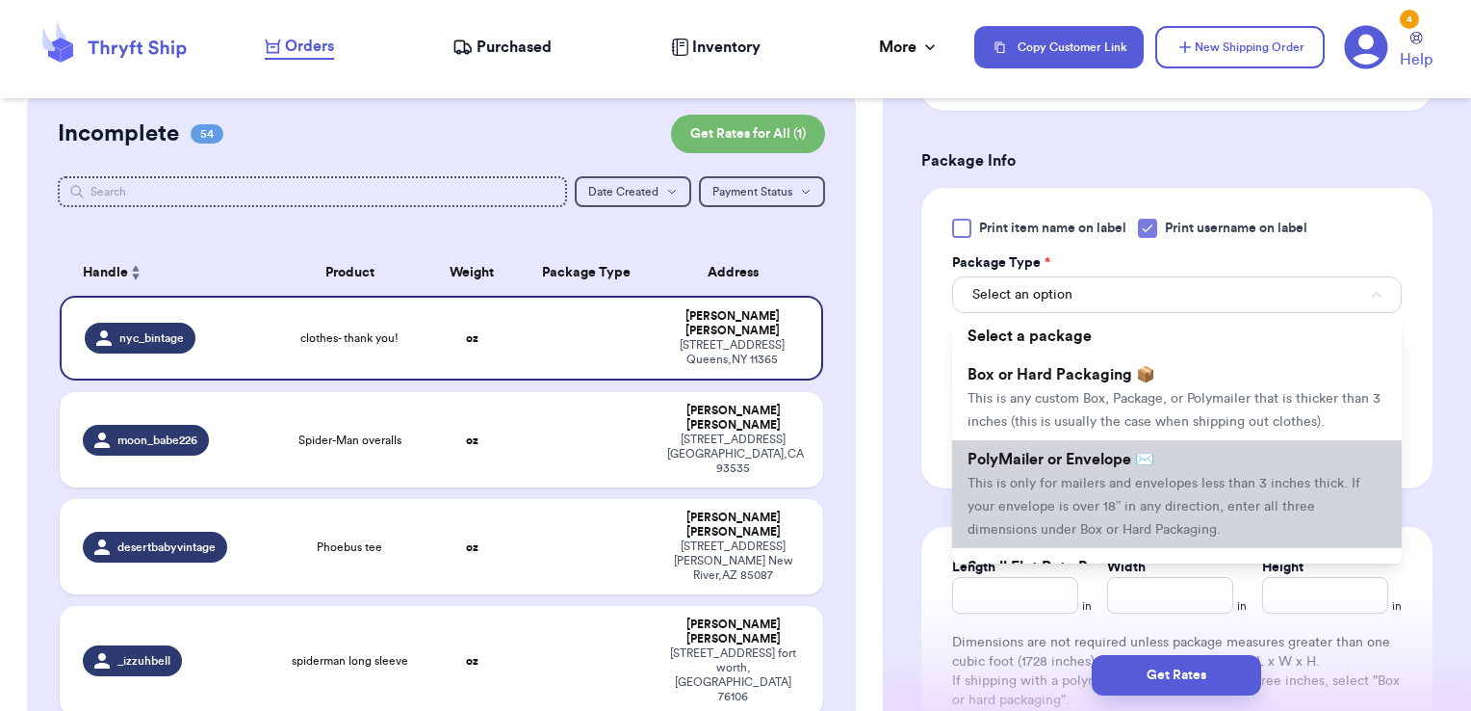
click at [1075, 485] on li "PolyMailer or Envelope ✉️ This is only for mailers and envelopes less than 3 in…" at bounding box center [1177, 494] width 450 height 108
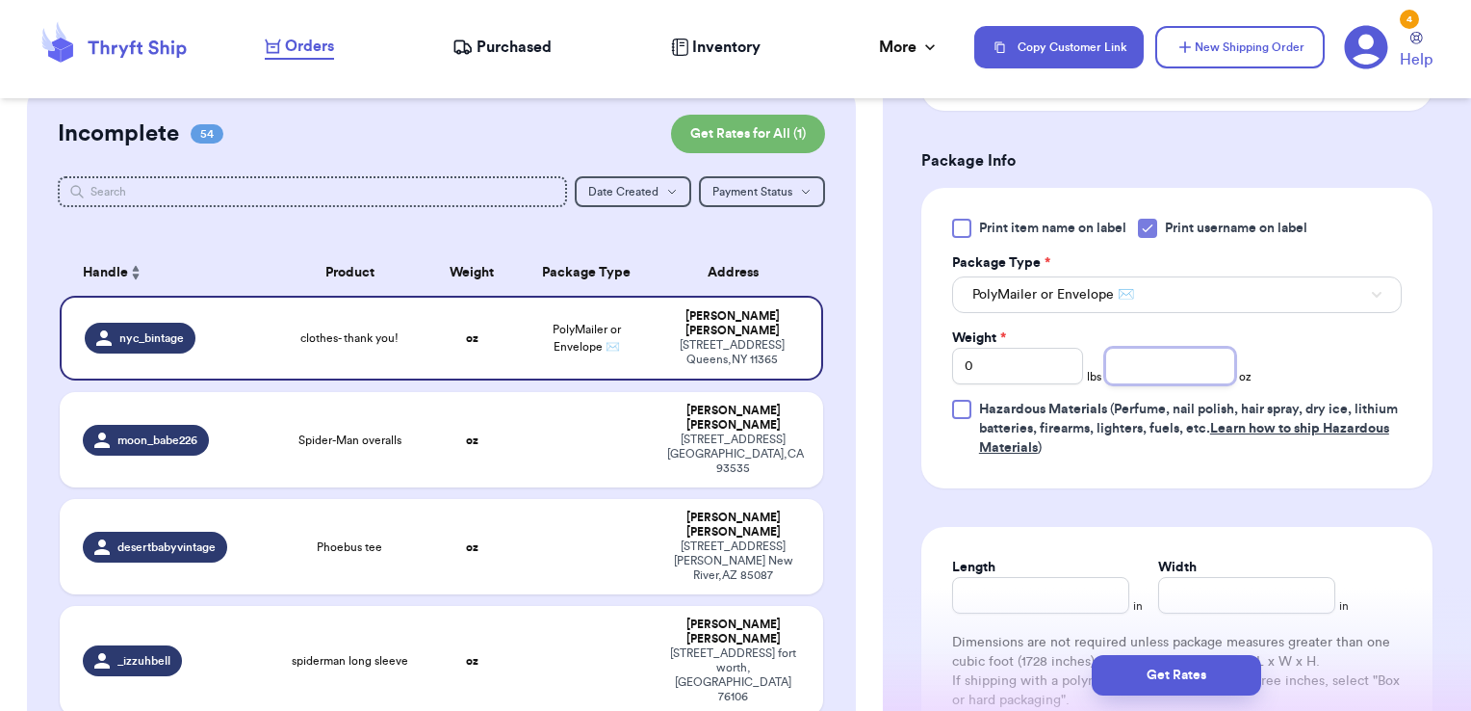
click at [1158, 365] on input "number" at bounding box center [1170, 366] width 131 height 37
click at [1182, 675] on button "Get Rates" at bounding box center [1176, 675] width 169 height 40
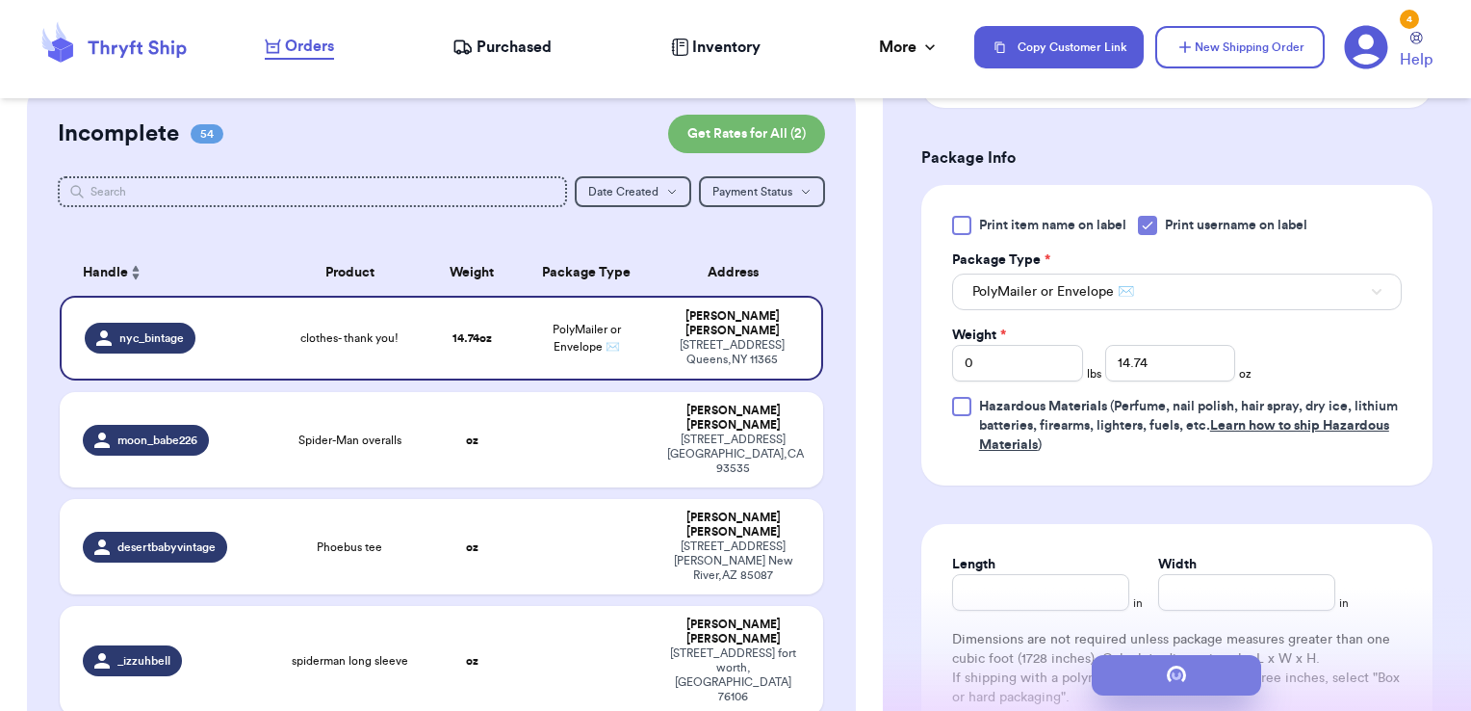
scroll to position [0, 0]
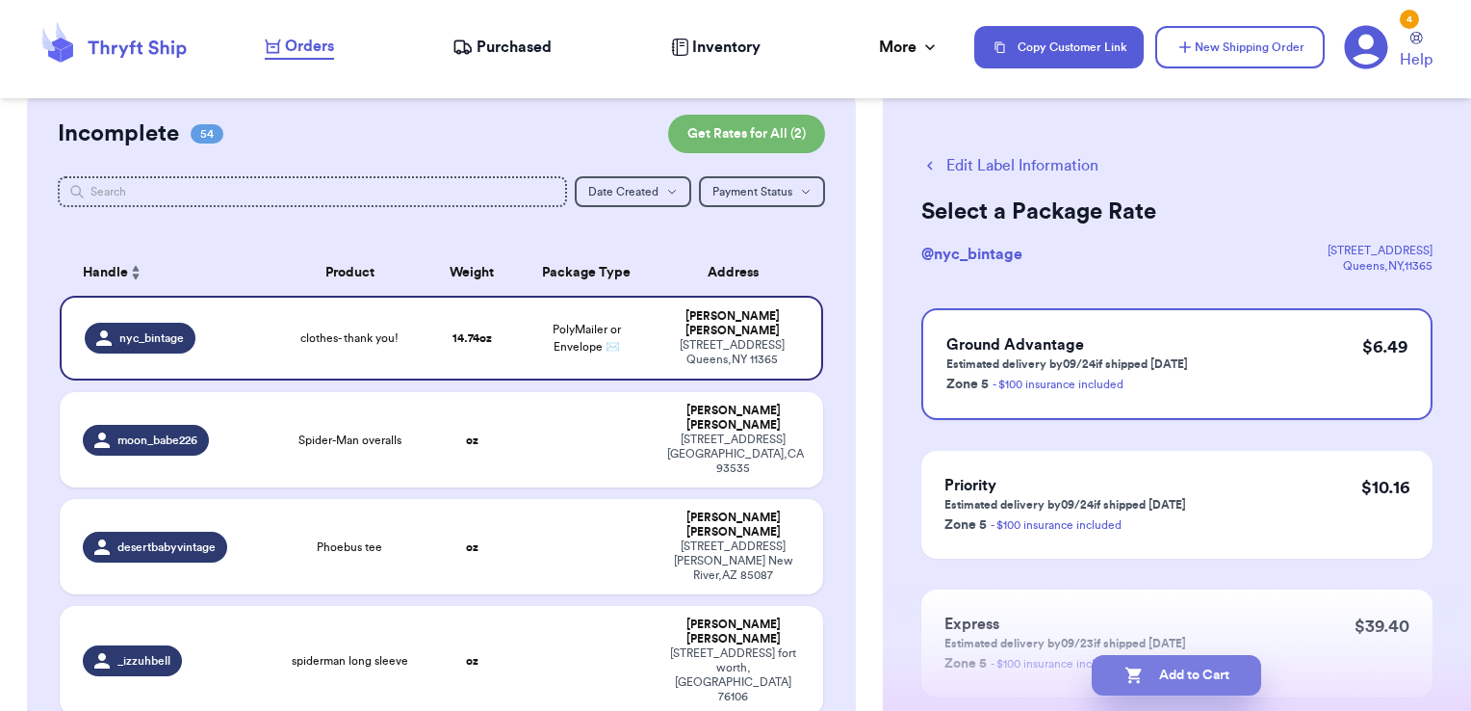
click at [1242, 679] on button "Add to Cart" at bounding box center [1176, 675] width 169 height 40
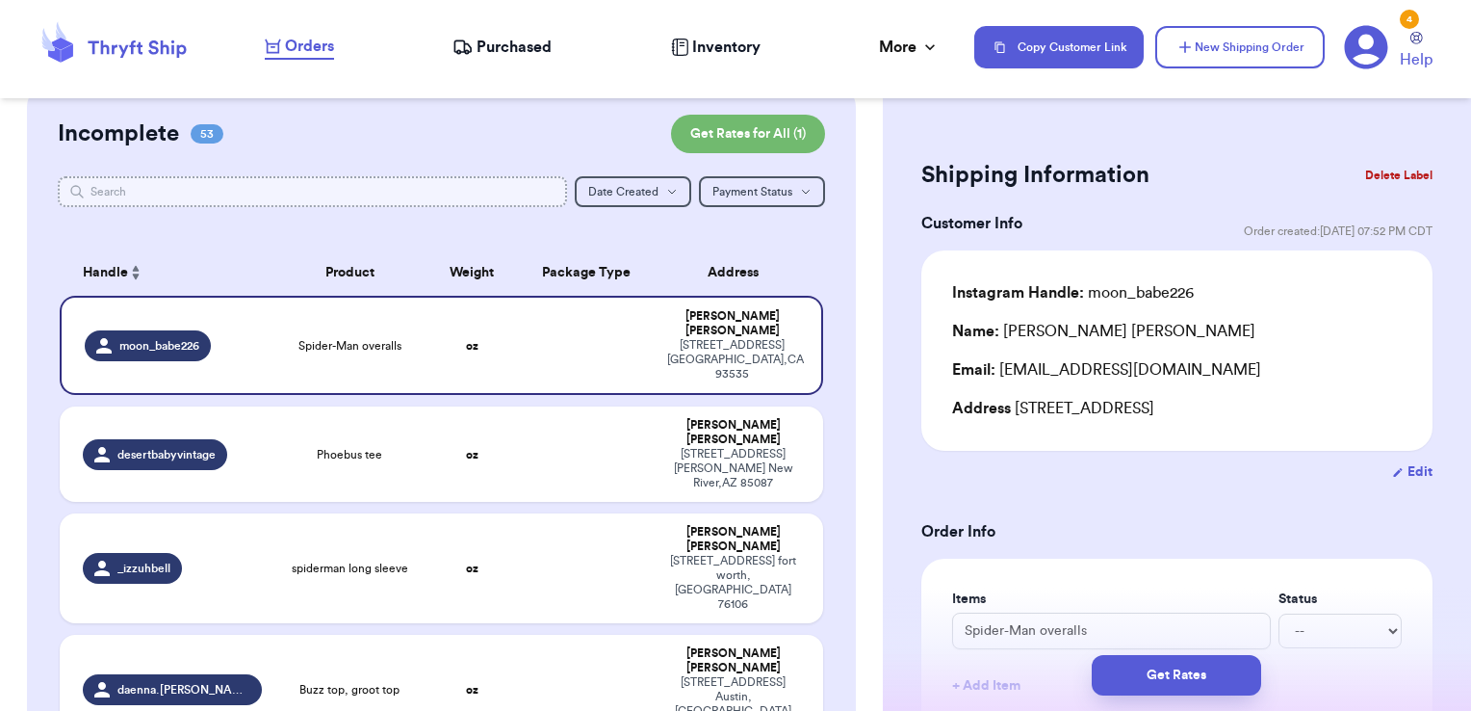
click at [345, 191] on input "text" at bounding box center [313, 191] width 510 height 31
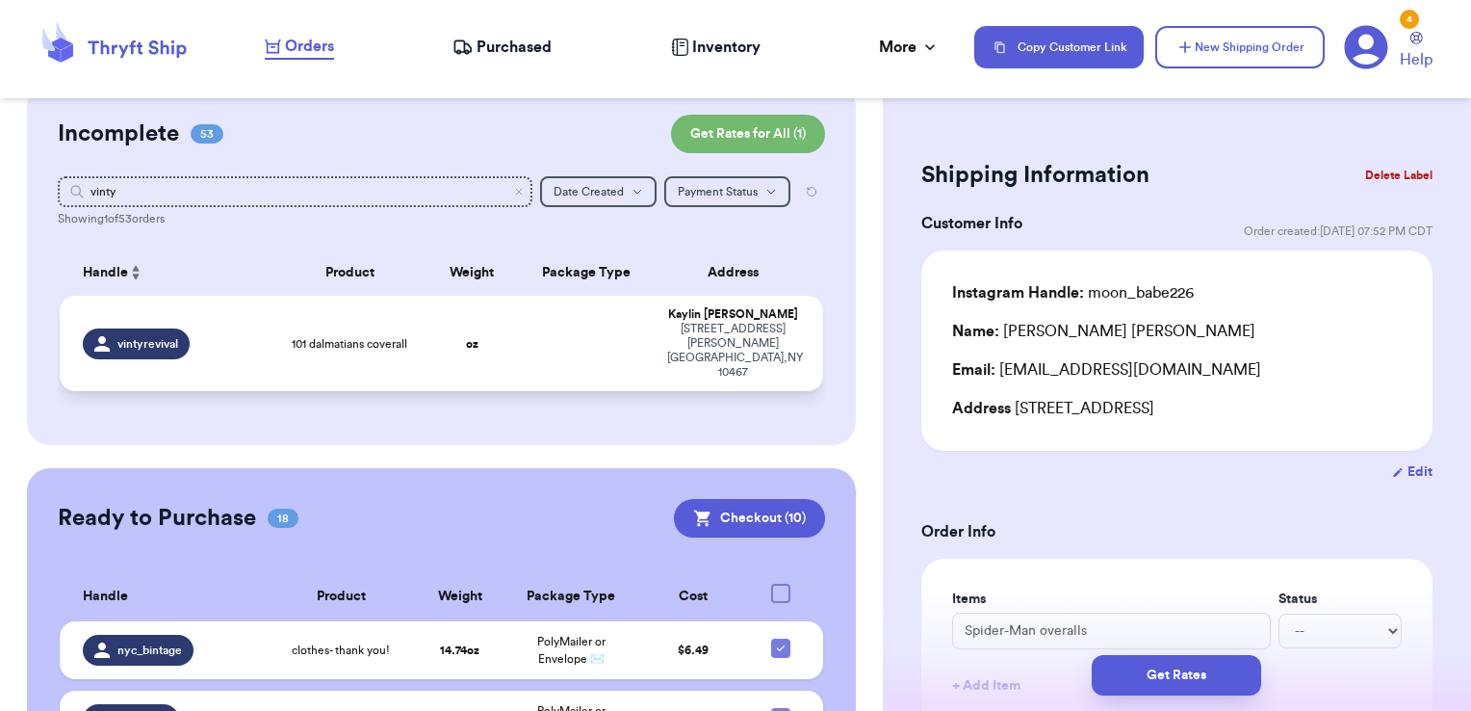
click at [527, 330] on td at bounding box center [587, 343] width 138 height 95
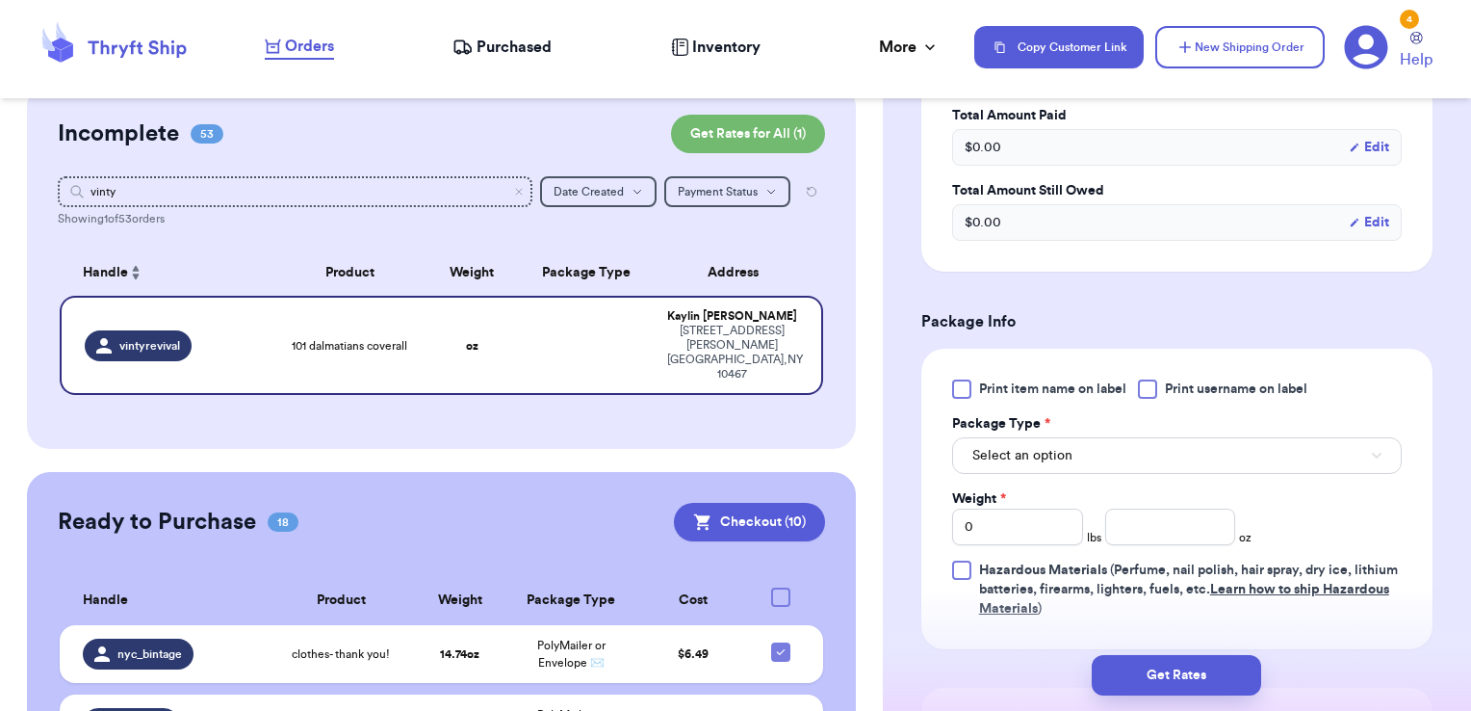
scroll to position [634, 0]
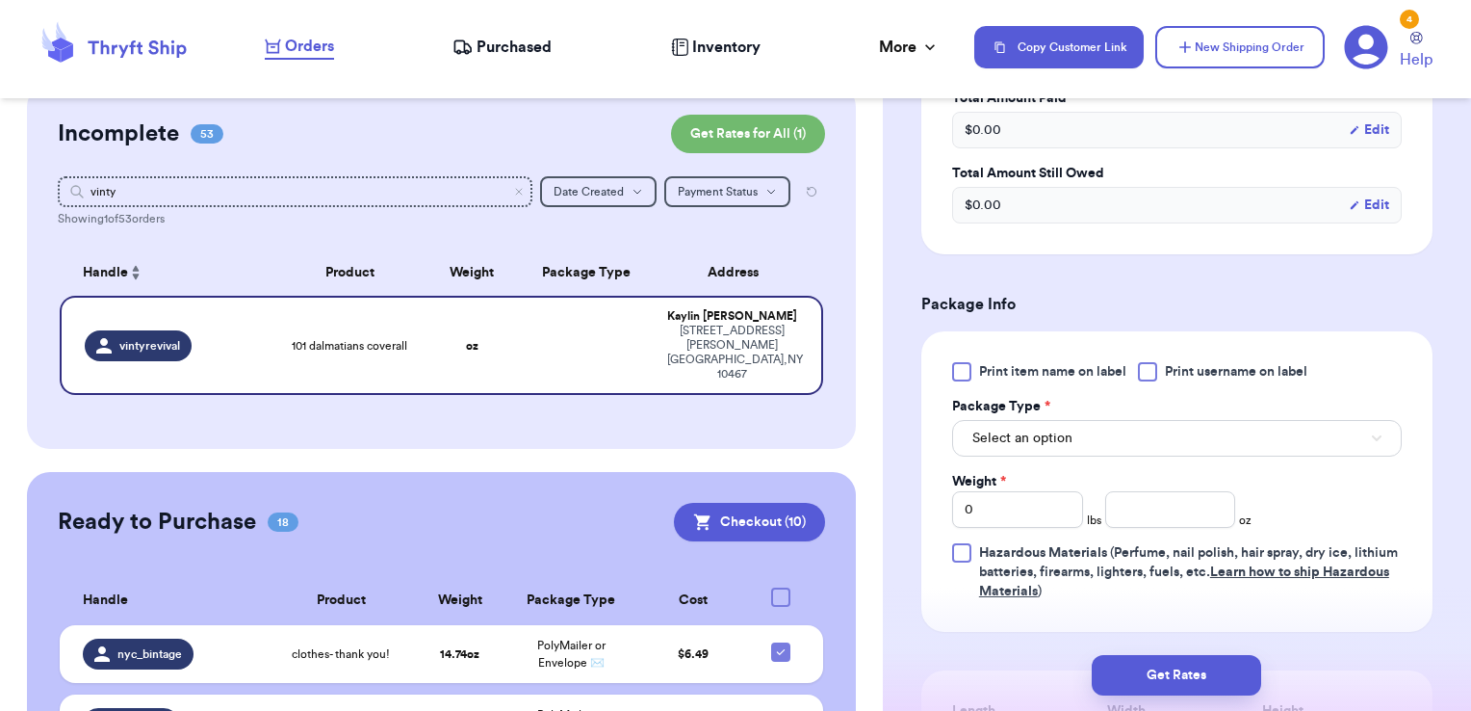
click at [1173, 369] on span "Print username on label" at bounding box center [1236, 371] width 142 height 19
click at [0, 0] on input "Print username on label" at bounding box center [0, 0] width 0 height 0
click at [1140, 429] on button "Select an option" at bounding box center [1177, 438] width 450 height 37
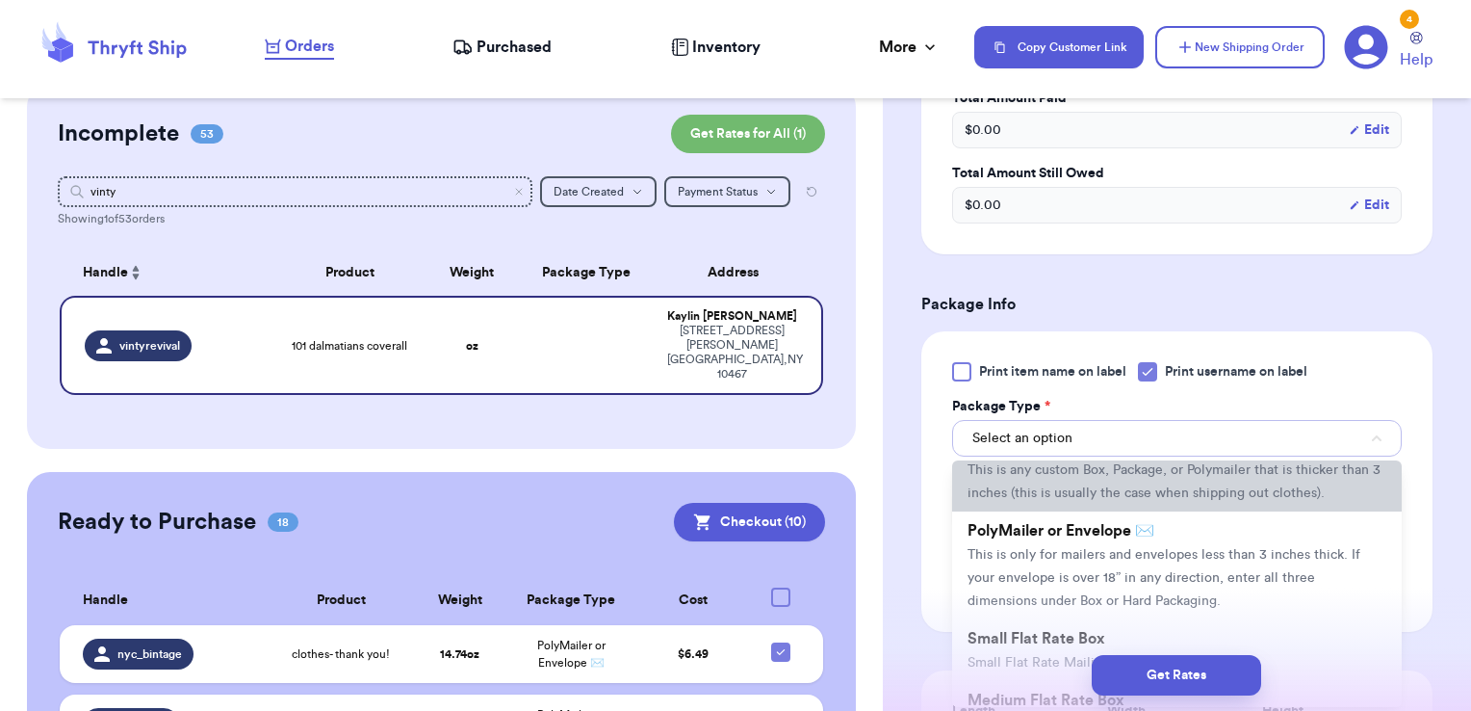
scroll to position [73, 0]
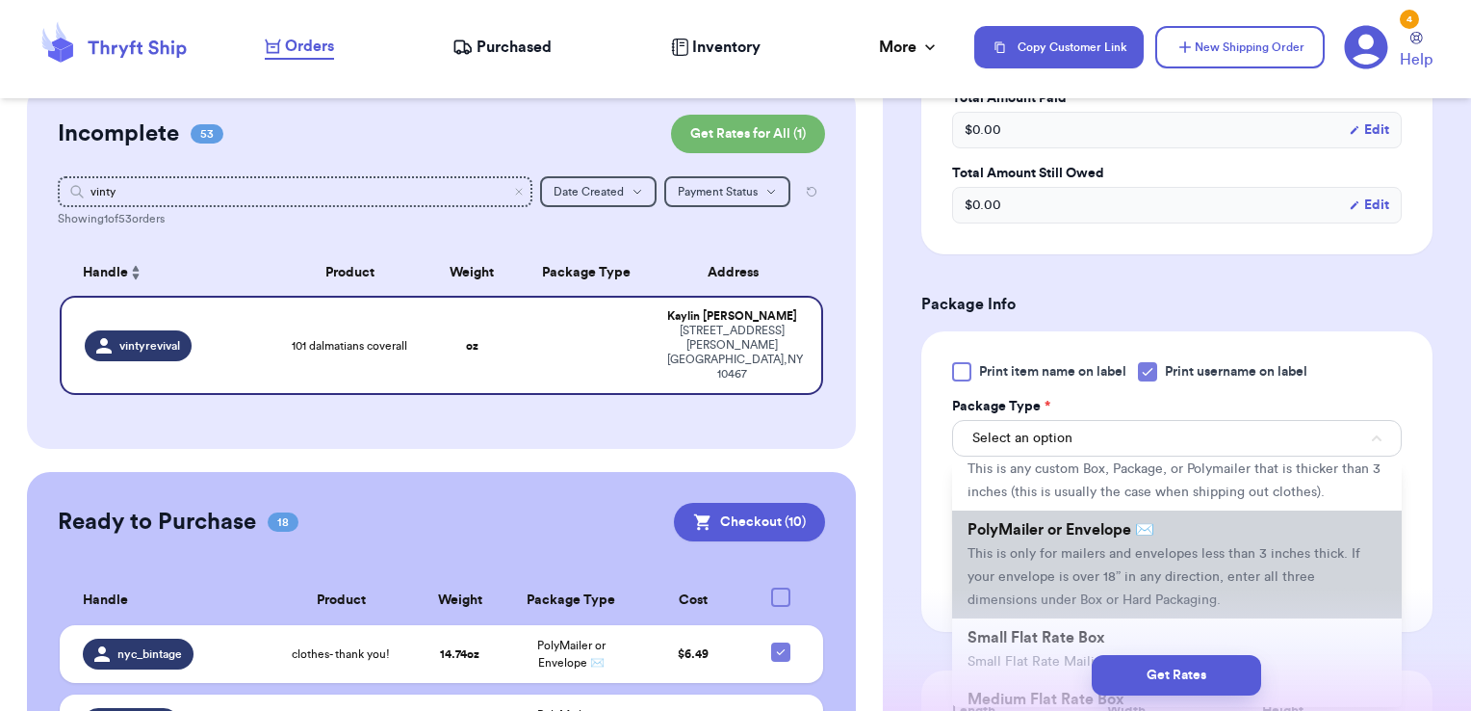
click at [1091, 564] on li "PolyMailer or Envelope ✉️ This is only for mailers and envelopes less than 3 in…" at bounding box center [1177, 564] width 450 height 108
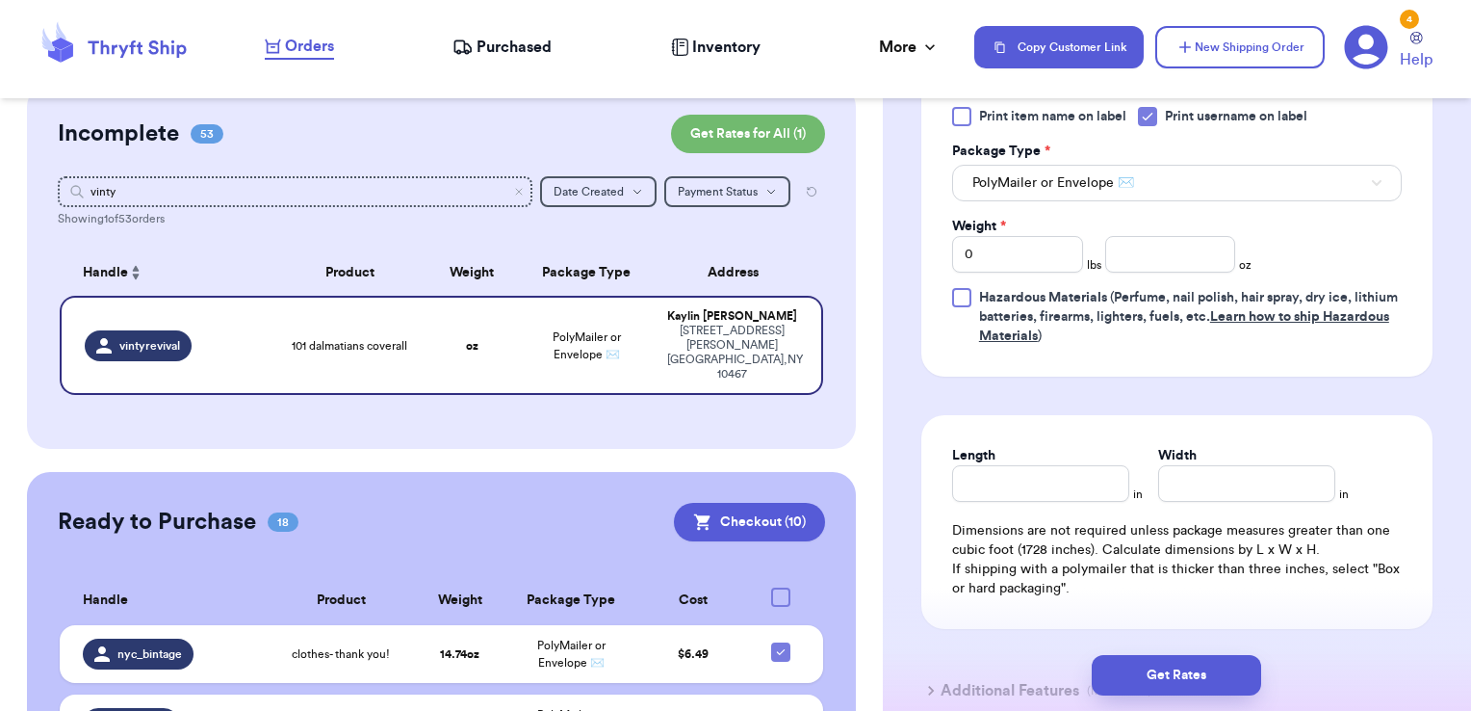
scroll to position [908, 0]
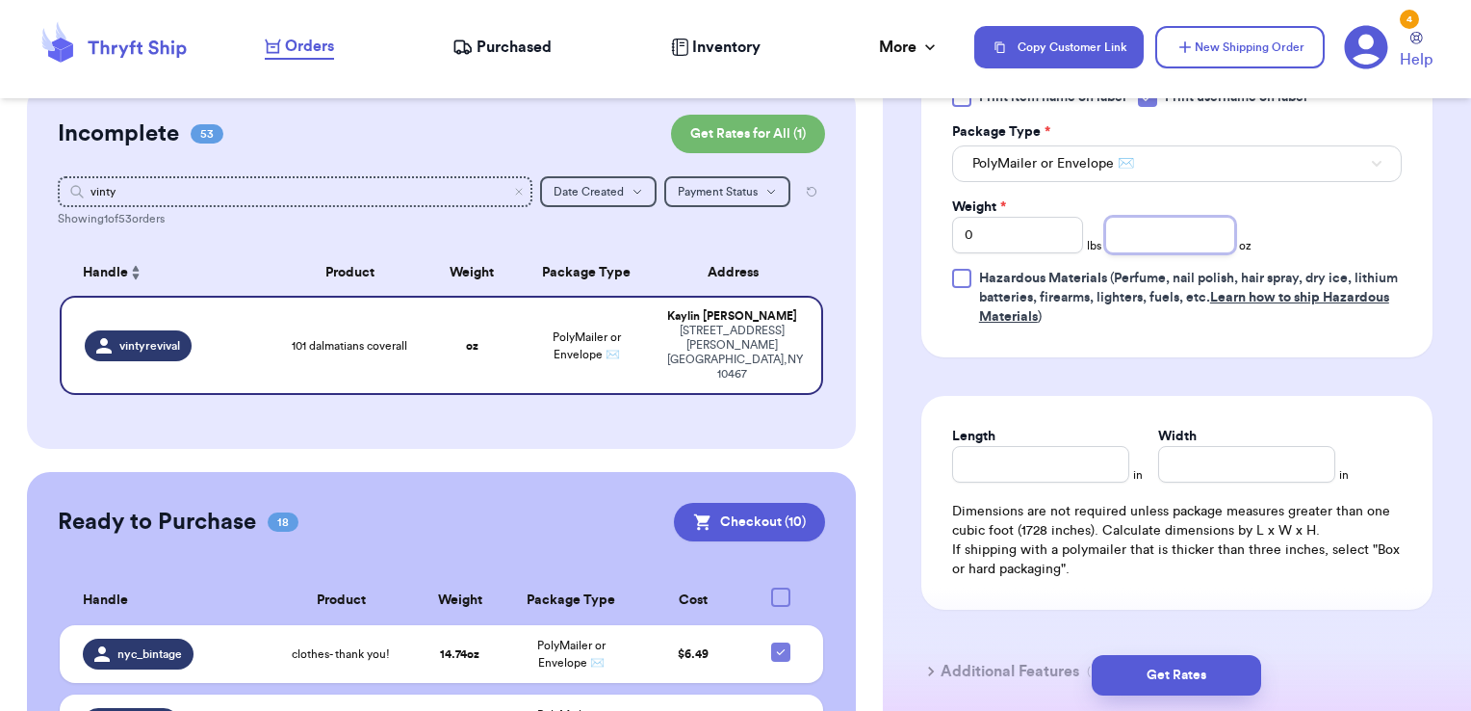
click at [1142, 236] on input "number" at bounding box center [1170, 235] width 131 height 37
click at [1154, 682] on button "Get Rates" at bounding box center [1176, 675] width 169 height 40
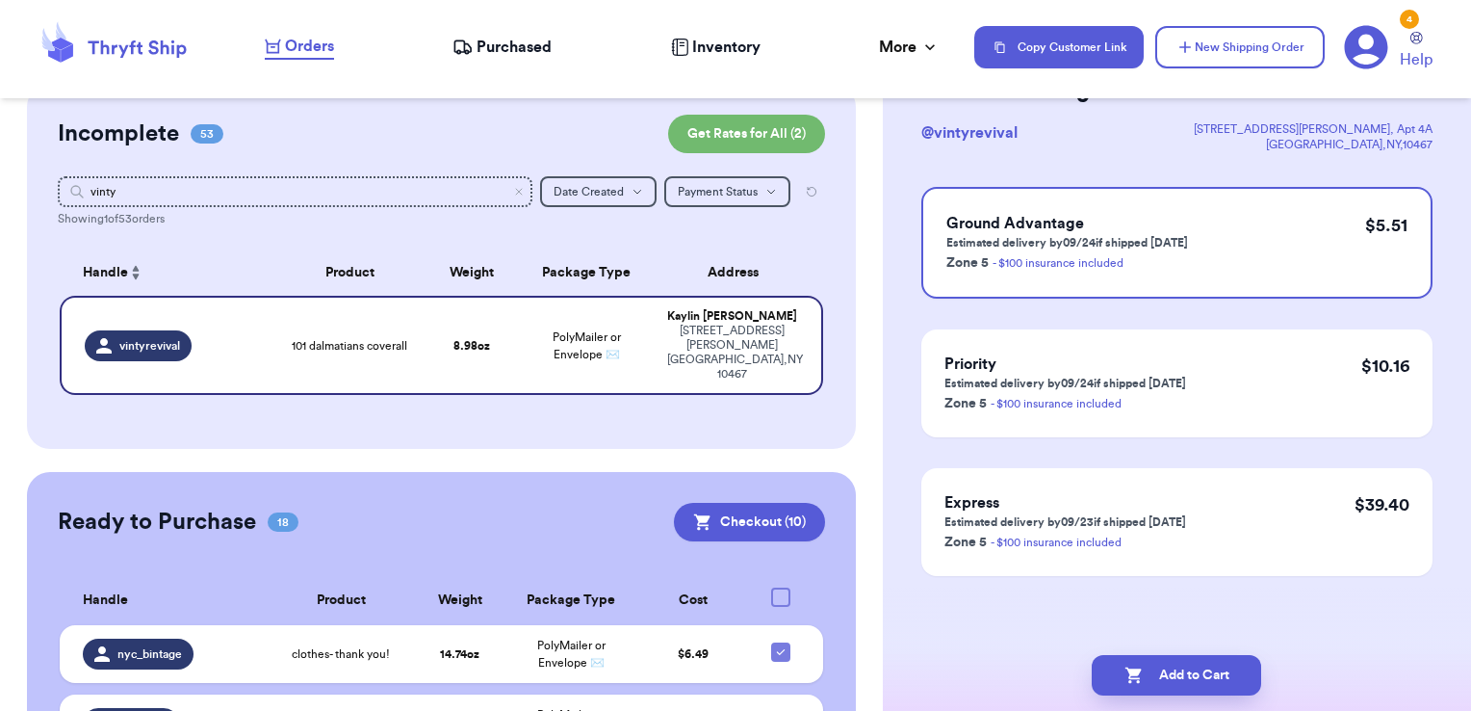
scroll to position [0, 0]
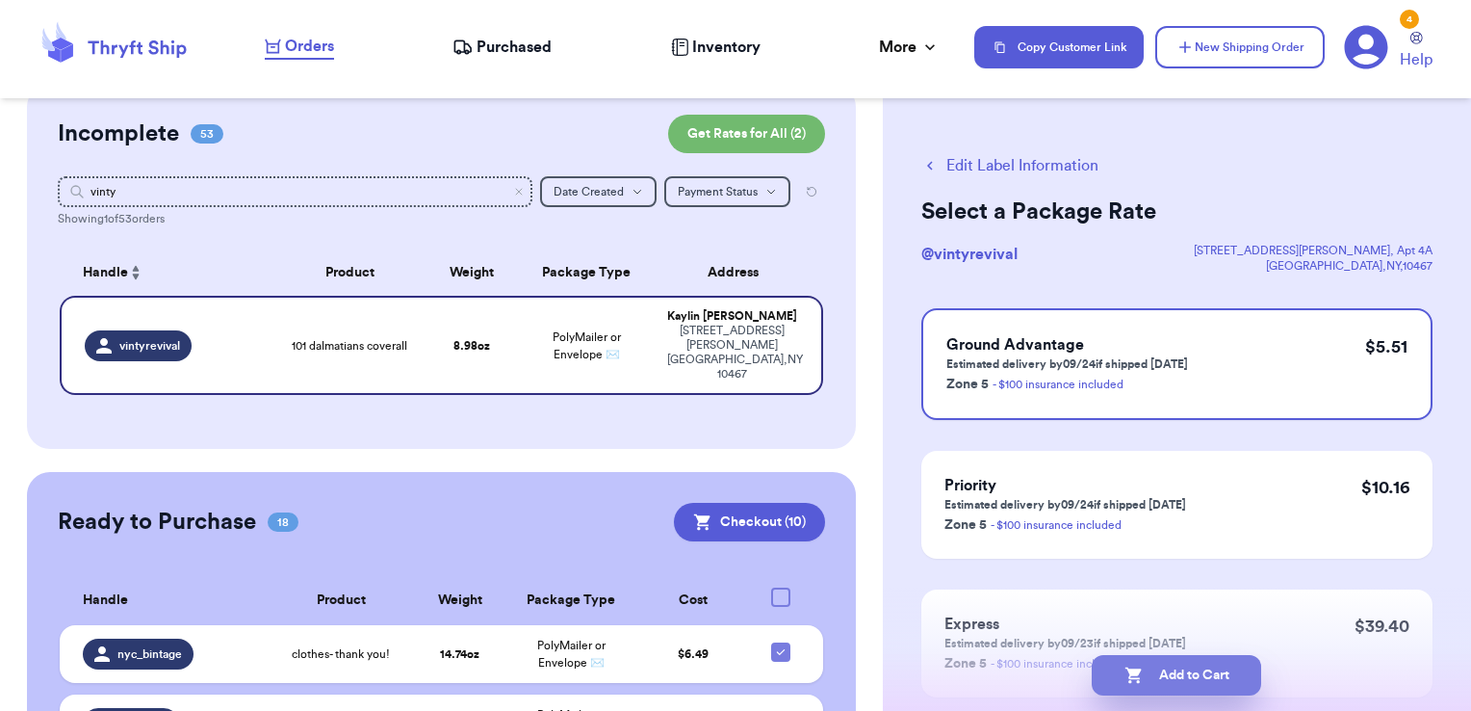
click at [1243, 684] on button "Add to Cart" at bounding box center [1176, 675] width 169 height 40
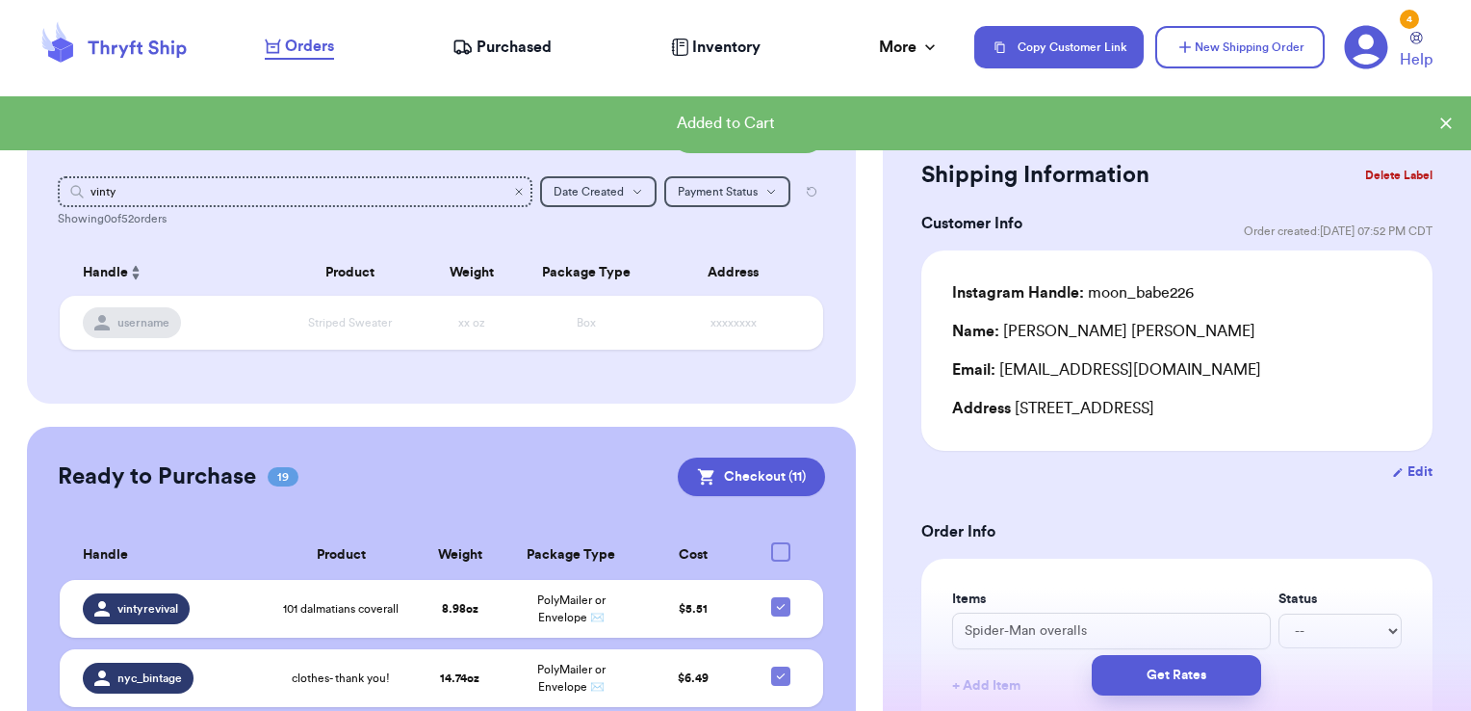
click at [513, 196] on icon "Clear search" at bounding box center [519, 192] width 12 height 12
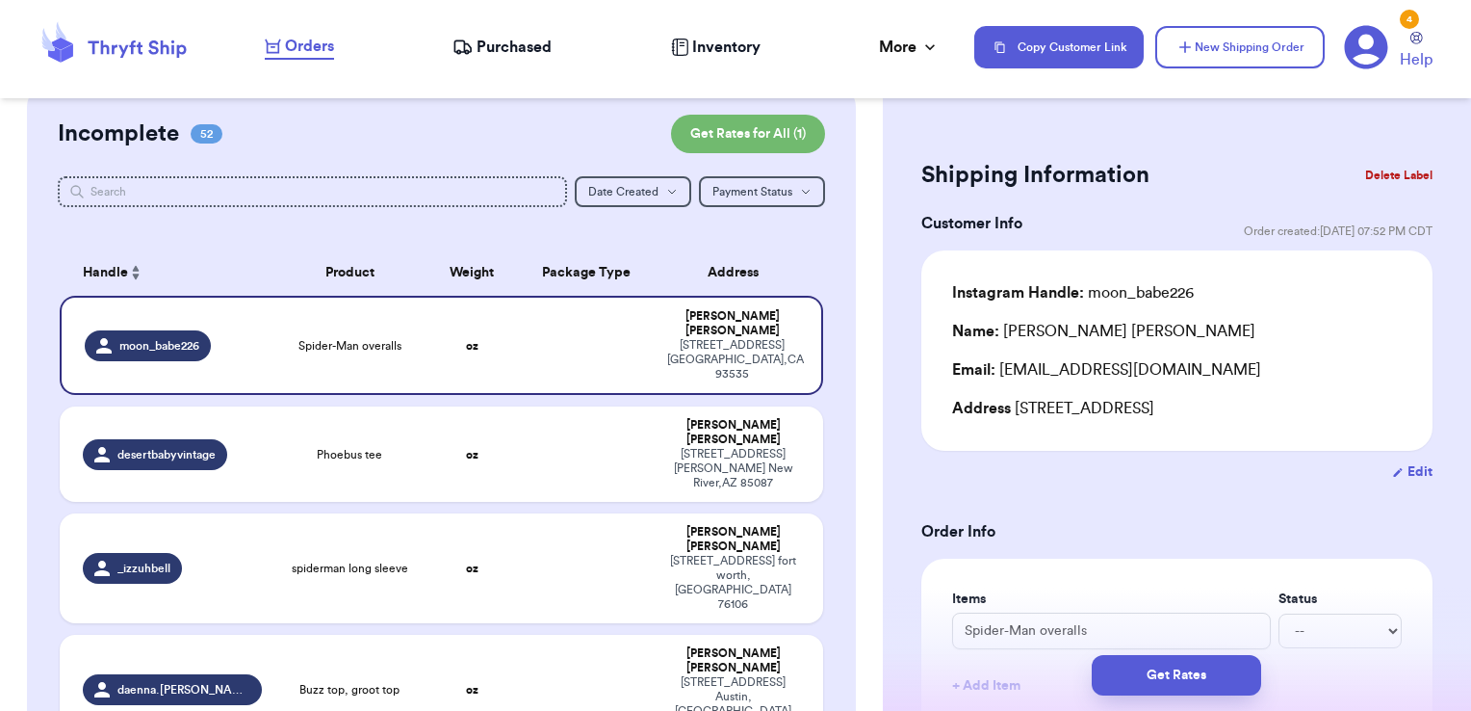
click at [216, 194] on input "text" at bounding box center [313, 191] width 510 height 31
click at [1198, 44] on button "New Shipping Order" at bounding box center [1239, 47] width 169 height 42
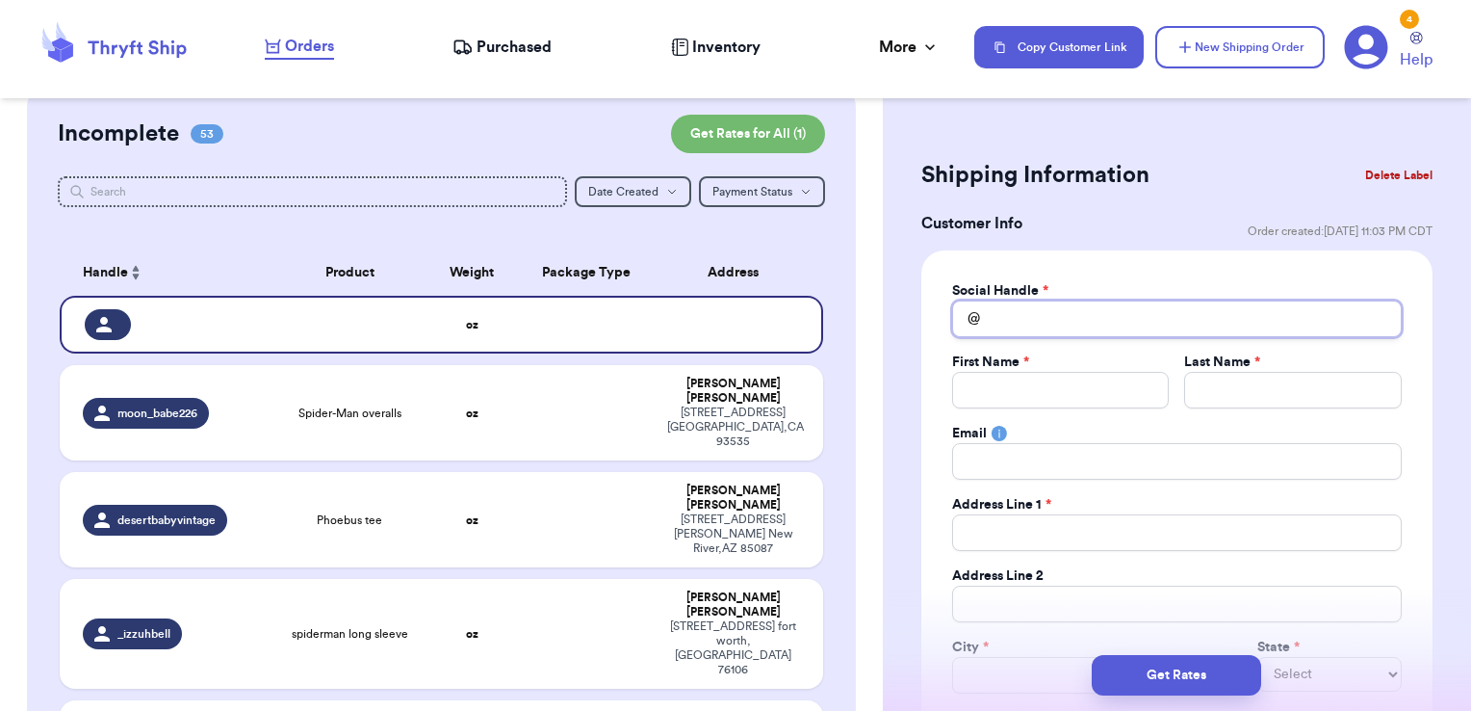
click at [1095, 311] on input "Total Amount Paid" at bounding box center [1177, 318] width 450 height 37
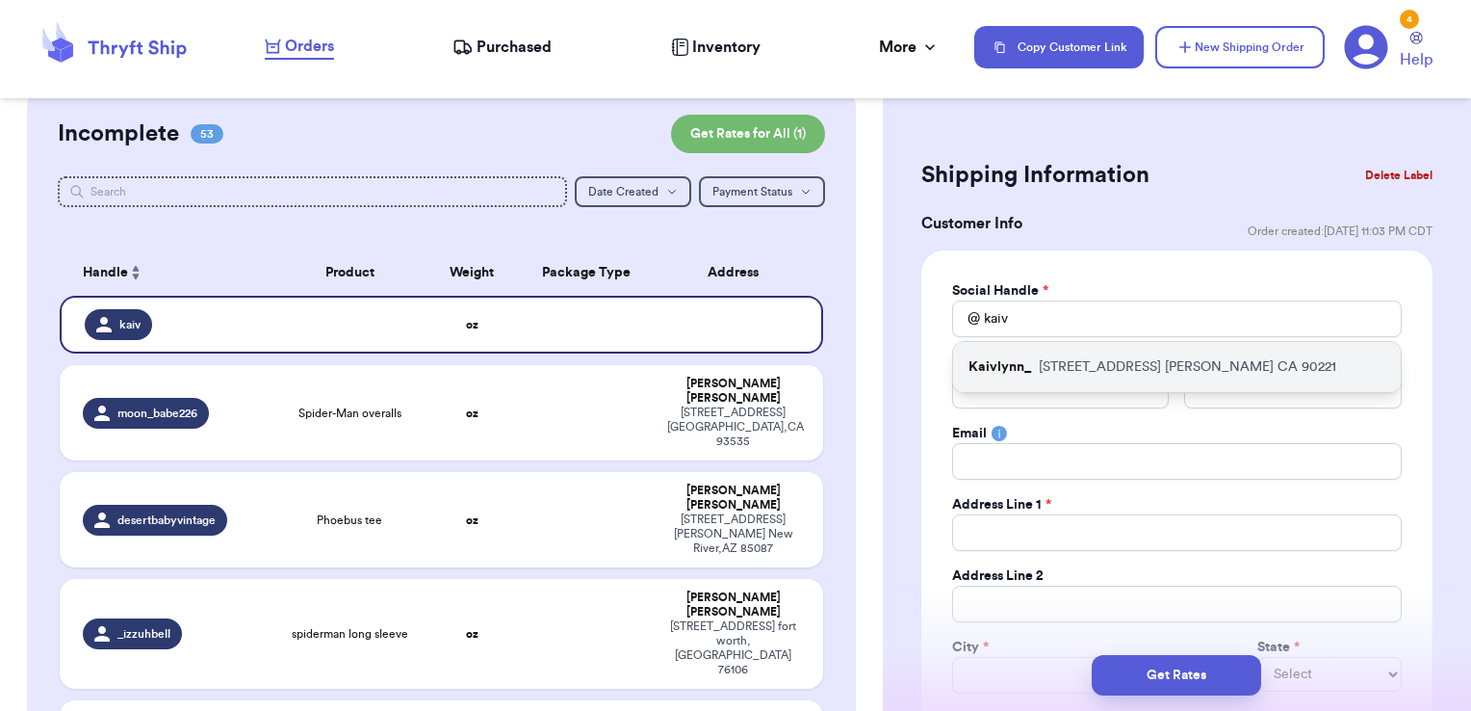
click at [1117, 365] on p "[STREET_ADDRESS]" at bounding box center [1188, 366] width 298 height 19
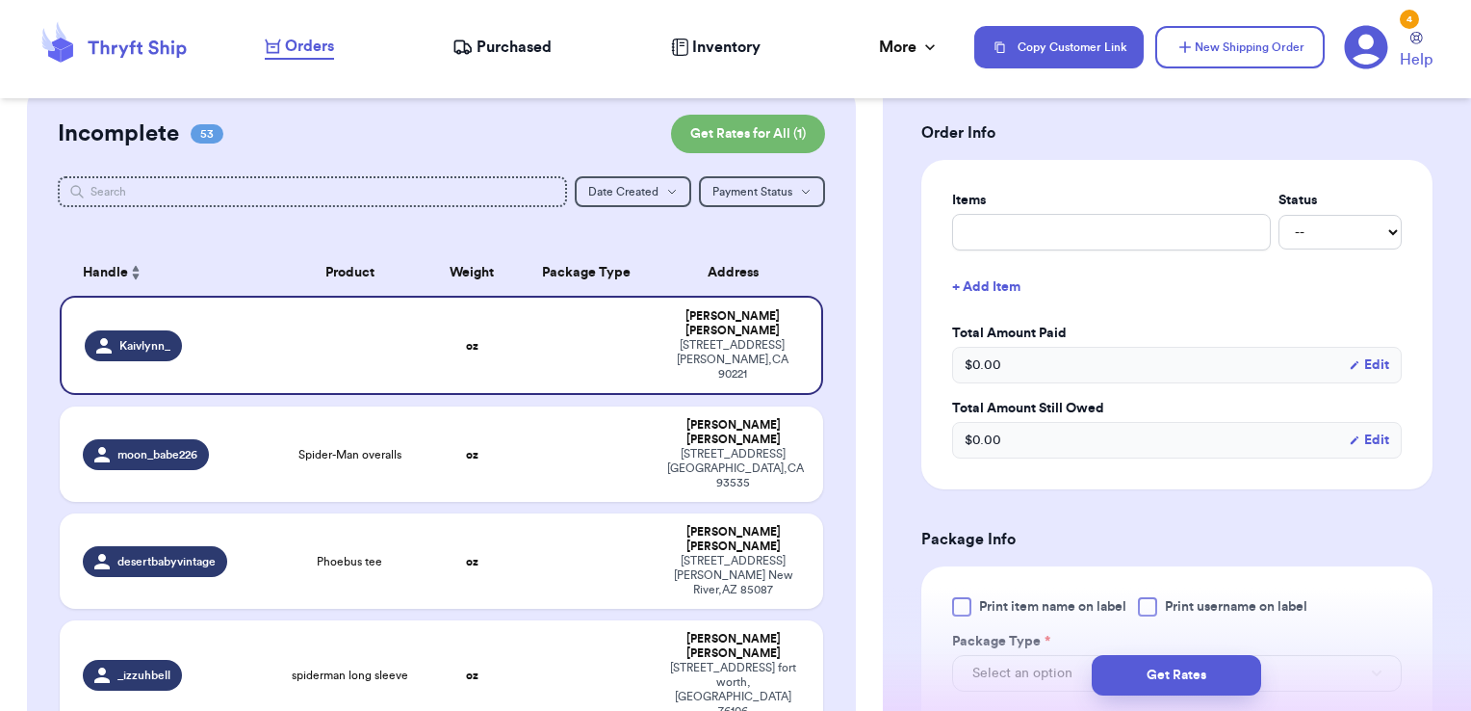
scroll to position [719, 0]
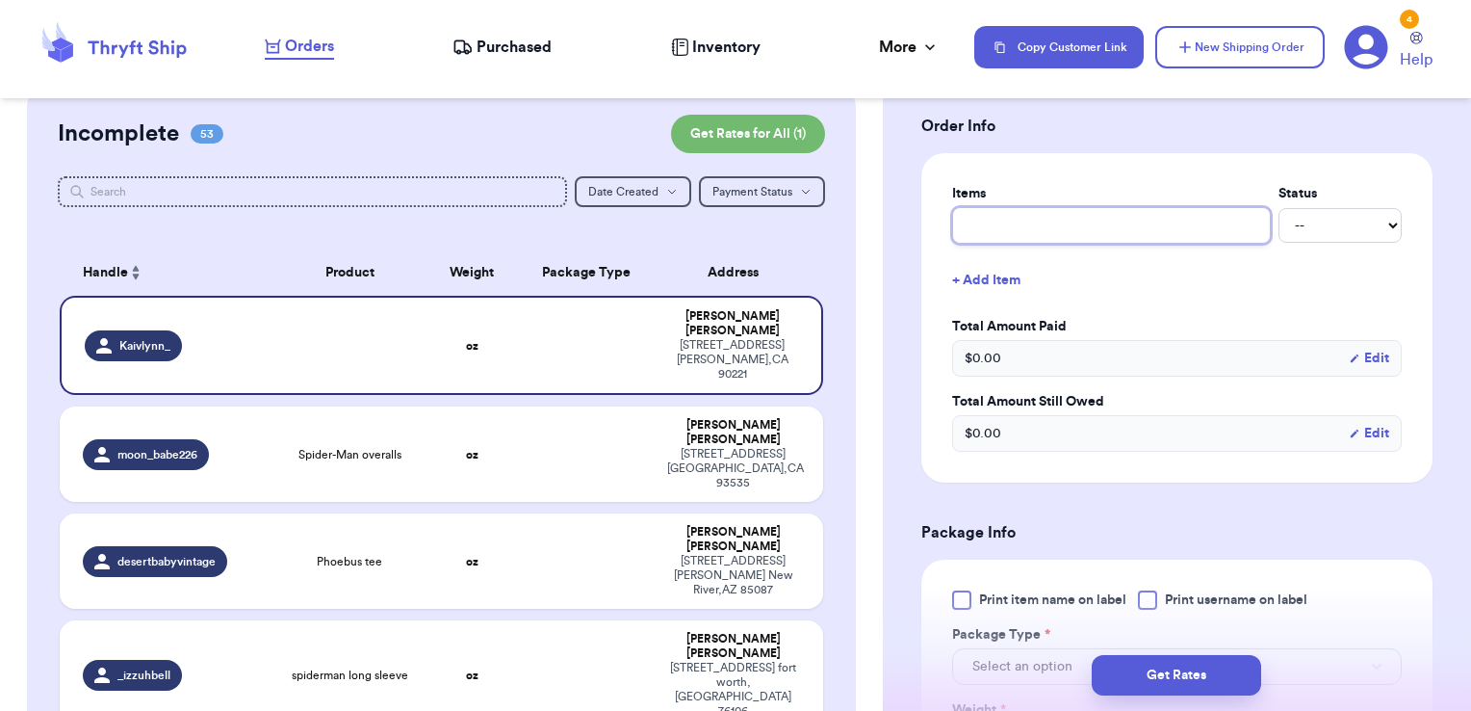
click at [1081, 214] on input "text" at bounding box center [1111, 225] width 319 height 37
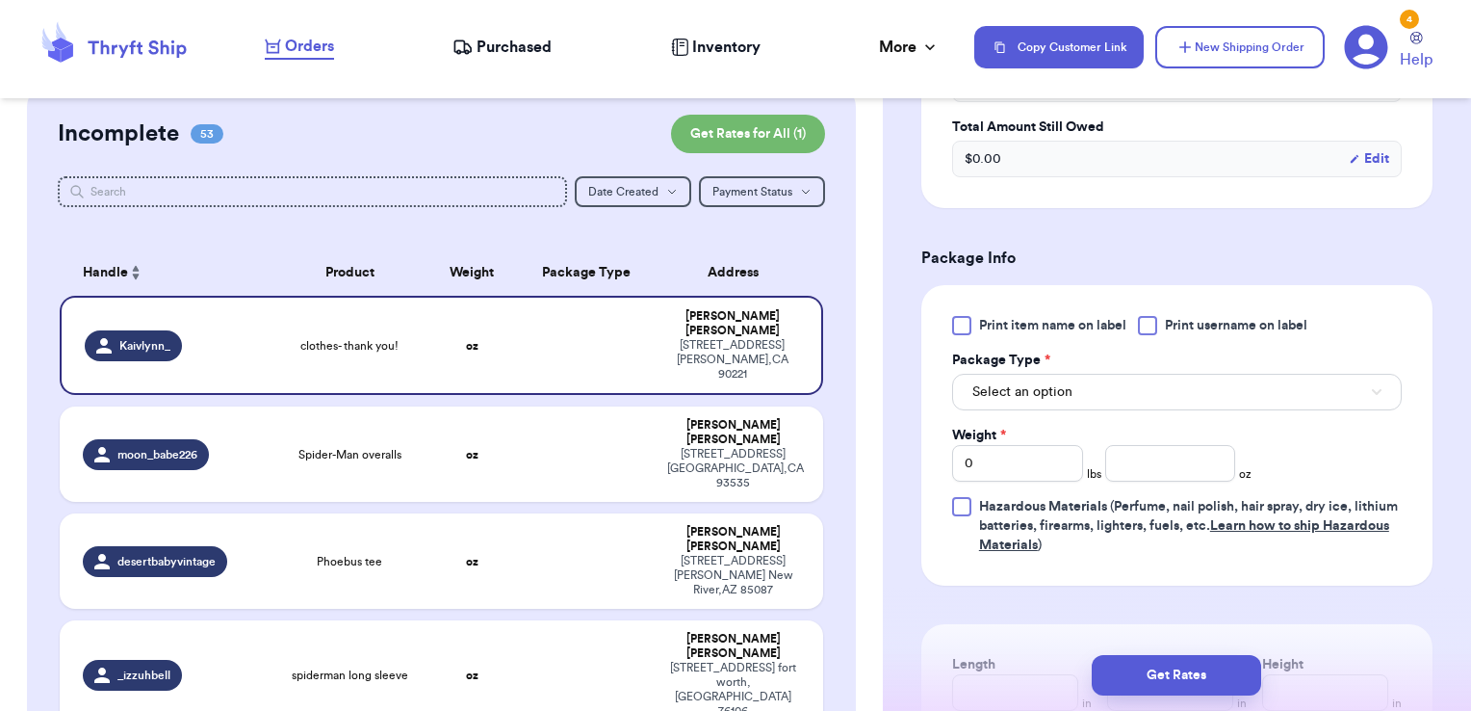
scroll to position [995, 0]
click at [1194, 318] on span "Print username on label" at bounding box center [1236, 324] width 142 height 19
click at [0, 0] on input "Print username on label" at bounding box center [0, 0] width 0 height 0
click at [1132, 385] on button "Select an option" at bounding box center [1177, 391] width 450 height 37
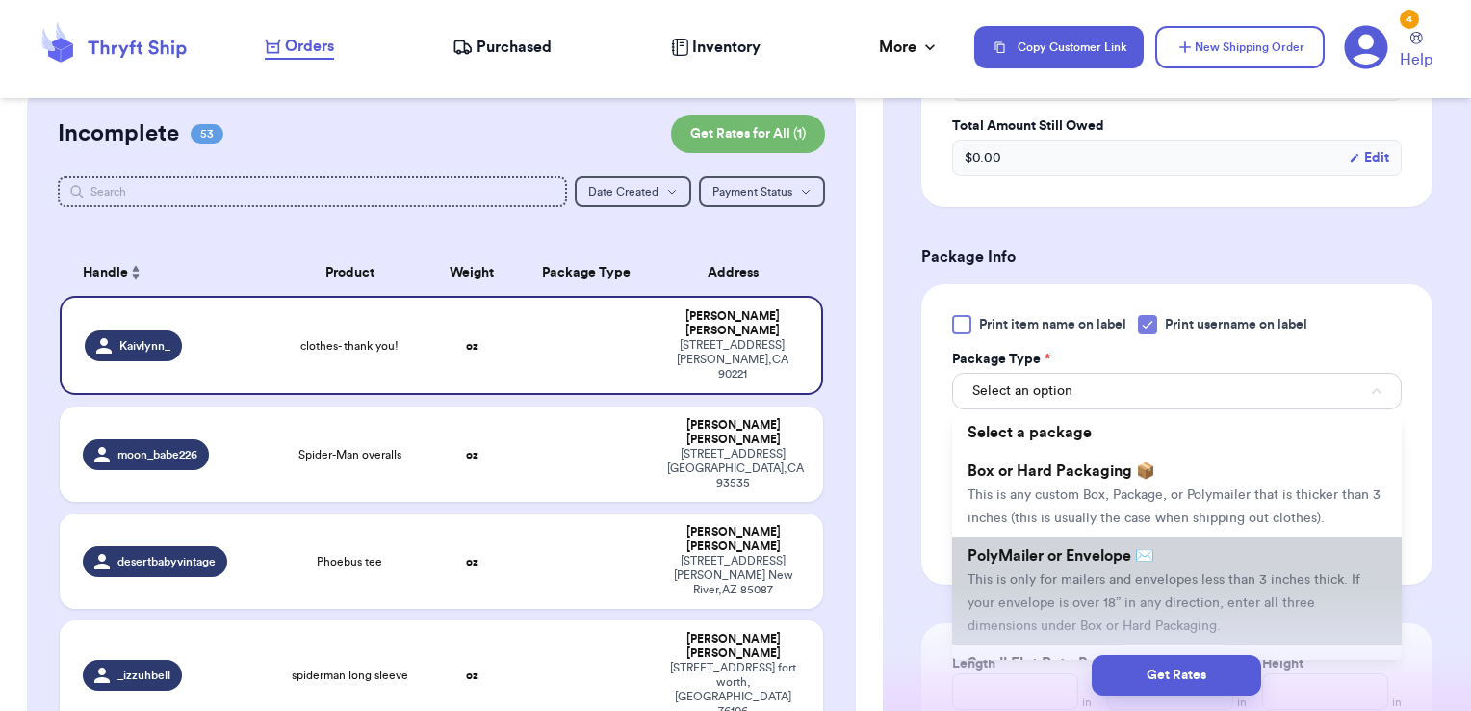
click at [1062, 563] on span "PolyMailer or Envelope ✉️" at bounding box center [1061, 555] width 187 height 15
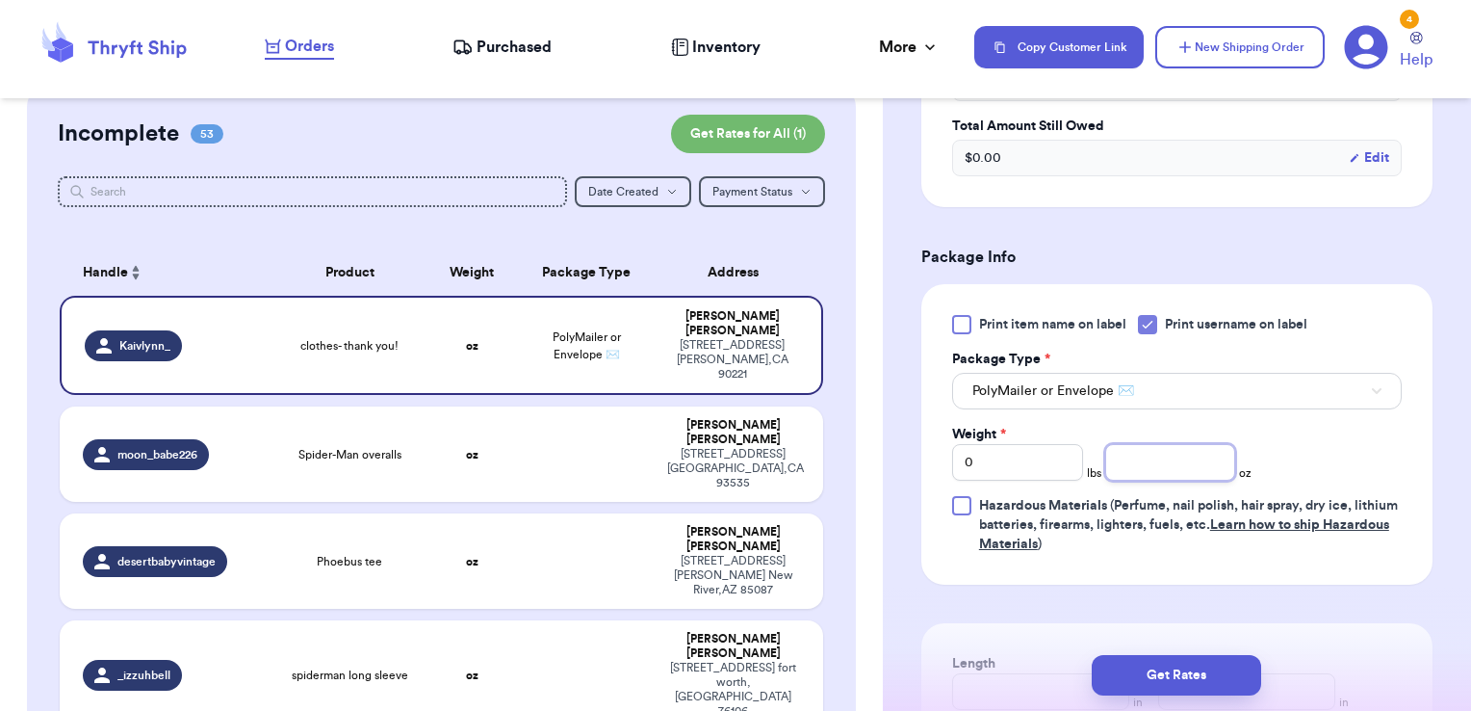
click at [1140, 452] on input "number" at bounding box center [1170, 462] width 131 height 37
click at [1218, 686] on button "Get Rates" at bounding box center [1176, 675] width 169 height 40
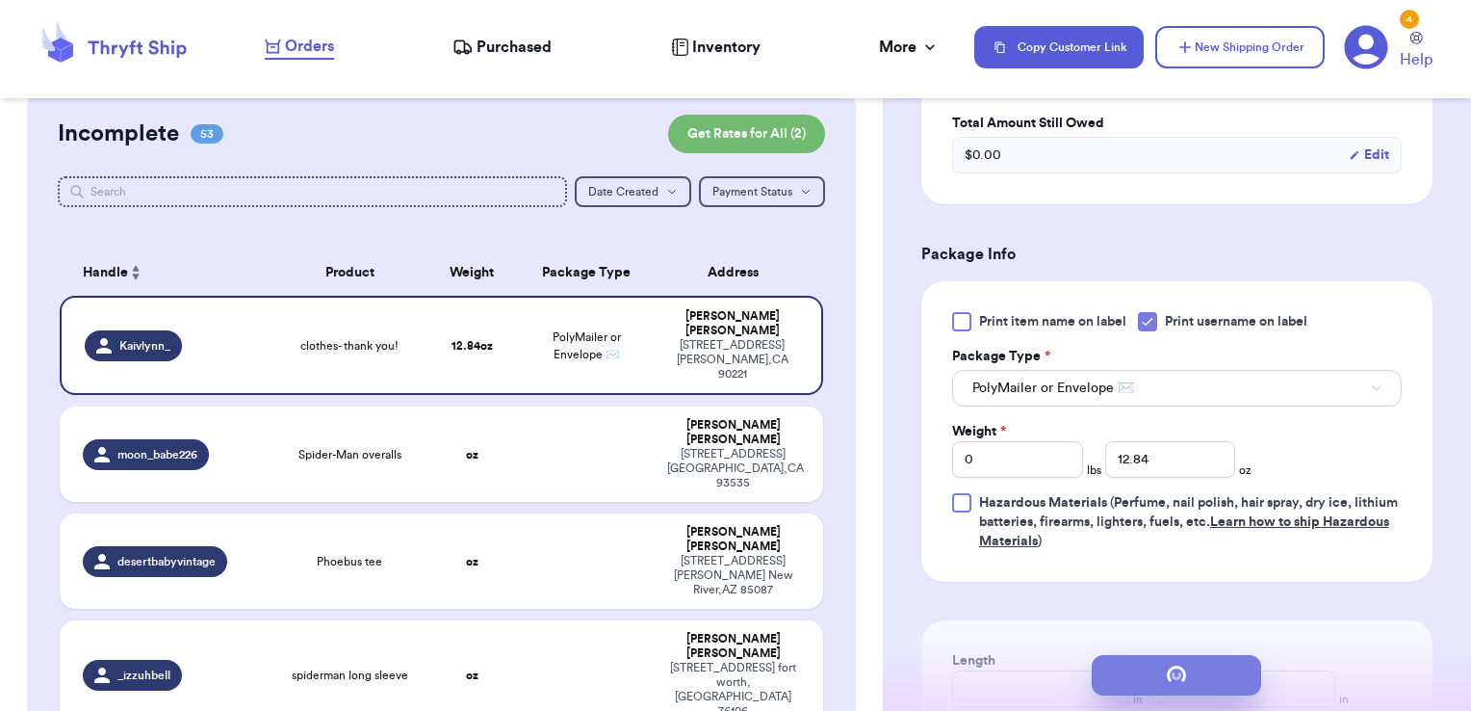
scroll to position [0, 0]
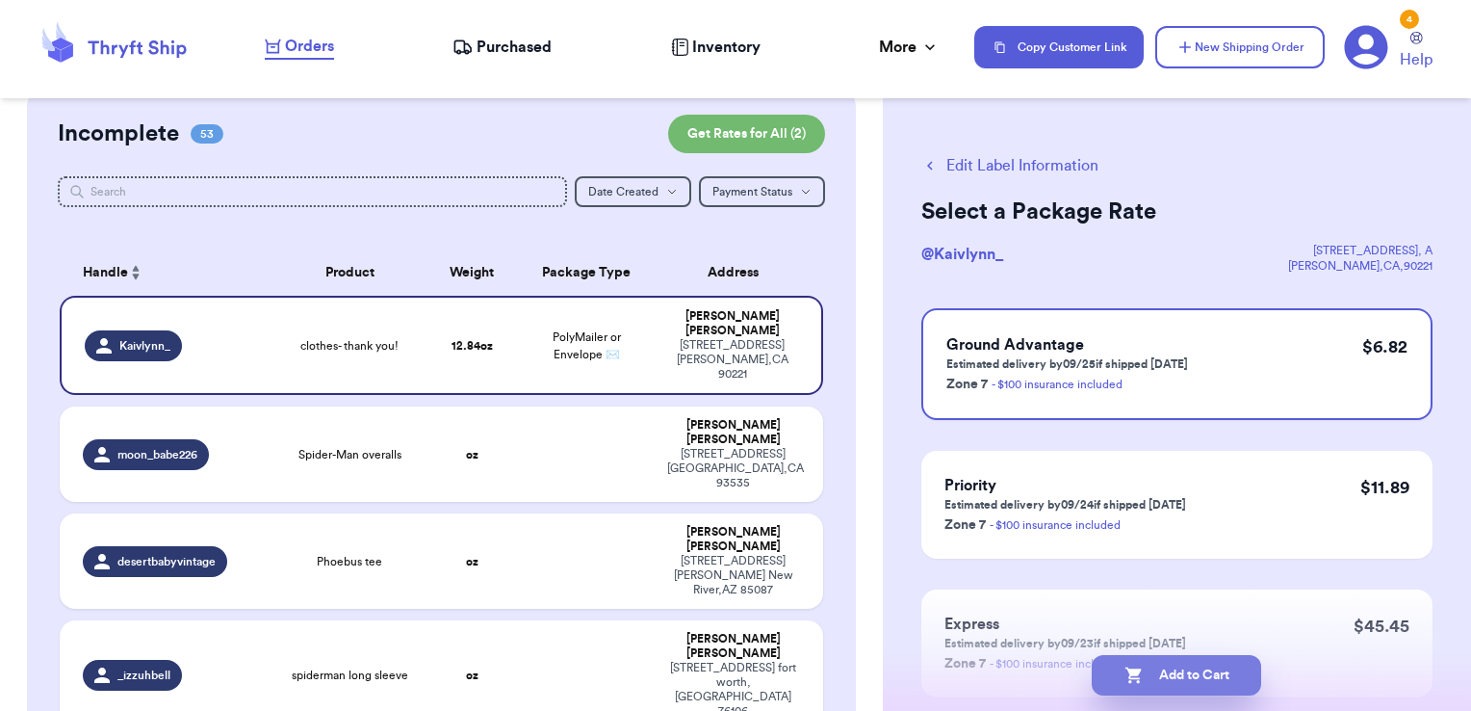
click at [1236, 676] on button "Add to Cart" at bounding box center [1176, 675] width 169 height 40
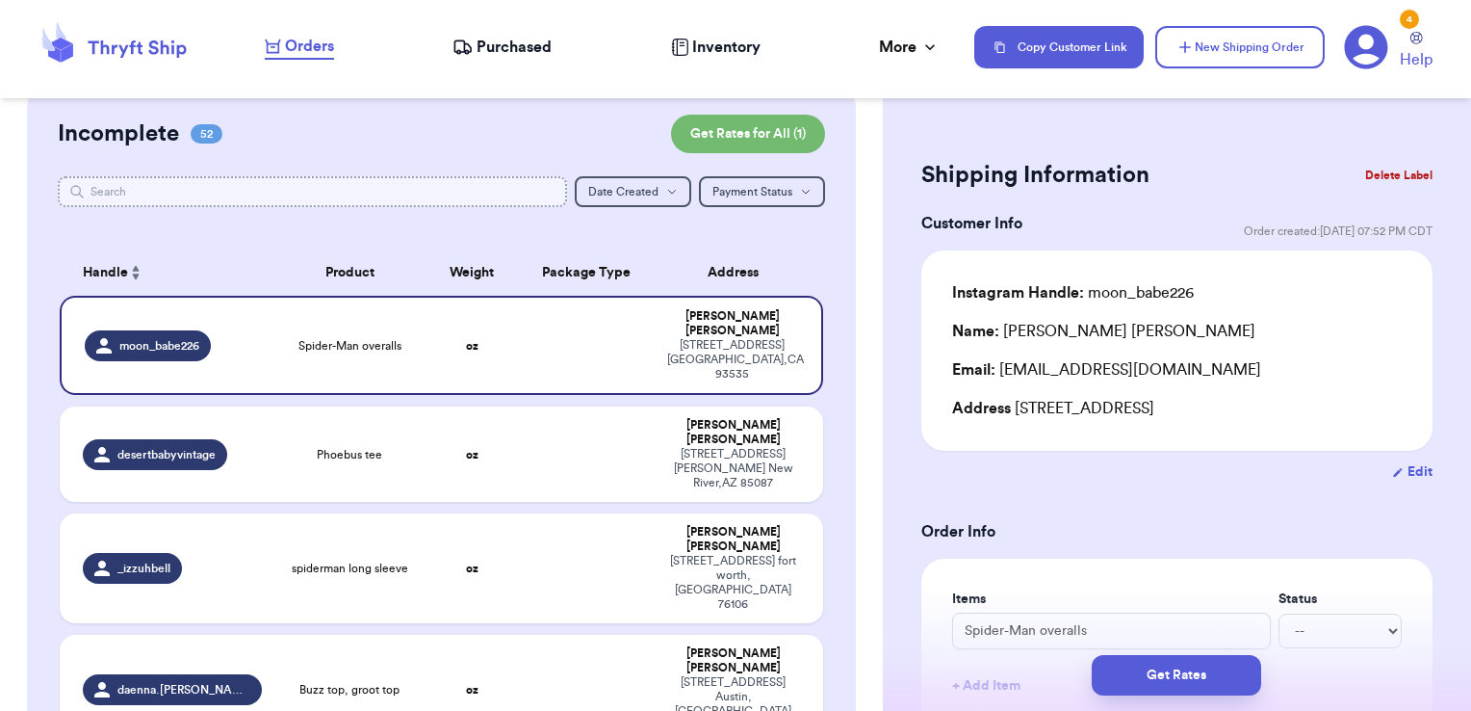
click at [528, 183] on input "text" at bounding box center [313, 191] width 510 height 31
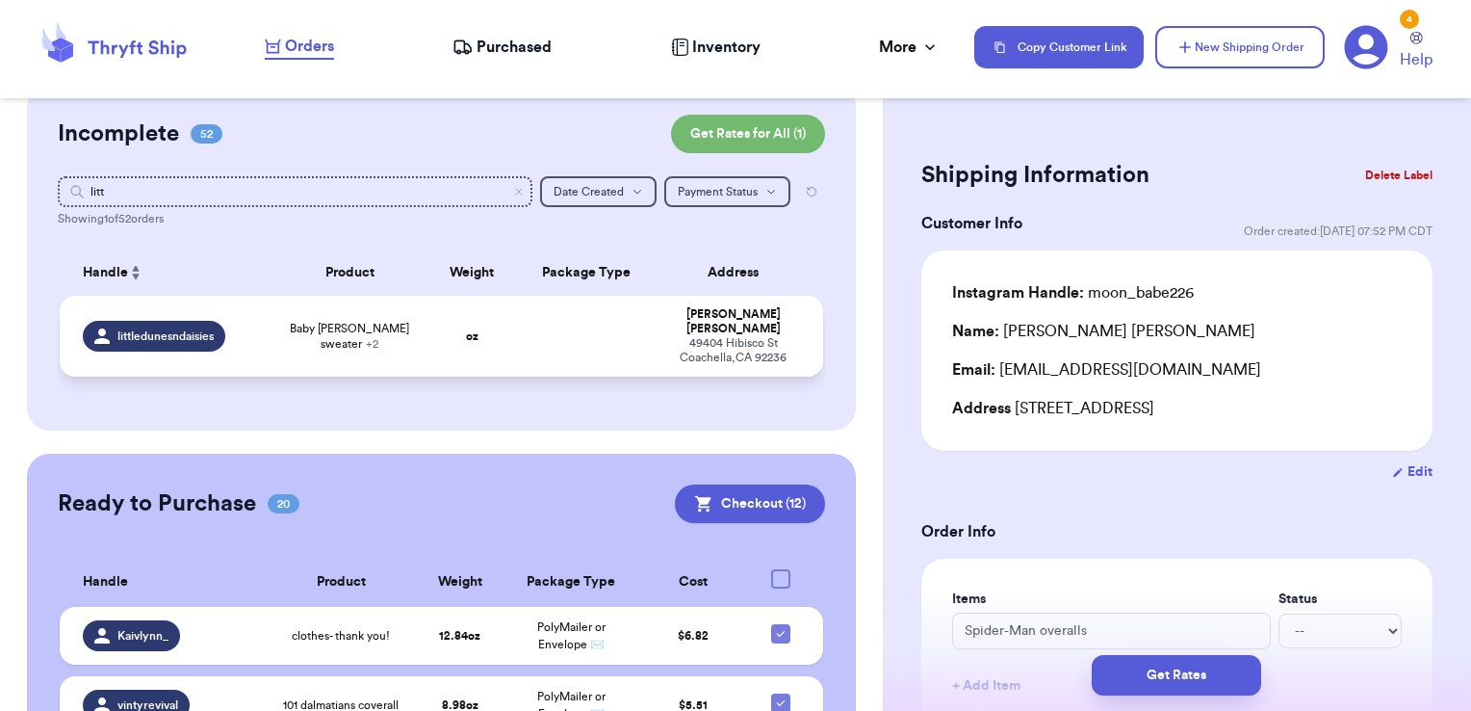
click at [583, 329] on td at bounding box center [587, 336] width 138 height 81
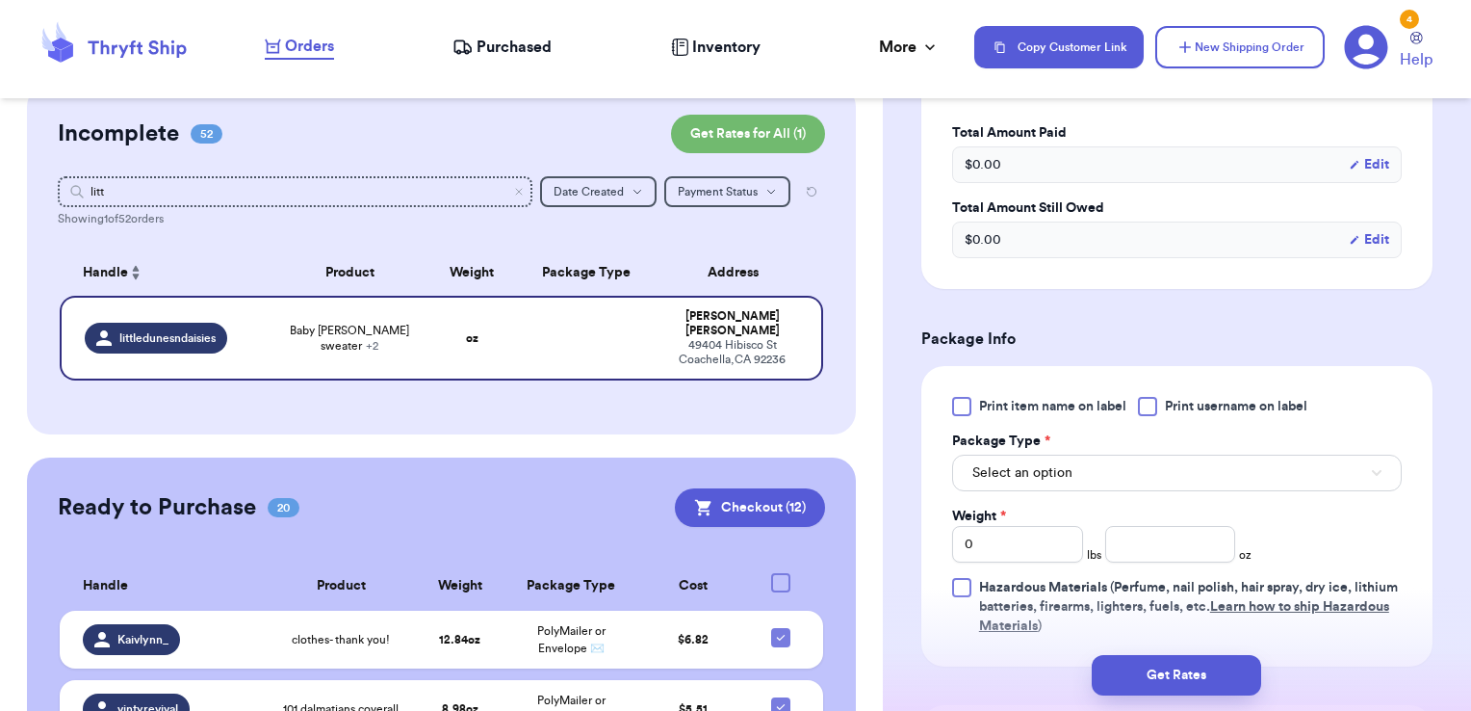
scroll to position [893, 0]
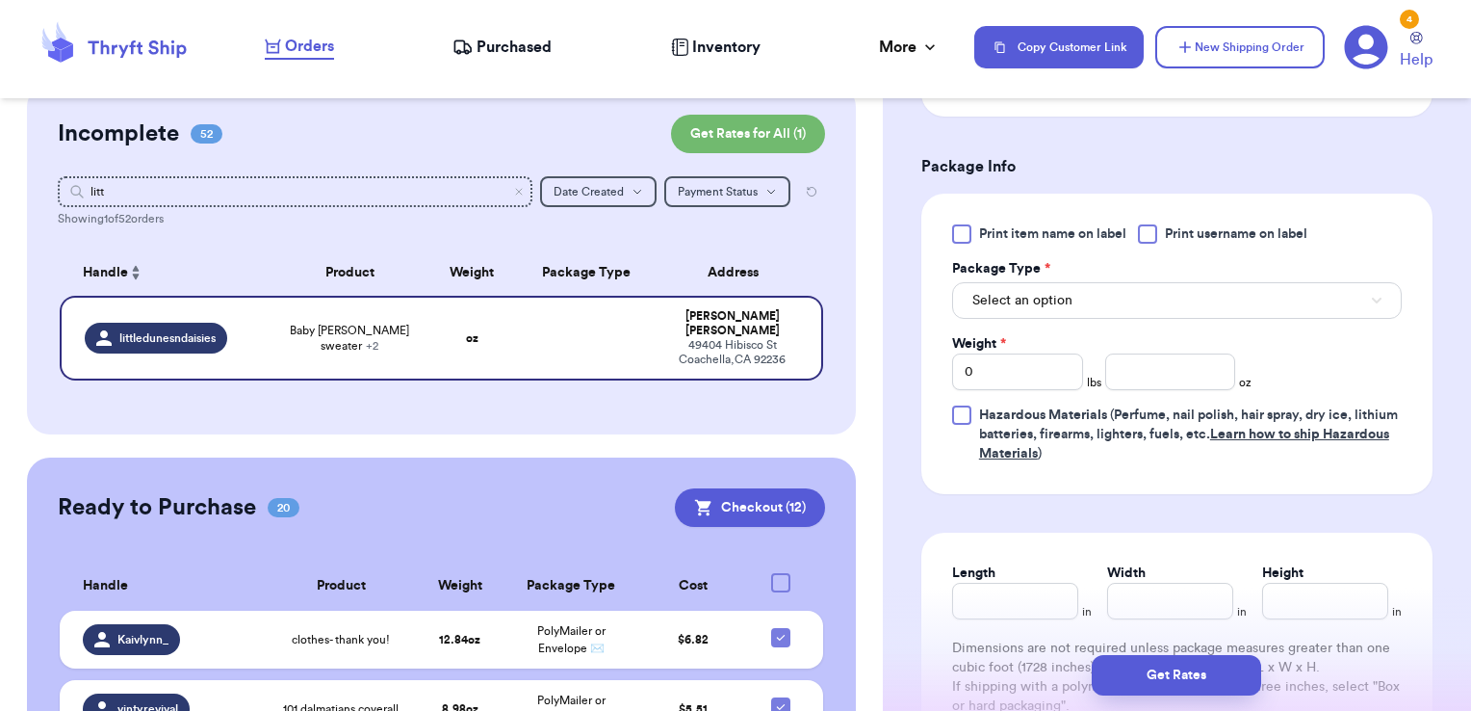
click at [1172, 230] on span "Print username on label" at bounding box center [1236, 233] width 142 height 19
click at [0, 0] on input "Print username on label" at bounding box center [0, 0] width 0 height 0
click at [1146, 298] on button "Select an option" at bounding box center [1177, 300] width 450 height 37
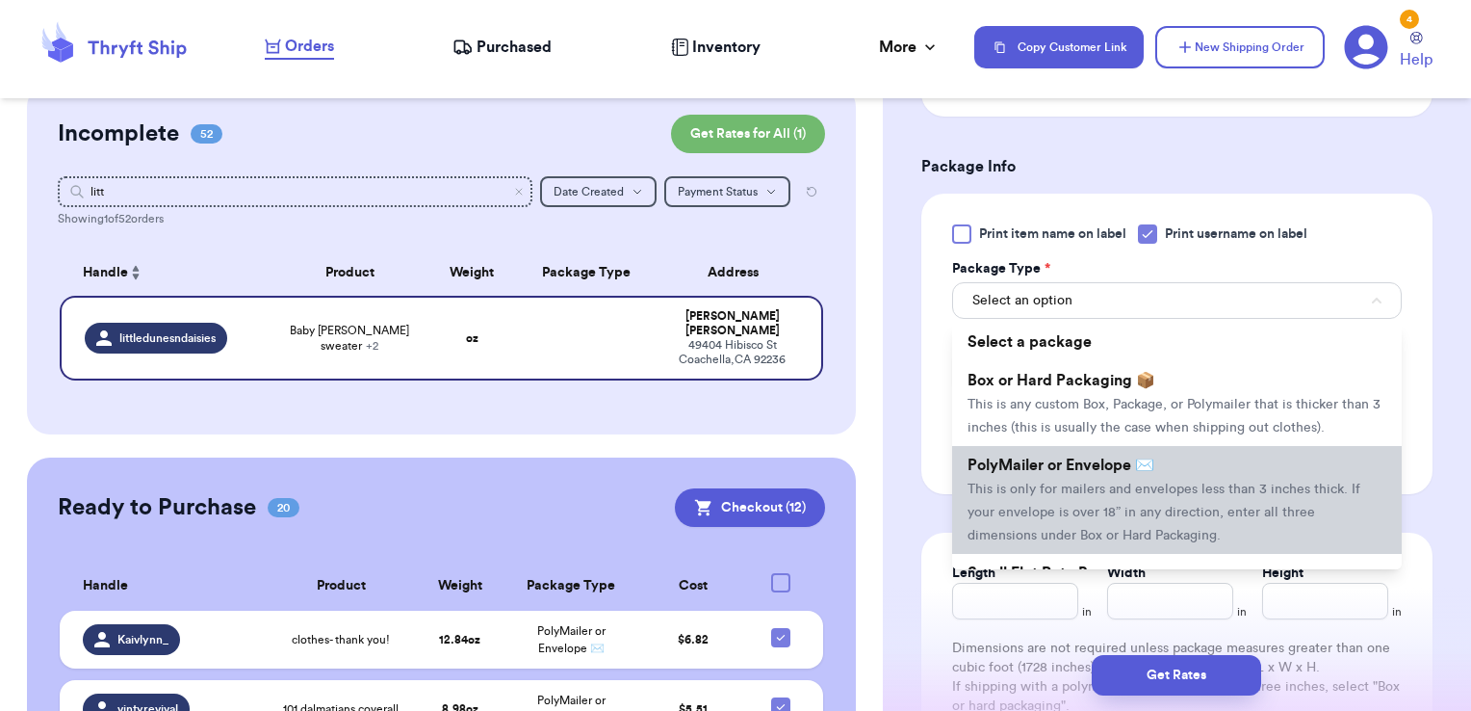
click at [1074, 498] on li "PolyMailer or Envelope ✉️ This is only for mailers and envelopes less than 3 in…" at bounding box center [1177, 500] width 450 height 108
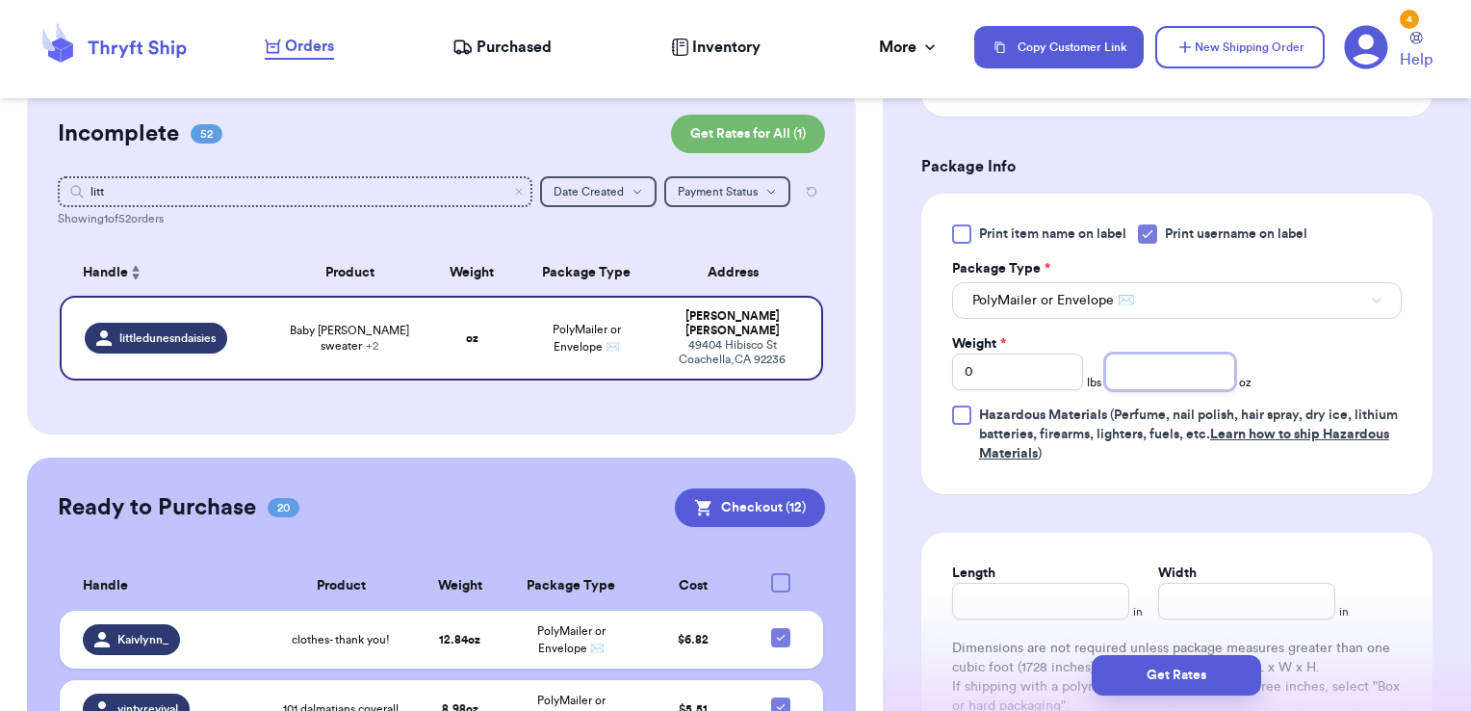
click at [1134, 369] on input "number" at bounding box center [1170, 371] width 131 height 37
click at [1222, 668] on button "Get Rates" at bounding box center [1176, 675] width 169 height 40
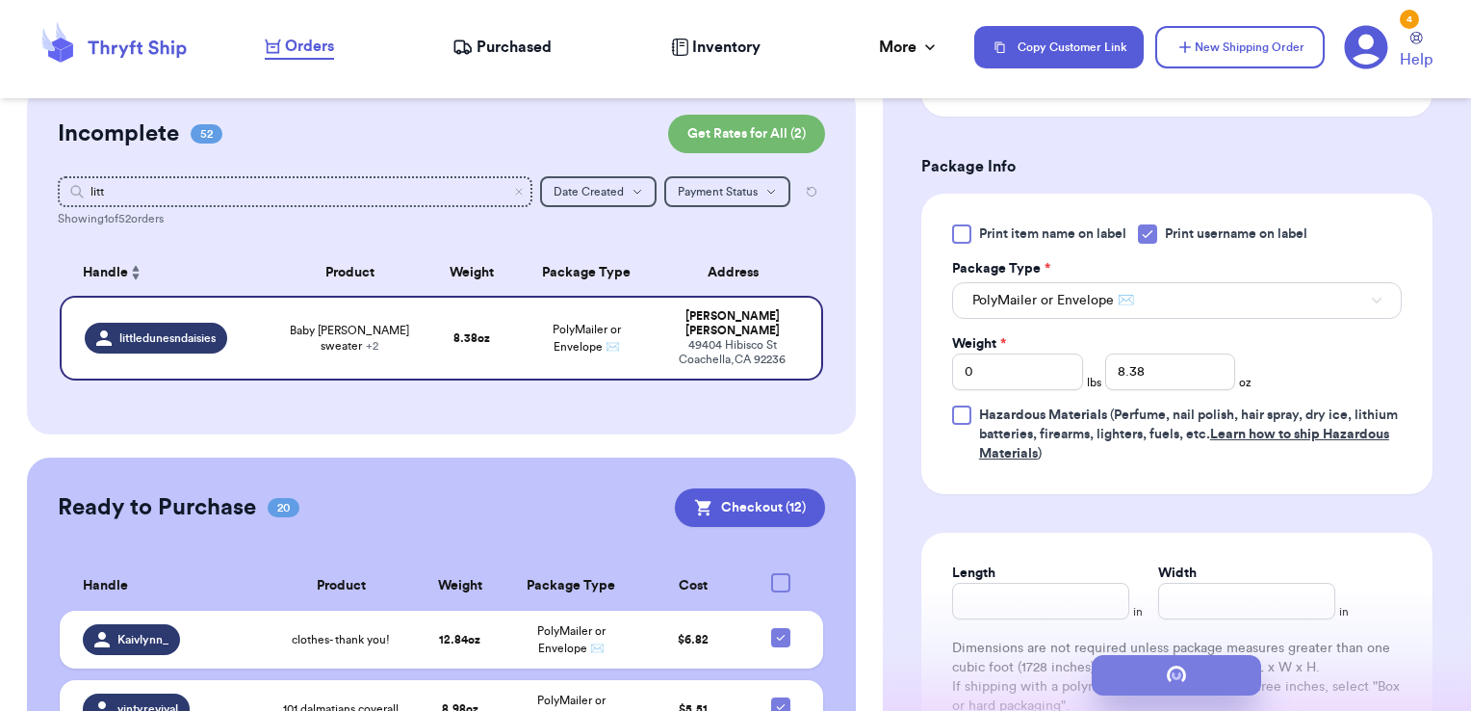
scroll to position [0, 0]
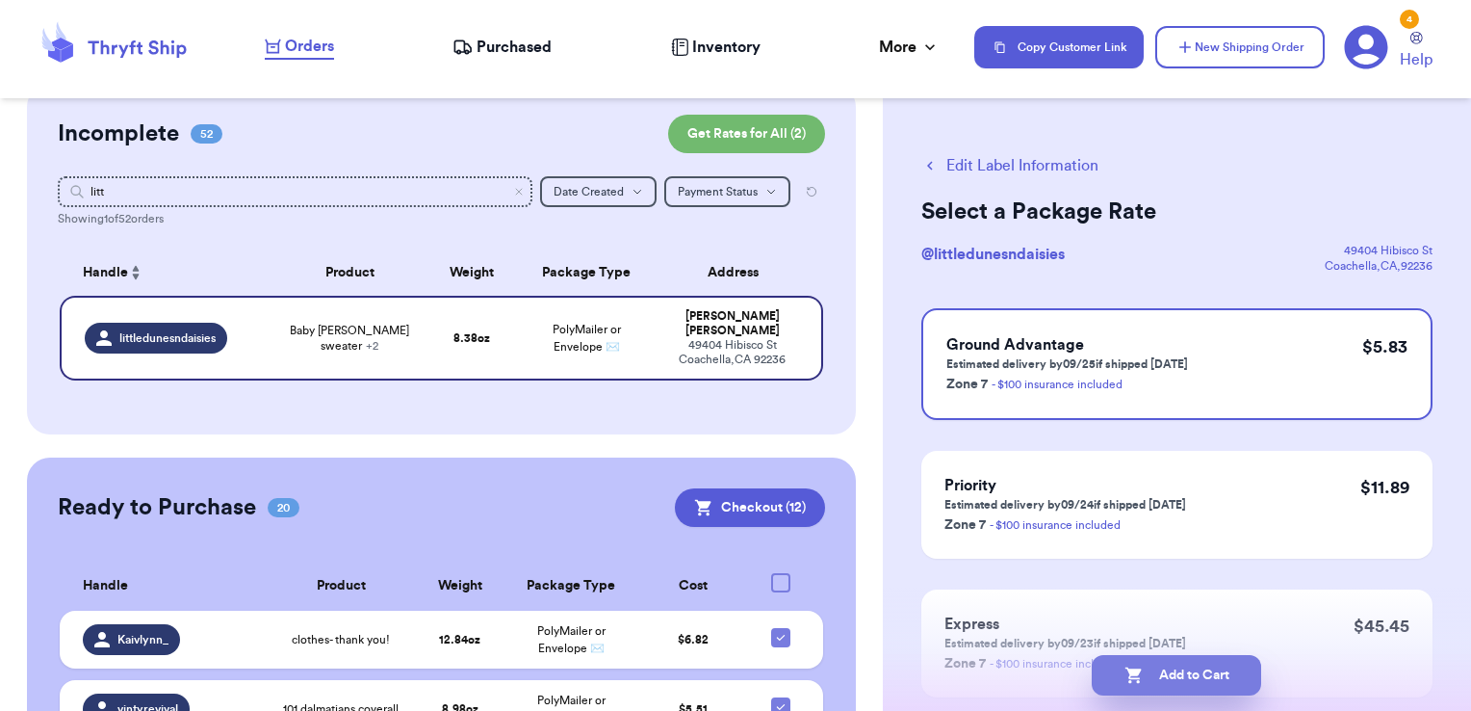
click at [1248, 687] on button "Add to Cart" at bounding box center [1176, 675] width 169 height 40
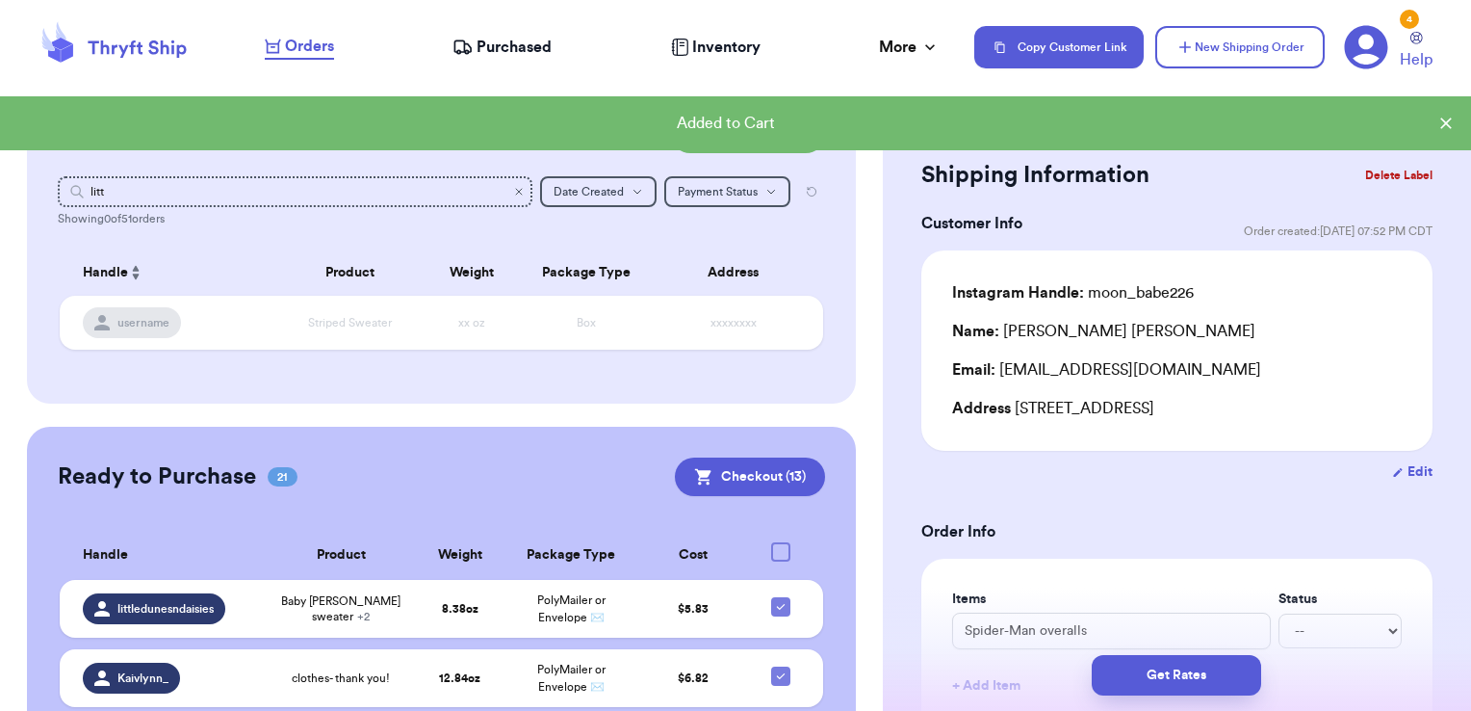
click at [513, 194] on icon "Clear search" at bounding box center [519, 192] width 12 height 12
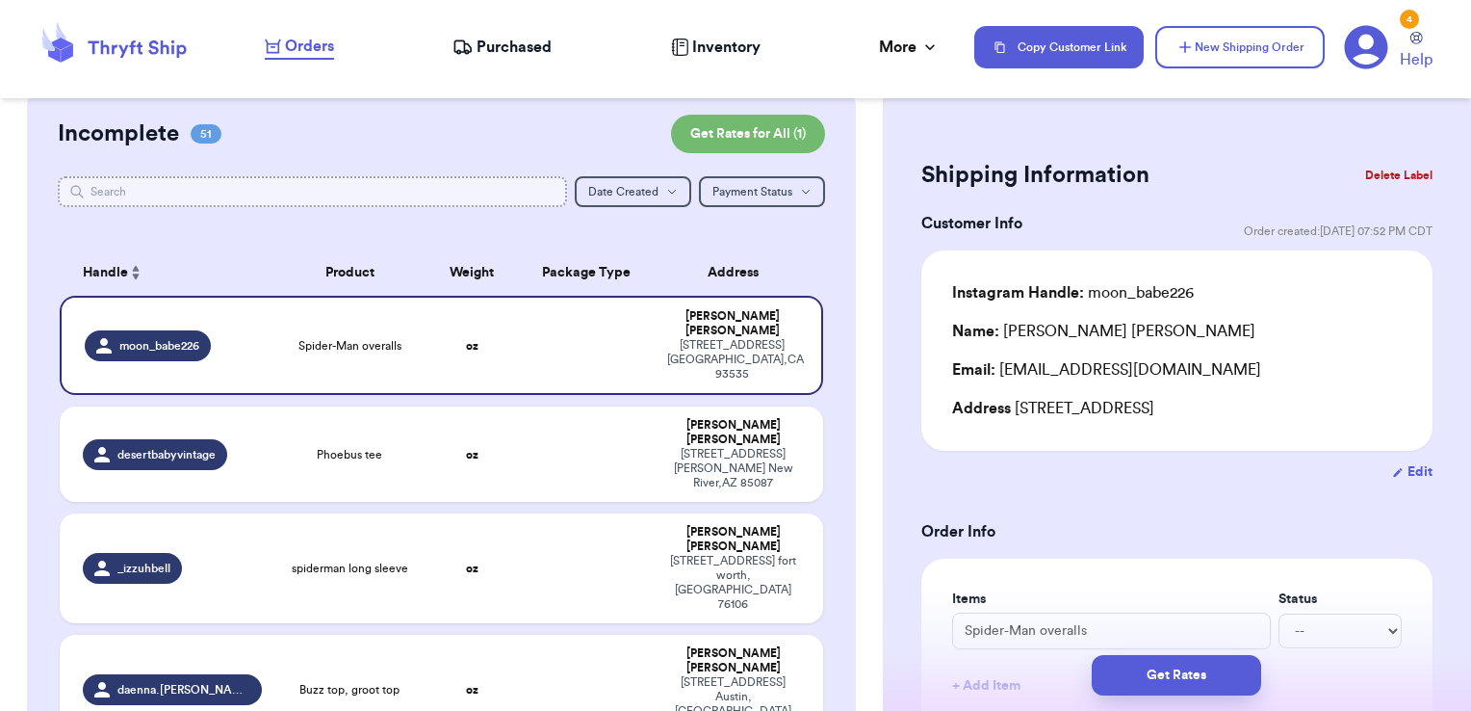
click at [503, 194] on input "text" at bounding box center [313, 191] width 510 height 31
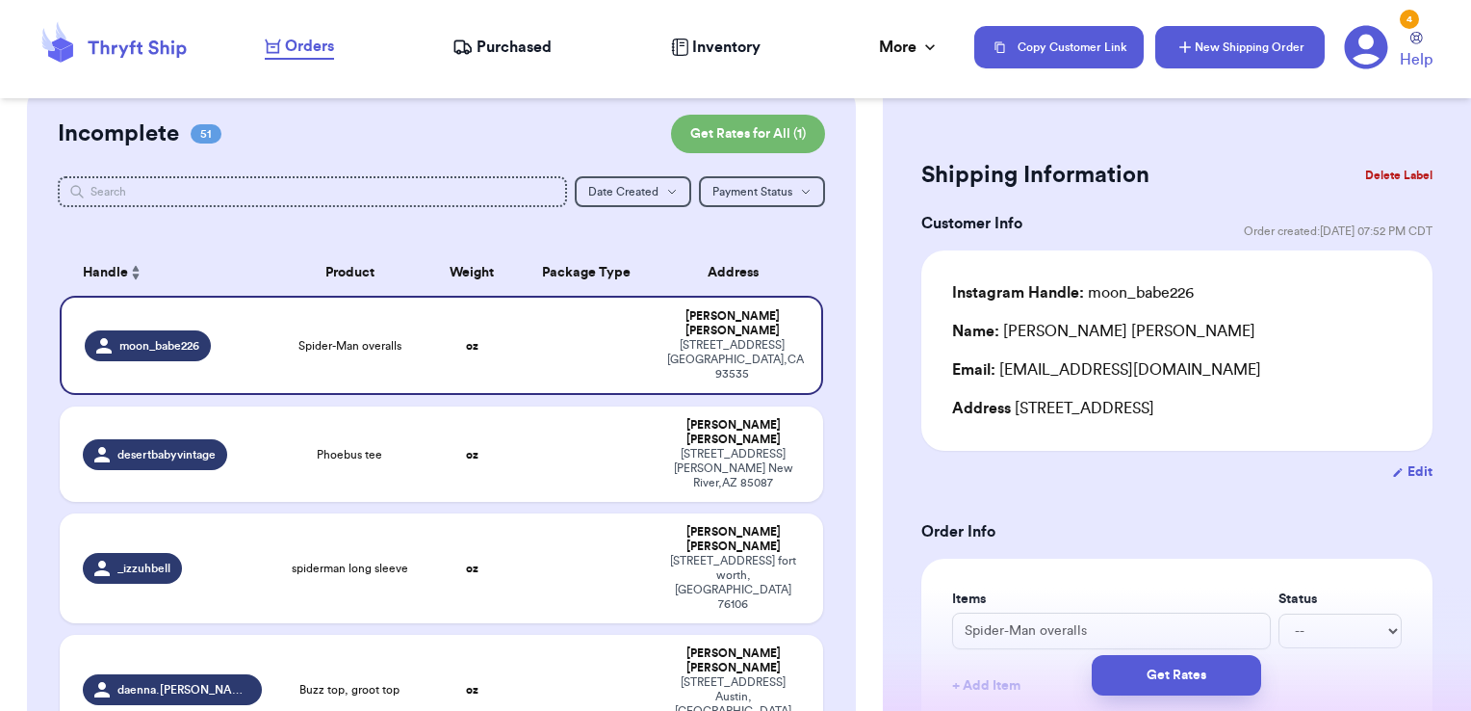
click at [1161, 54] on button "New Shipping Order" at bounding box center [1239, 47] width 169 height 42
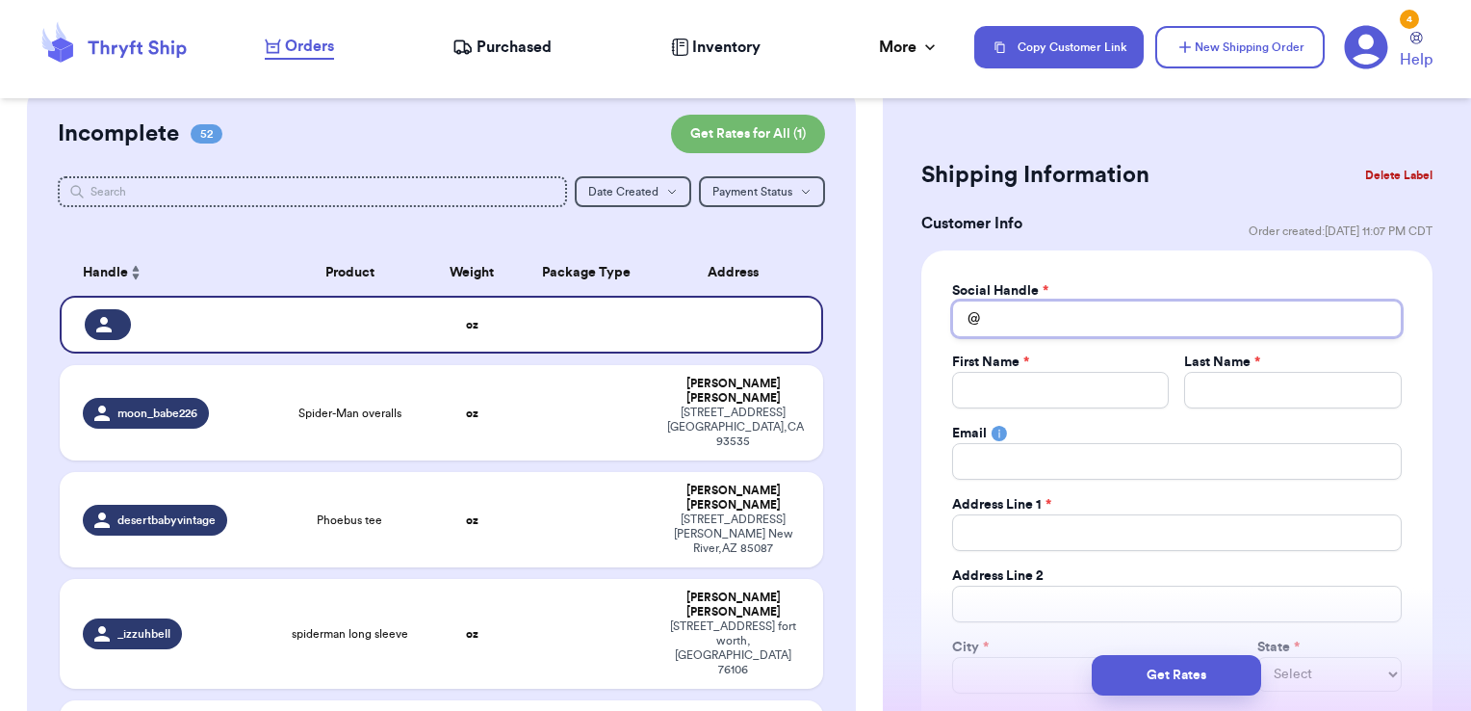
click at [1116, 318] on input "Total Amount Paid" at bounding box center [1177, 318] width 450 height 37
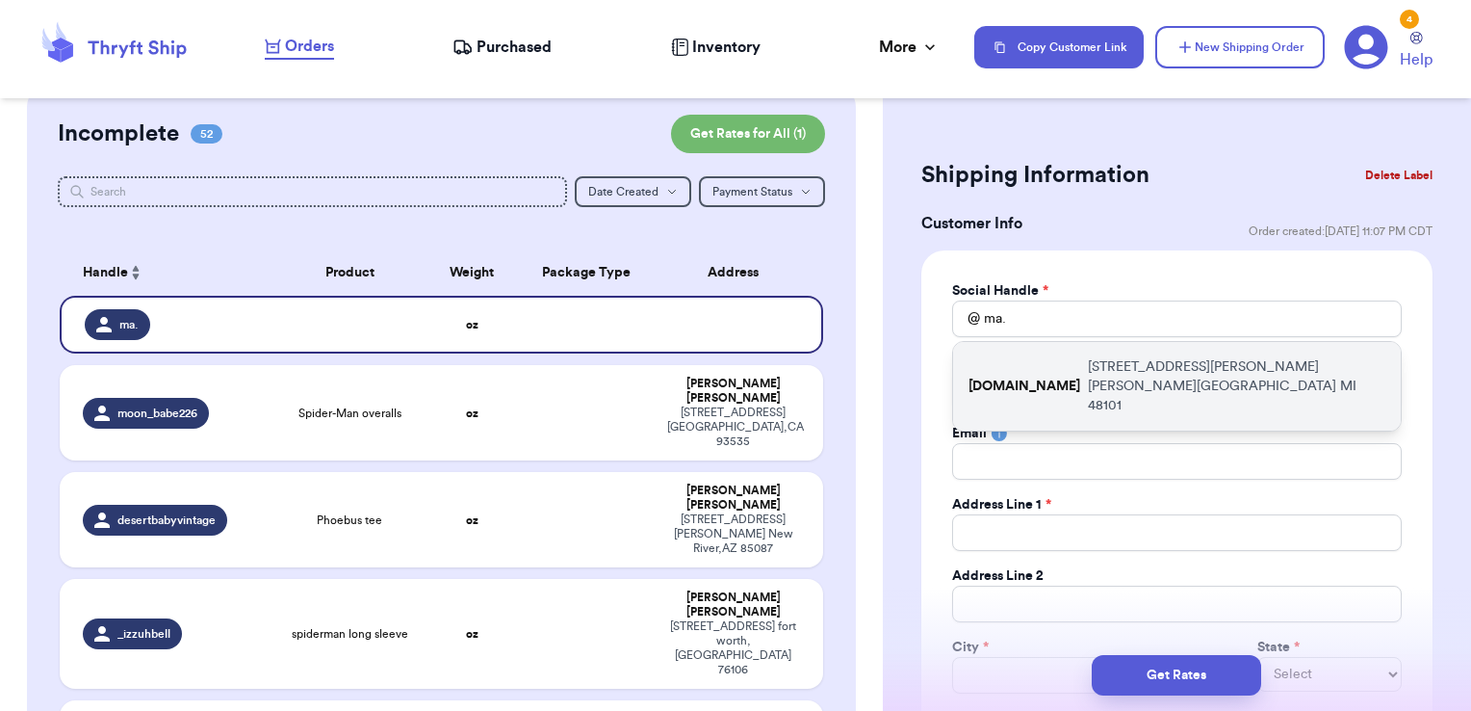
click at [1089, 364] on p "[STREET_ADDRESS][PERSON_NAME]" at bounding box center [1237, 386] width 298 height 58
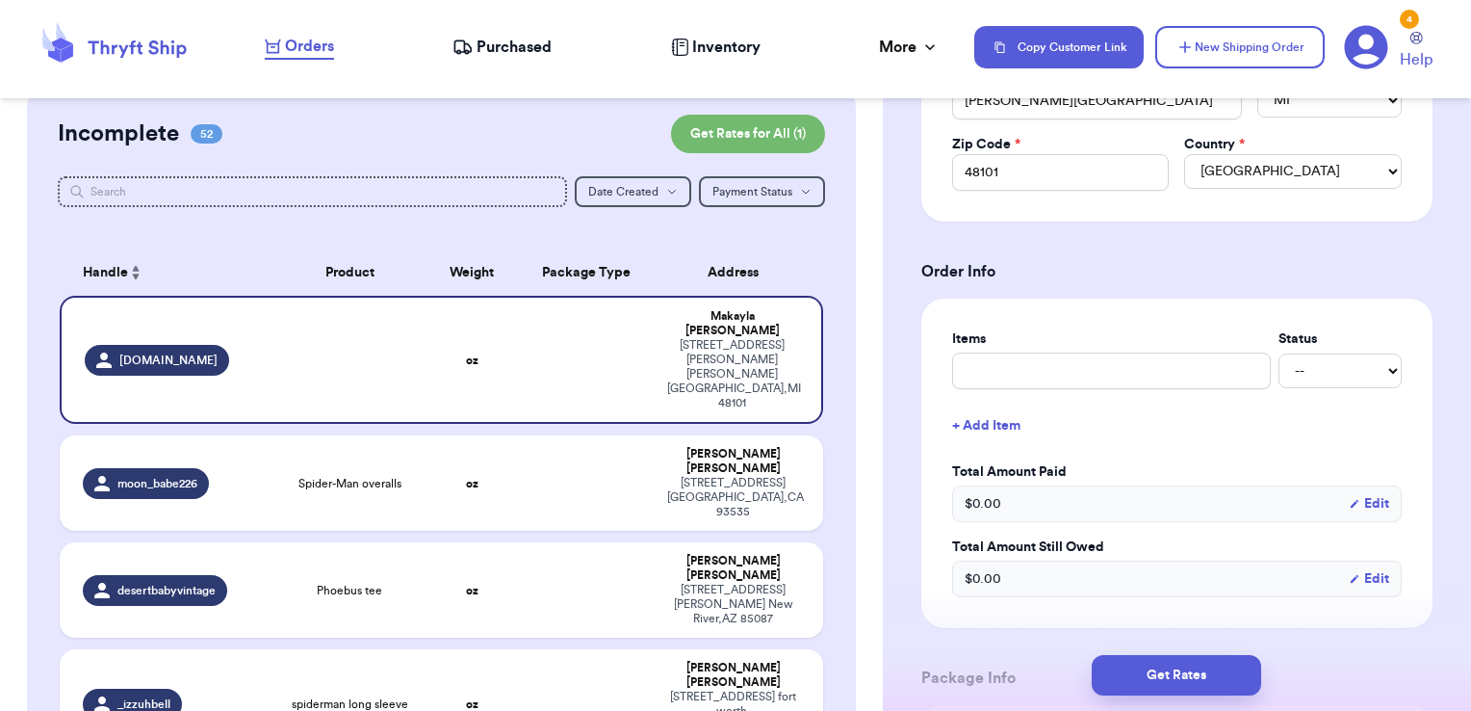
scroll to position [678, 0]
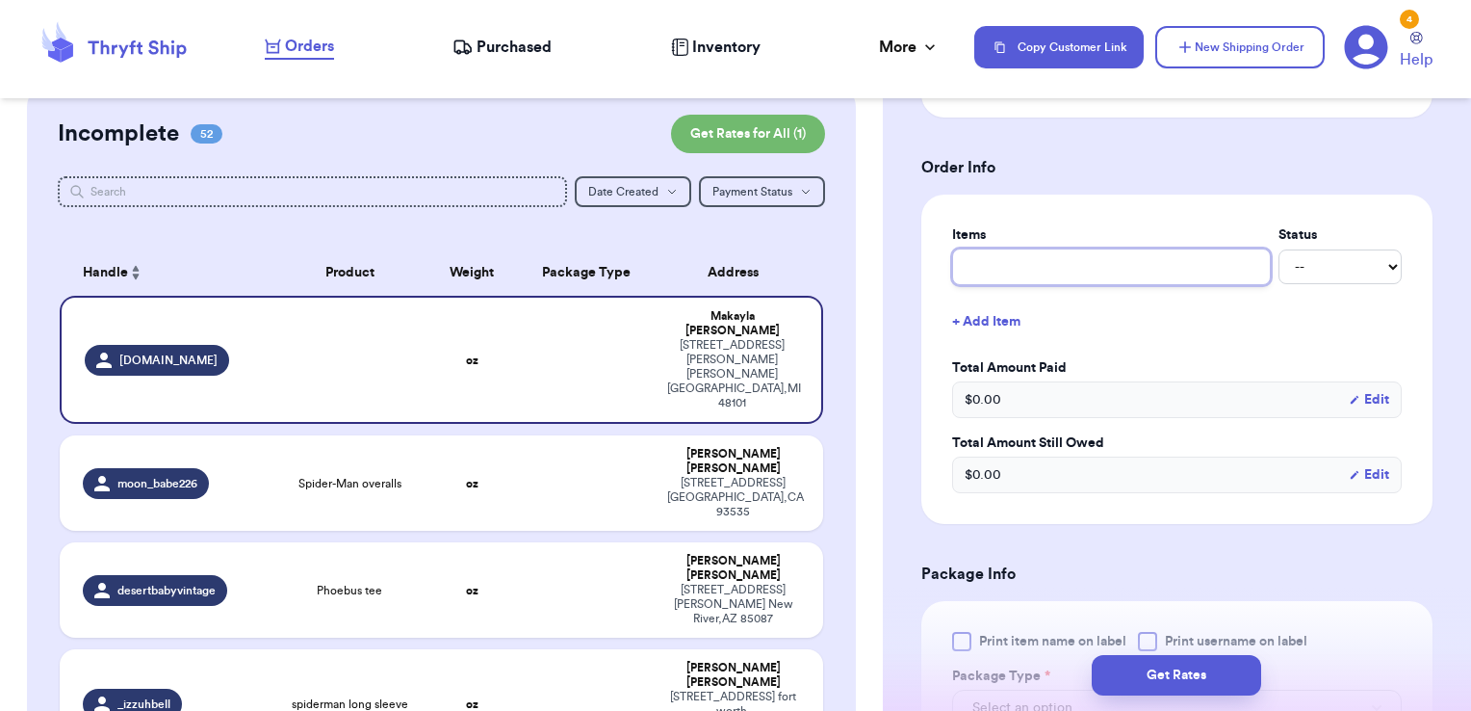
click at [1059, 256] on input "text" at bounding box center [1111, 266] width 319 height 37
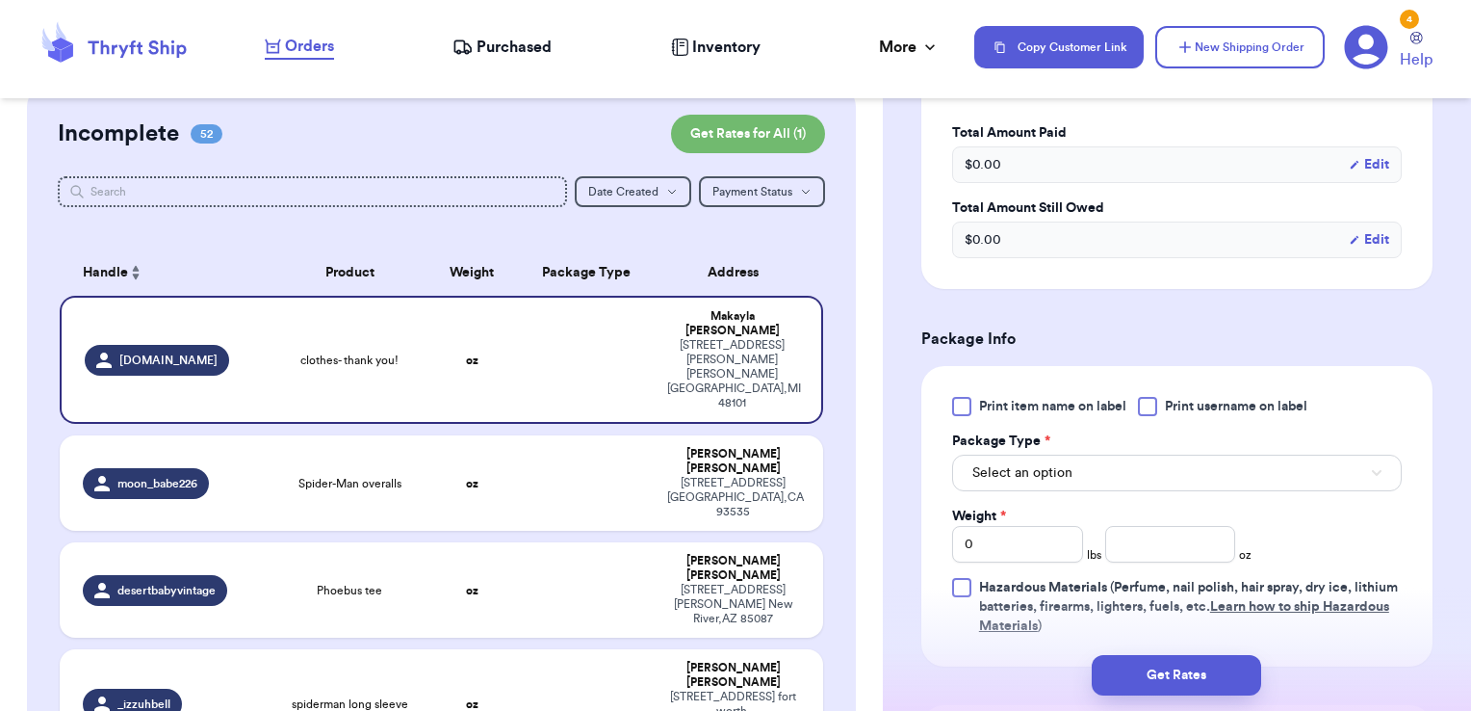
scroll to position [913, 0]
click at [1162, 402] on label "Print username on label" at bounding box center [1222, 406] width 169 height 19
click at [0, 0] on input "Print username on label" at bounding box center [0, 0] width 0 height 0
click at [1117, 466] on button "Select an option" at bounding box center [1177, 472] width 450 height 37
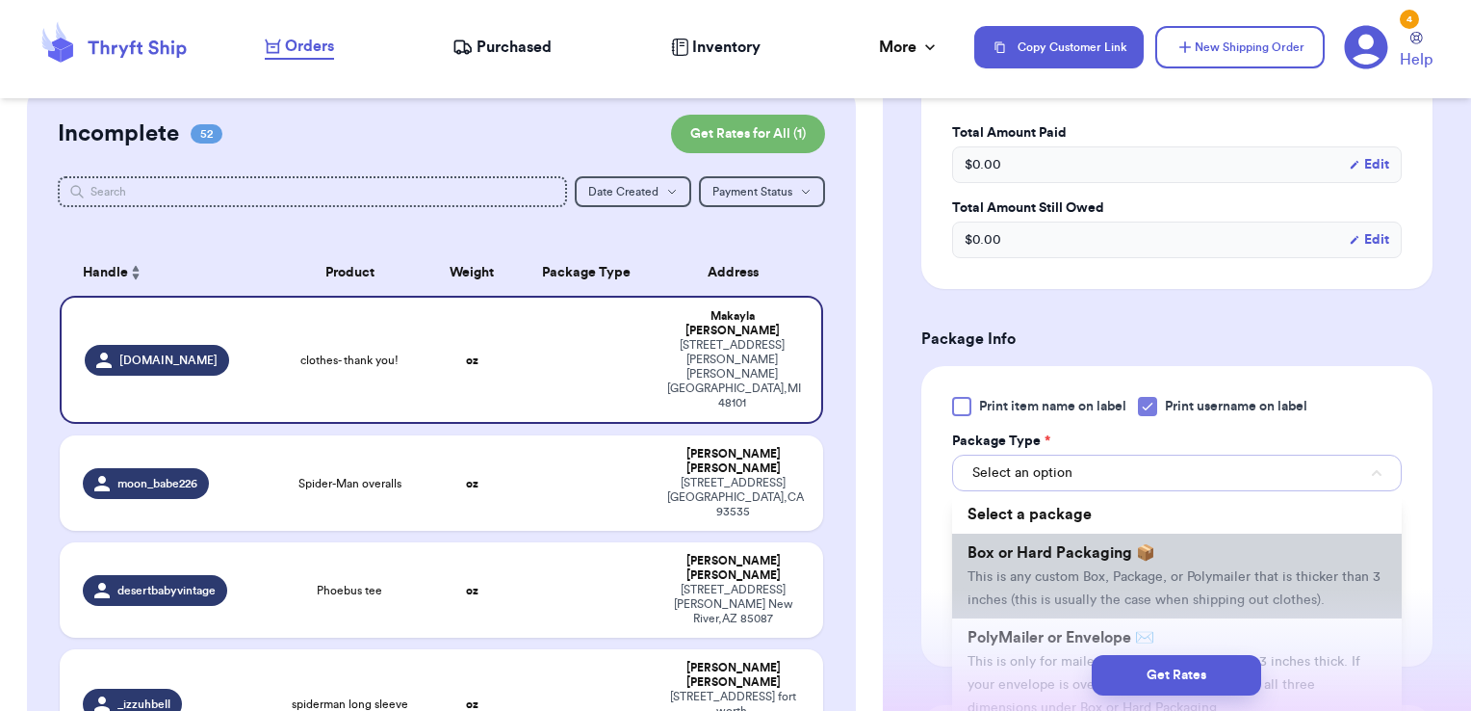
scroll to position [81, 0]
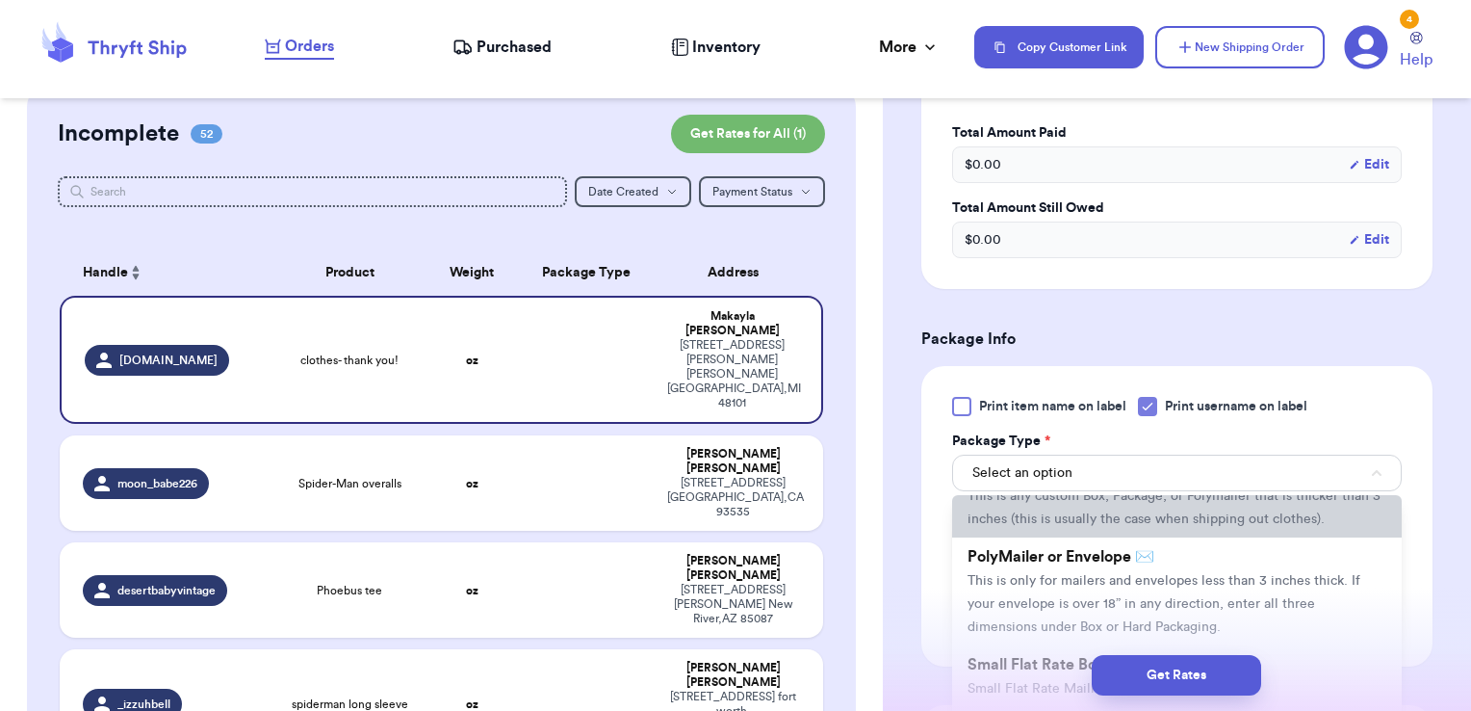
click at [1044, 633] on li "PolyMailer or Envelope ✉️ This is only for mailers and envelopes less than 3 in…" at bounding box center [1177, 591] width 450 height 108
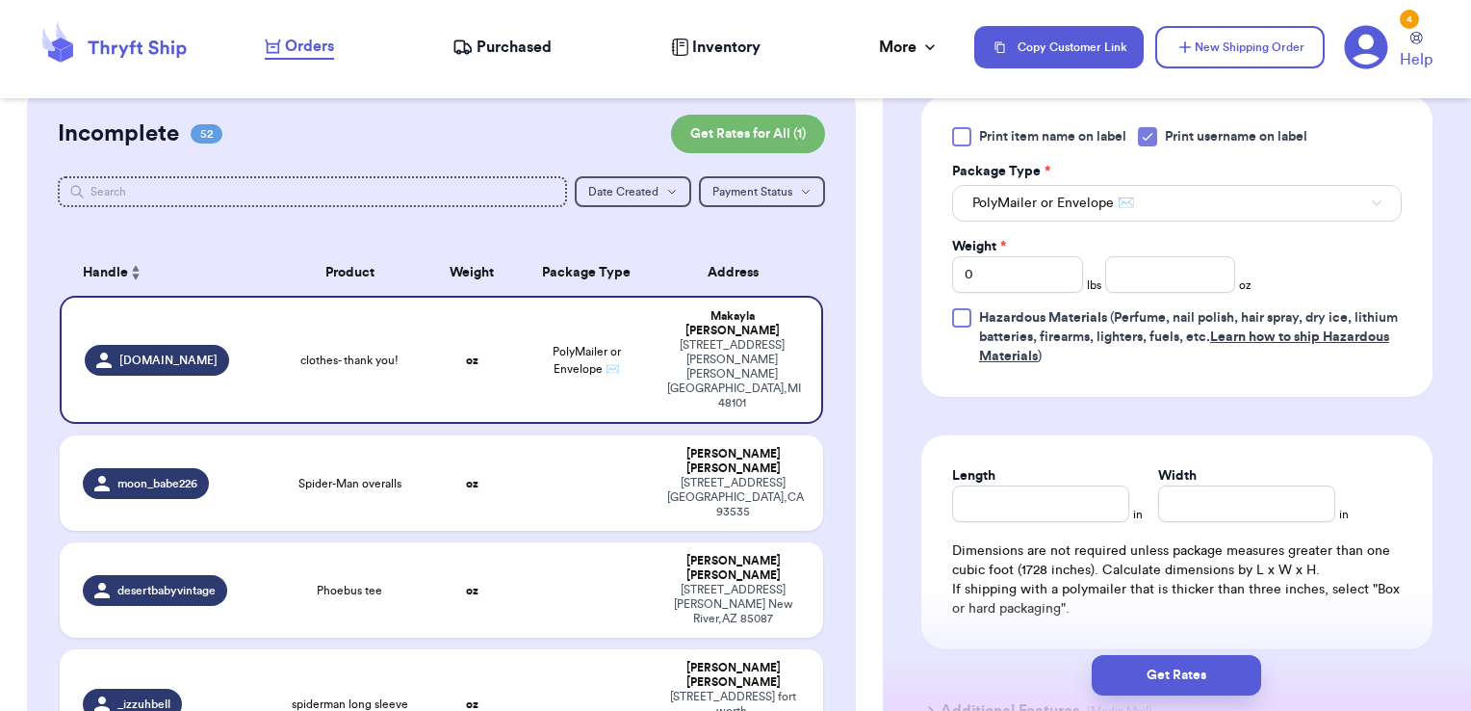
scroll to position [1209, 0]
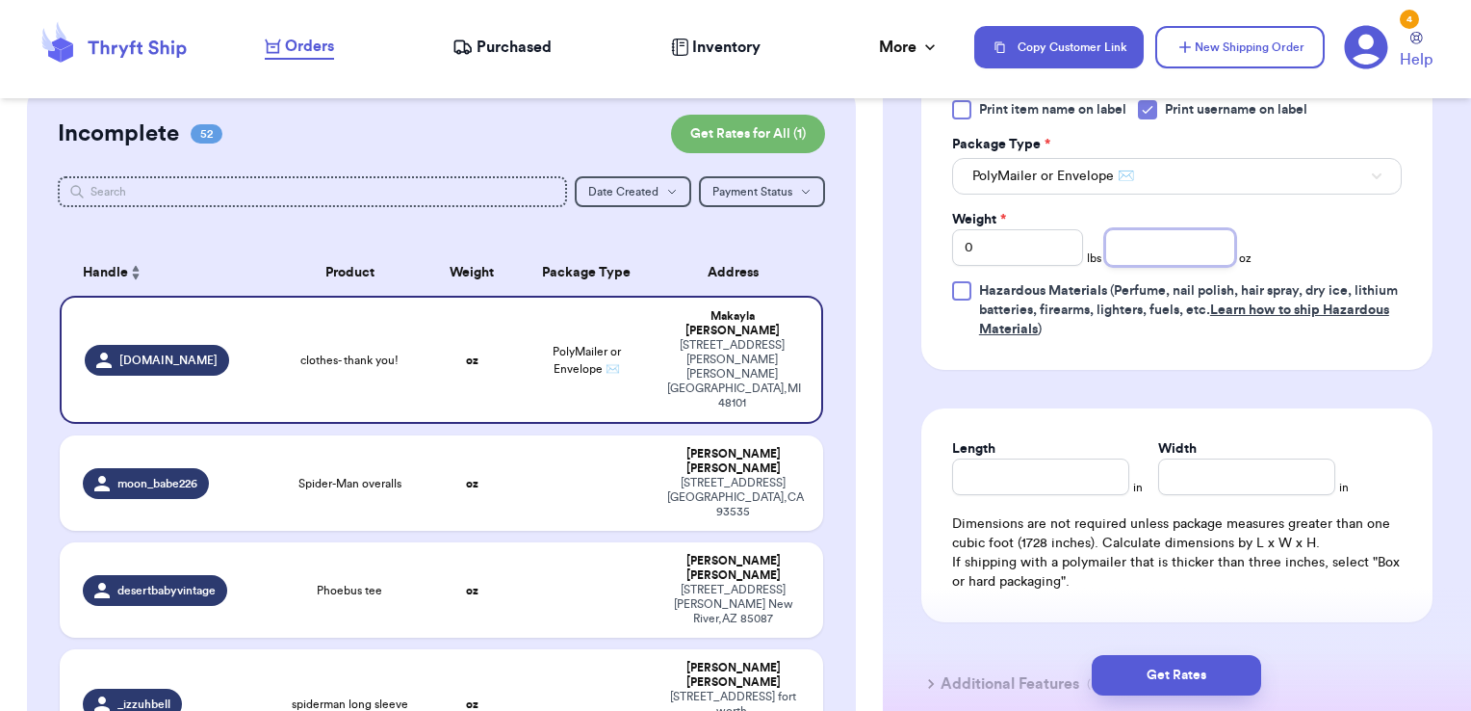
click at [1147, 236] on input "number" at bounding box center [1170, 247] width 131 height 37
click at [1229, 672] on button "Get Rates" at bounding box center [1176, 675] width 169 height 40
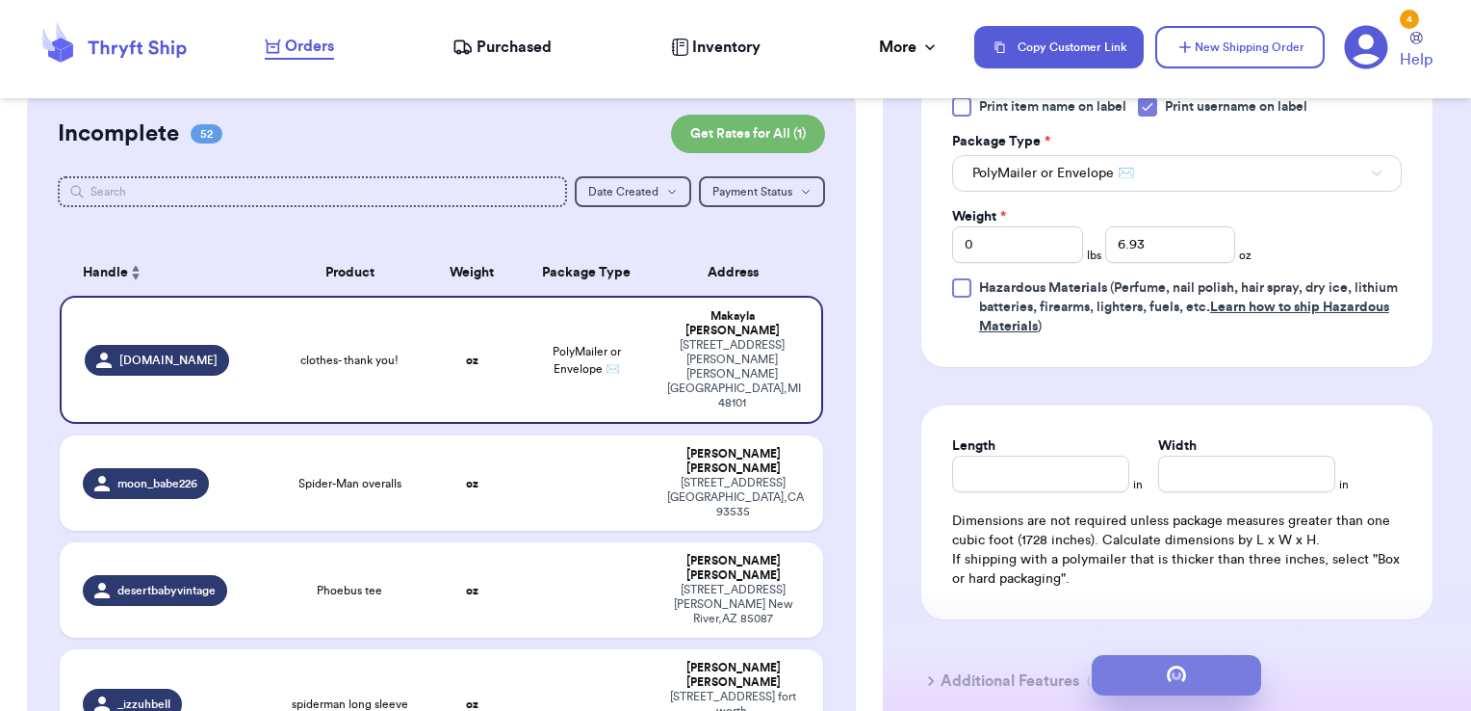
scroll to position [0, 0]
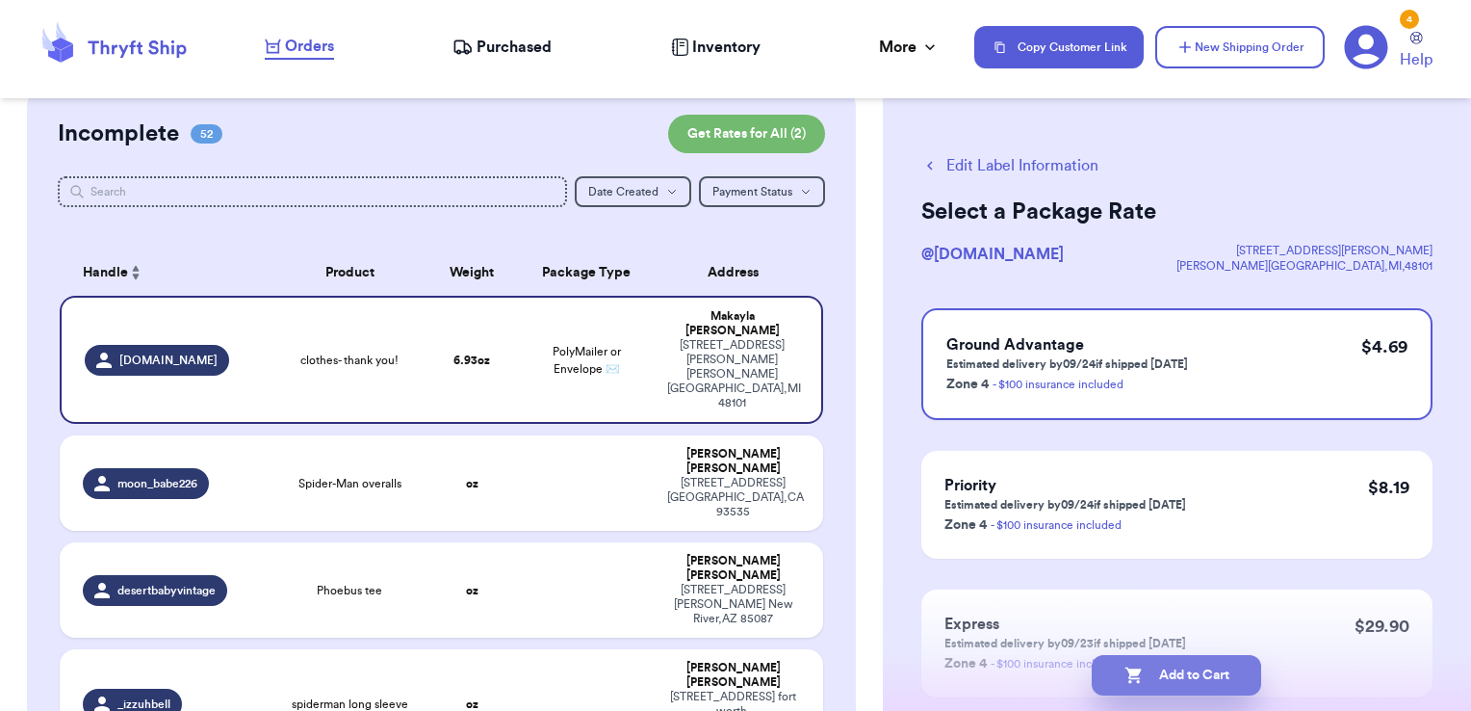
click at [1244, 669] on button "Add to Cart" at bounding box center [1176, 675] width 169 height 40
